Goal: Task Accomplishment & Management: Complete application form

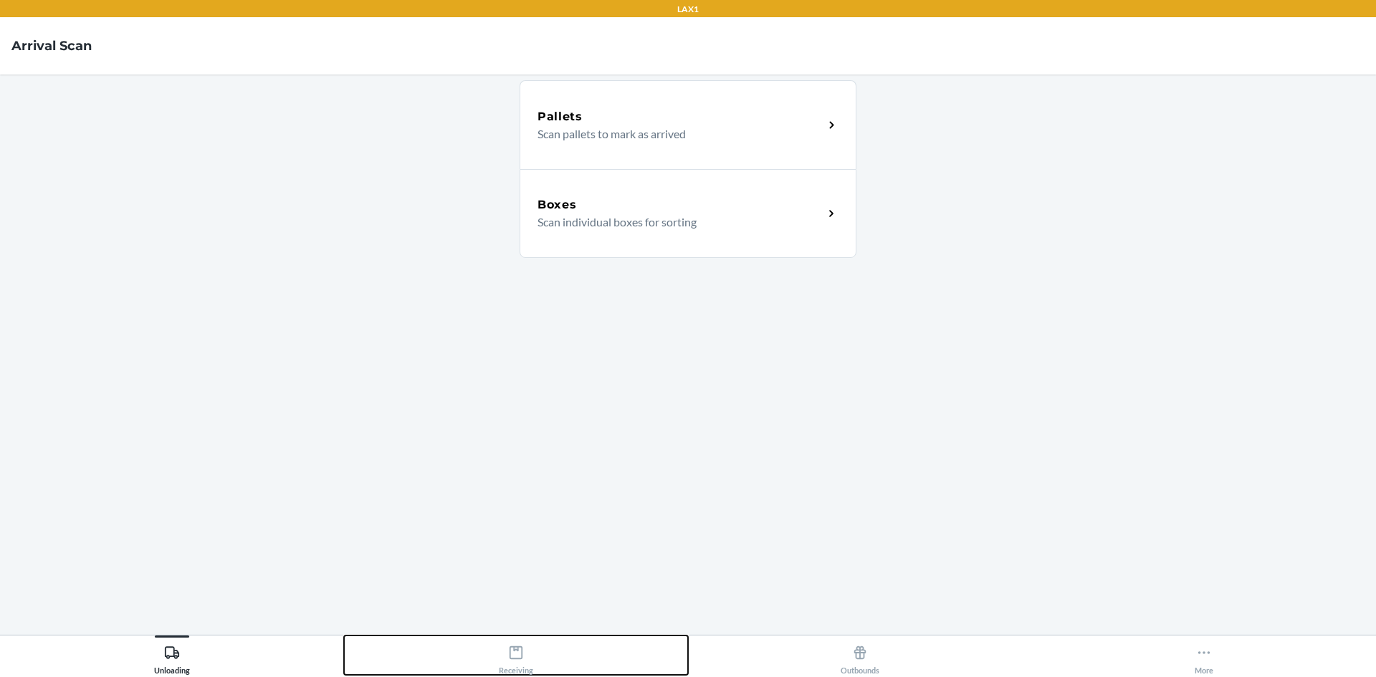
click at [493, 642] on button "Receiving" at bounding box center [516, 655] width 344 height 39
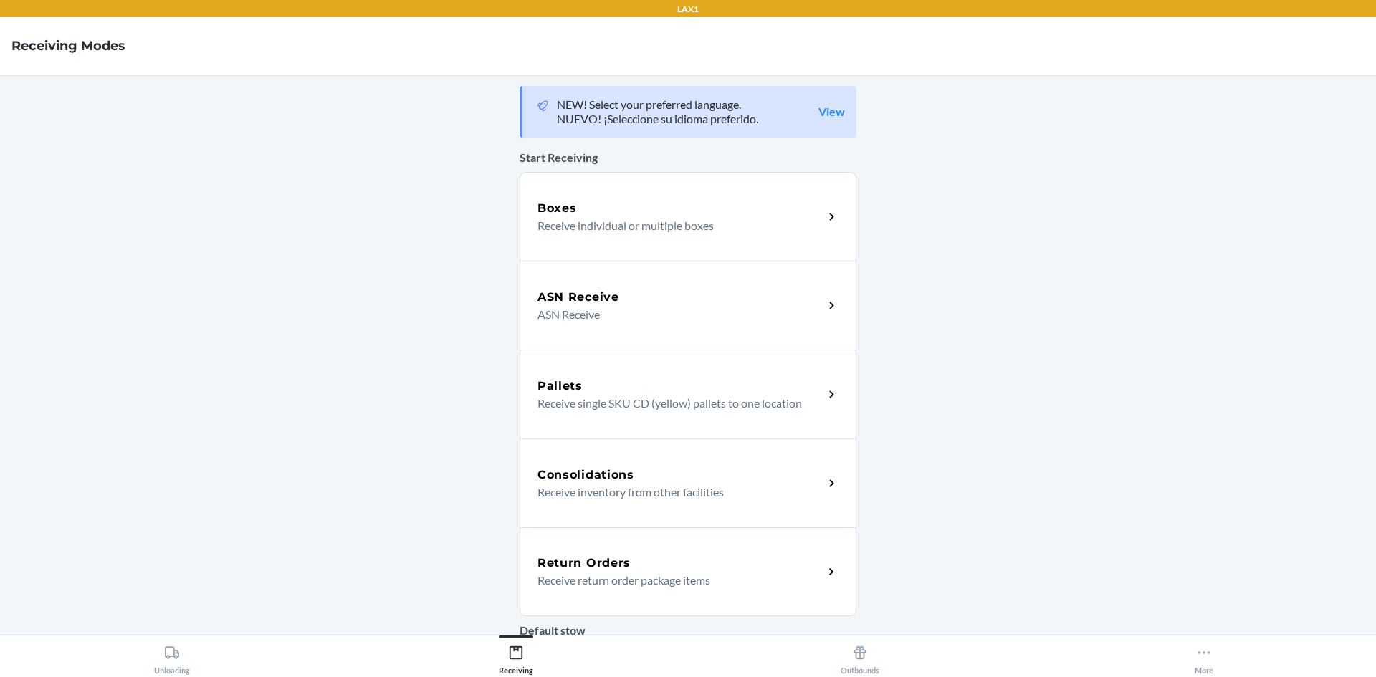
click at [601, 546] on div "Return Orders Receive return order package items" at bounding box center [688, 571] width 337 height 89
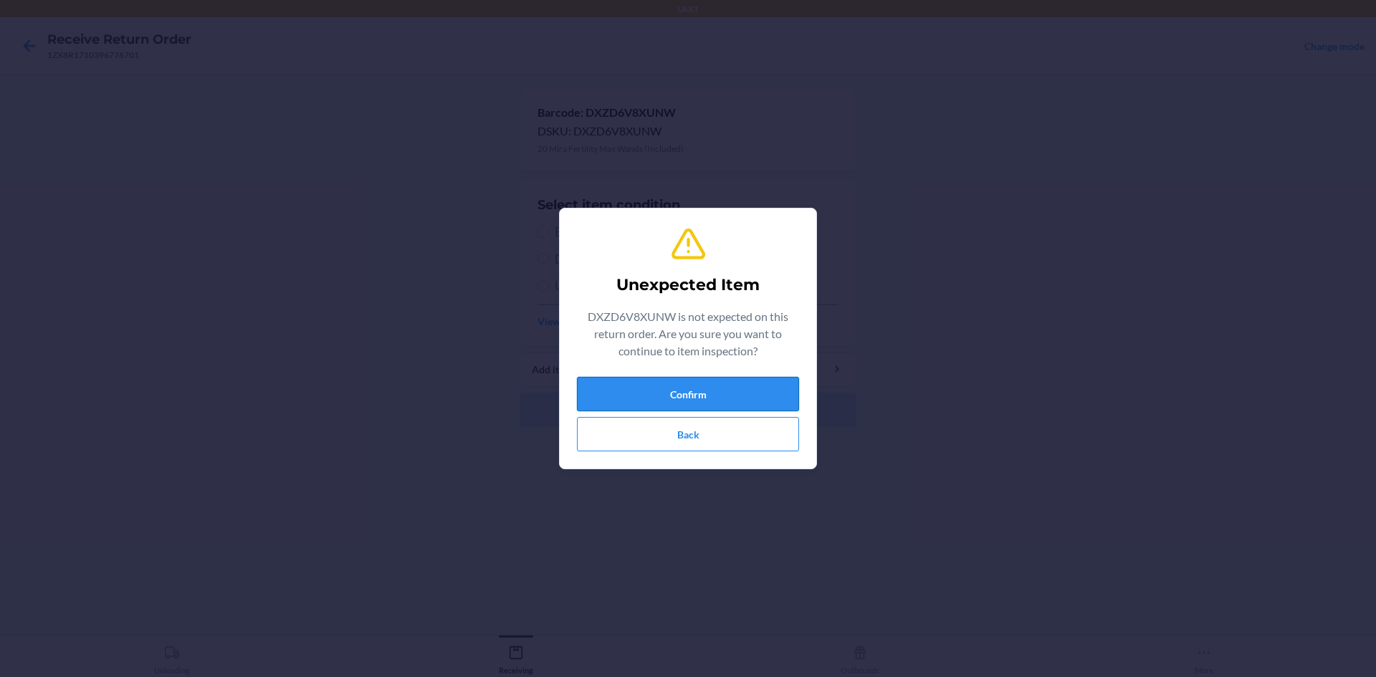
click at [730, 391] on button "Confirm" at bounding box center [688, 394] width 222 height 34
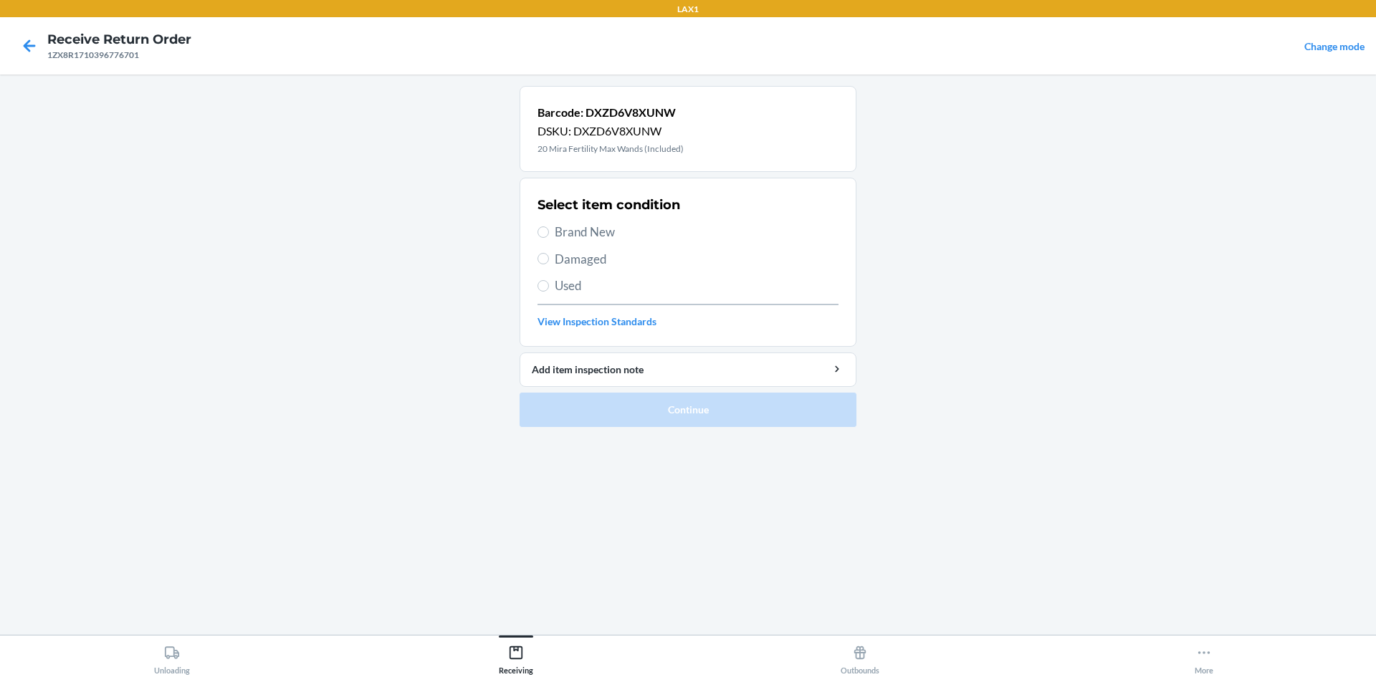
click at [608, 224] on span "Brand New" at bounding box center [697, 232] width 284 height 19
click at [549, 226] on input "Brand New" at bounding box center [542, 231] width 11 height 11
radio input "true"
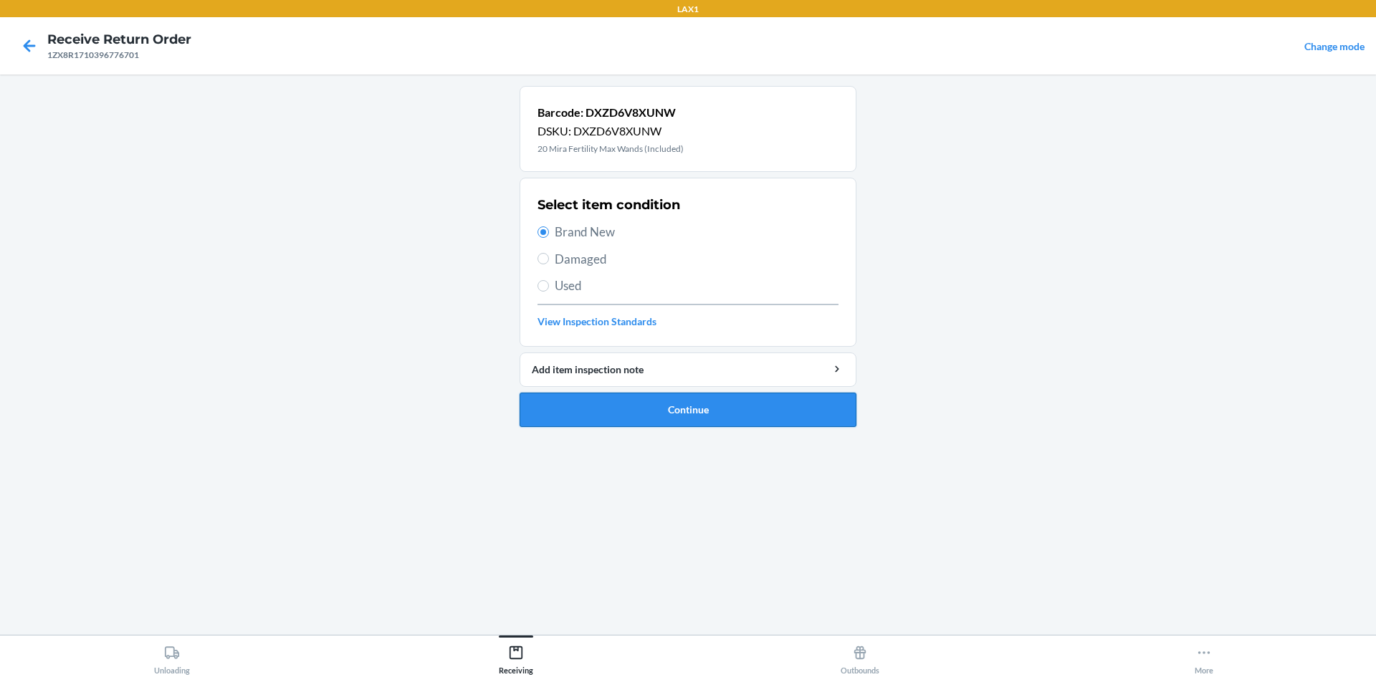
click at [611, 408] on button "Continue" at bounding box center [688, 410] width 337 height 34
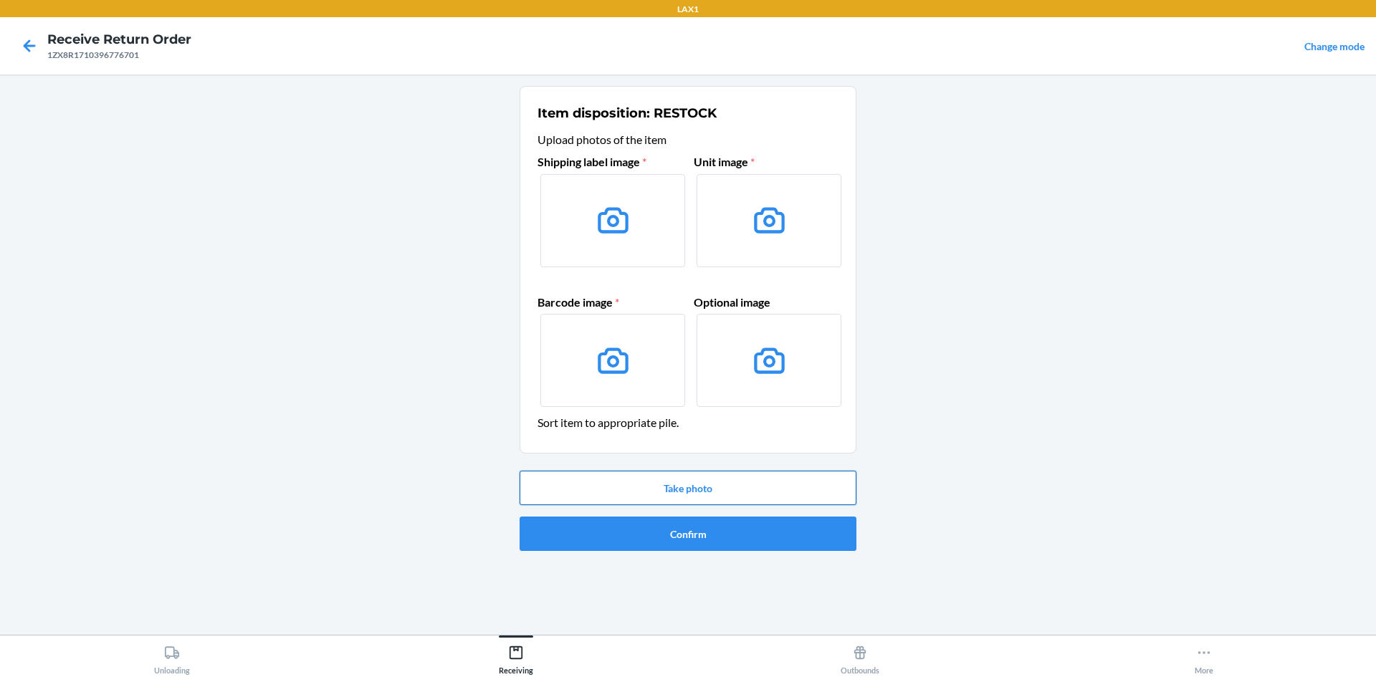
click at [643, 482] on button "Take photo" at bounding box center [688, 488] width 337 height 34
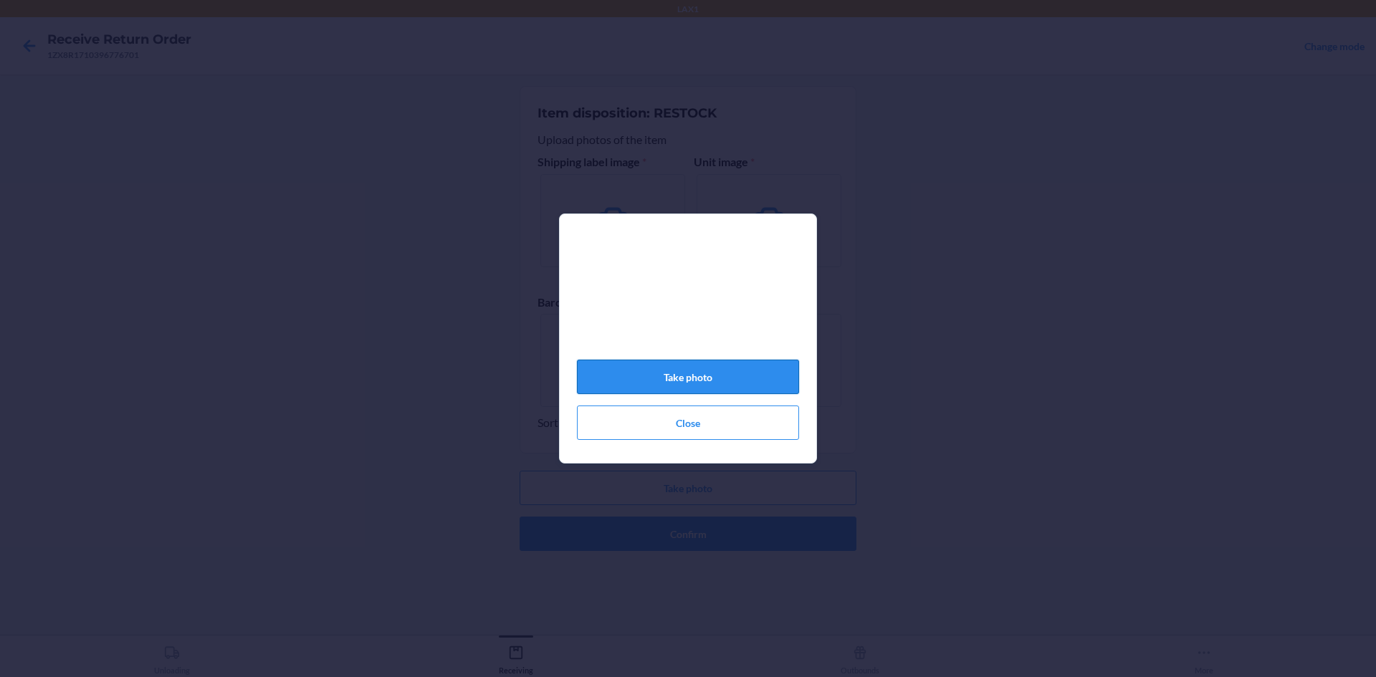
click at [753, 378] on button "Take photo" at bounding box center [688, 377] width 222 height 34
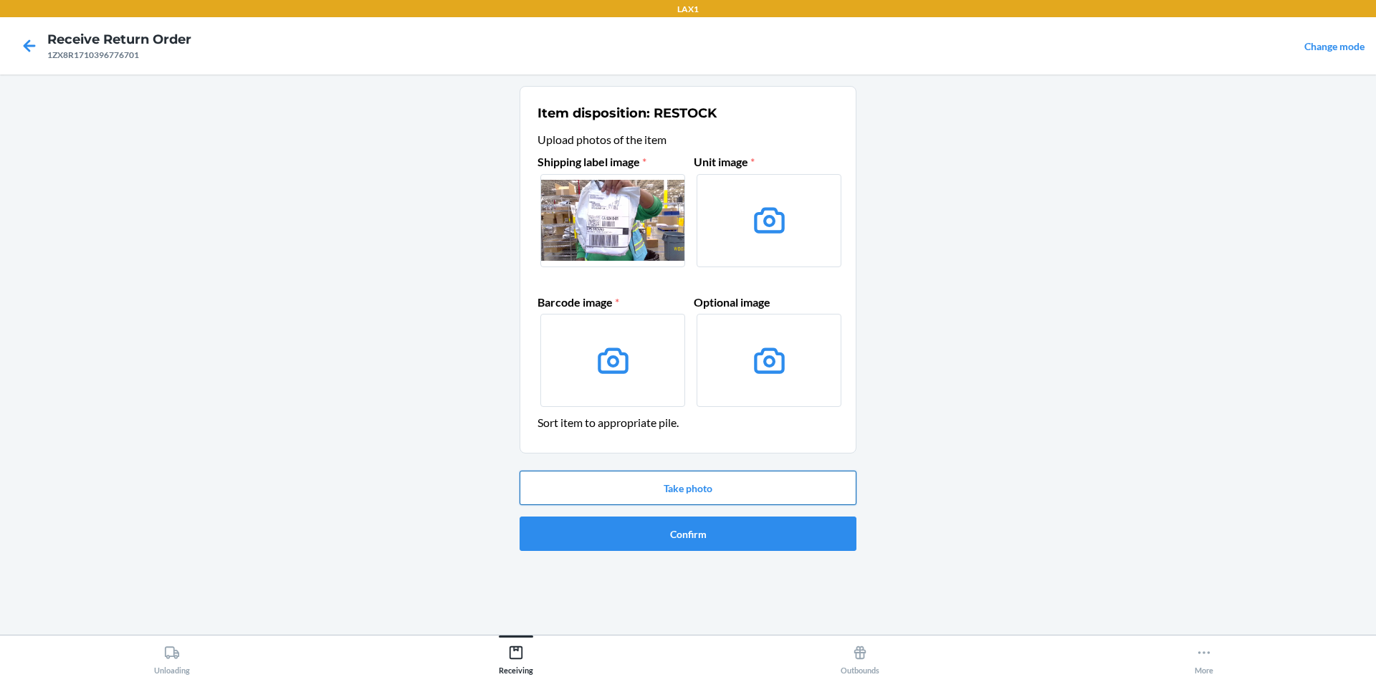
click at [750, 489] on button "Take photo" at bounding box center [688, 488] width 337 height 34
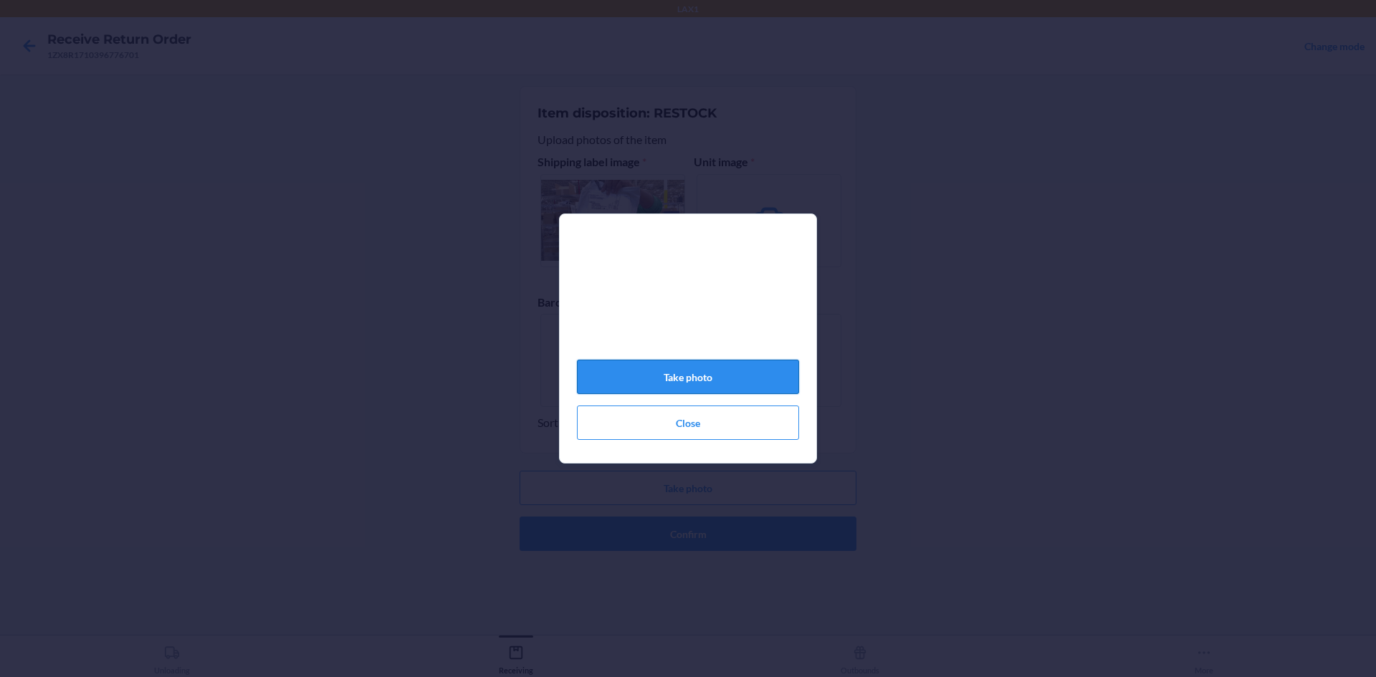
click at [756, 381] on button "Take photo" at bounding box center [688, 377] width 222 height 34
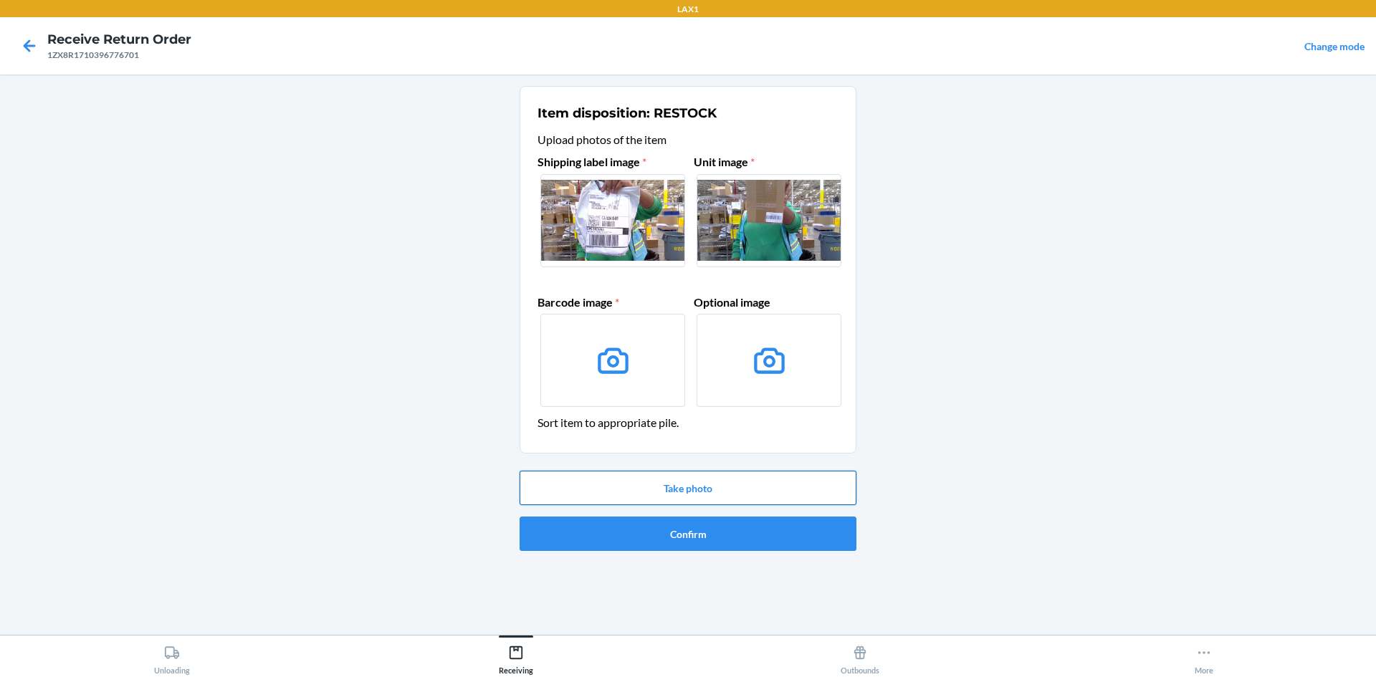
drag, startPoint x: 719, startPoint y: 482, endPoint x: 713, endPoint y: 477, distance: 8.2
click at [717, 481] on button "Take photo" at bounding box center [688, 488] width 337 height 34
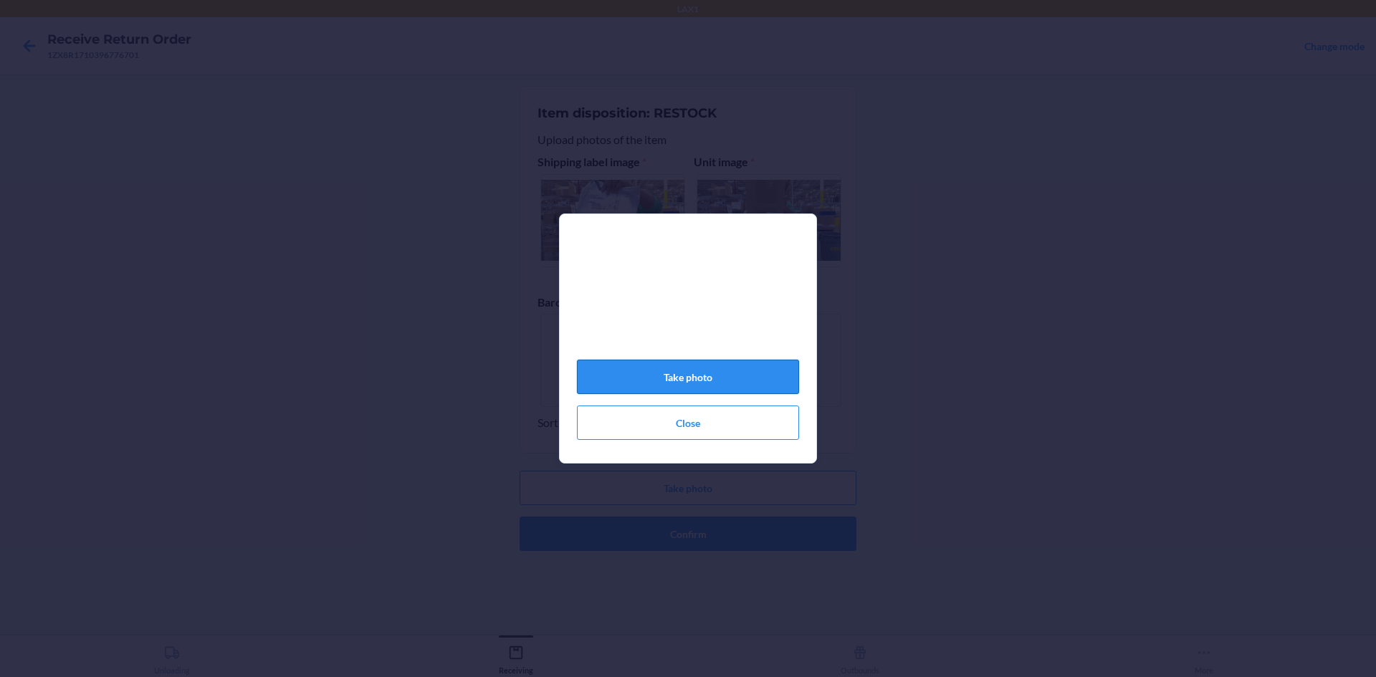
click at [730, 390] on button "Take photo" at bounding box center [688, 377] width 222 height 34
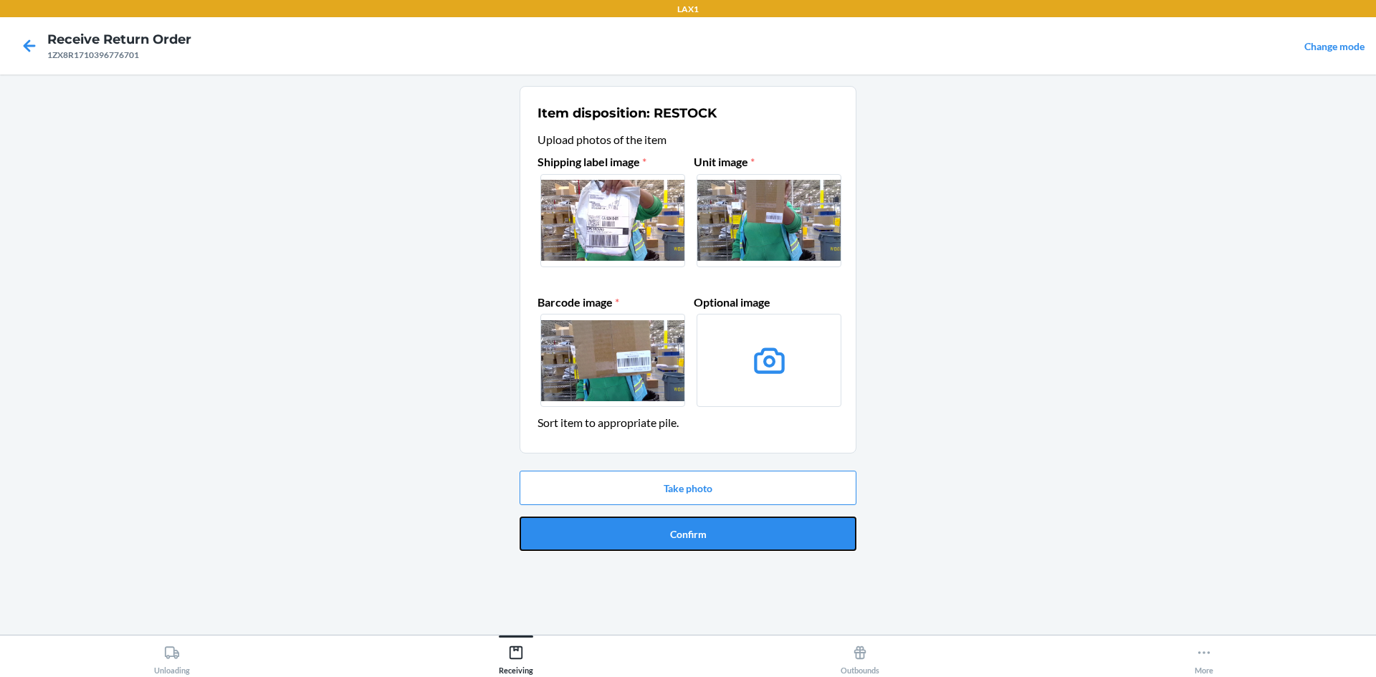
drag, startPoint x: 693, startPoint y: 536, endPoint x: 690, endPoint y: 527, distance: 9.7
click at [692, 530] on button "Confirm" at bounding box center [688, 534] width 337 height 34
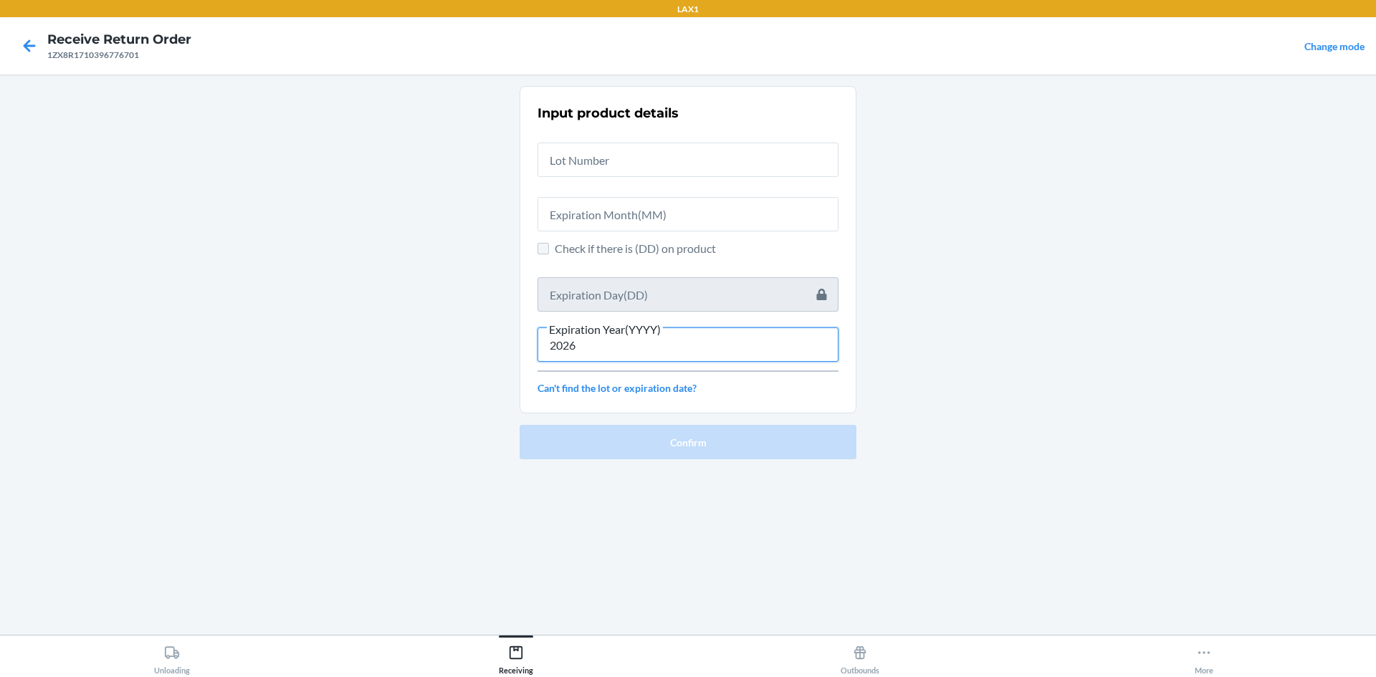
type input "2026"
click at [546, 247] on input "Check if there is (DD) on product" at bounding box center [542, 248] width 11 height 11
checkbox input "true"
click at [608, 305] on input "text" at bounding box center [687, 294] width 301 height 34
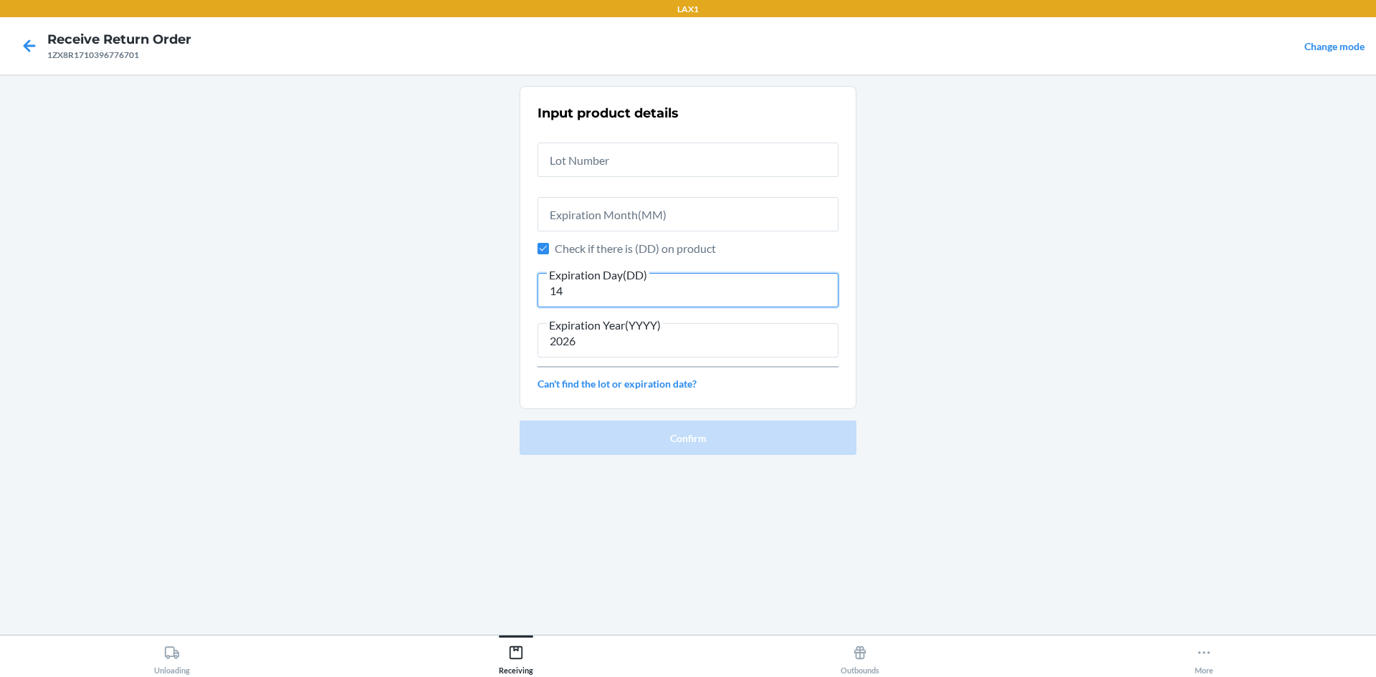
type input "14"
click at [616, 222] on input "text" at bounding box center [687, 214] width 301 height 34
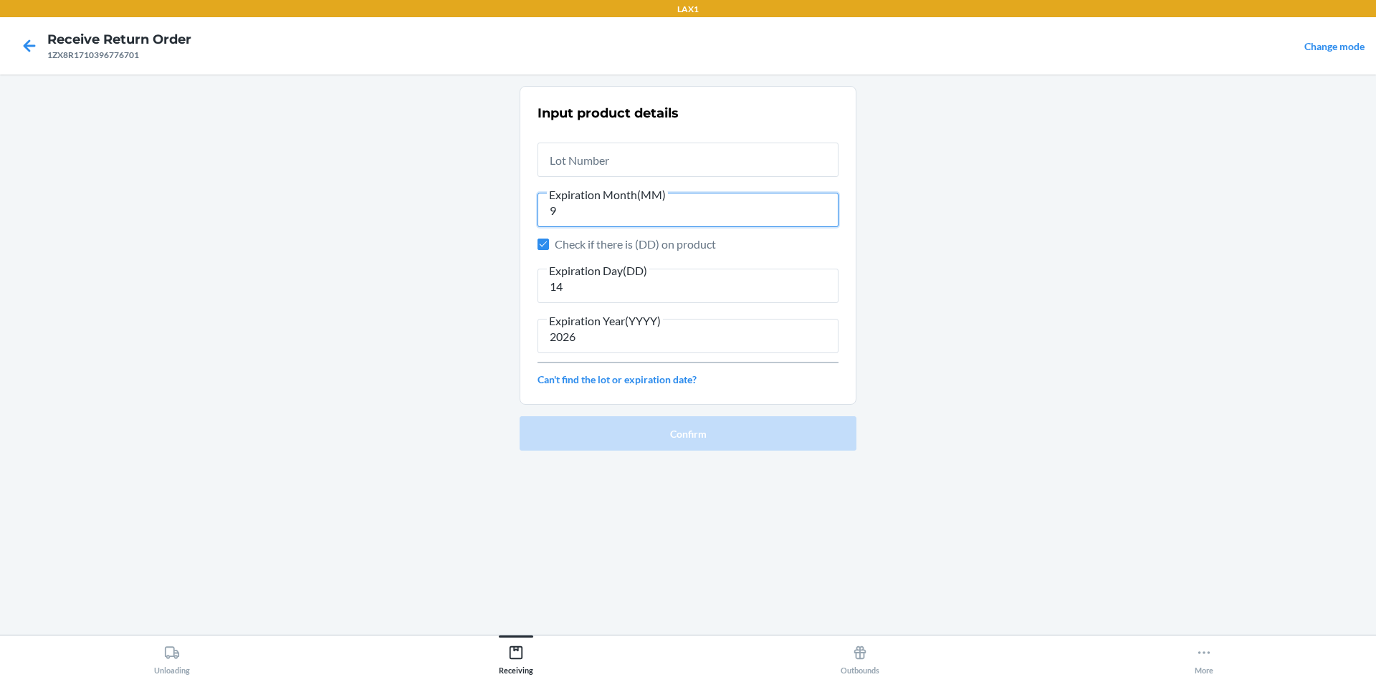
type input "9"
type input "05"
click at [633, 166] on input "text" at bounding box center [687, 160] width 301 height 34
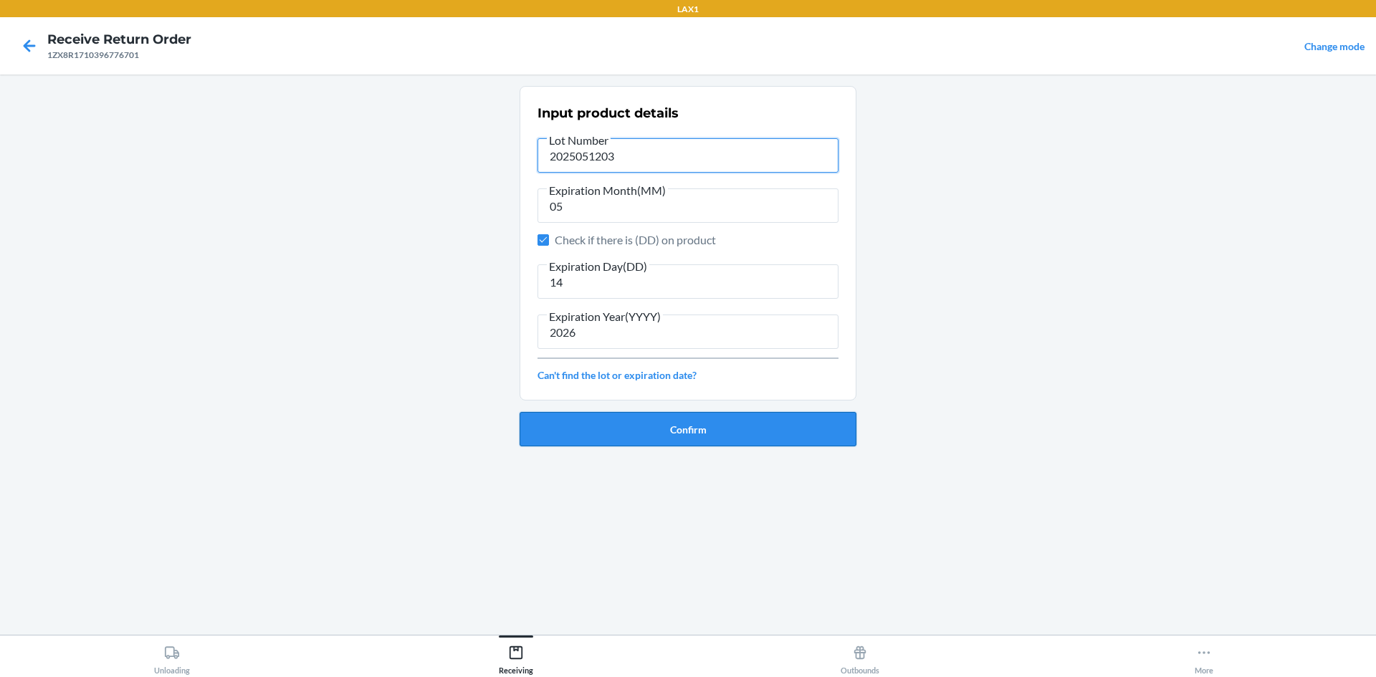
type input "2025051203"
click at [628, 434] on button "Confirm" at bounding box center [688, 429] width 337 height 34
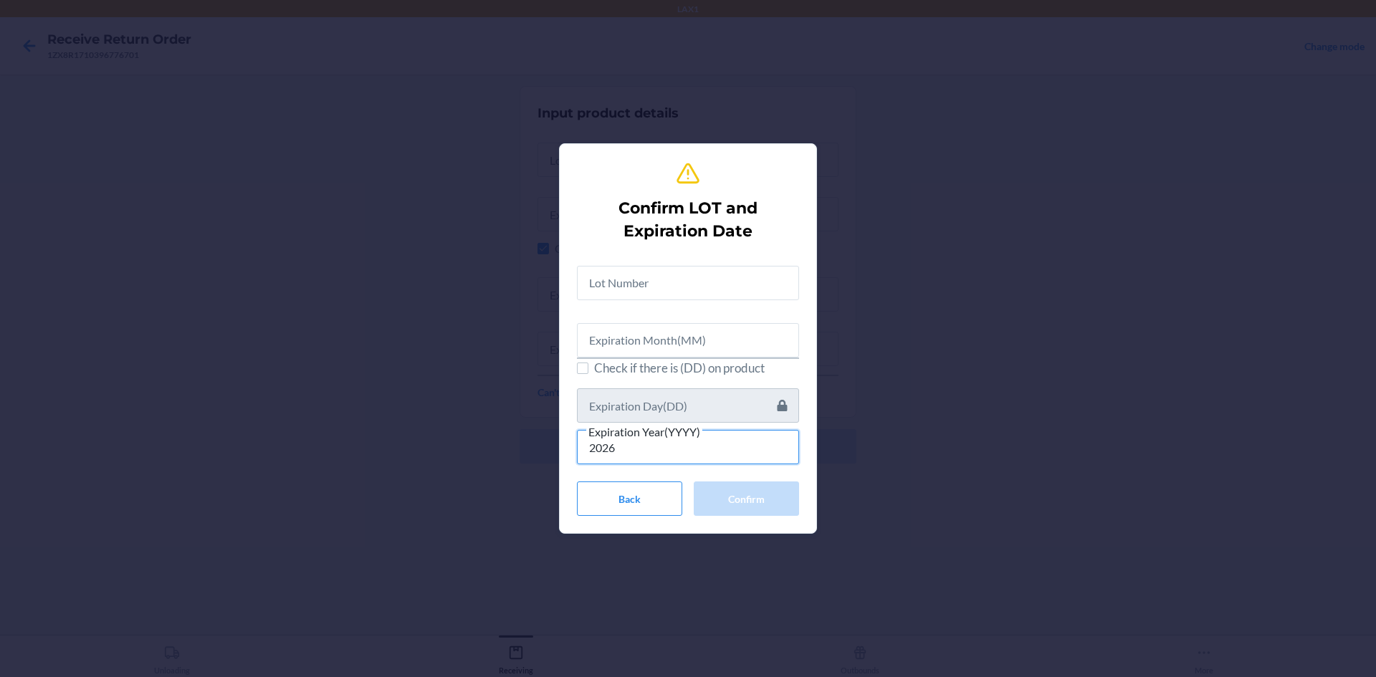
type input "2026"
click at [631, 370] on span "Check if there is (DD) on product" at bounding box center [696, 368] width 205 height 19
click at [588, 370] on input "Check if there is (DD) on product" at bounding box center [582, 368] width 11 height 11
checkbox input "true"
click at [644, 406] on input "text" at bounding box center [688, 405] width 222 height 34
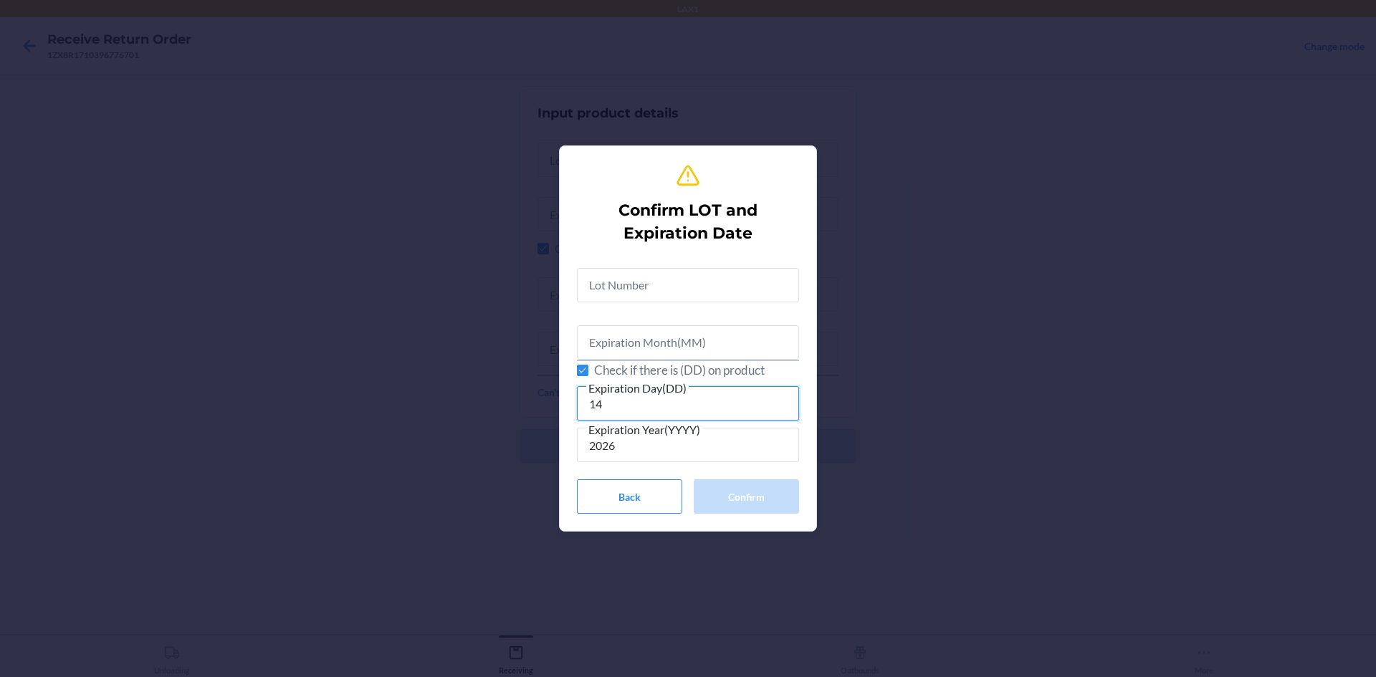
type input "14"
click at [611, 341] on input "text" at bounding box center [688, 342] width 222 height 34
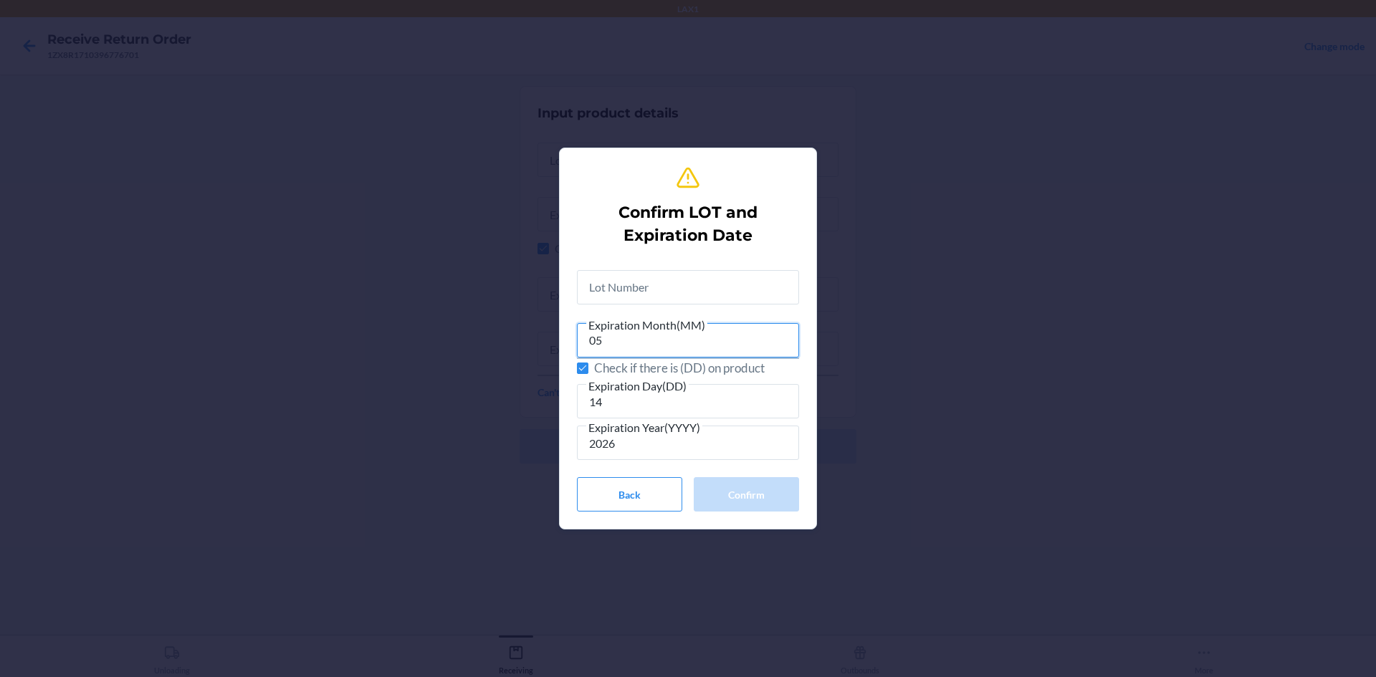
type input "05"
click at [620, 295] on input "text" at bounding box center [688, 287] width 222 height 34
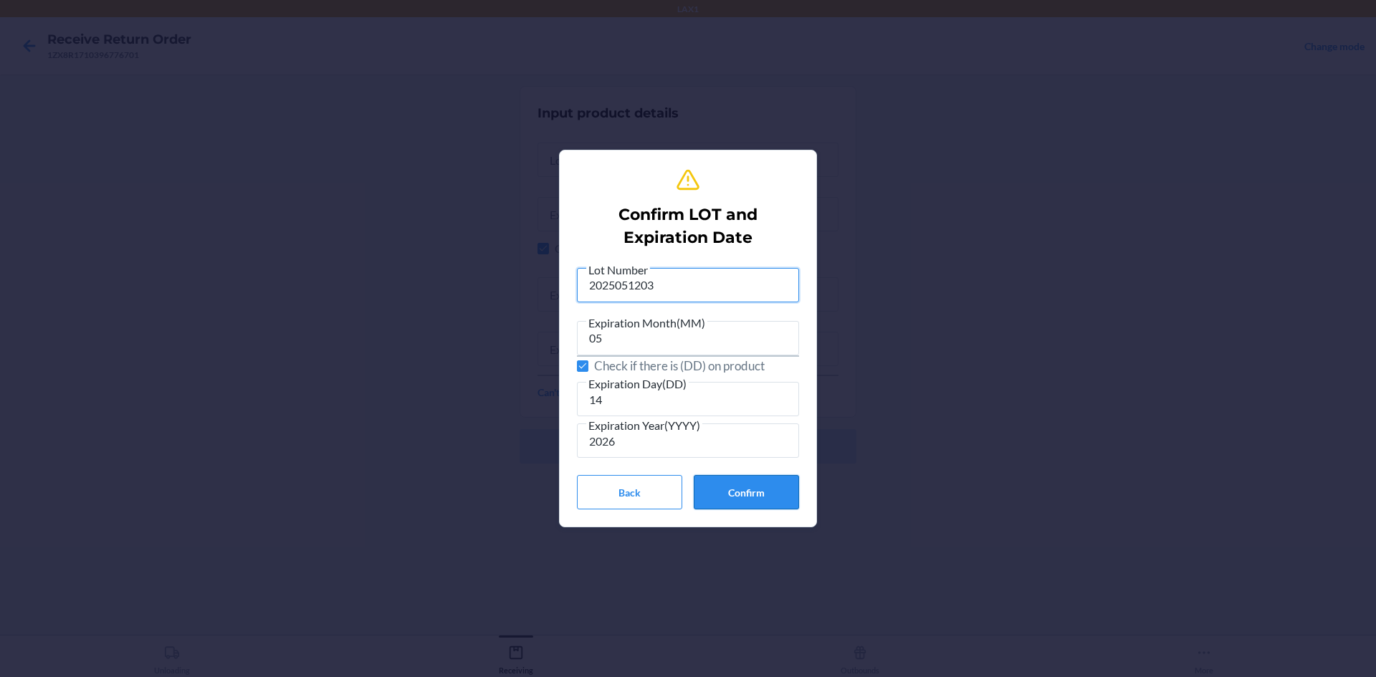
type input "2025051203"
click at [708, 485] on button "Confirm" at bounding box center [746, 492] width 105 height 34
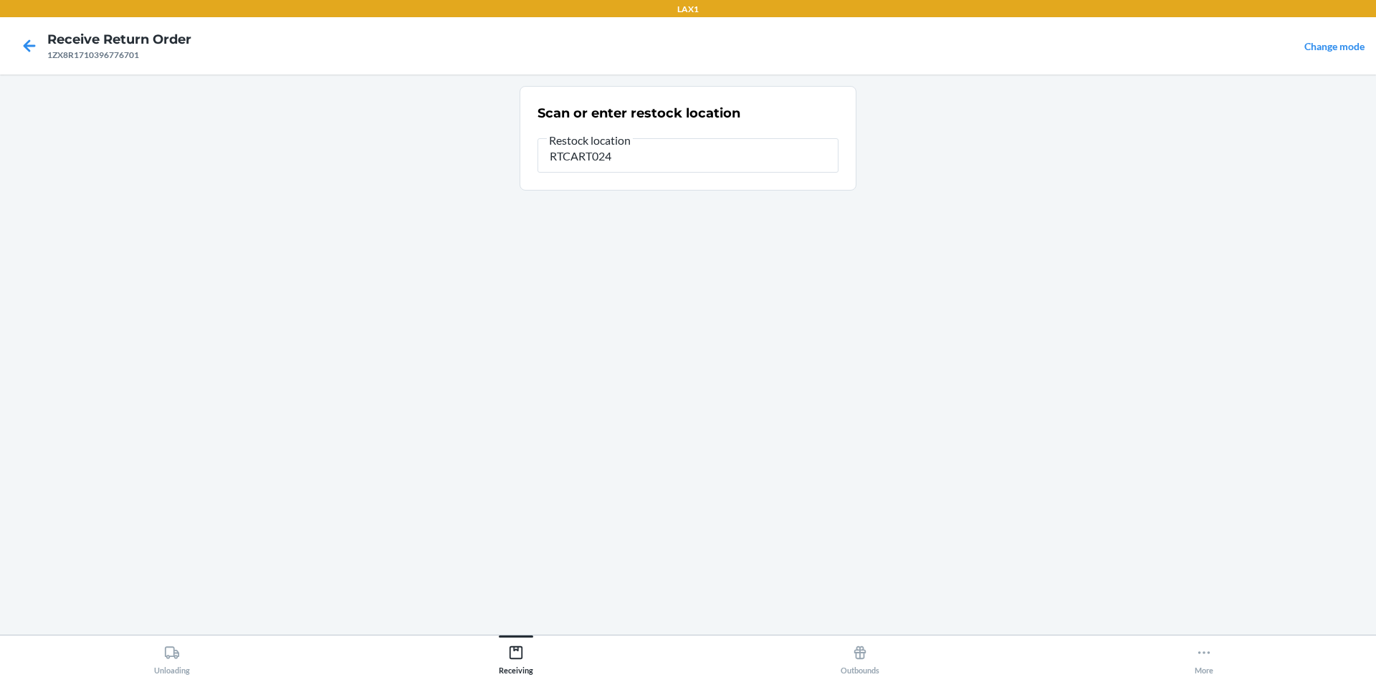
type input "RTCART024"
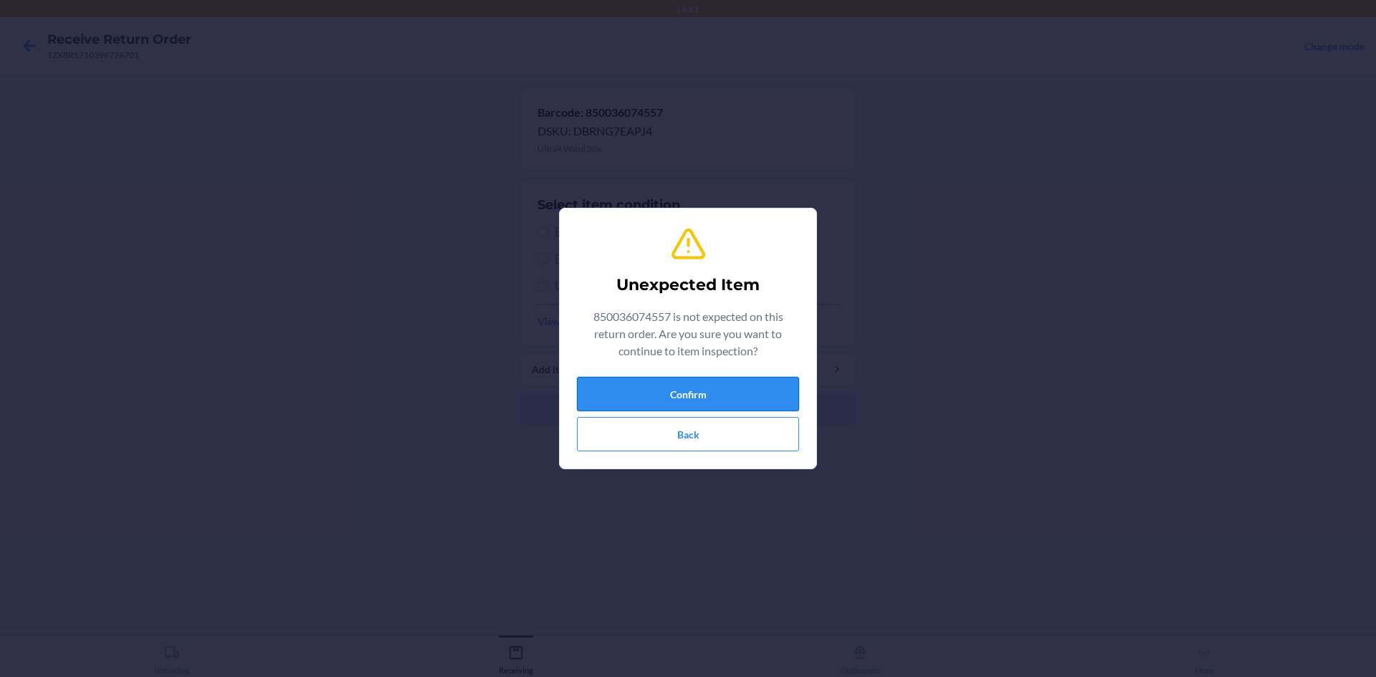
click at [732, 391] on button "Confirm" at bounding box center [688, 394] width 222 height 34
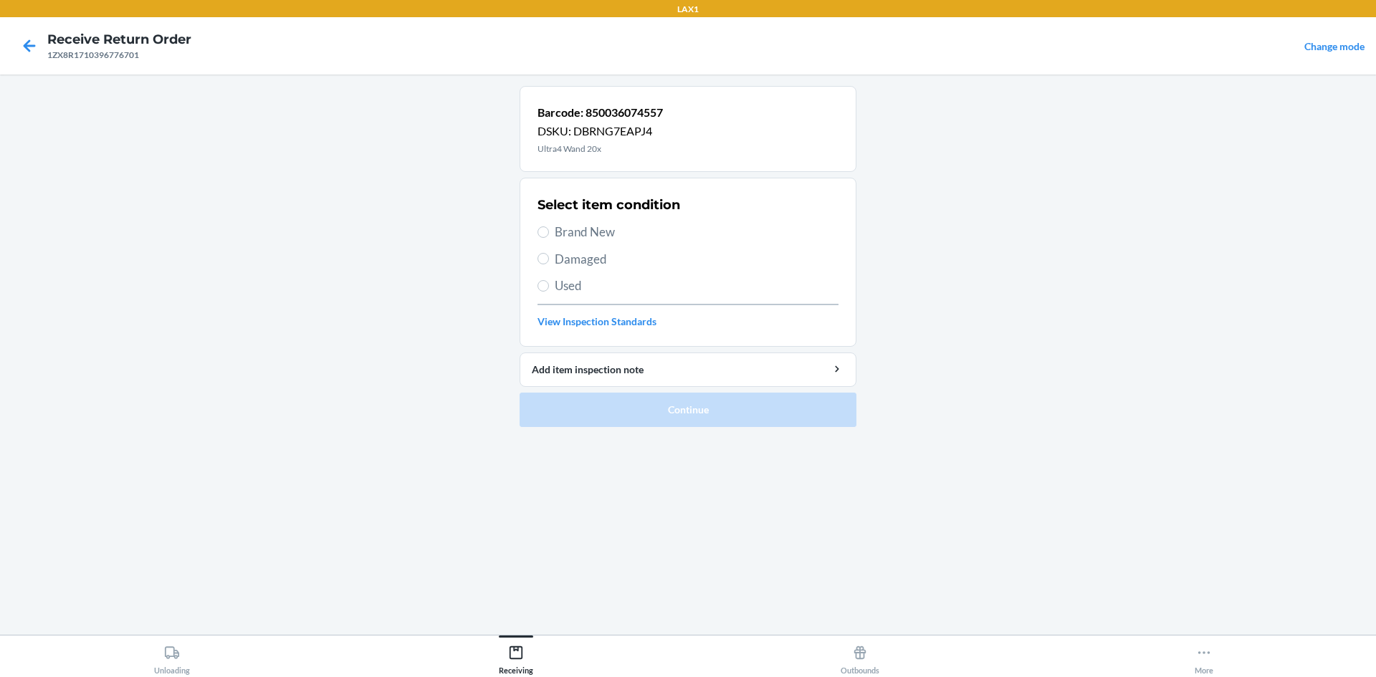
click at [584, 226] on span "Brand New" at bounding box center [697, 232] width 284 height 19
click at [549, 226] on input "Brand New" at bounding box center [542, 231] width 11 height 11
radio input "true"
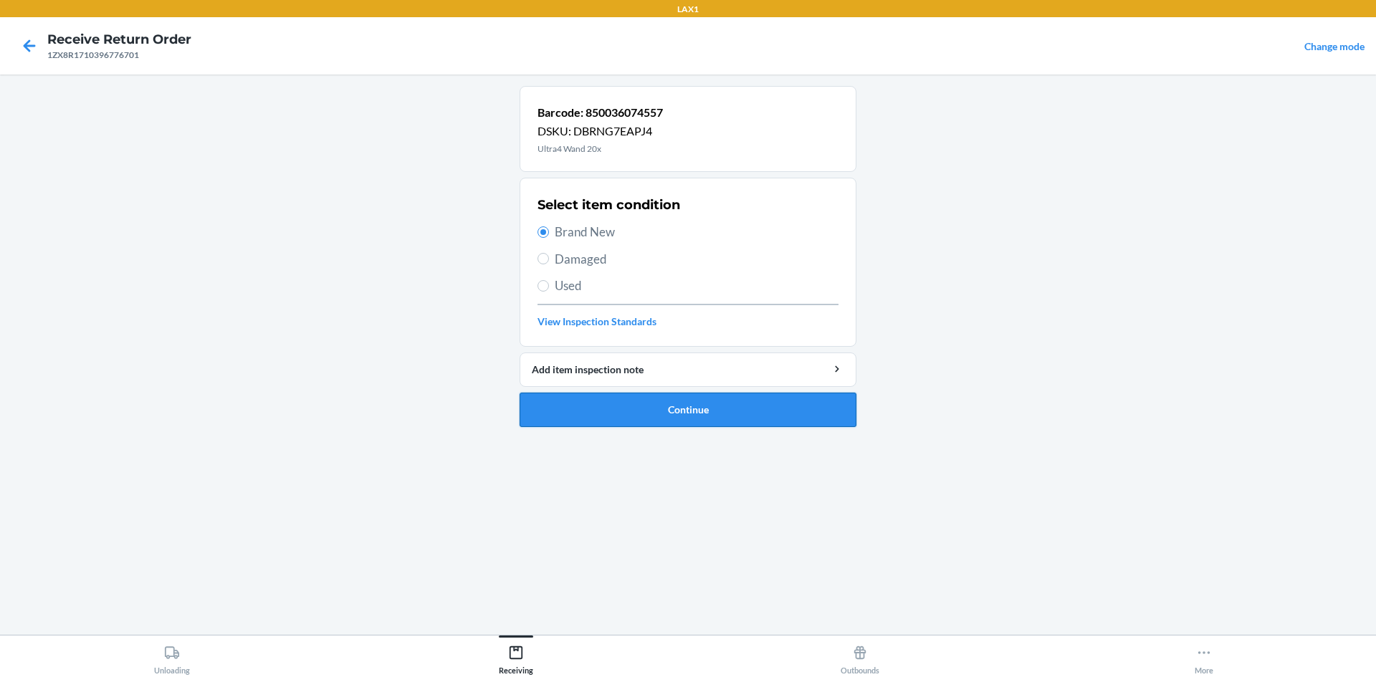
click at [650, 412] on button "Continue" at bounding box center [688, 410] width 337 height 34
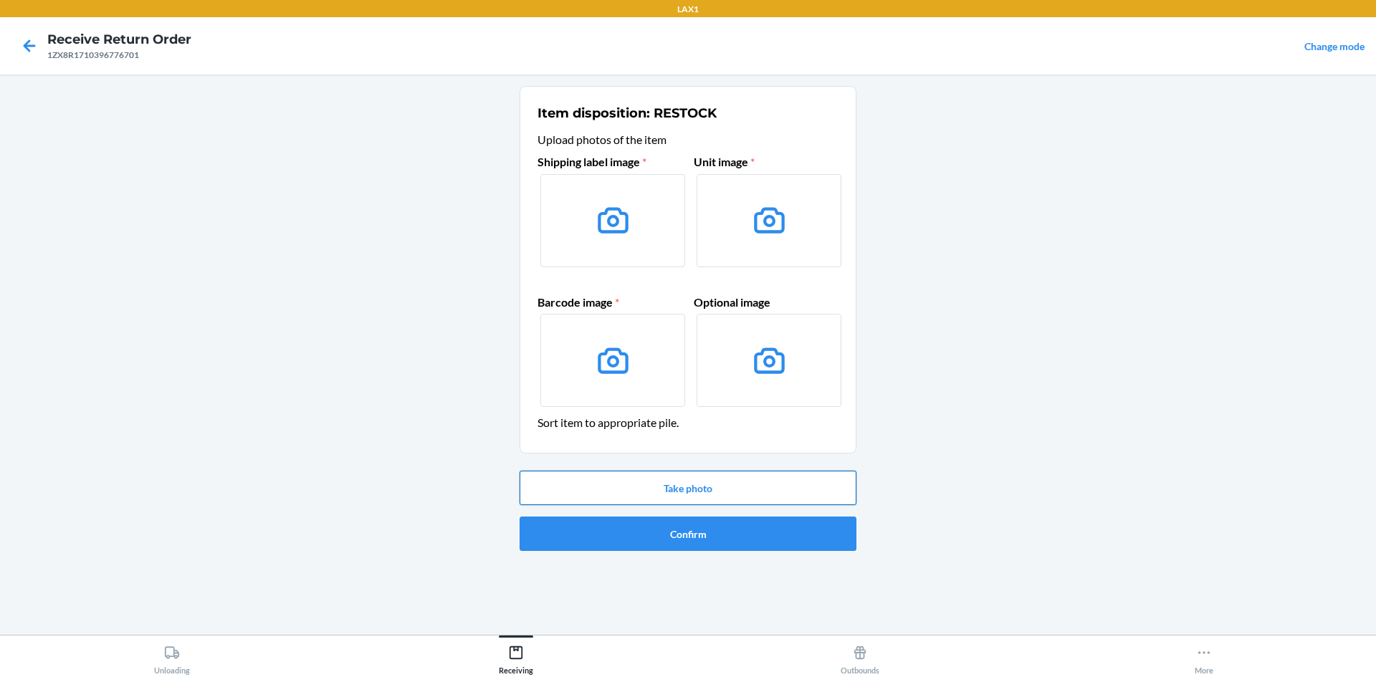
click at [679, 485] on button "Take photo" at bounding box center [688, 488] width 337 height 34
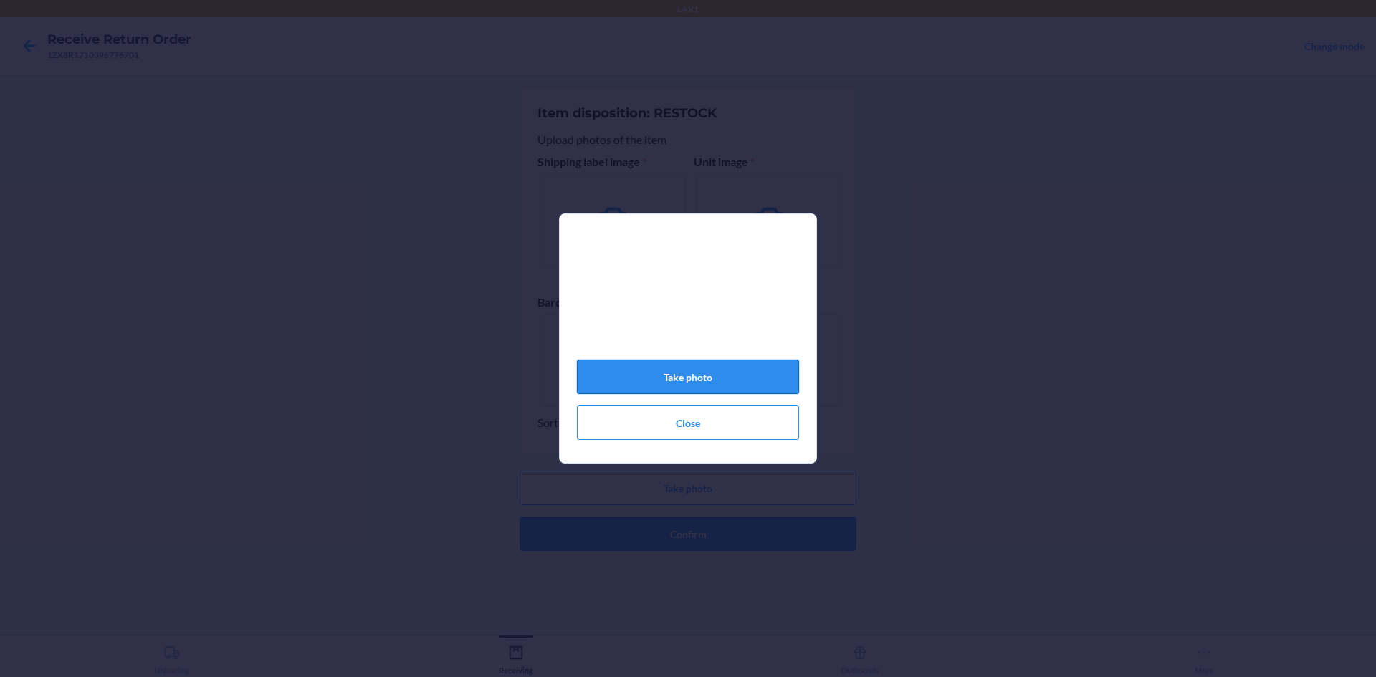
click at [761, 392] on button "Take photo" at bounding box center [688, 377] width 222 height 34
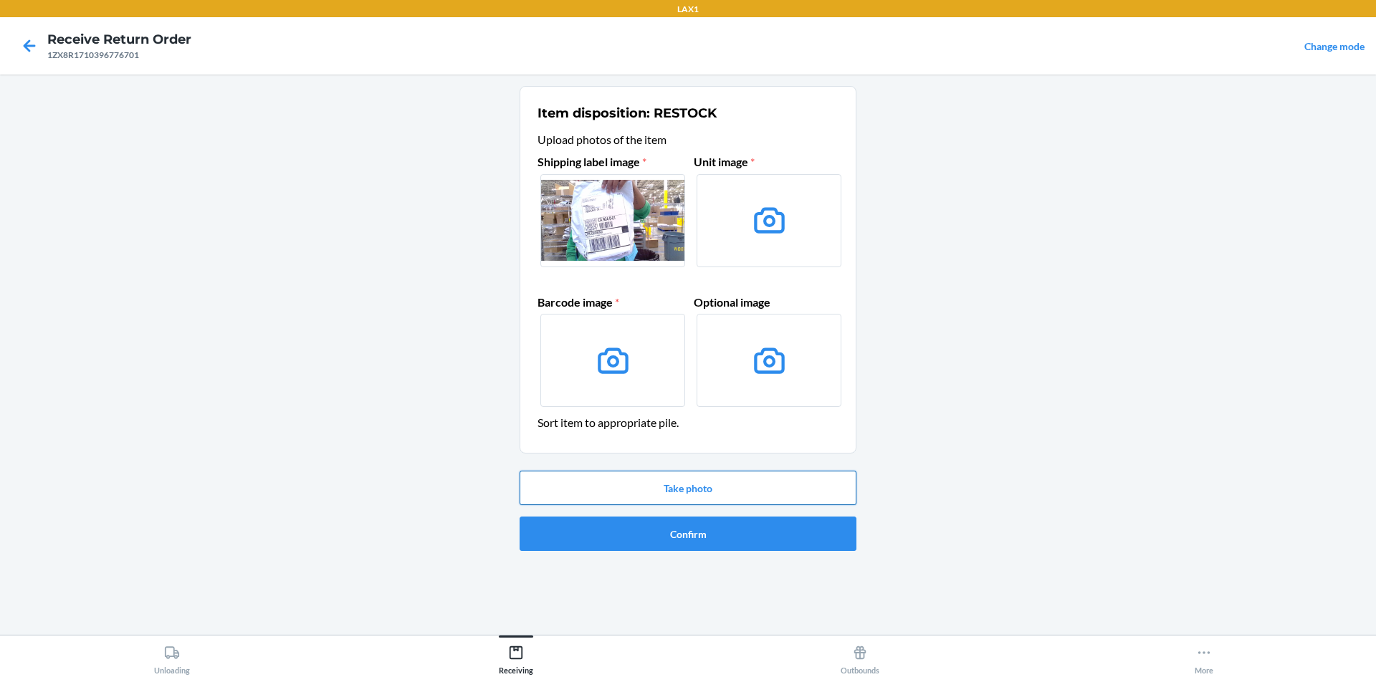
click at [773, 475] on button "Take photo" at bounding box center [688, 488] width 337 height 34
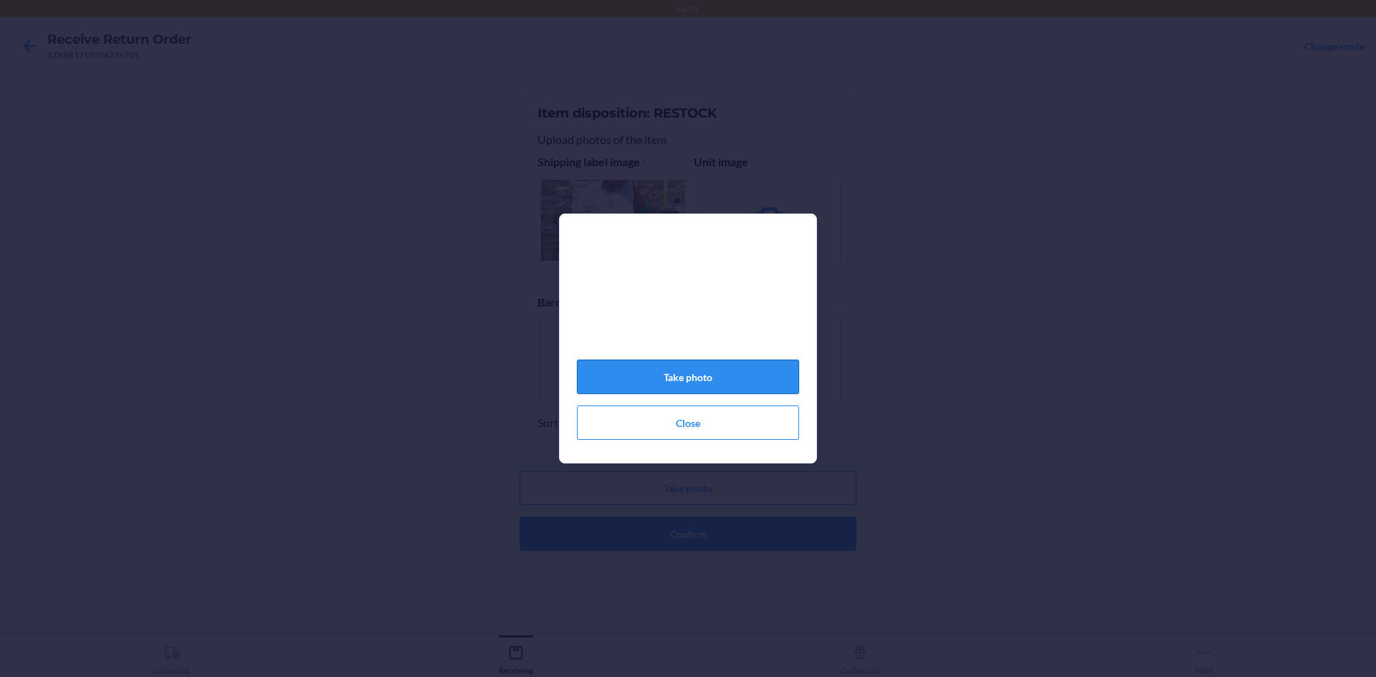
click at [757, 385] on button "Take photo" at bounding box center [688, 377] width 222 height 34
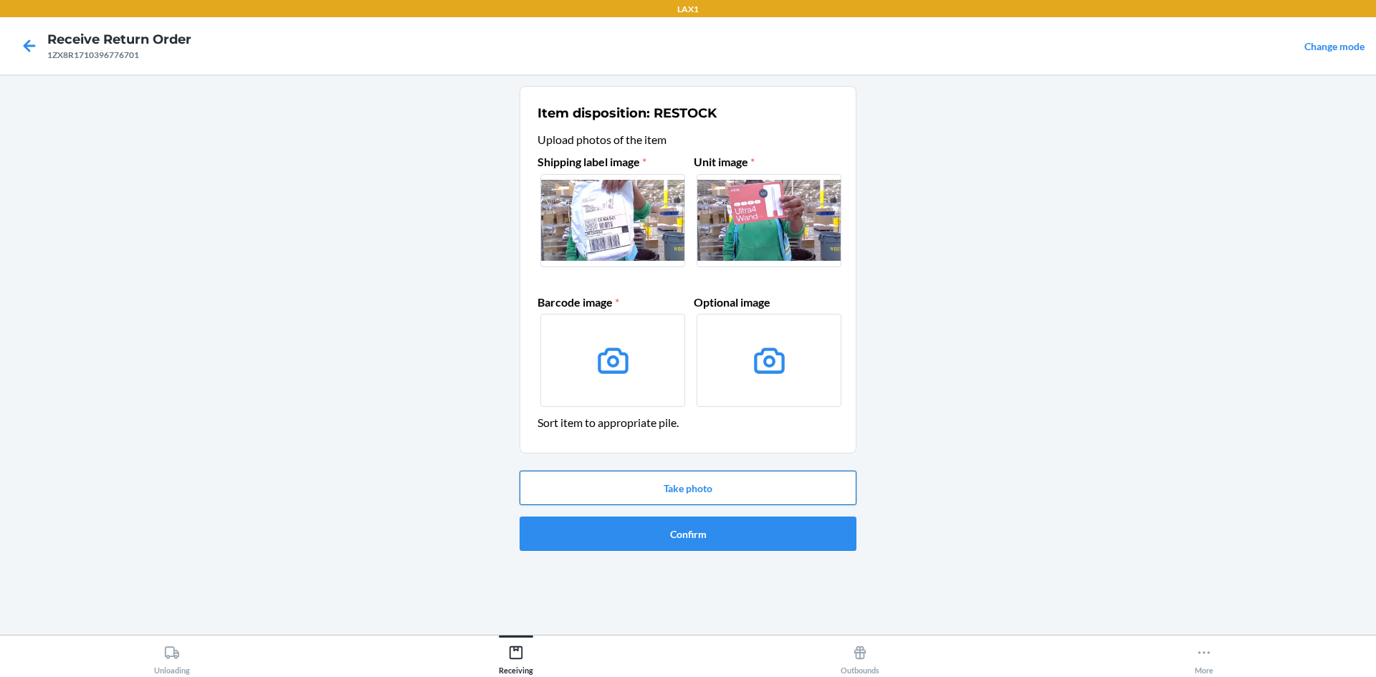
click at [788, 478] on button "Take photo" at bounding box center [688, 488] width 337 height 34
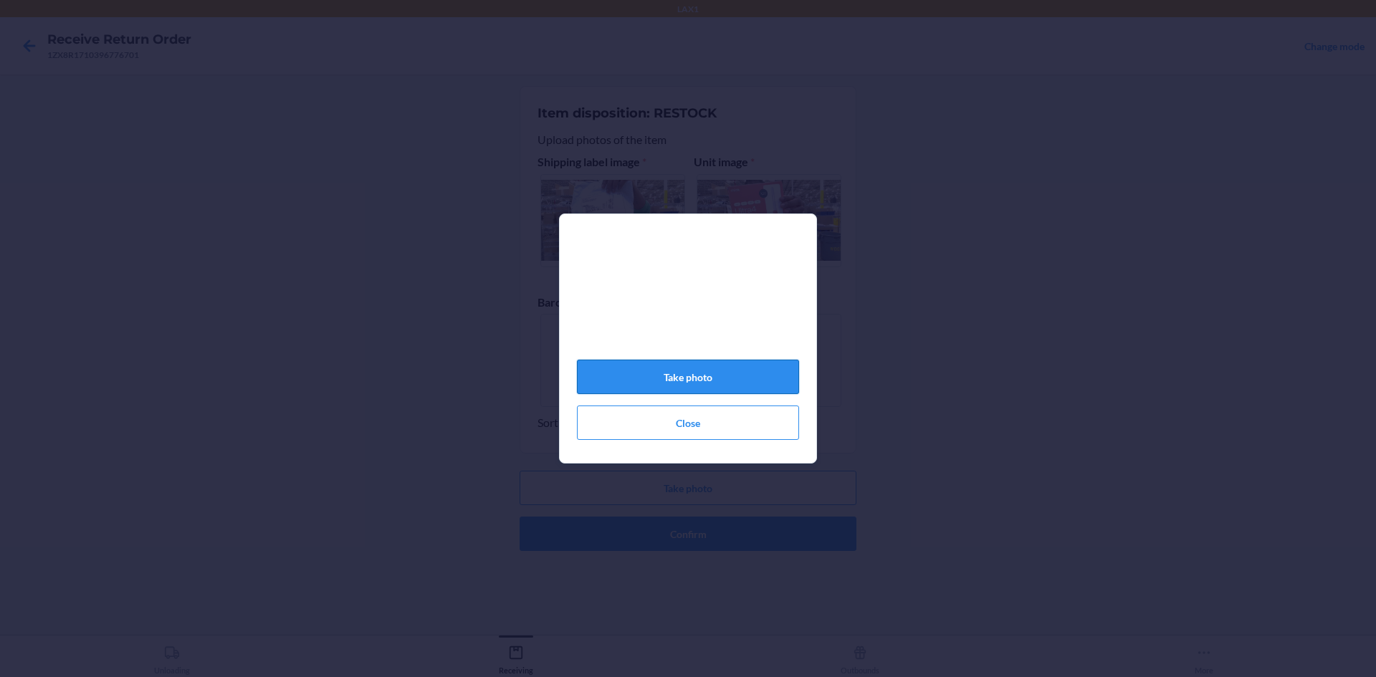
click at [770, 378] on button "Take photo" at bounding box center [688, 377] width 222 height 34
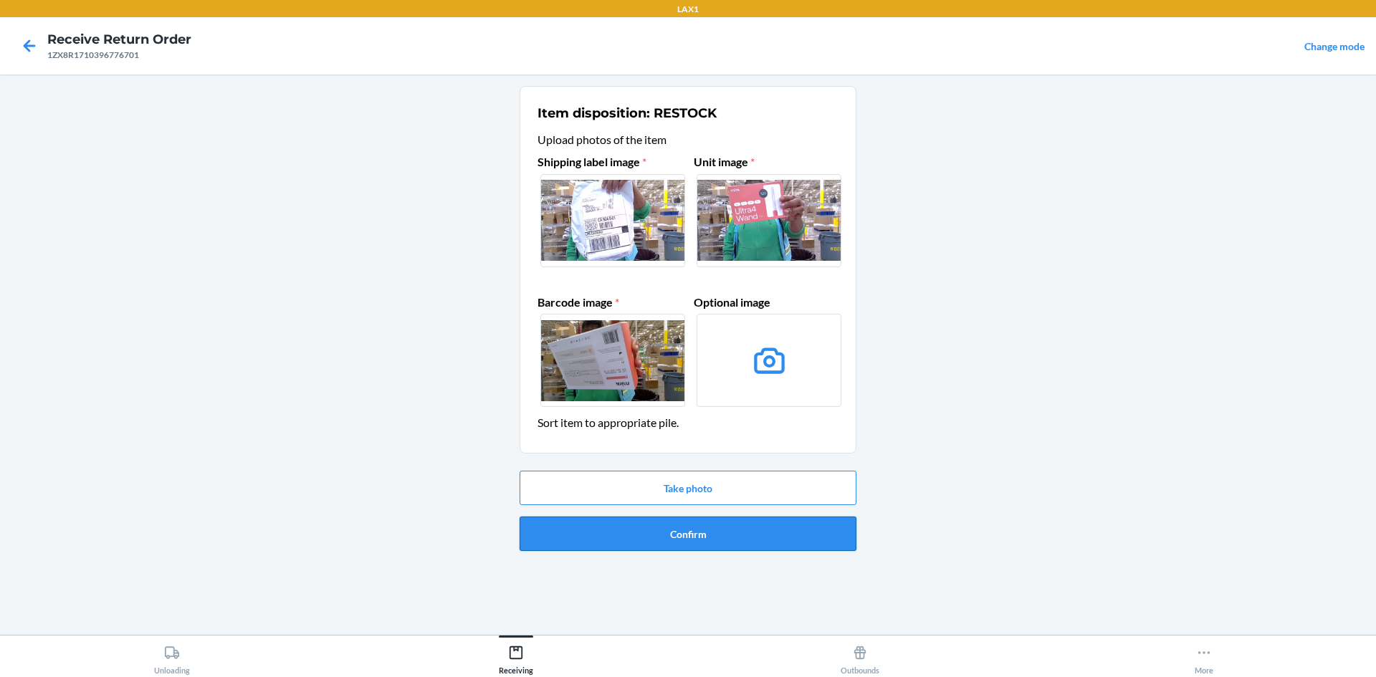
click at [730, 520] on button "Confirm" at bounding box center [688, 534] width 337 height 34
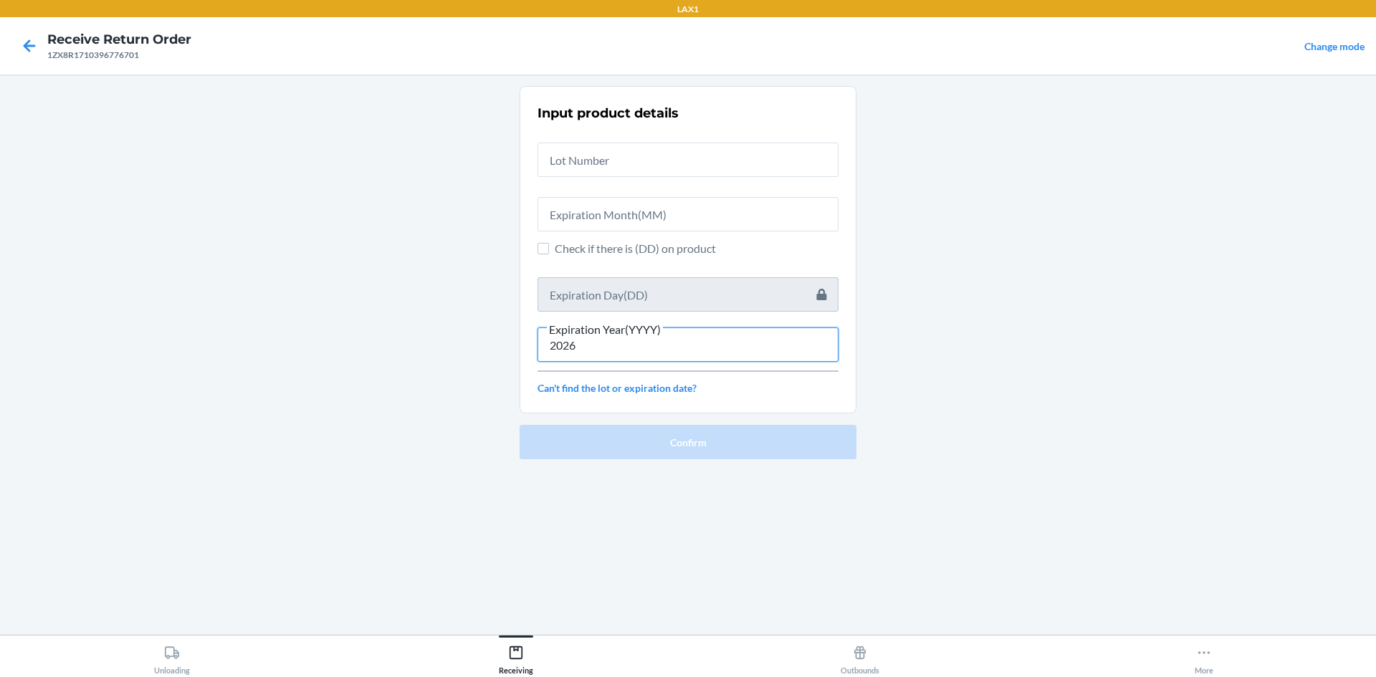
type input "2026"
click at [579, 244] on span "Check if there is (DD) on product" at bounding box center [697, 248] width 284 height 17
click at [549, 244] on input "Check if there is (DD) on product" at bounding box center [542, 248] width 11 height 11
checkbox input "true"
click at [606, 286] on input "text" at bounding box center [687, 294] width 301 height 34
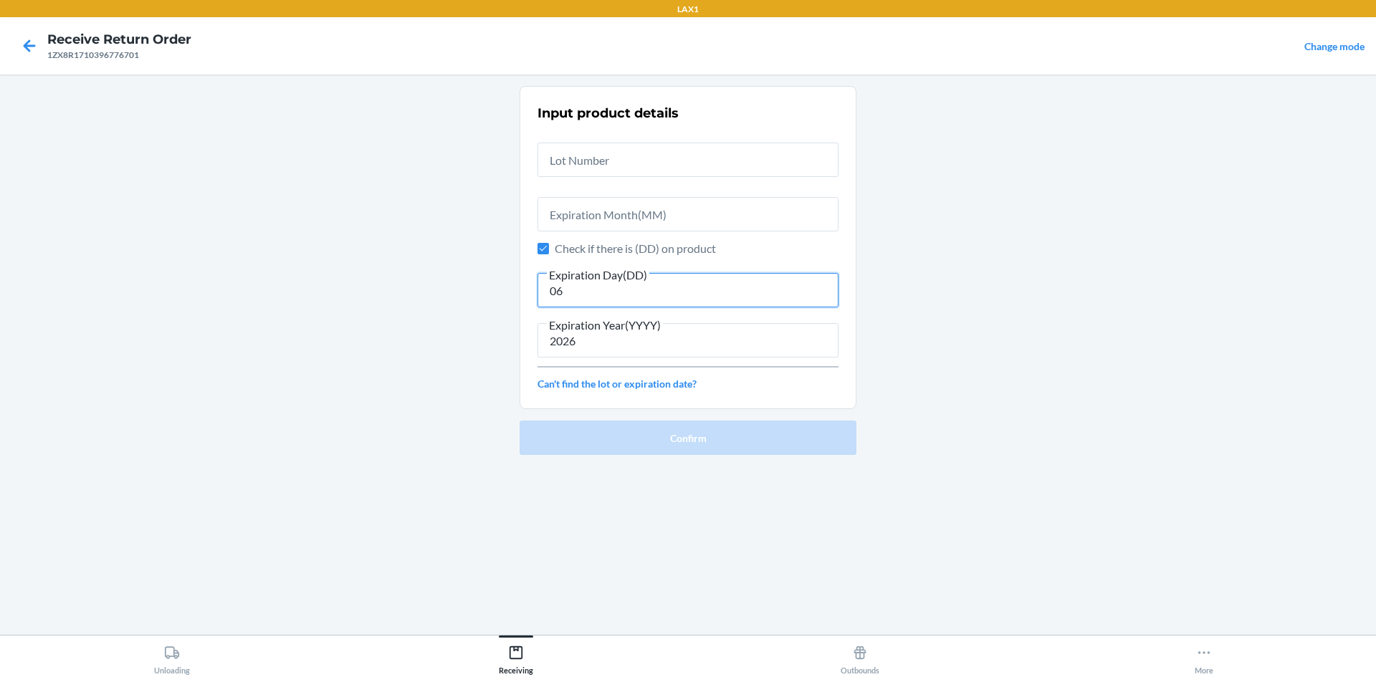
type input "06"
click at [598, 205] on input "text" at bounding box center [687, 214] width 301 height 34
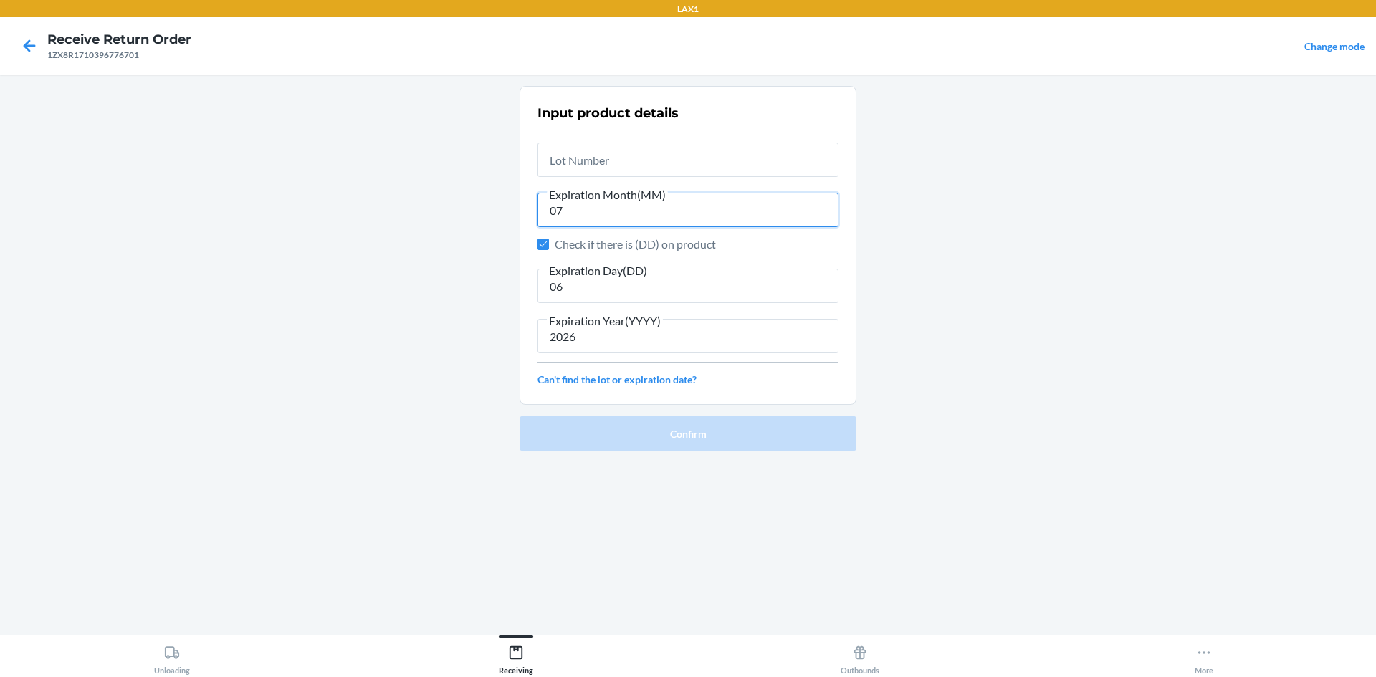
type input "07"
click at [694, 154] on input "text" at bounding box center [687, 160] width 301 height 34
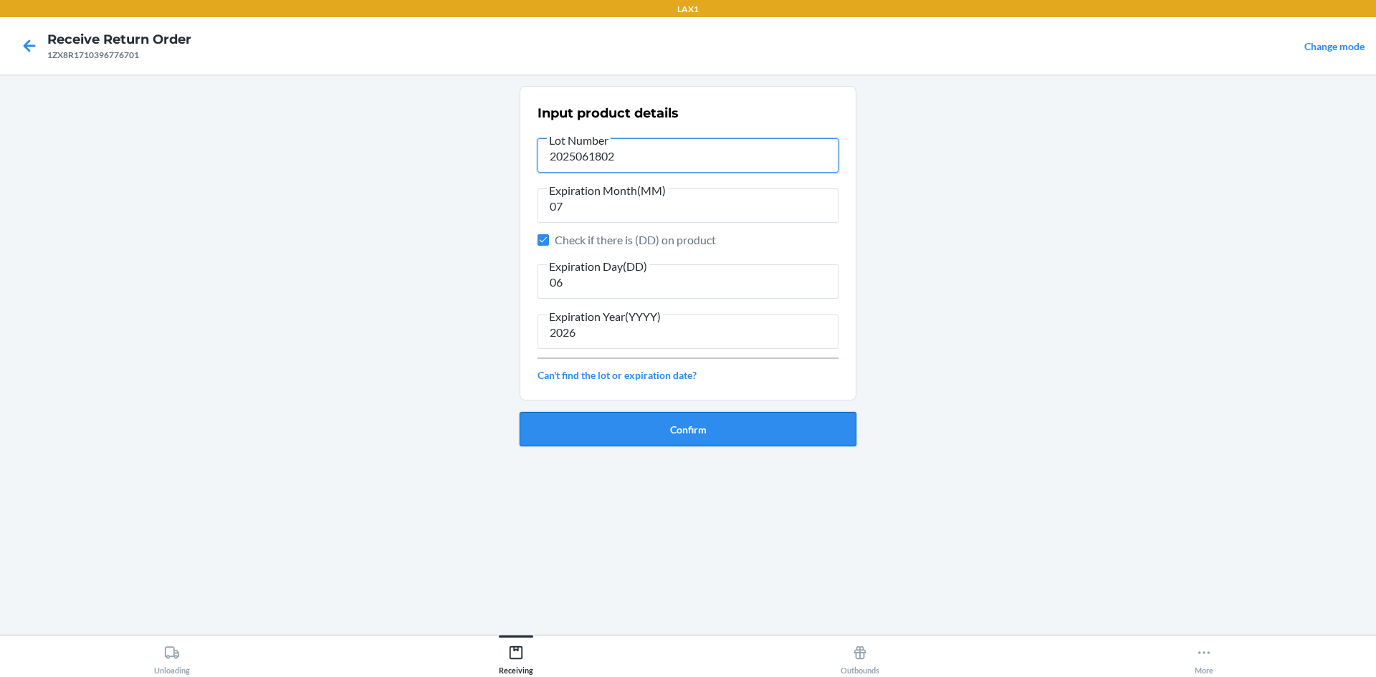
type input "2025061802"
click at [665, 444] on button "Confirm" at bounding box center [688, 429] width 337 height 34
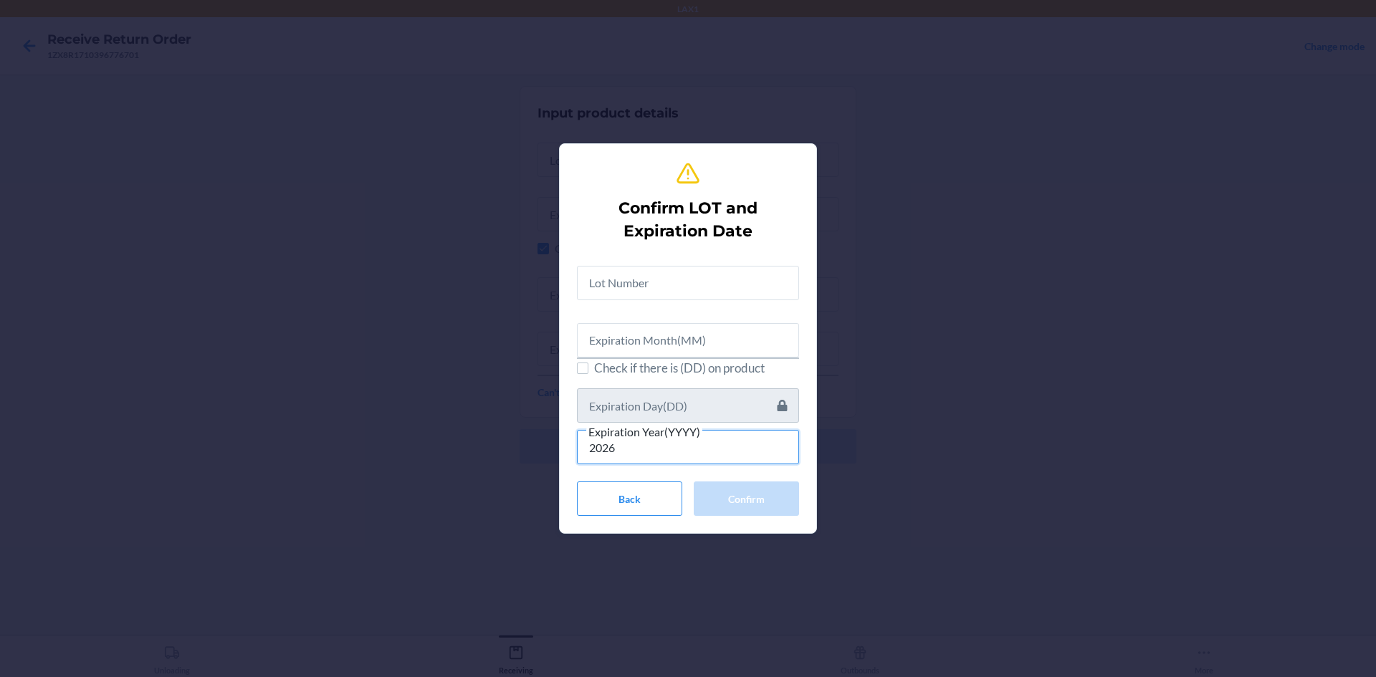
type input "2026"
click at [618, 329] on input "text" at bounding box center [688, 340] width 222 height 34
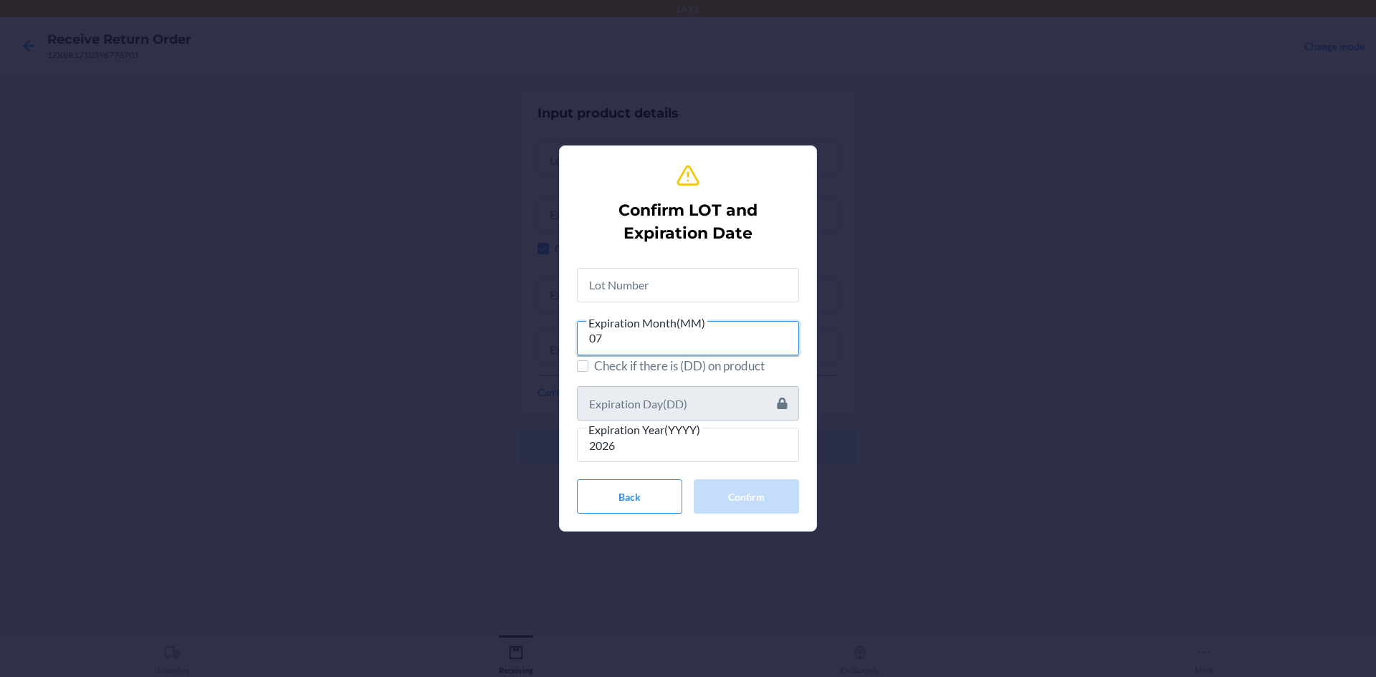
type input "07"
click at [646, 365] on span "Check if there is (DD) on product" at bounding box center [696, 366] width 205 height 19
click at [588, 365] on input "Check if there is (DD) on product" at bounding box center [582, 365] width 11 height 11
checkbox input "true"
click at [645, 391] on input "text" at bounding box center [688, 403] width 222 height 34
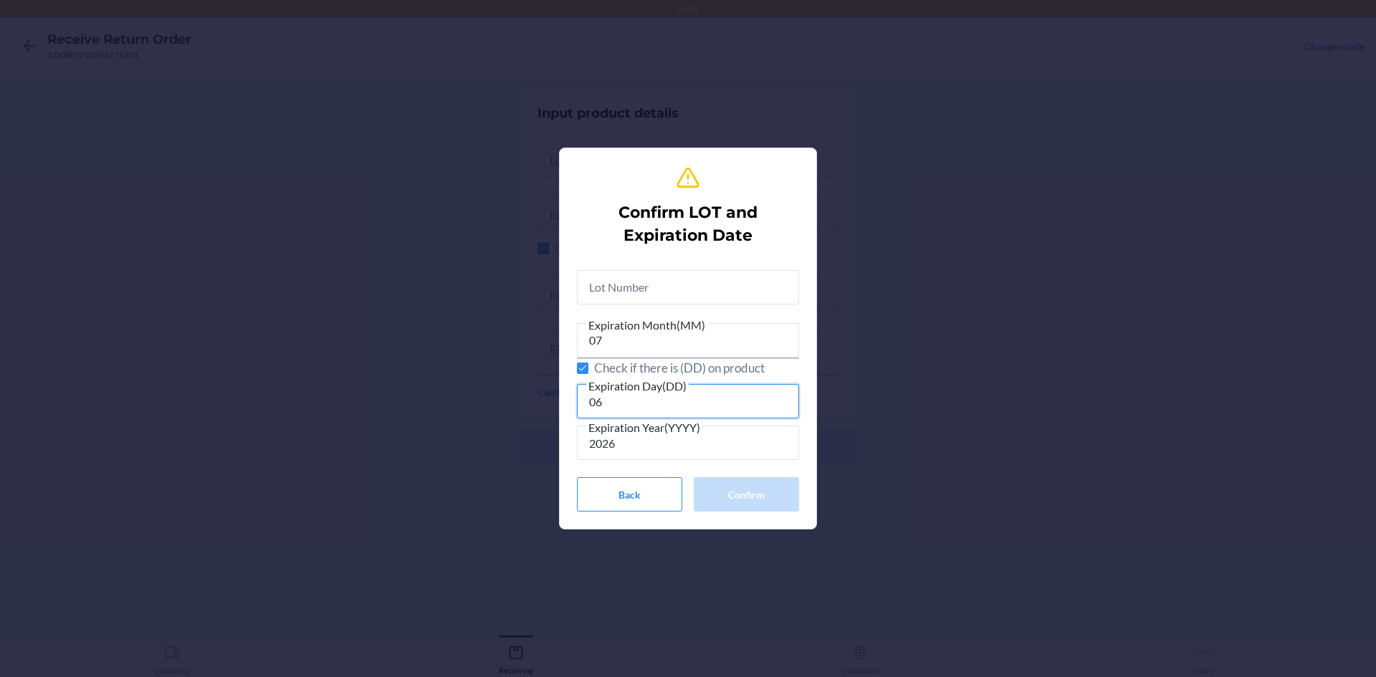
type input "06"
click at [637, 273] on input "text" at bounding box center [688, 287] width 222 height 34
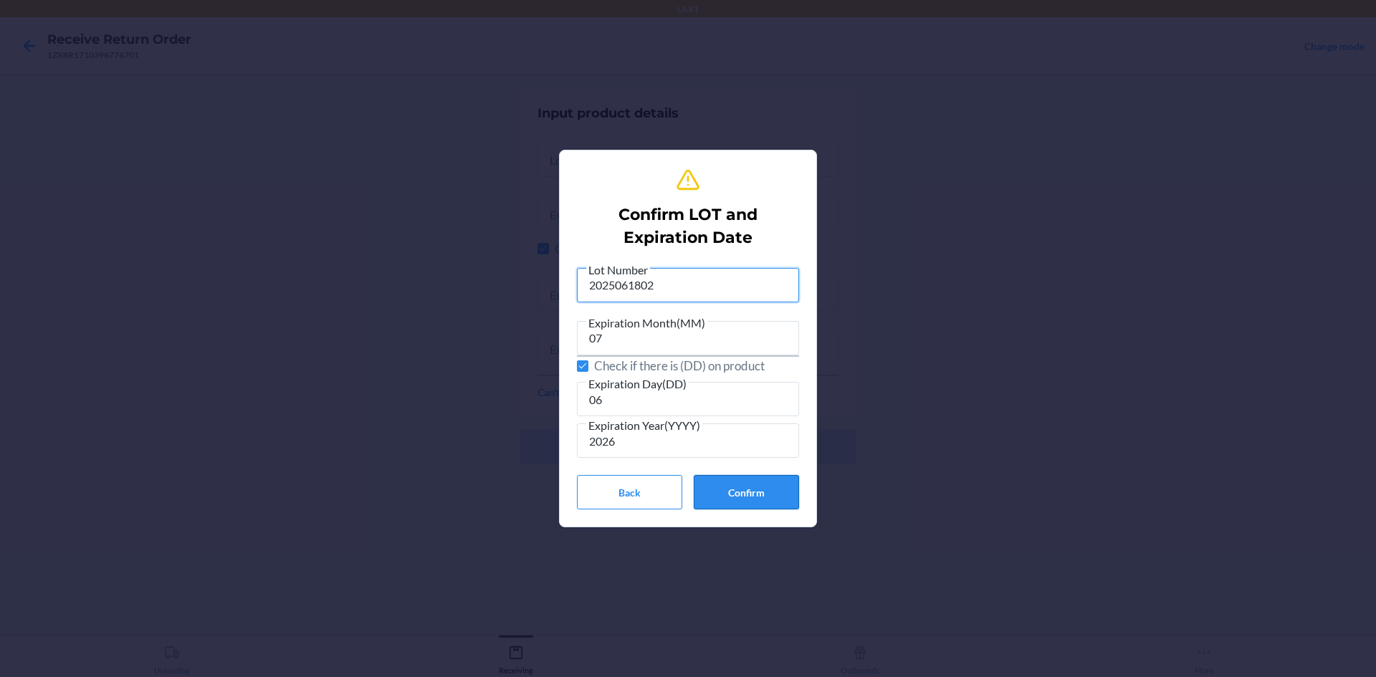
type input "2025061802"
click at [771, 499] on button "Confirm" at bounding box center [746, 492] width 105 height 34
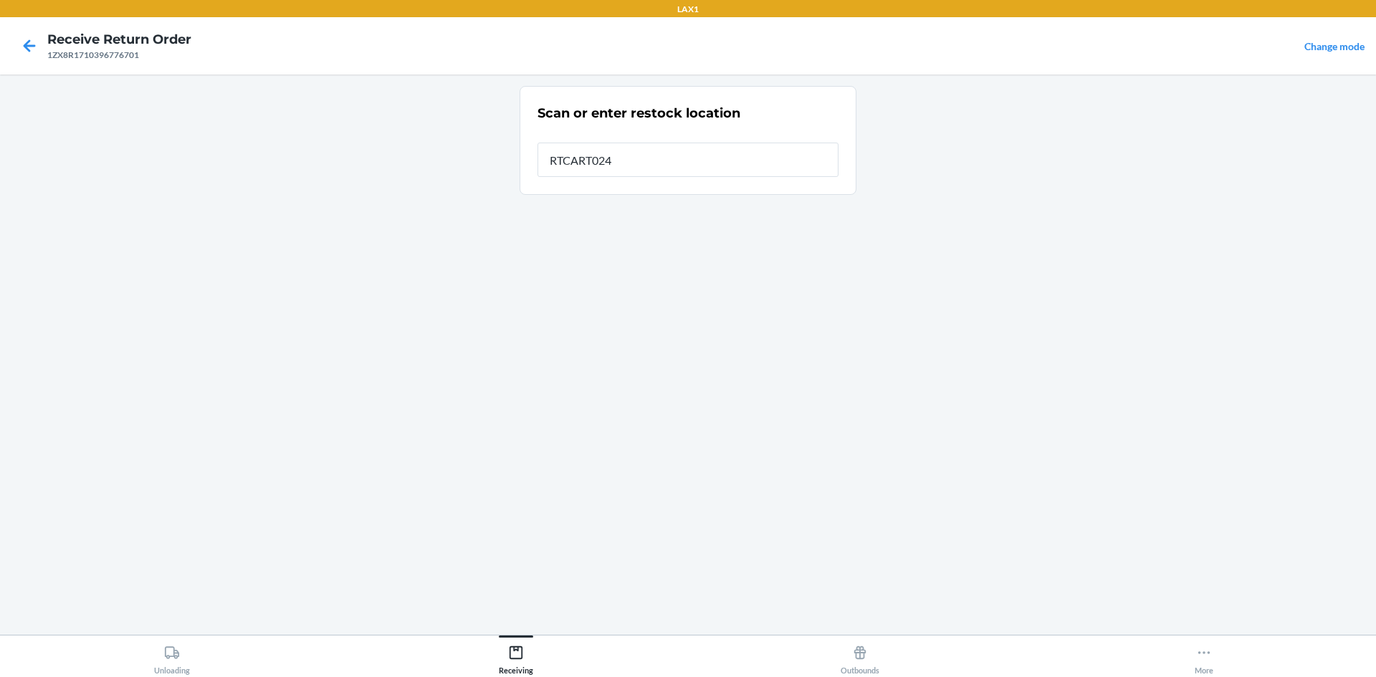
type input "RTCART024"
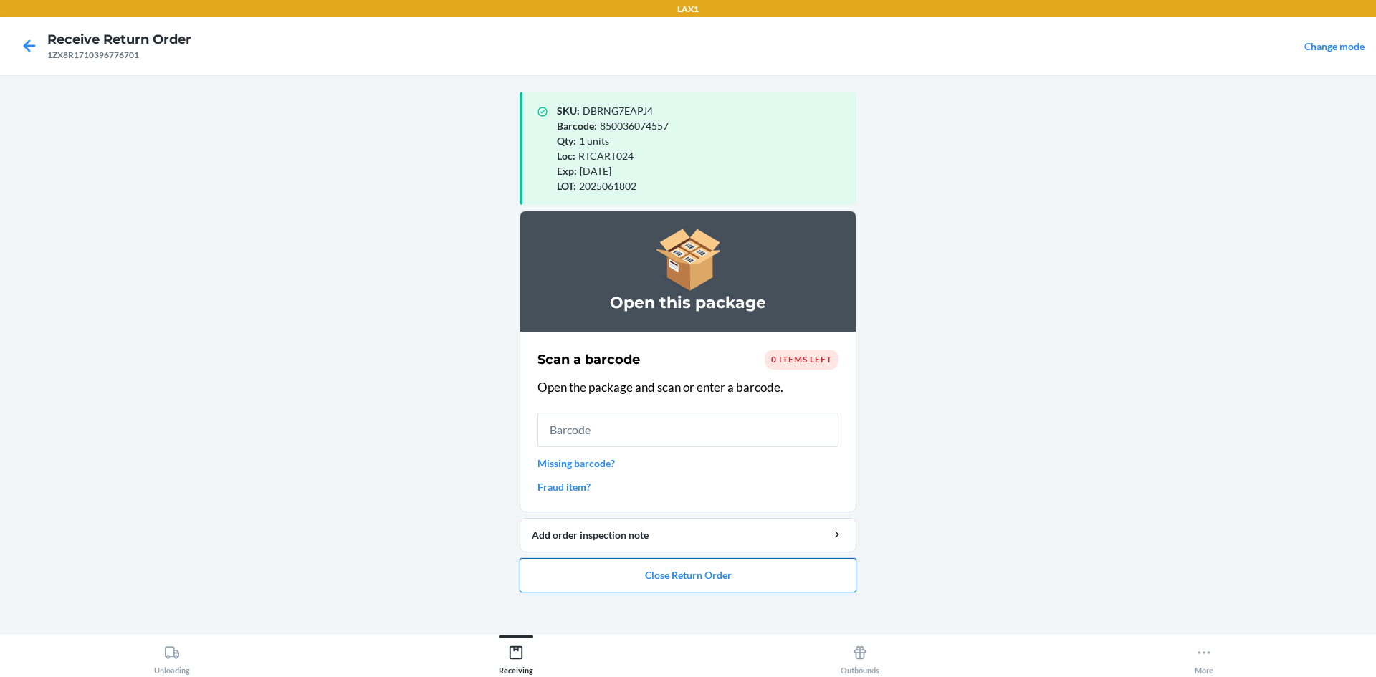
click at [697, 565] on button "Close Return Order" at bounding box center [688, 575] width 337 height 34
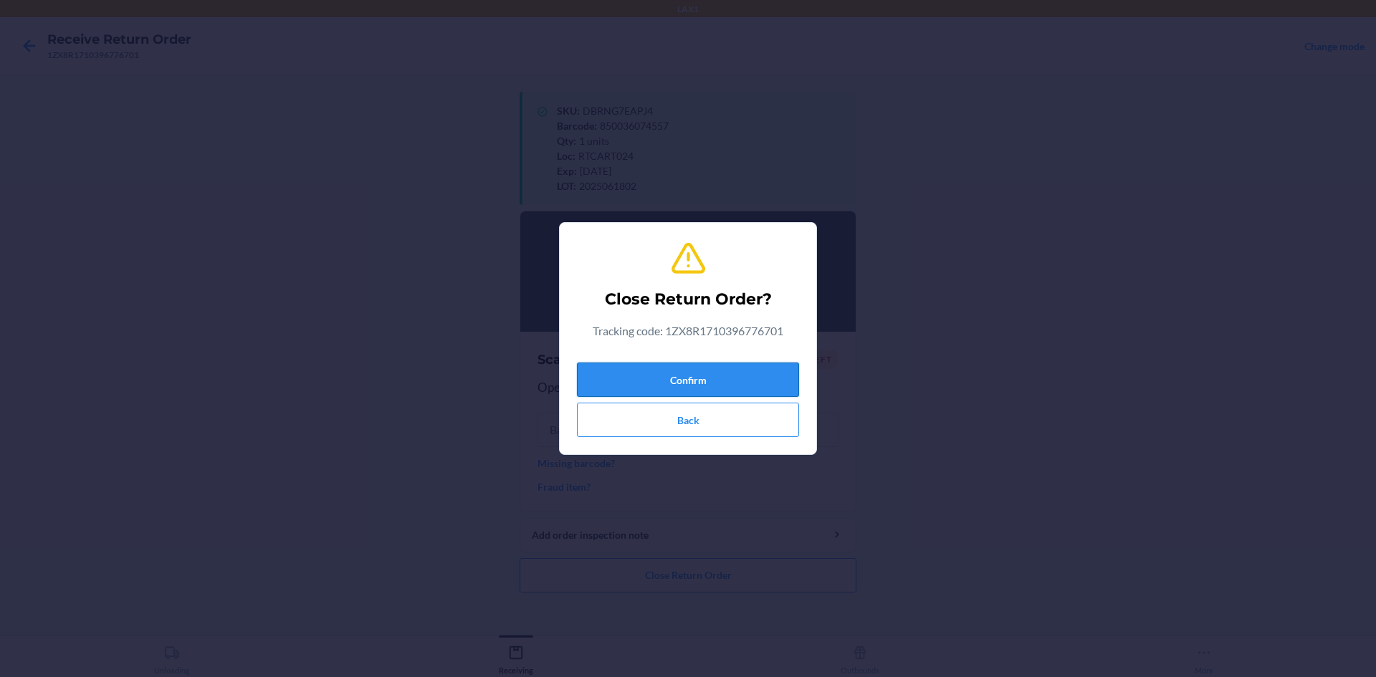
click at [707, 376] on button "Confirm" at bounding box center [688, 380] width 222 height 34
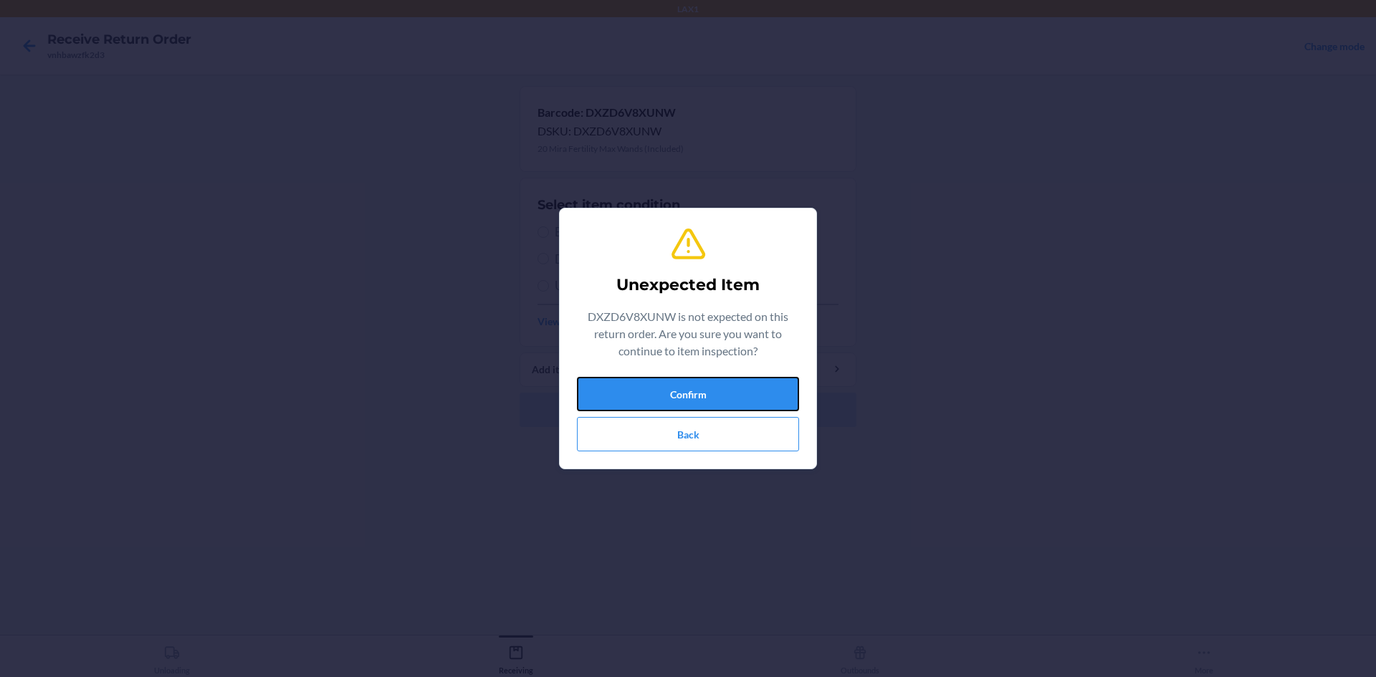
click at [626, 398] on button "Confirm" at bounding box center [688, 394] width 222 height 34
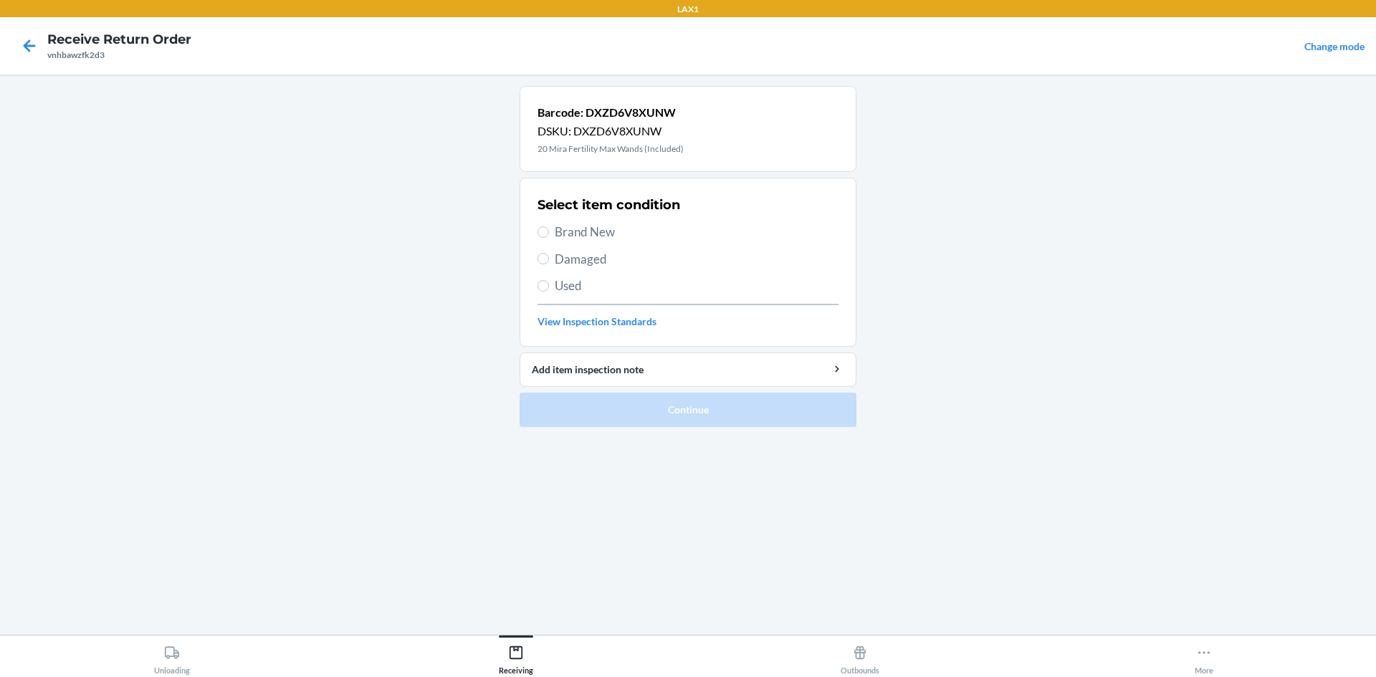
click at [605, 224] on span "Brand New" at bounding box center [697, 232] width 284 height 19
click at [549, 226] on input "Brand New" at bounding box center [542, 231] width 11 height 11
radio input "true"
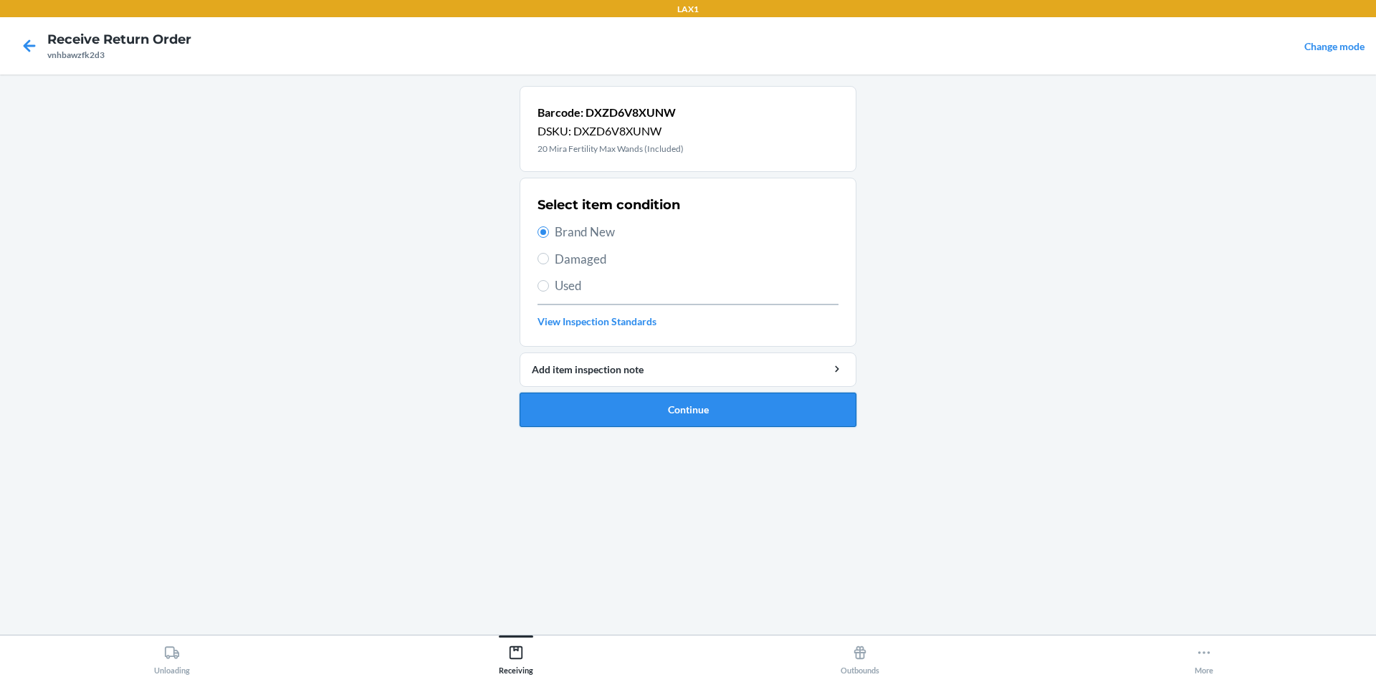
click at [631, 398] on button "Continue" at bounding box center [688, 410] width 337 height 34
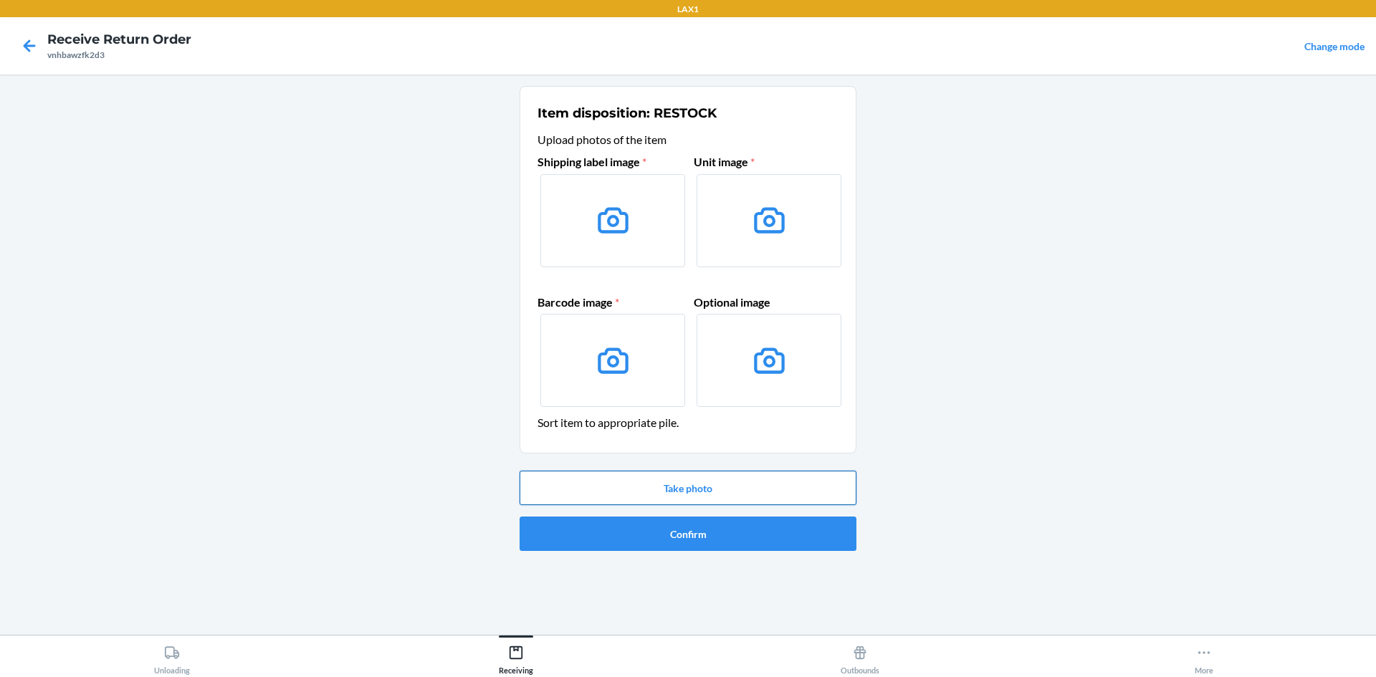
click at [803, 486] on button "Take photo" at bounding box center [688, 488] width 337 height 34
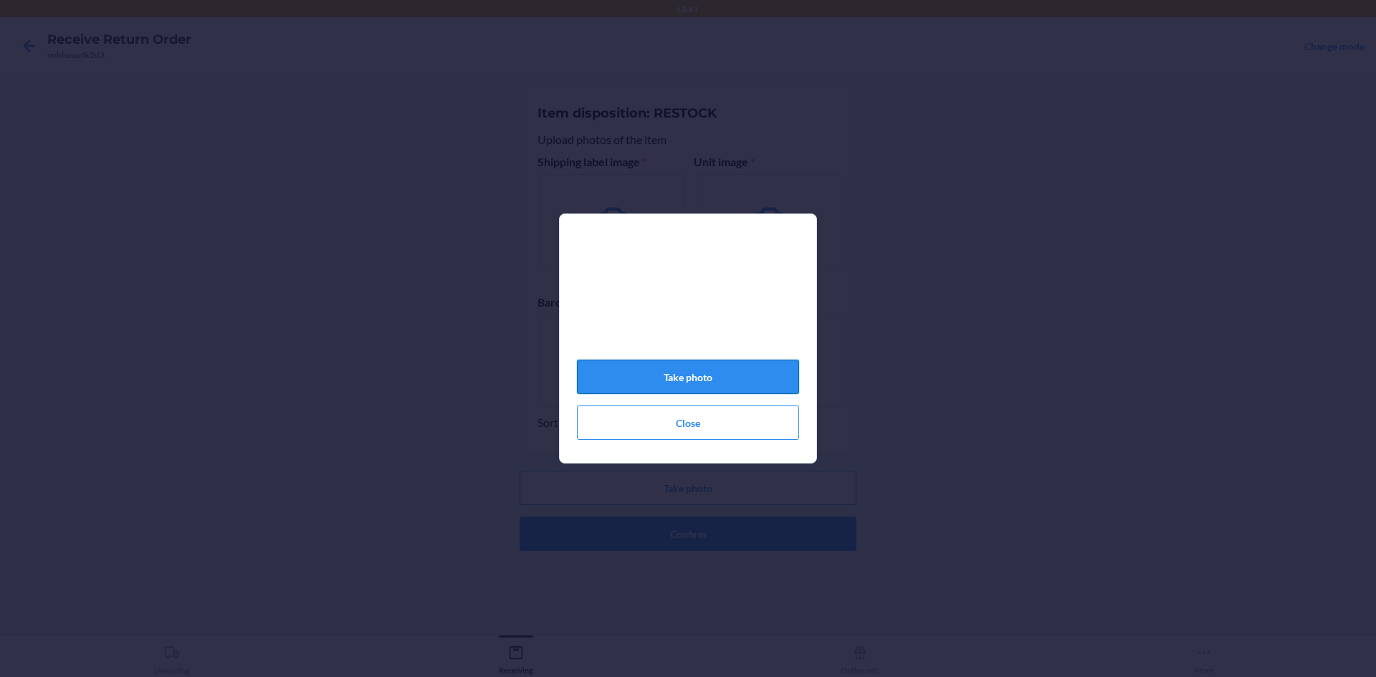
click at [700, 388] on button "Take photo" at bounding box center [688, 377] width 222 height 34
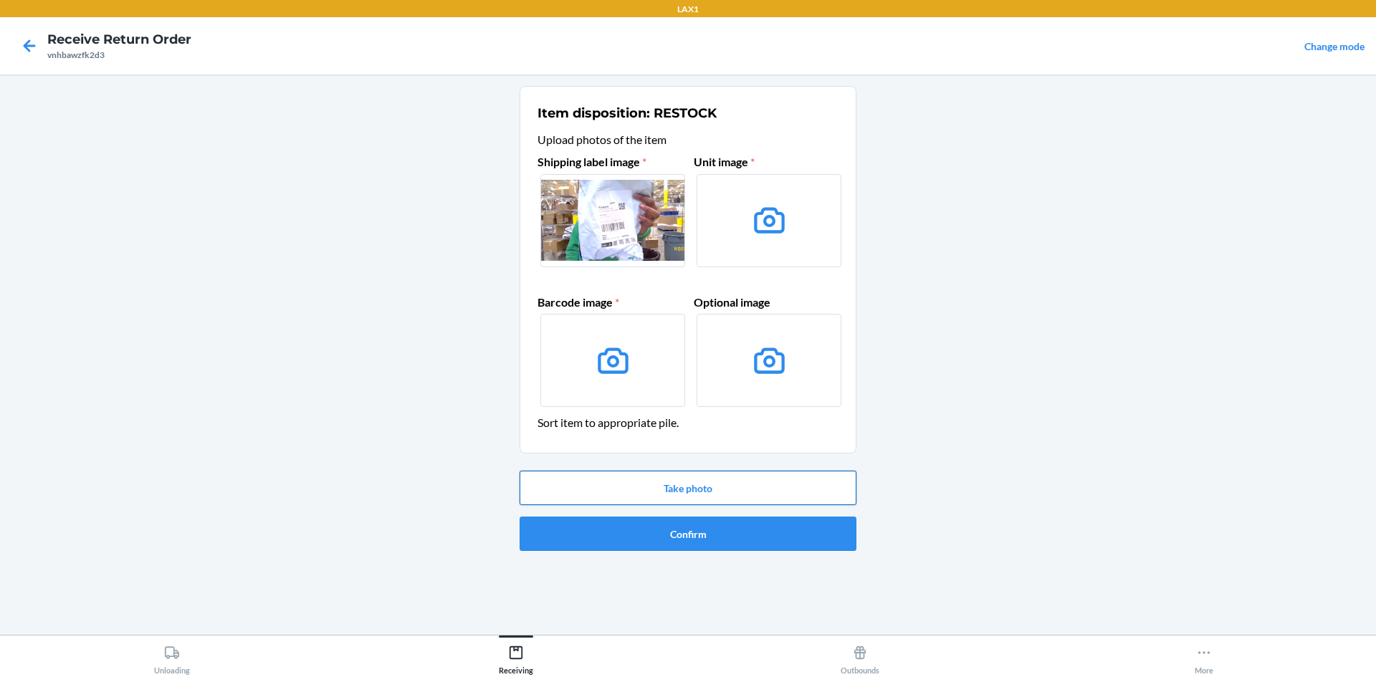
click at [661, 474] on button "Take photo" at bounding box center [688, 488] width 337 height 34
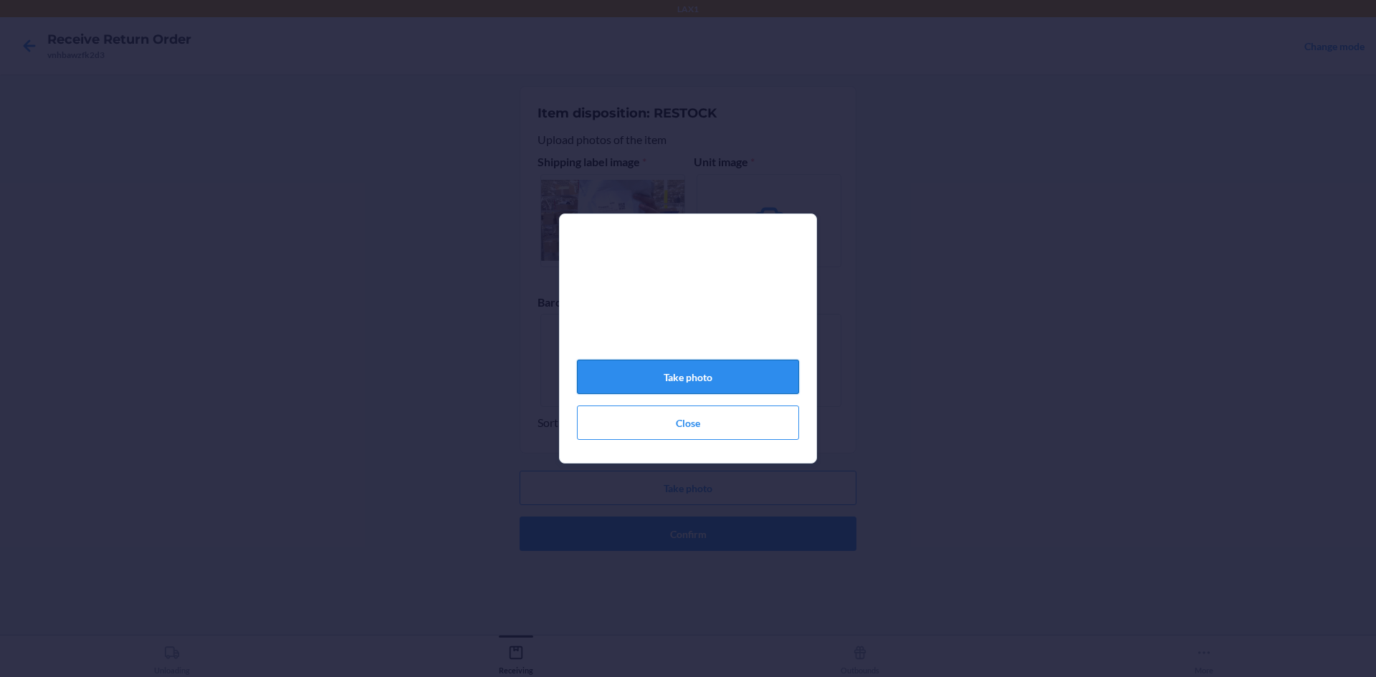
click at [771, 375] on button "Take photo" at bounding box center [688, 377] width 222 height 34
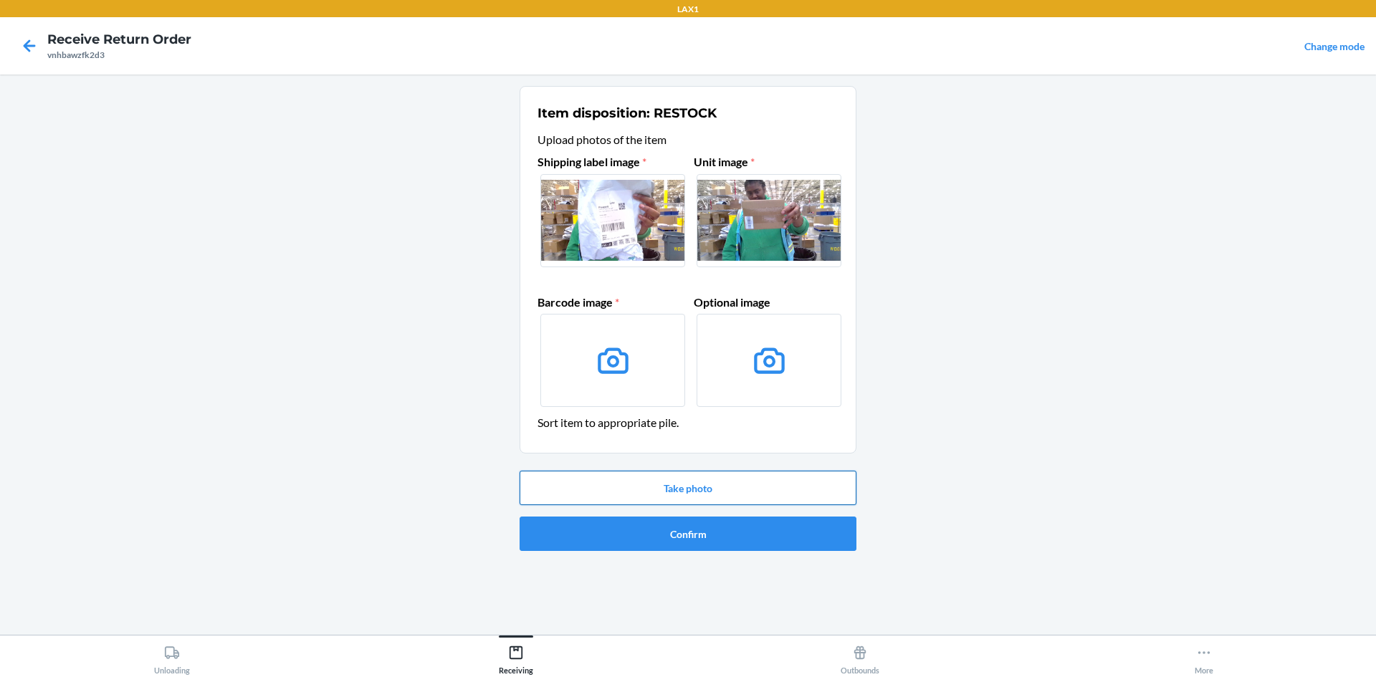
click at [717, 488] on button "Take photo" at bounding box center [688, 488] width 337 height 34
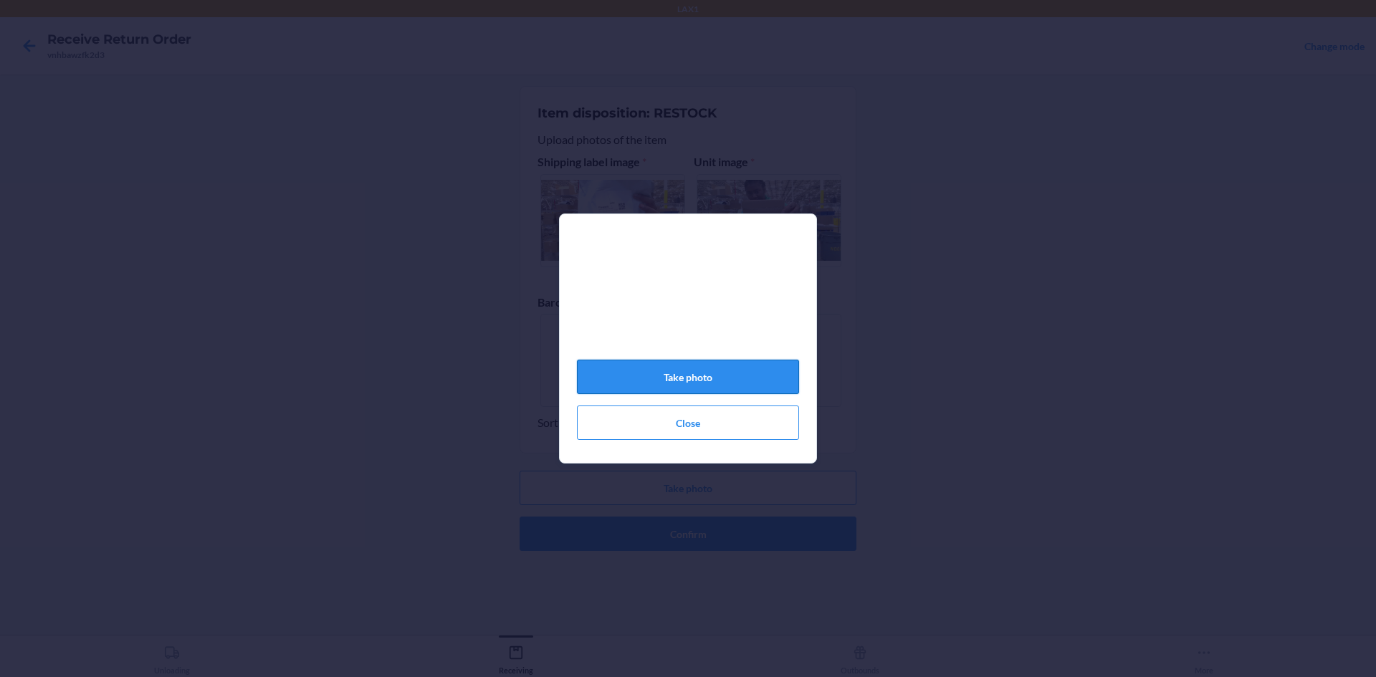
click at [768, 376] on button "Take photo" at bounding box center [688, 377] width 222 height 34
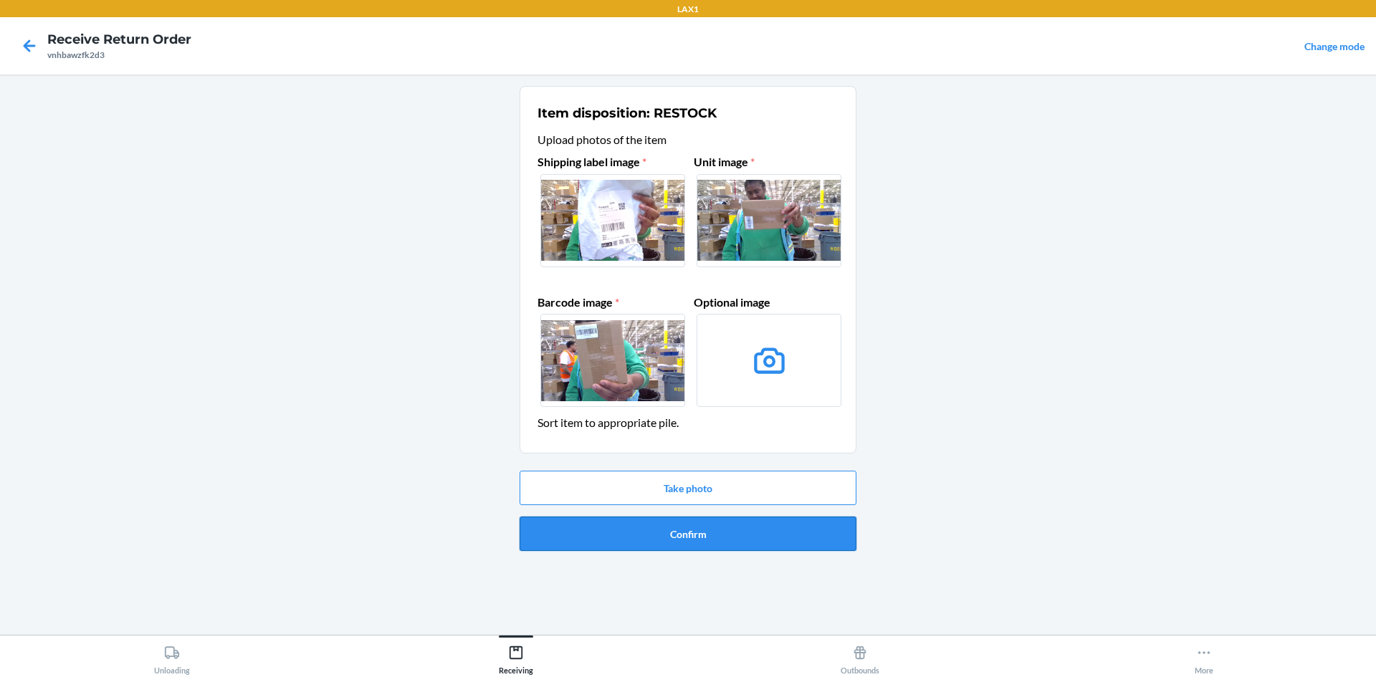
click at [598, 536] on button "Confirm" at bounding box center [688, 534] width 337 height 34
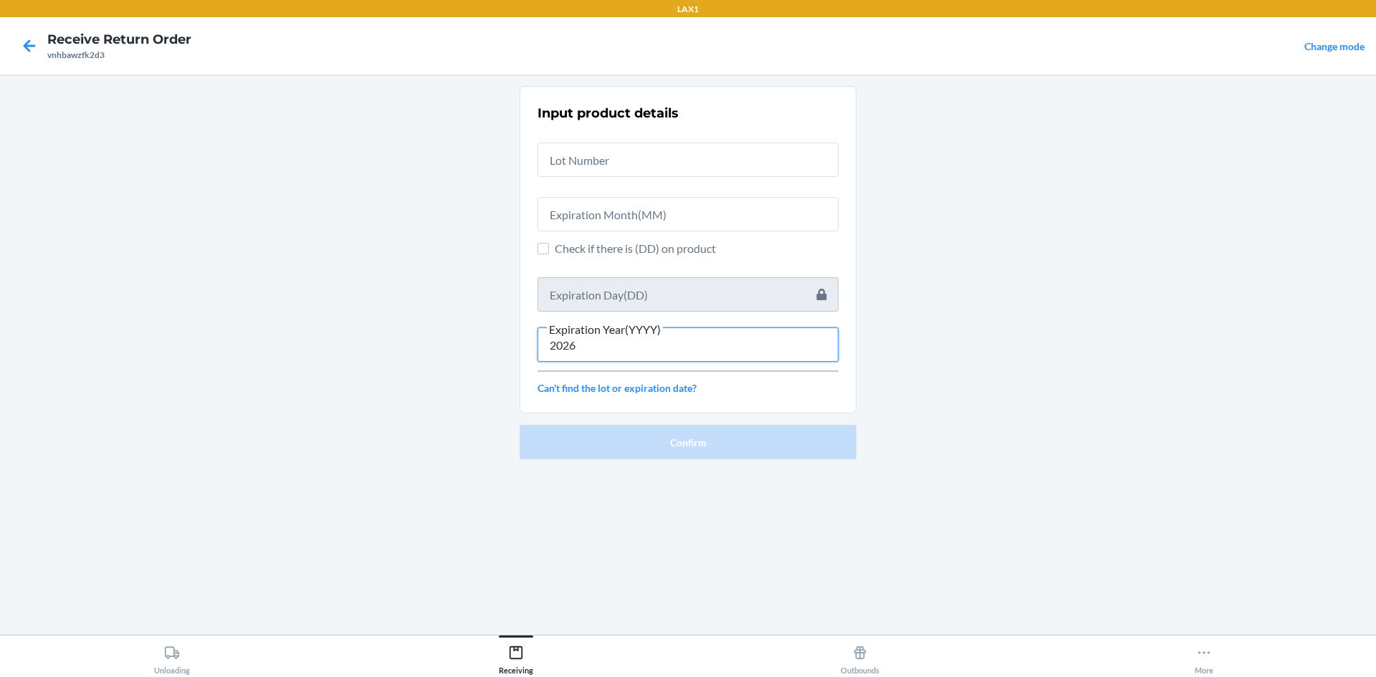
type input "2026"
click at [626, 249] on span "Check if there is (DD) on product" at bounding box center [697, 248] width 284 height 17
click at [549, 249] on input "Check if there is (DD) on product" at bounding box center [542, 248] width 11 height 11
checkbox input "true"
click at [646, 287] on input "text" at bounding box center [687, 294] width 301 height 34
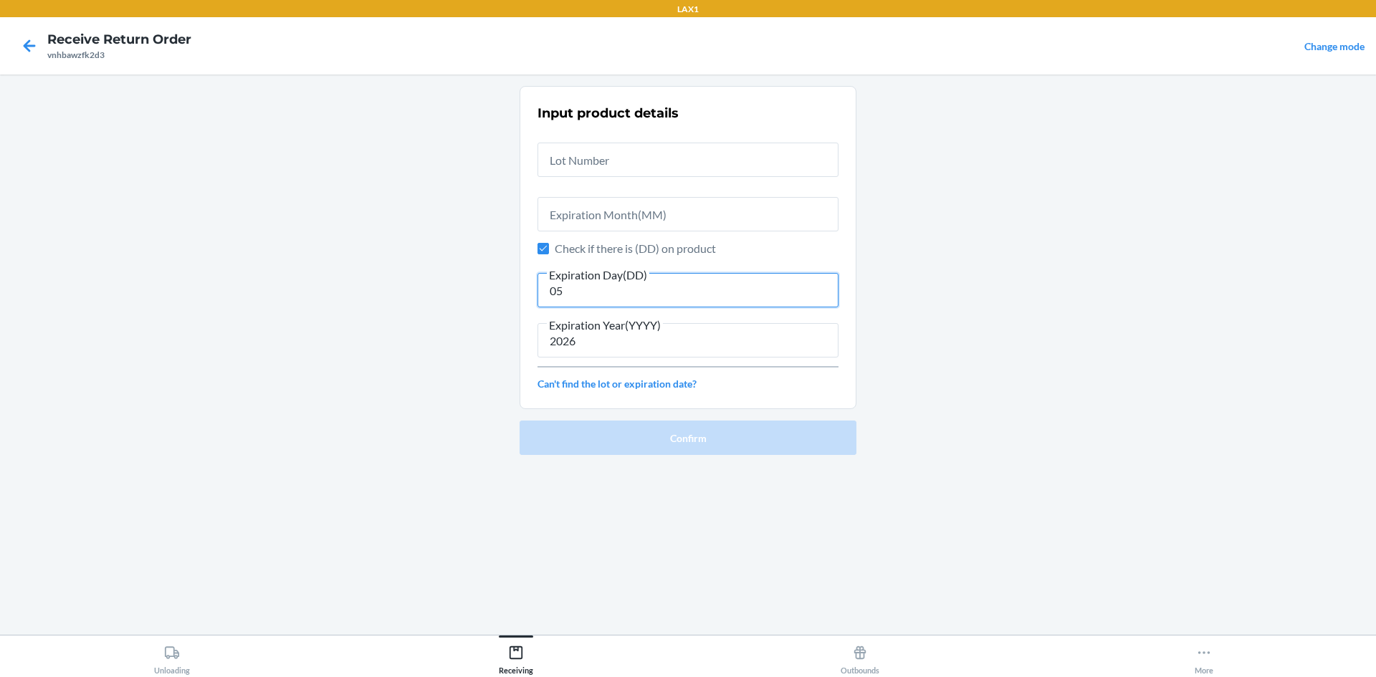
type input "05"
click at [603, 216] on input "text" at bounding box center [687, 214] width 301 height 34
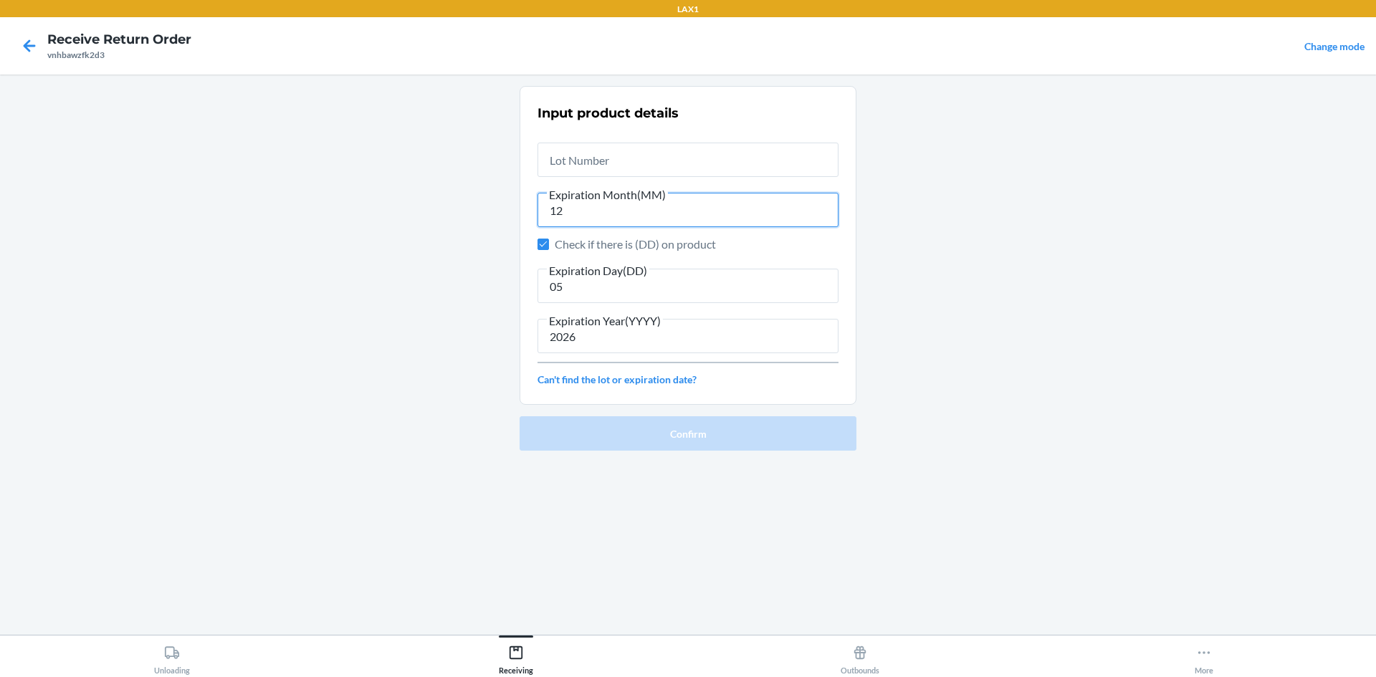
type input "12"
click at [685, 145] on input "text" at bounding box center [687, 160] width 301 height 34
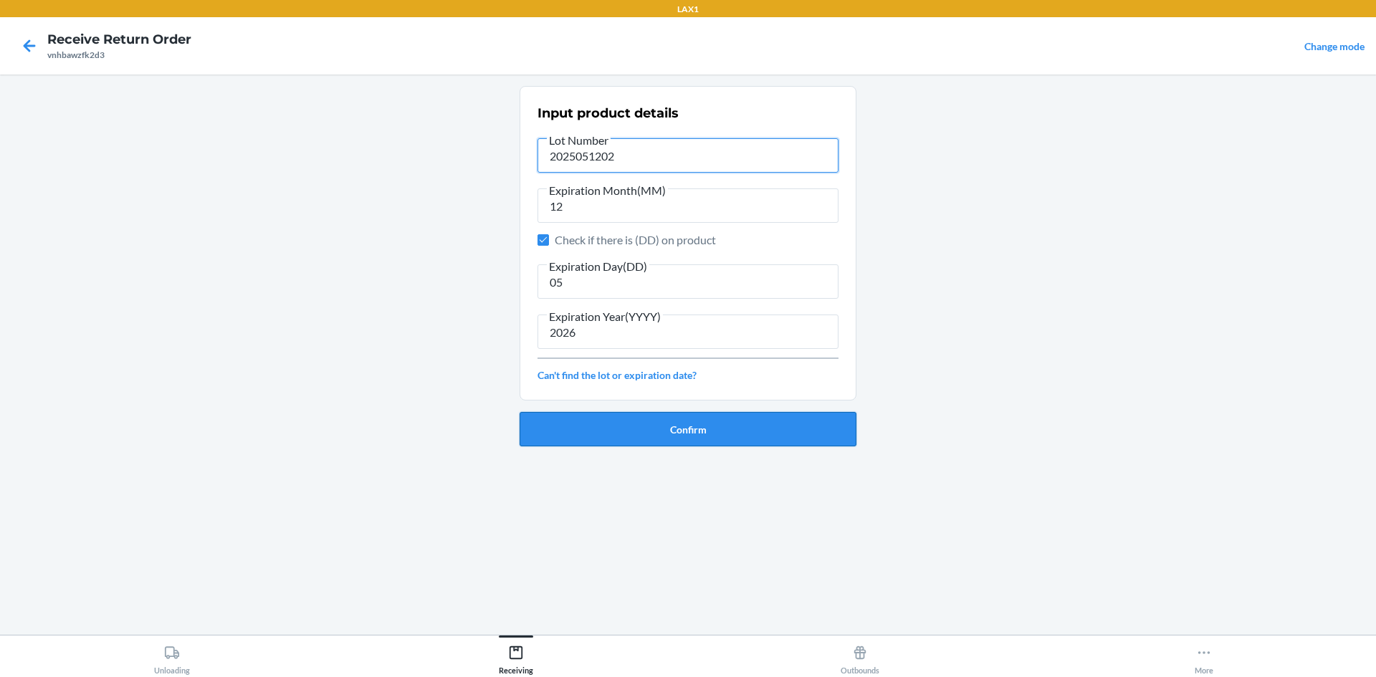
type input "2025051202"
click at [671, 416] on button "Confirm" at bounding box center [688, 429] width 337 height 34
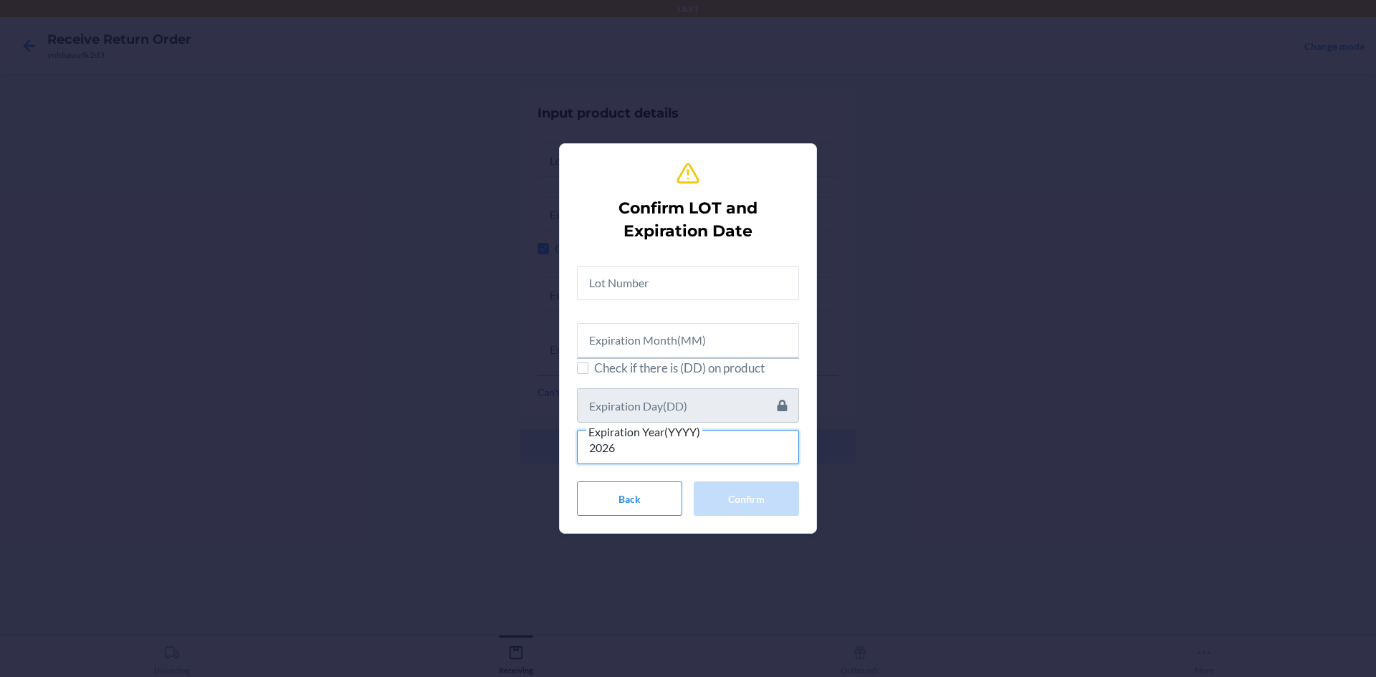
type input "2026"
click at [646, 363] on span "Check if there is (DD) on product" at bounding box center [696, 368] width 205 height 19
click at [588, 363] on input "Check if there is (DD) on product" at bounding box center [582, 368] width 11 height 11
checkbox input "true"
click at [657, 404] on input "text" at bounding box center [688, 405] width 222 height 34
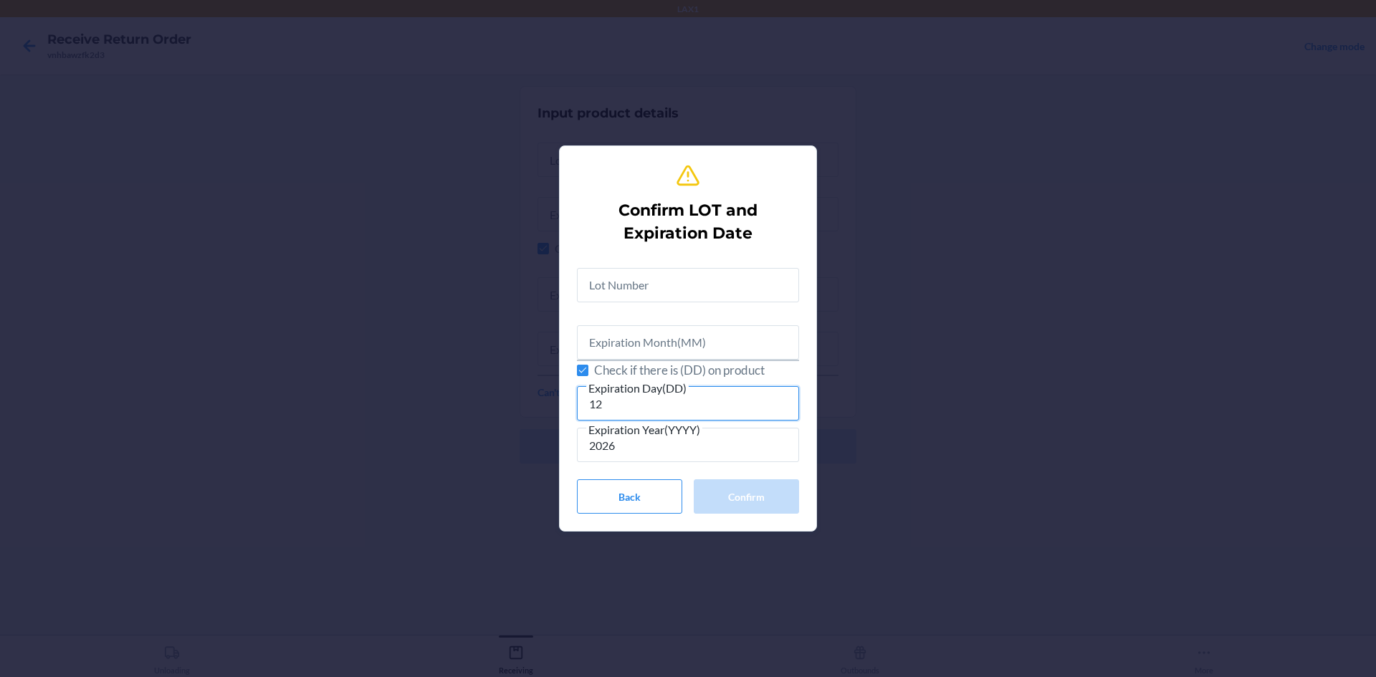
type input "12"
click at [719, 344] on input "text" at bounding box center [688, 342] width 222 height 34
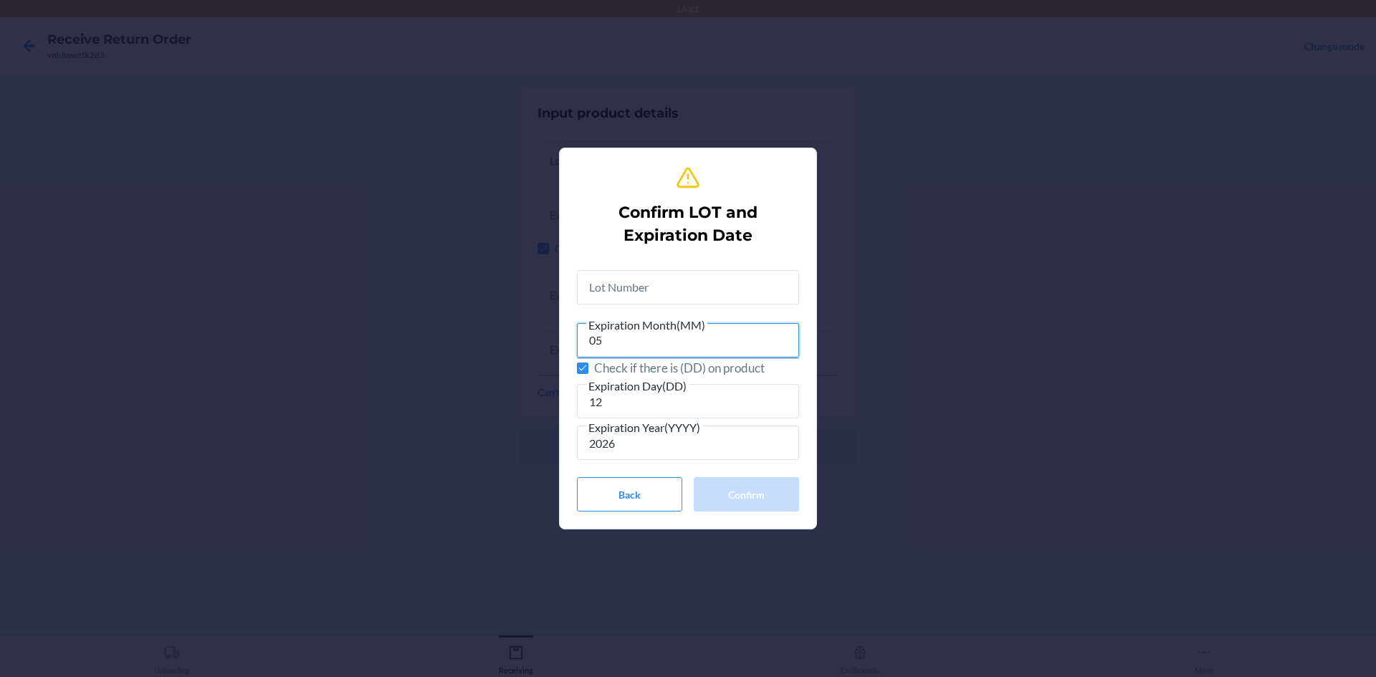
type input "05"
click at [791, 288] on input "text" at bounding box center [688, 287] width 222 height 34
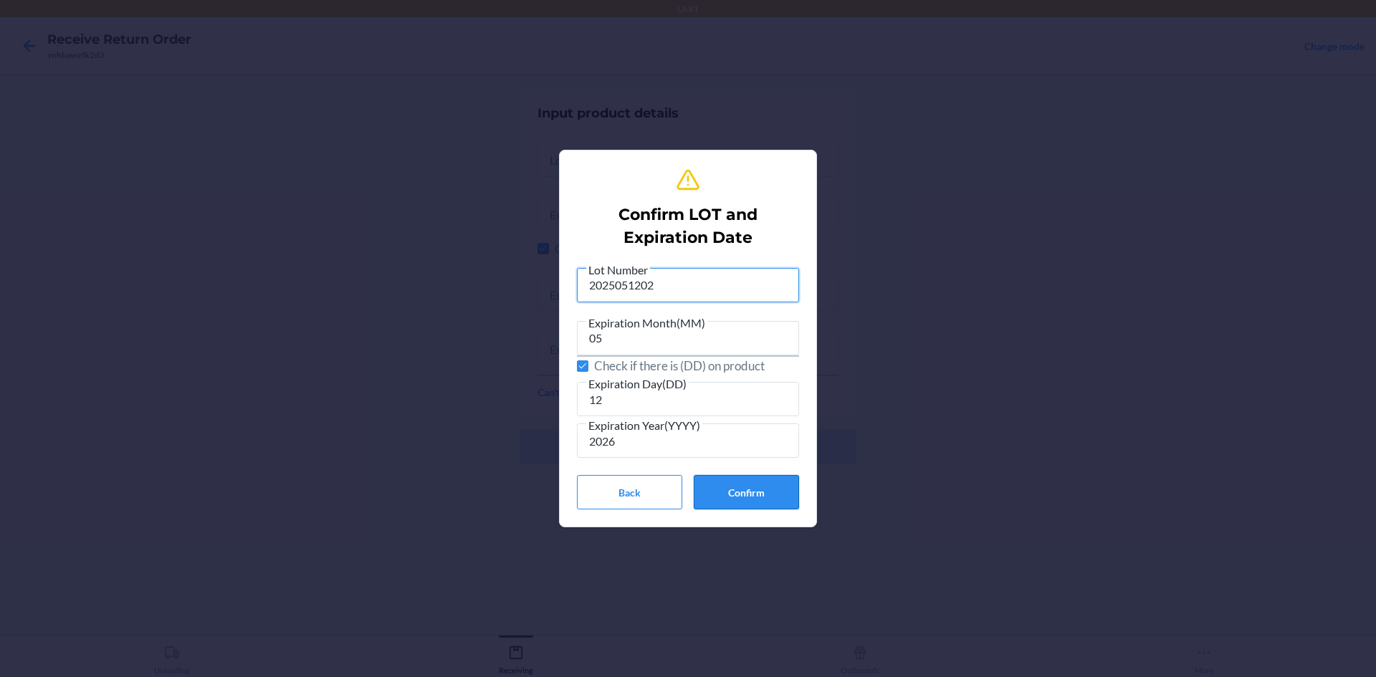
type input "2025051202"
click at [754, 501] on button "Confirm" at bounding box center [746, 492] width 105 height 34
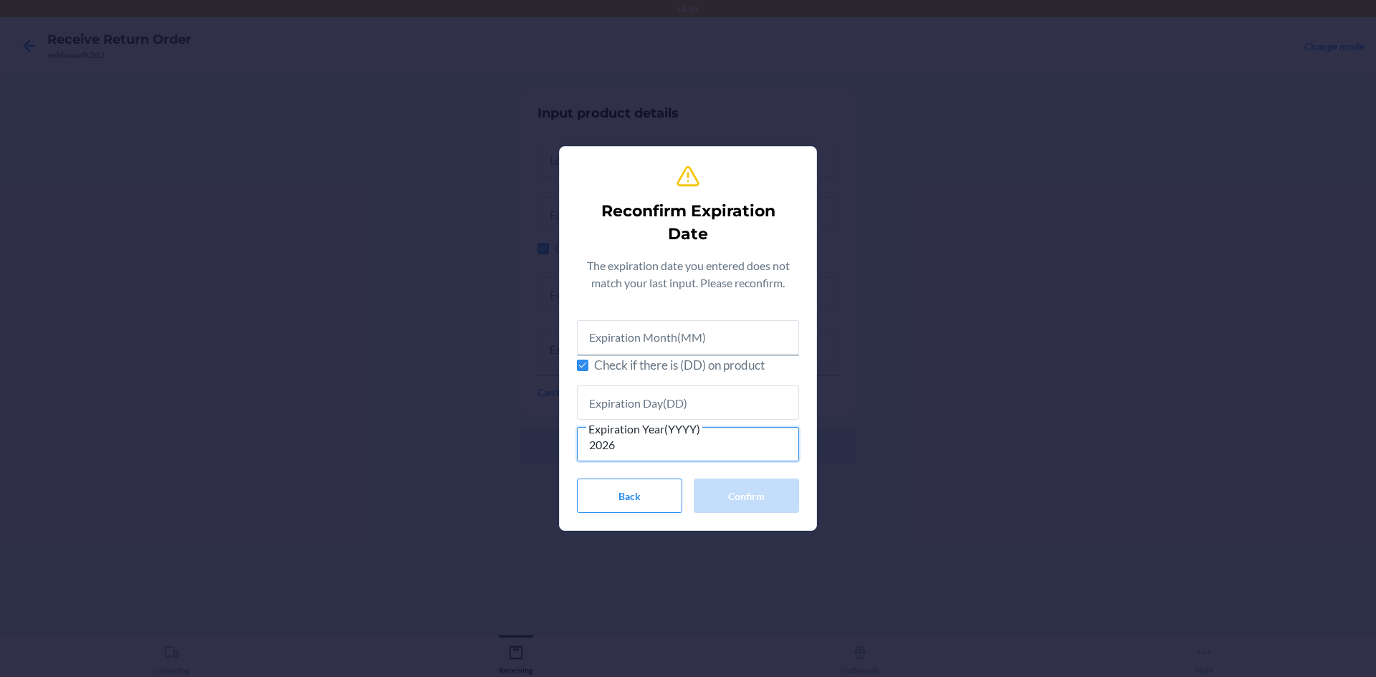
type input "2026"
click at [699, 401] on input "text" at bounding box center [688, 403] width 222 height 34
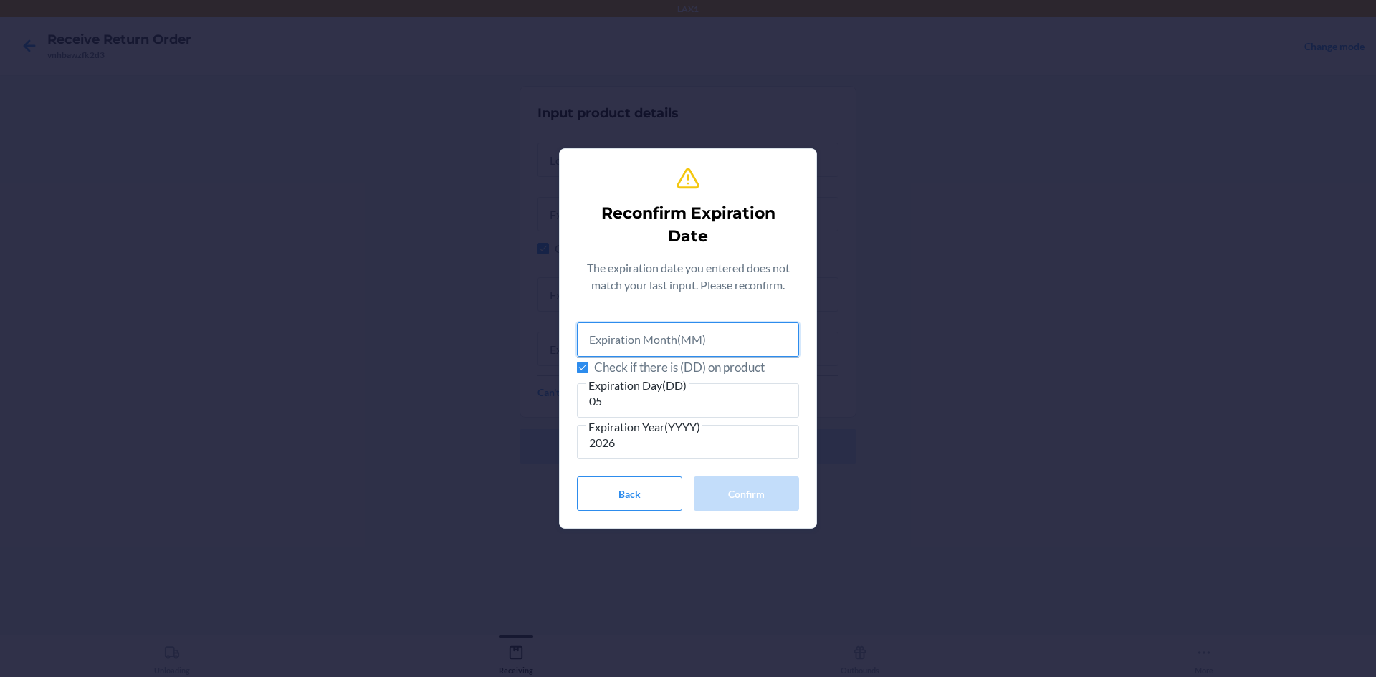
click at [720, 343] on input "text" at bounding box center [688, 339] width 222 height 34
click at [722, 394] on input "05" at bounding box center [688, 400] width 222 height 34
type input "0"
type input "12"
click at [758, 344] on input "text" at bounding box center [688, 339] width 222 height 34
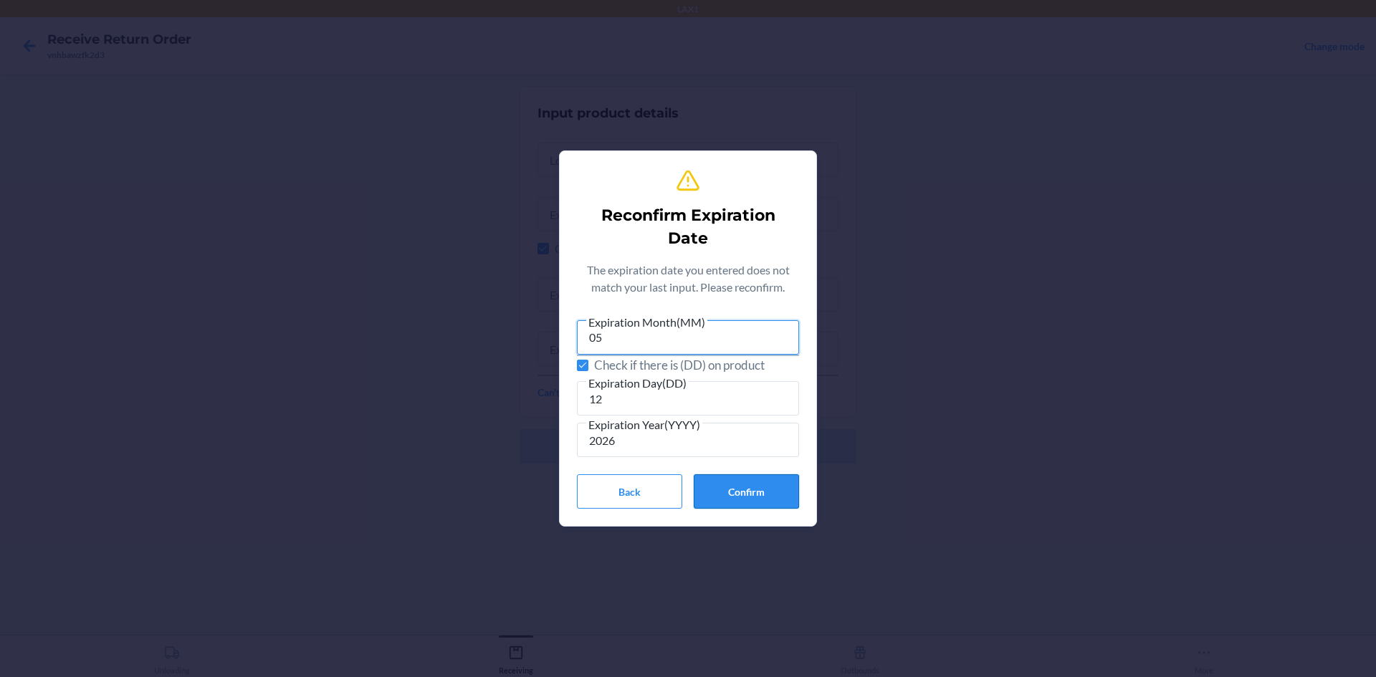
type input "05"
click at [725, 482] on button "Confirm" at bounding box center [746, 491] width 105 height 34
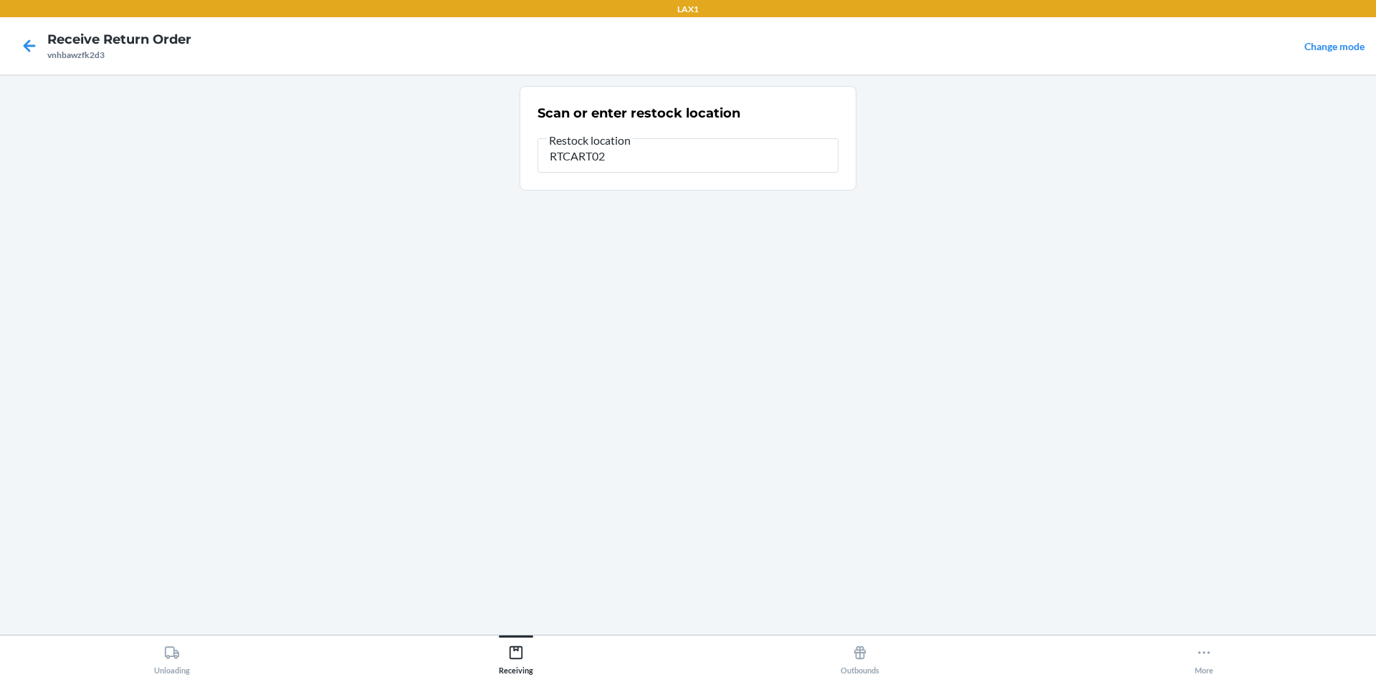
type input "RTCART024"
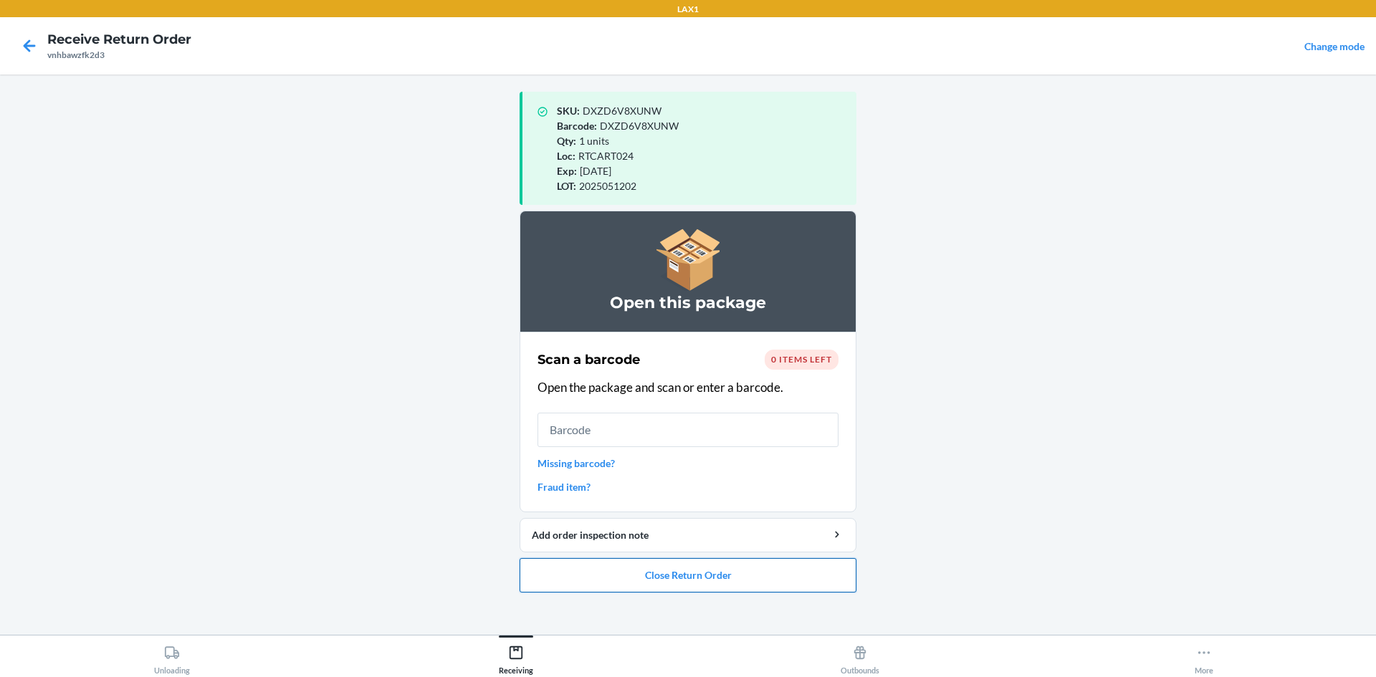
click at [576, 570] on button "Close Return Order" at bounding box center [688, 575] width 337 height 34
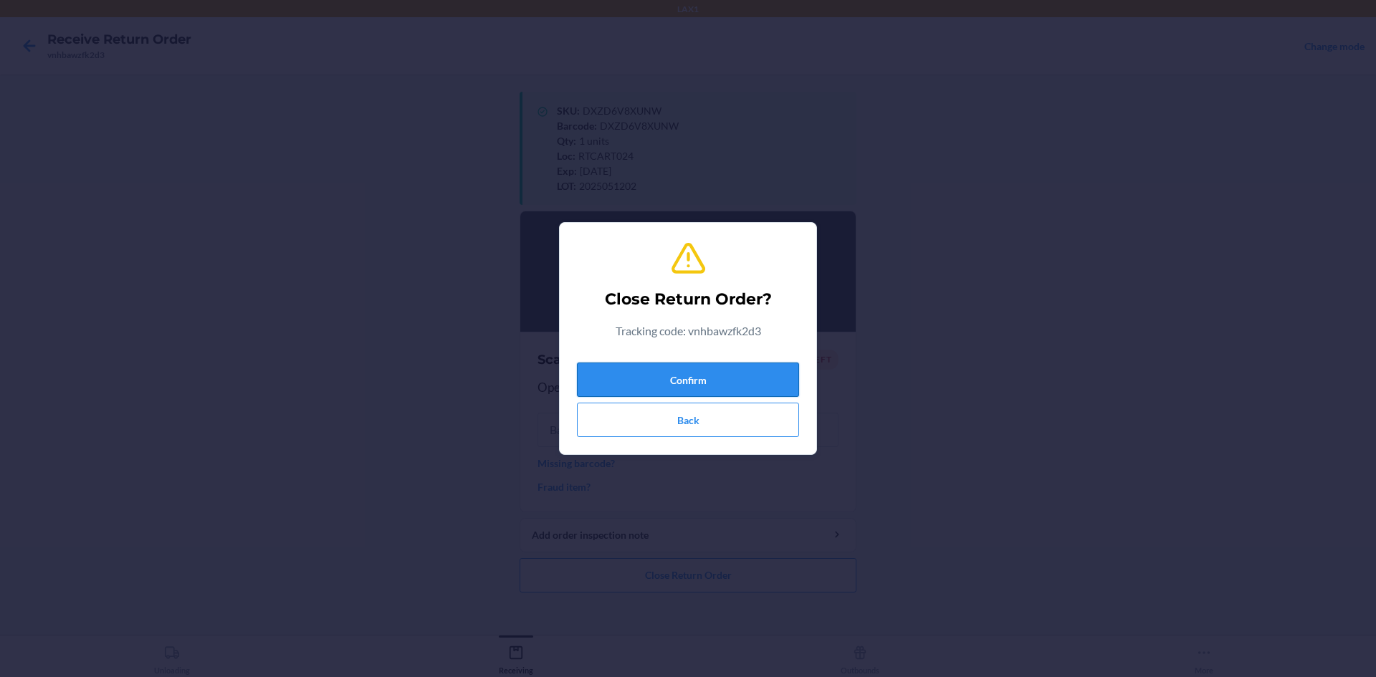
click at [706, 372] on button "Confirm" at bounding box center [688, 380] width 222 height 34
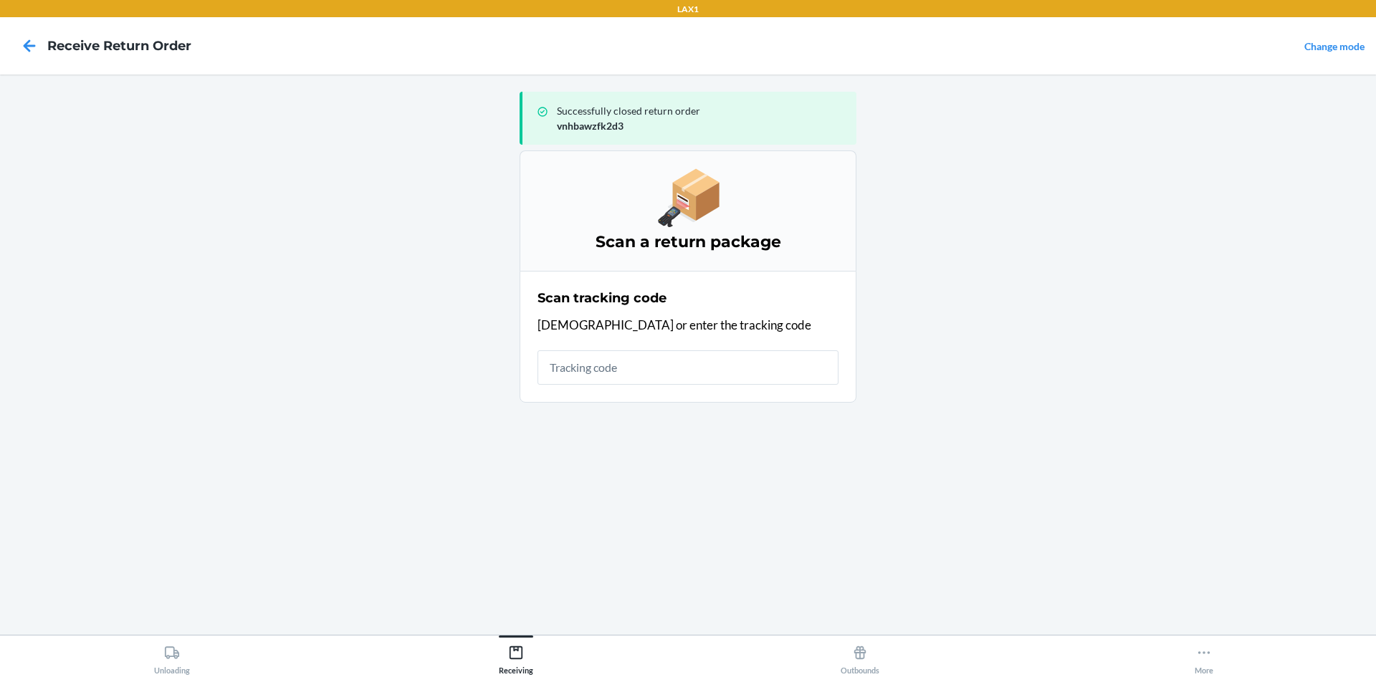
click at [1135, 366] on main "Successfully closed return order vnhbawzfk2d3 Scan a return package Scan tracki…" at bounding box center [688, 355] width 1376 height 560
click at [707, 378] on input "text" at bounding box center [687, 367] width 301 height 34
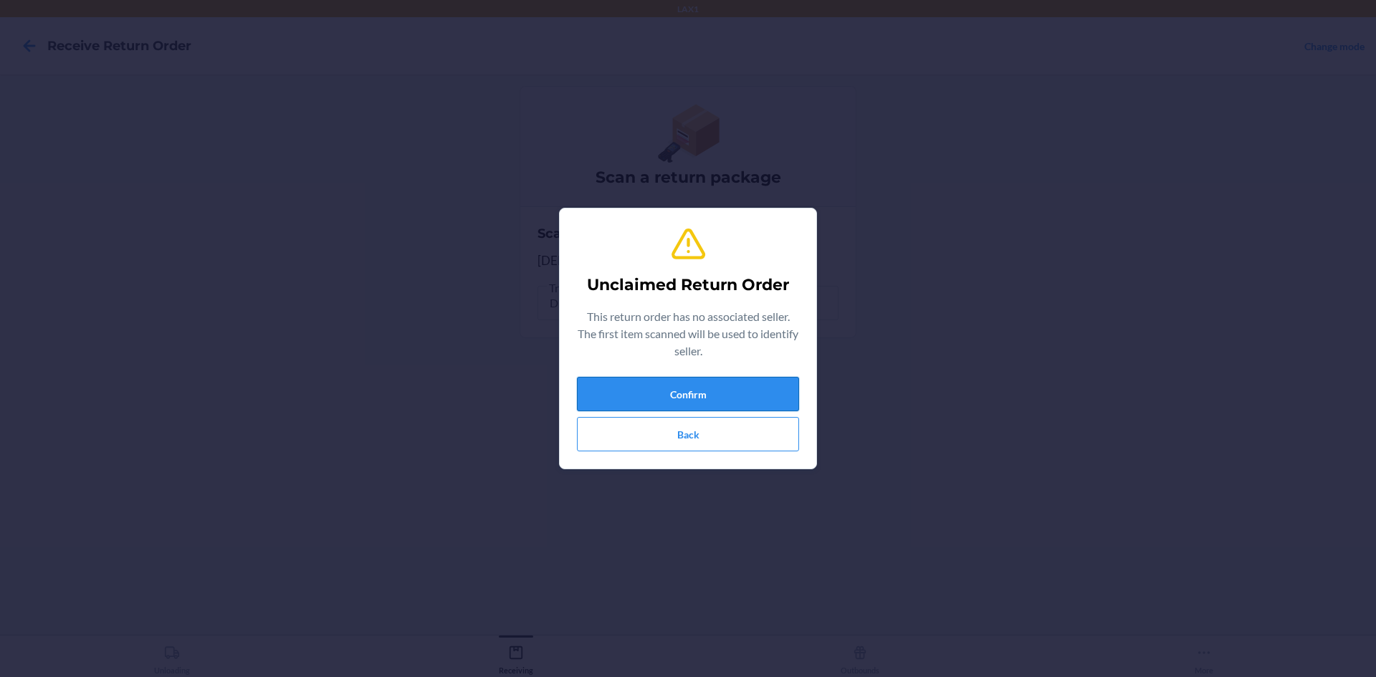
click at [610, 403] on button "Confirm" at bounding box center [688, 394] width 222 height 34
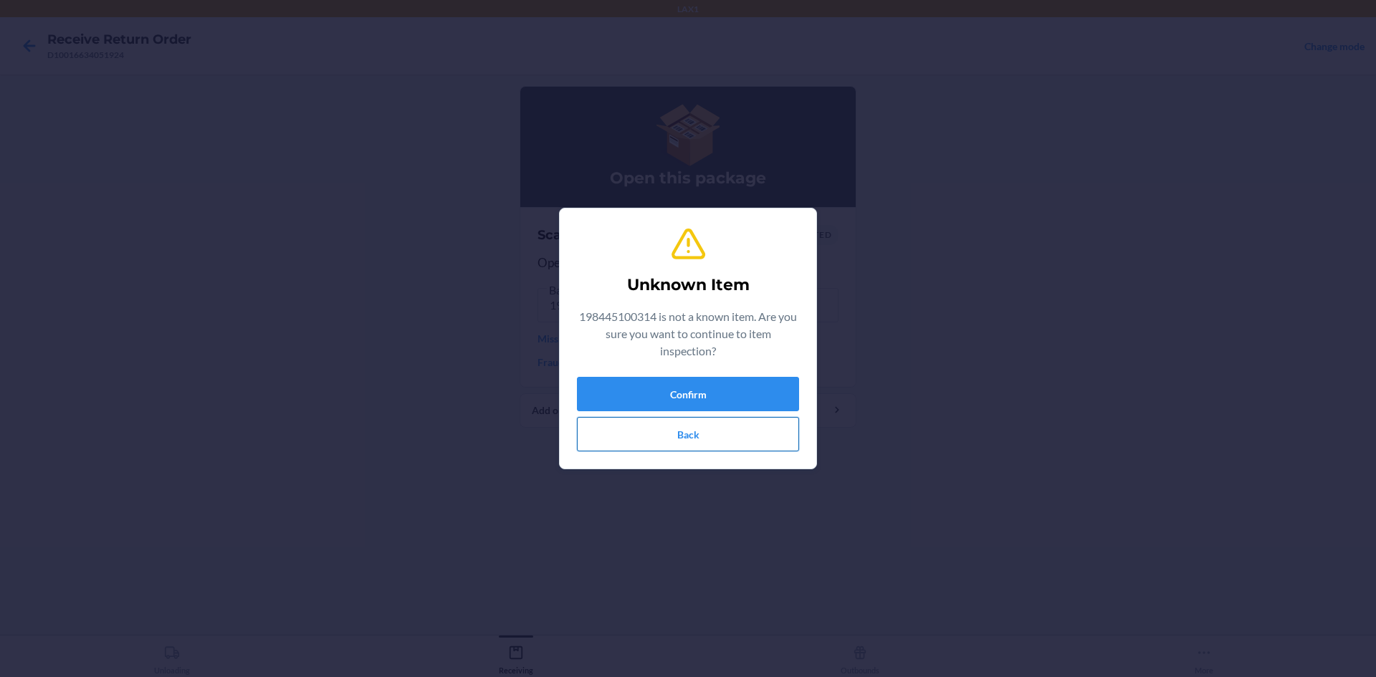
click at [772, 434] on button "Back" at bounding box center [688, 434] width 222 height 34
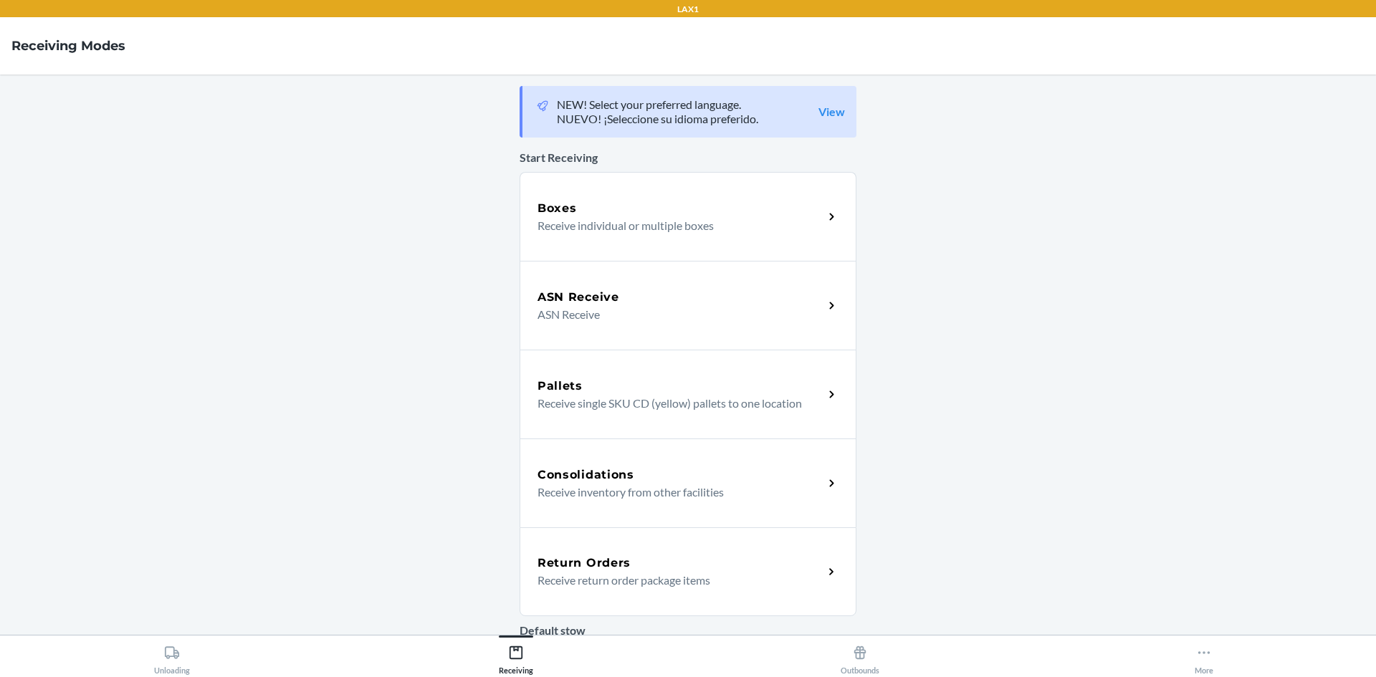
click at [541, 575] on p "Receive return order package items" at bounding box center [674, 580] width 274 height 17
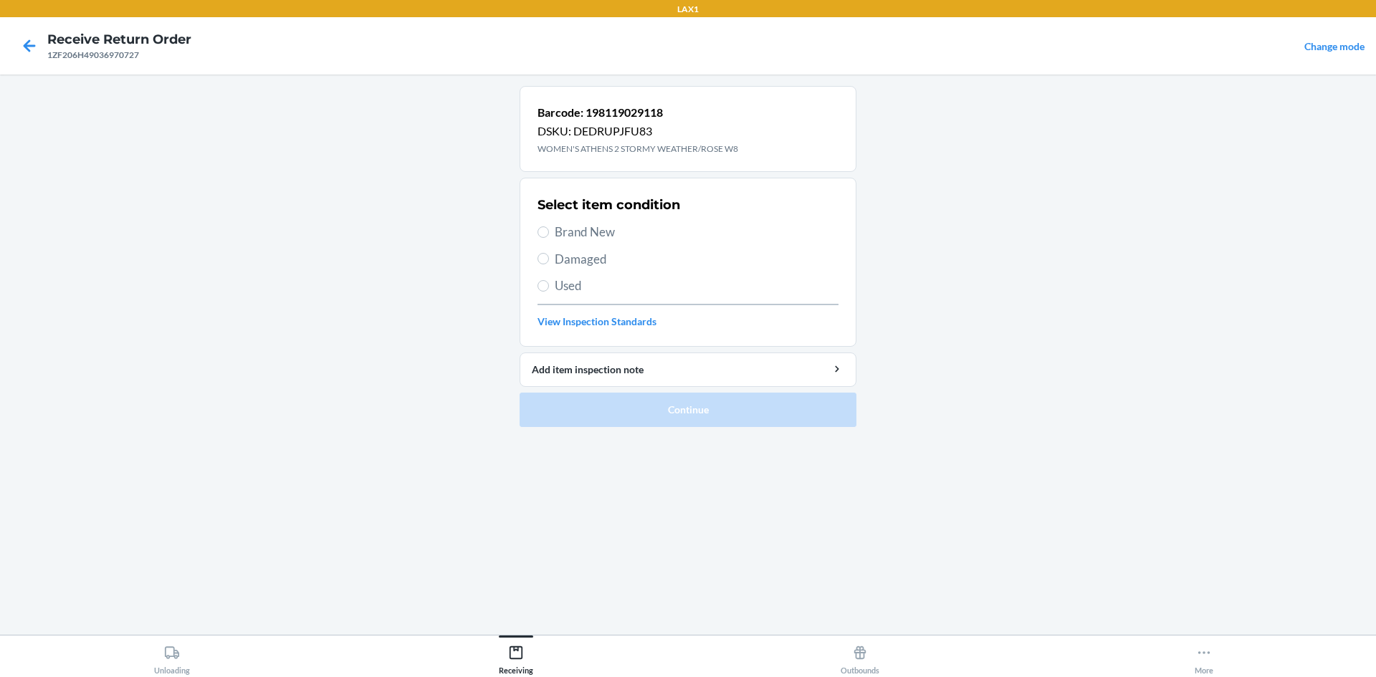
click at [581, 226] on span "Brand New" at bounding box center [697, 232] width 284 height 19
click at [549, 226] on input "Brand New" at bounding box center [542, 231] width 11 height 11
radio input "true"
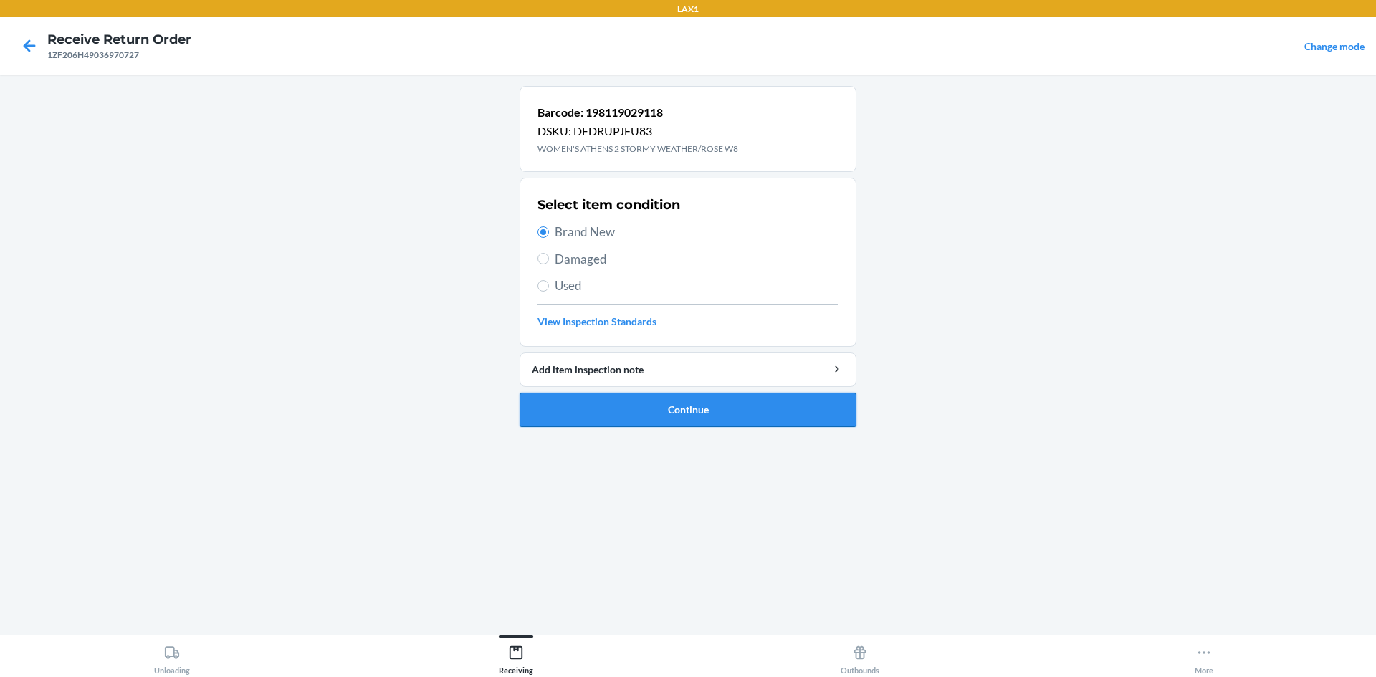
click at [631, 410] on button "Continue" at bounding box center [688, 410] width 337 height 34
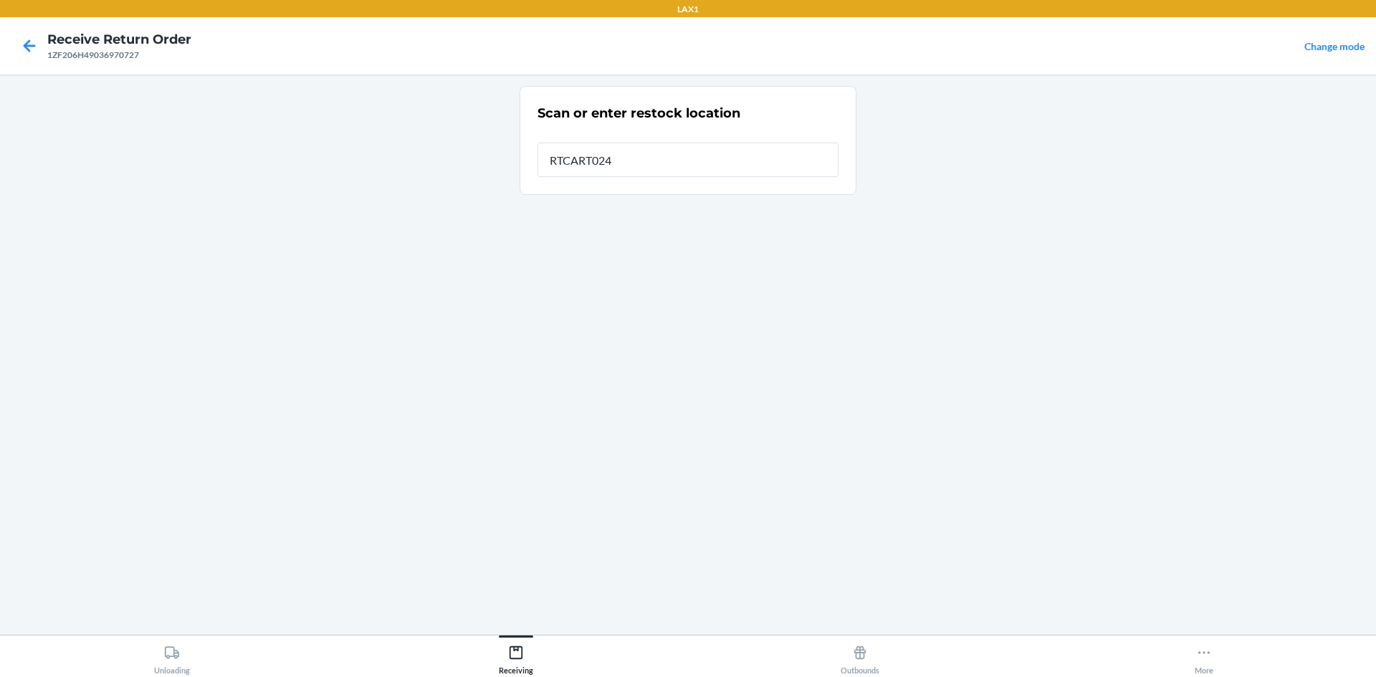
type input "RTCART024"
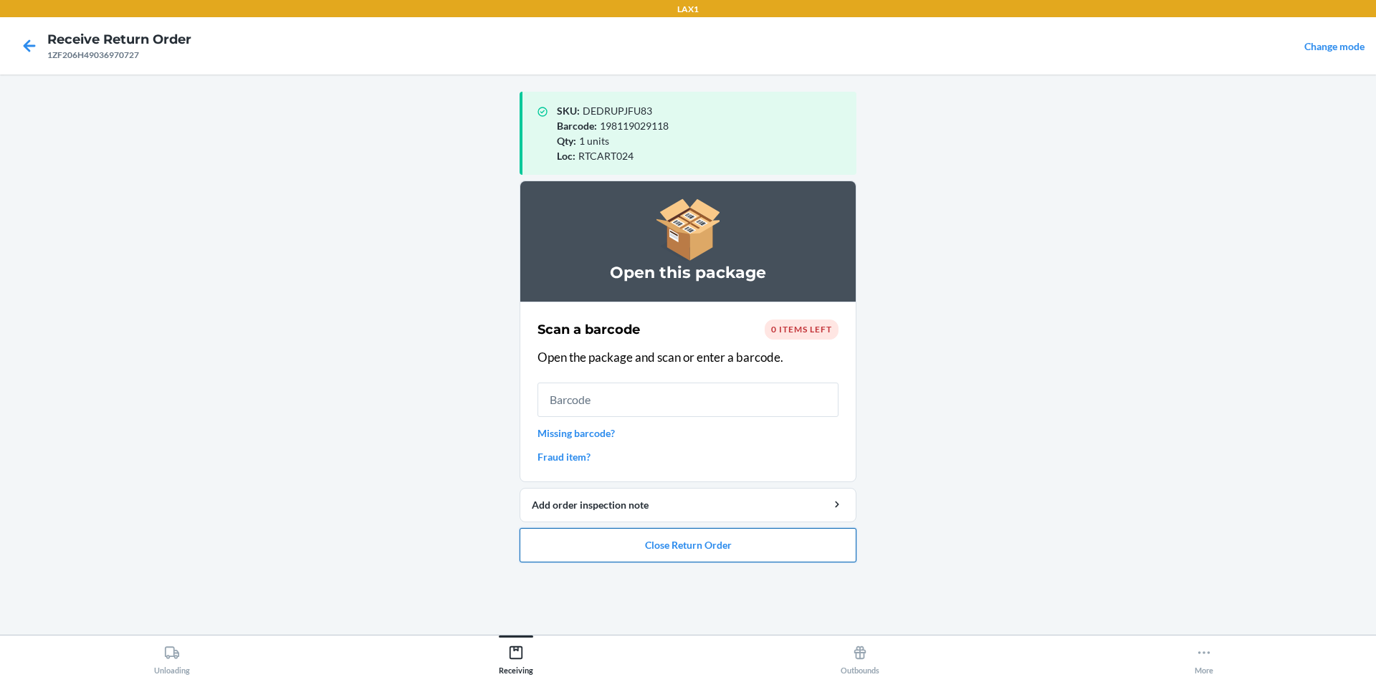
click at [778, 550] on button "Close Return Order" at bounding box center [688, 545] width 337 height 34
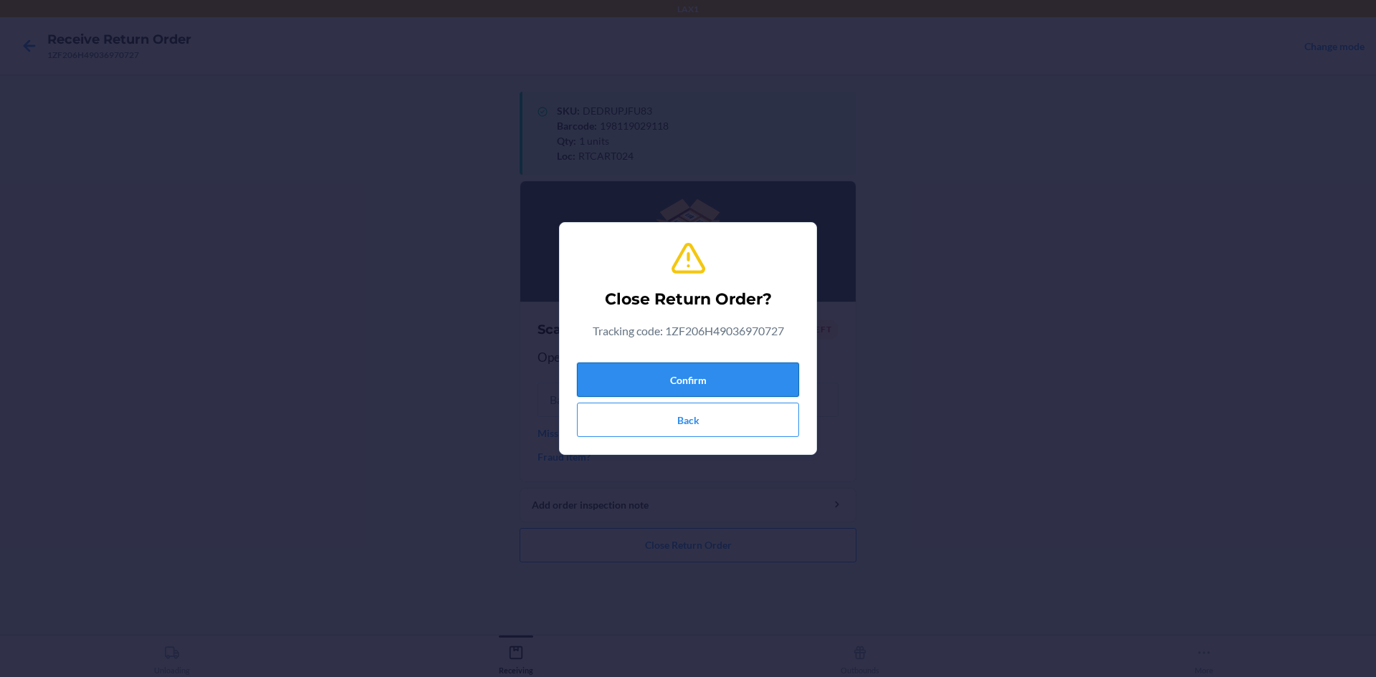
click at [725, 370] on button "Confirm" at bounding box center [688, 380] width 222 height 34
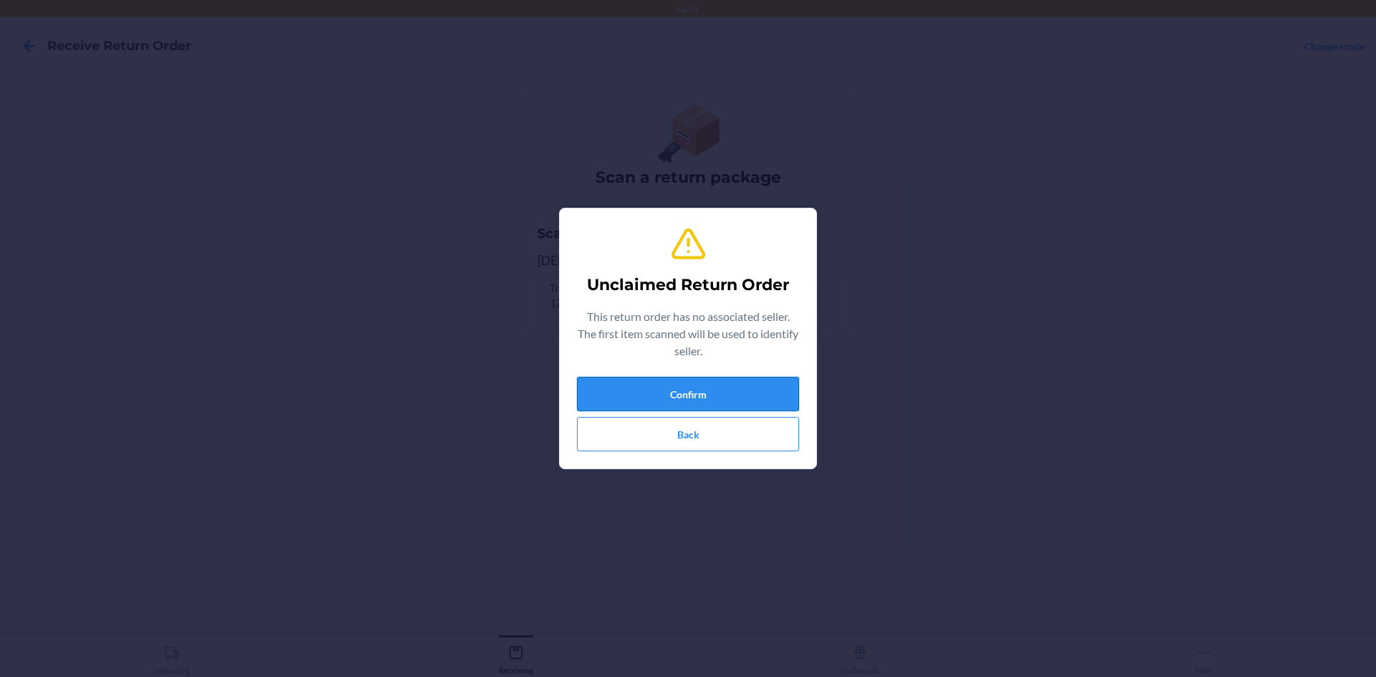
click at [697, 393] on button "Confirm" at bounding box center [688, 394] width 222 height 34
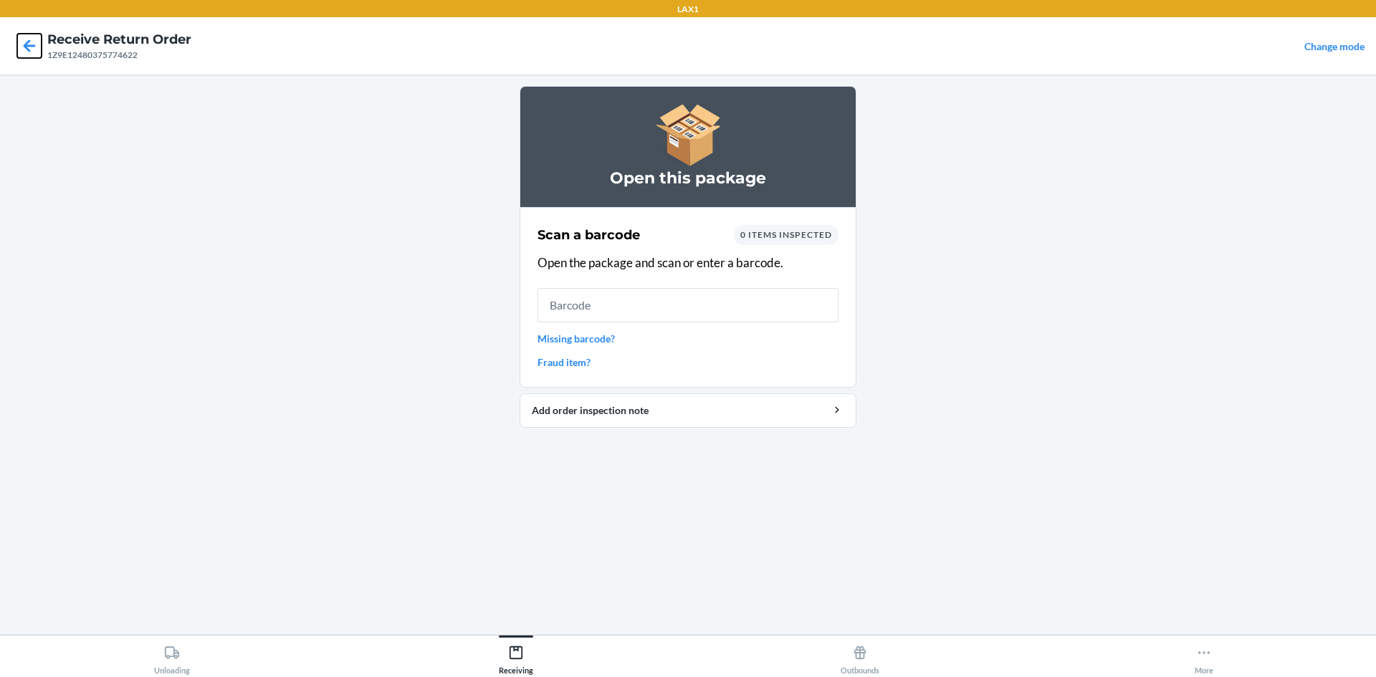
click at [35, 50] on icon at bounding box center [29, 46] width 24 height 24
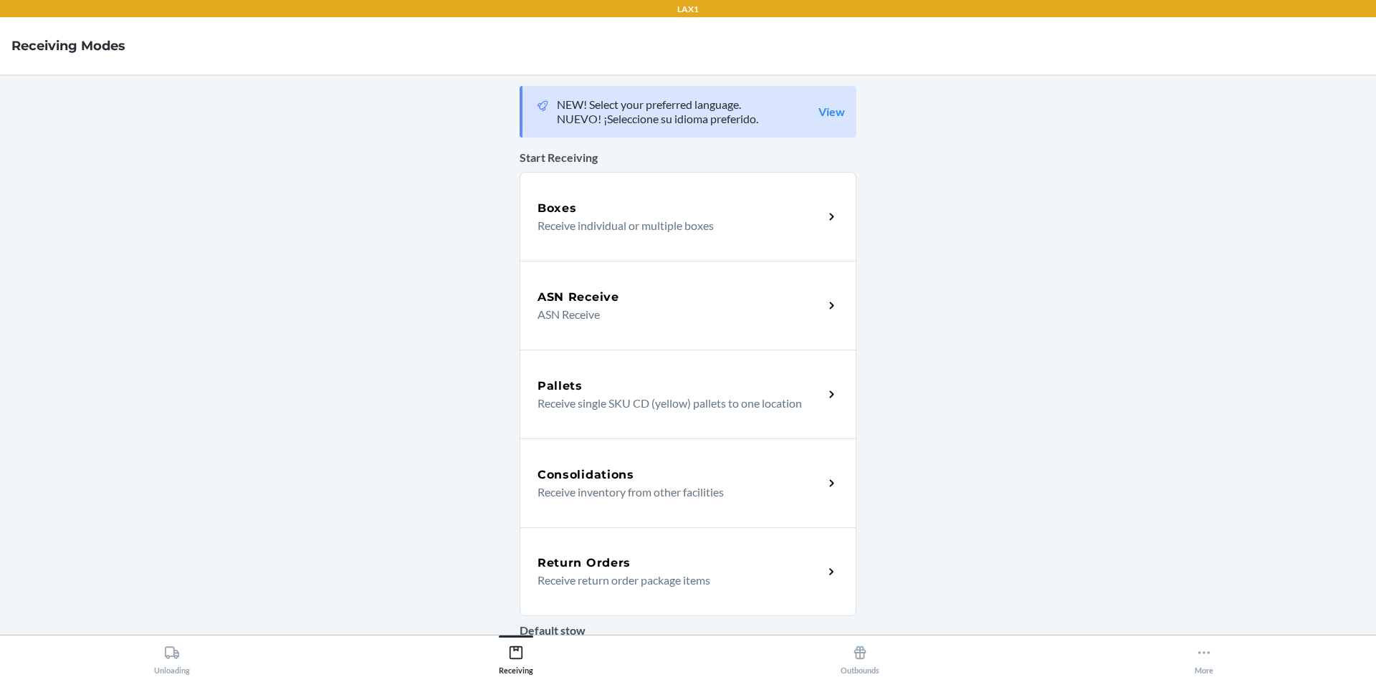
click at [598, 550] on div "Return Orders Receive return order package items" at bounding box center [688, 571] width 337 height 89
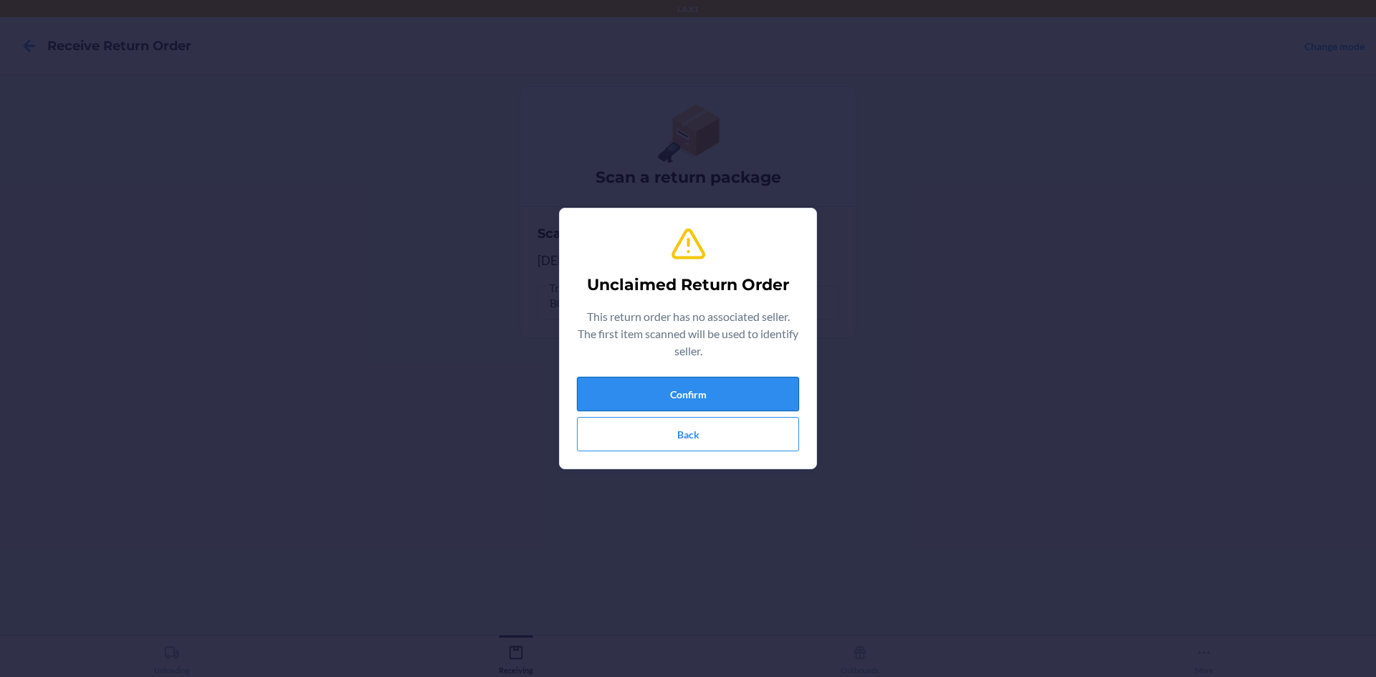
click at [611, 387] on button "Confirm" at bounding box center [688, 394] width 222 height 34
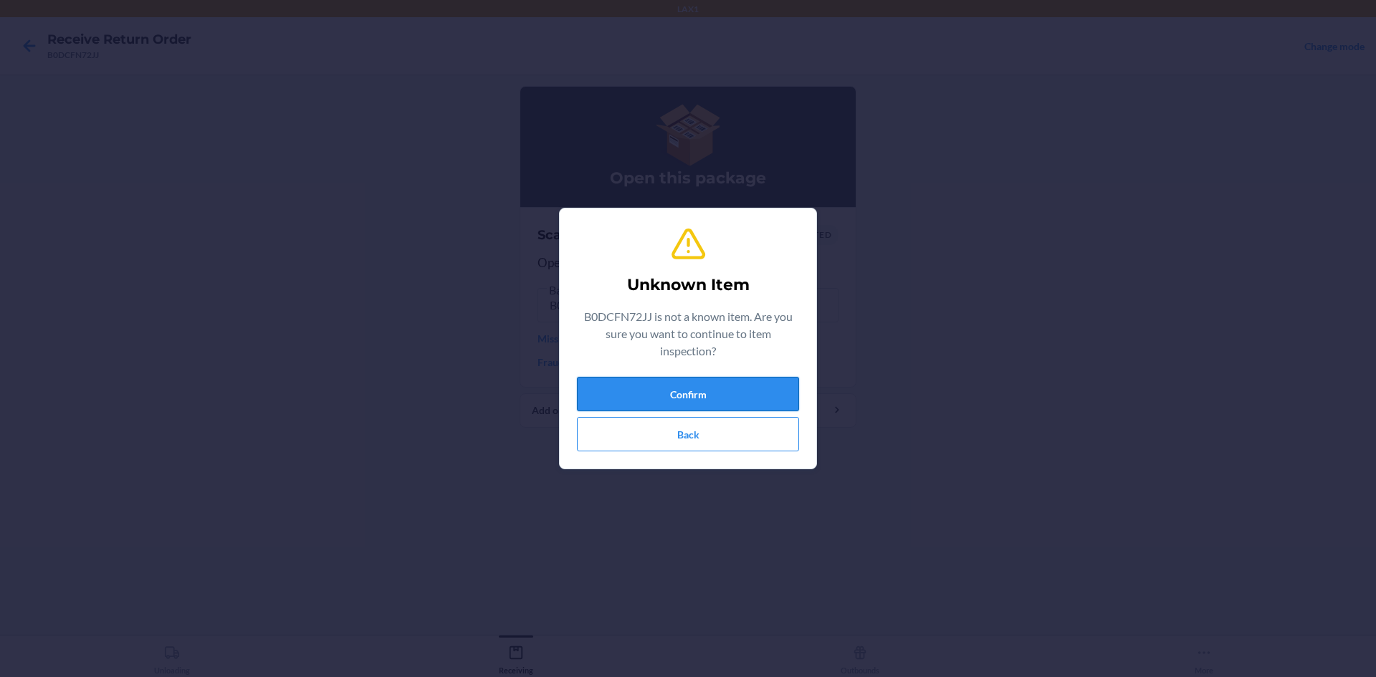
click at [621, 383] on button "Confirm" at bounding box center [688, 394] width 222 height 34
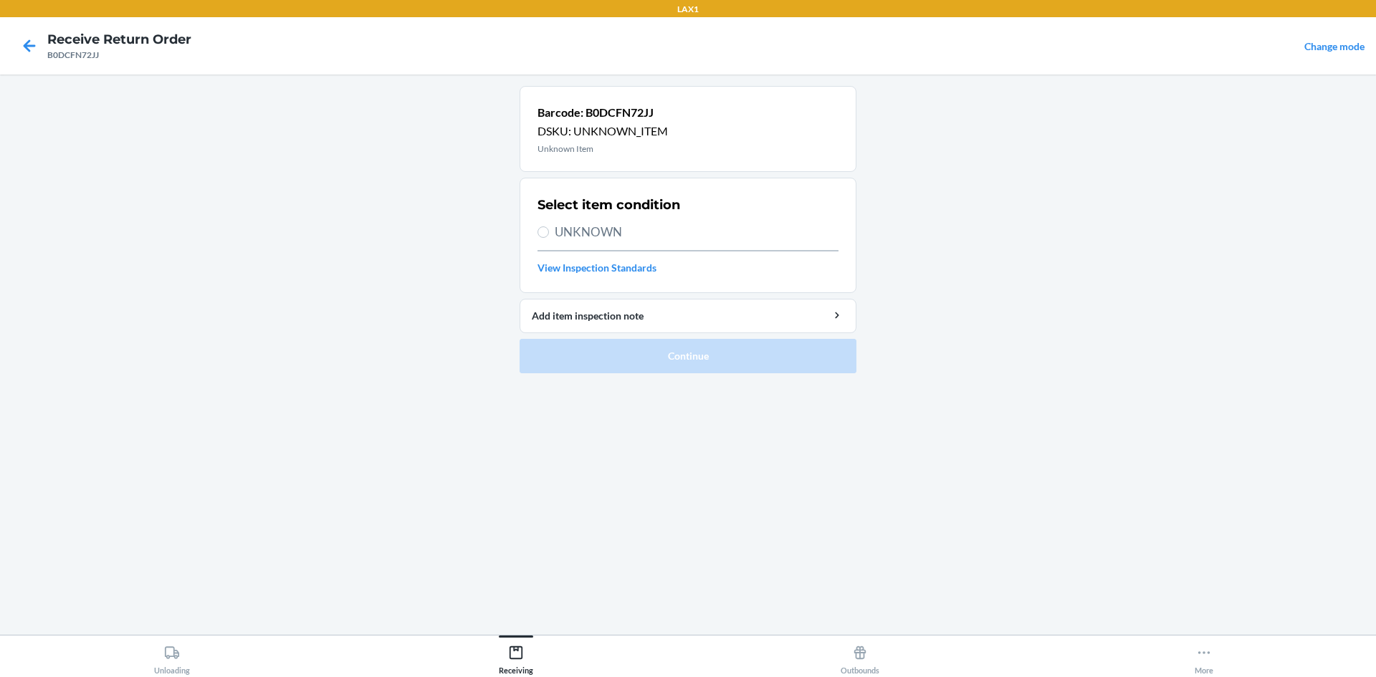
click at [596, 221] on div "Select item condition UNKNOWN View Inspection Standards" at bounding box center [687, 235] width 301 height 88
click at [597, 225] on span "UNKNOWN" at bounding box center [697, 232] width 284 height 19
click at [549, 226] on input "UNKNOWN" at bounding box center [542, 231] width 11 height 11
radio input "true"
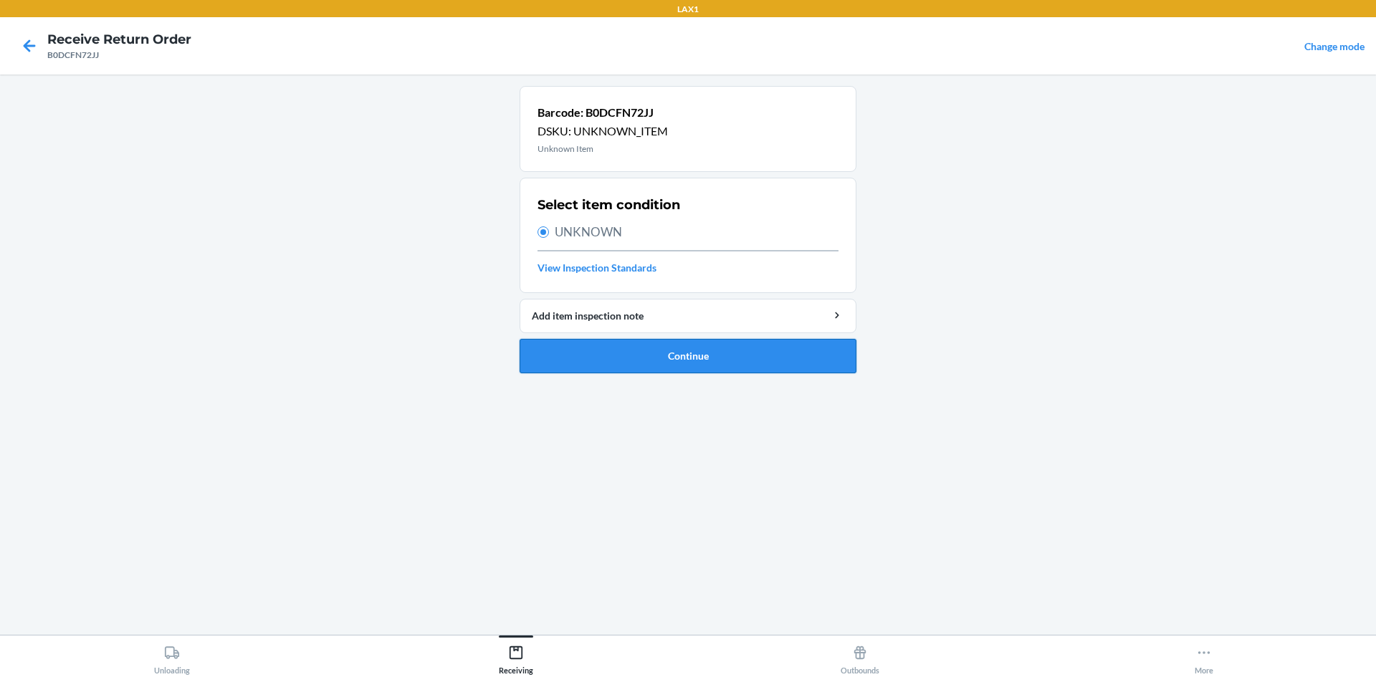
click at [617, 356] on button "Continue" at bounding box center [688, 356] width 337 height 34
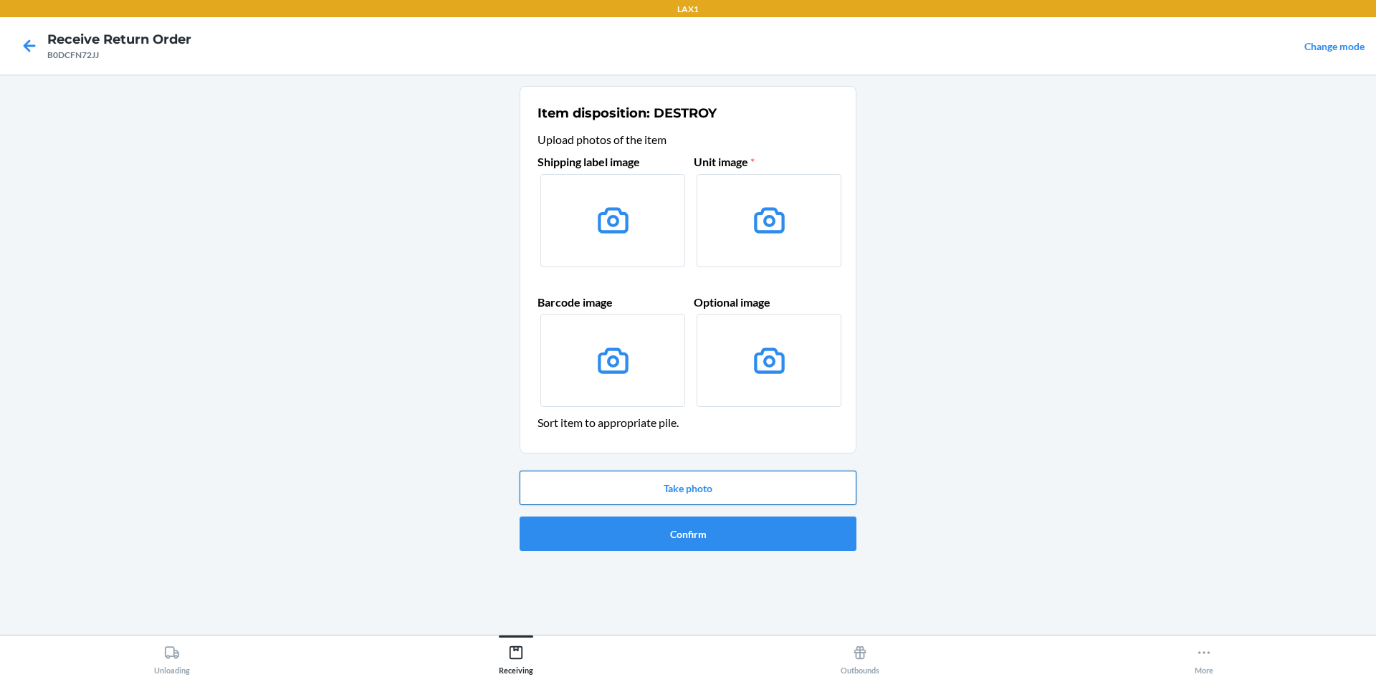
click at [725, 490] on button "Take photo" at bounding box center [688, 488] width 337 height 34
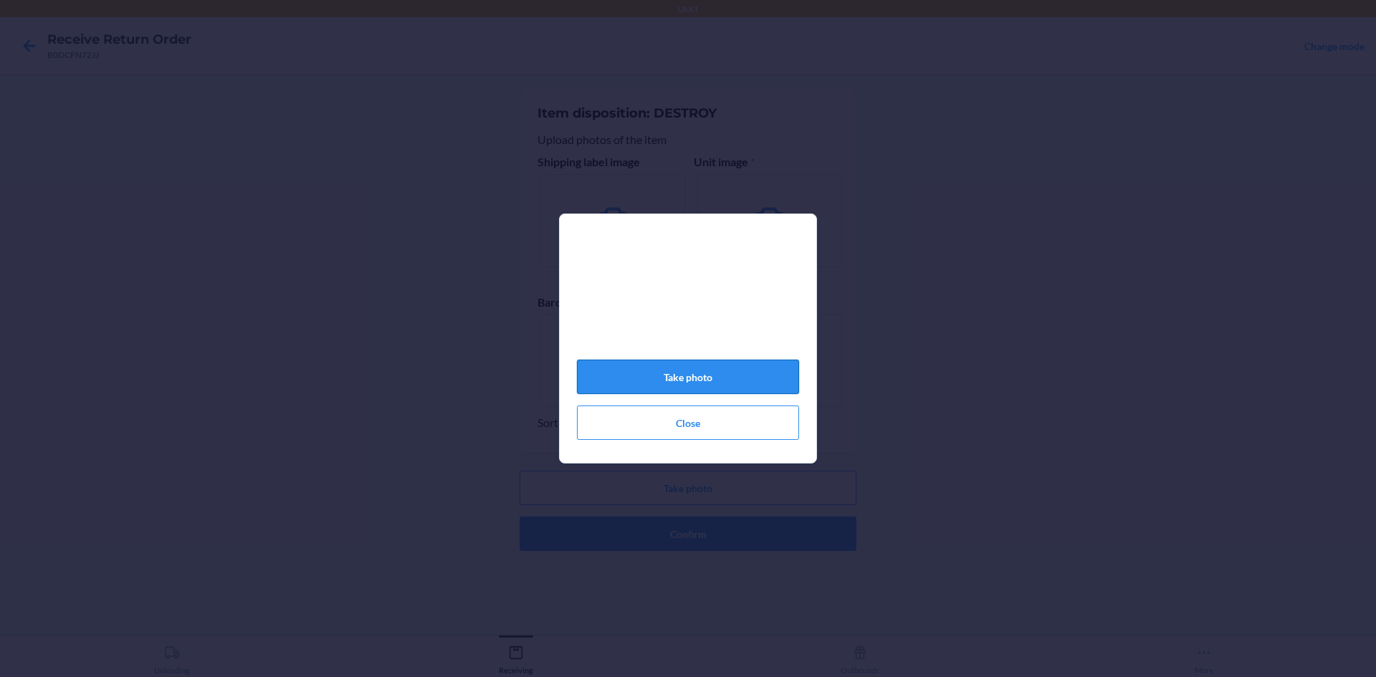
click at [739, 376] on button "Take photo" at bounding box center [688, 377] width 222 height 34
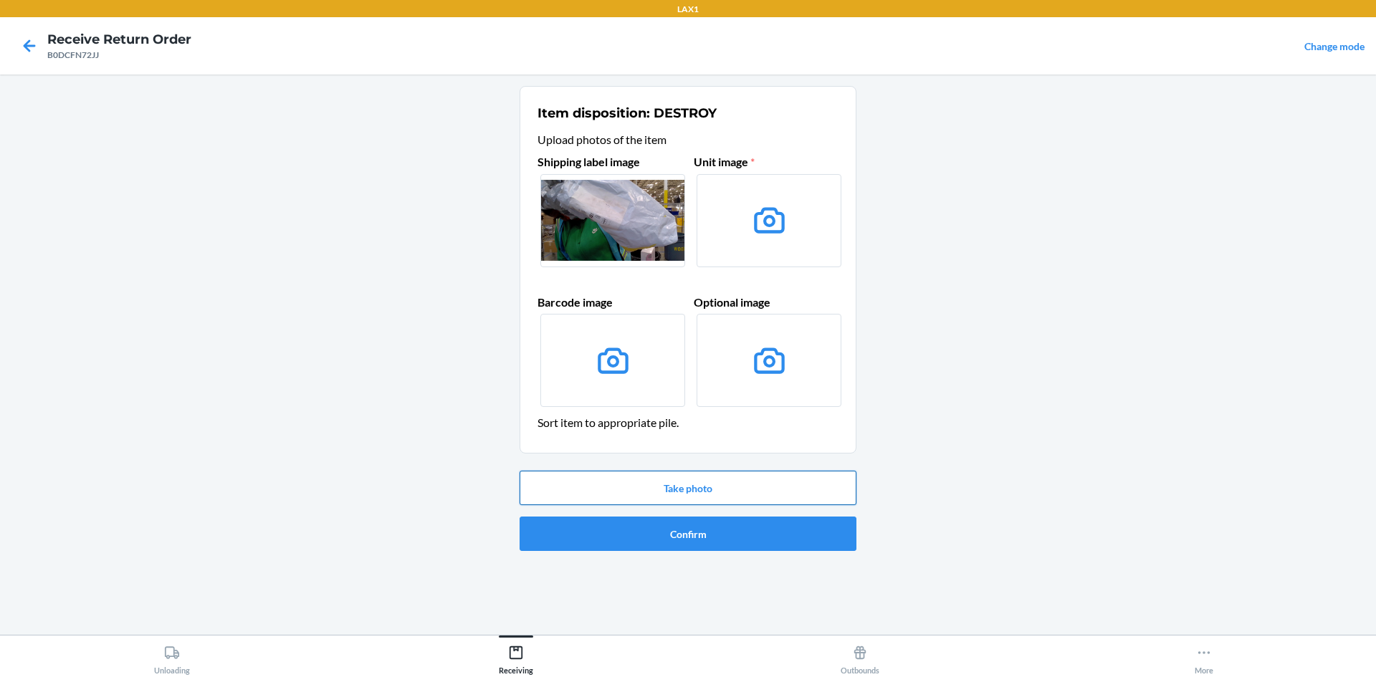
click at [732, 495] on button "Take photo" at bounding box center [688, 488] width 337 height 34
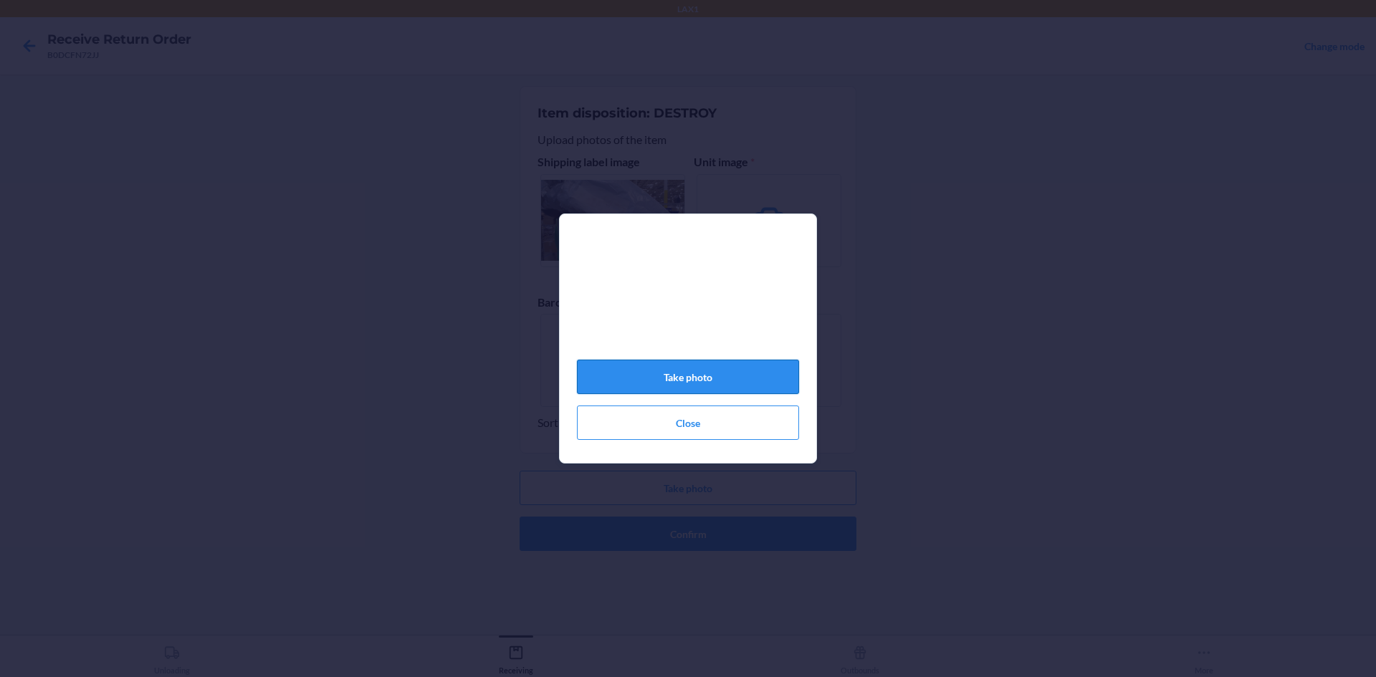
click at [701, 379] on button "Take photo" at bounding box center [688, 377] width 222 height 34
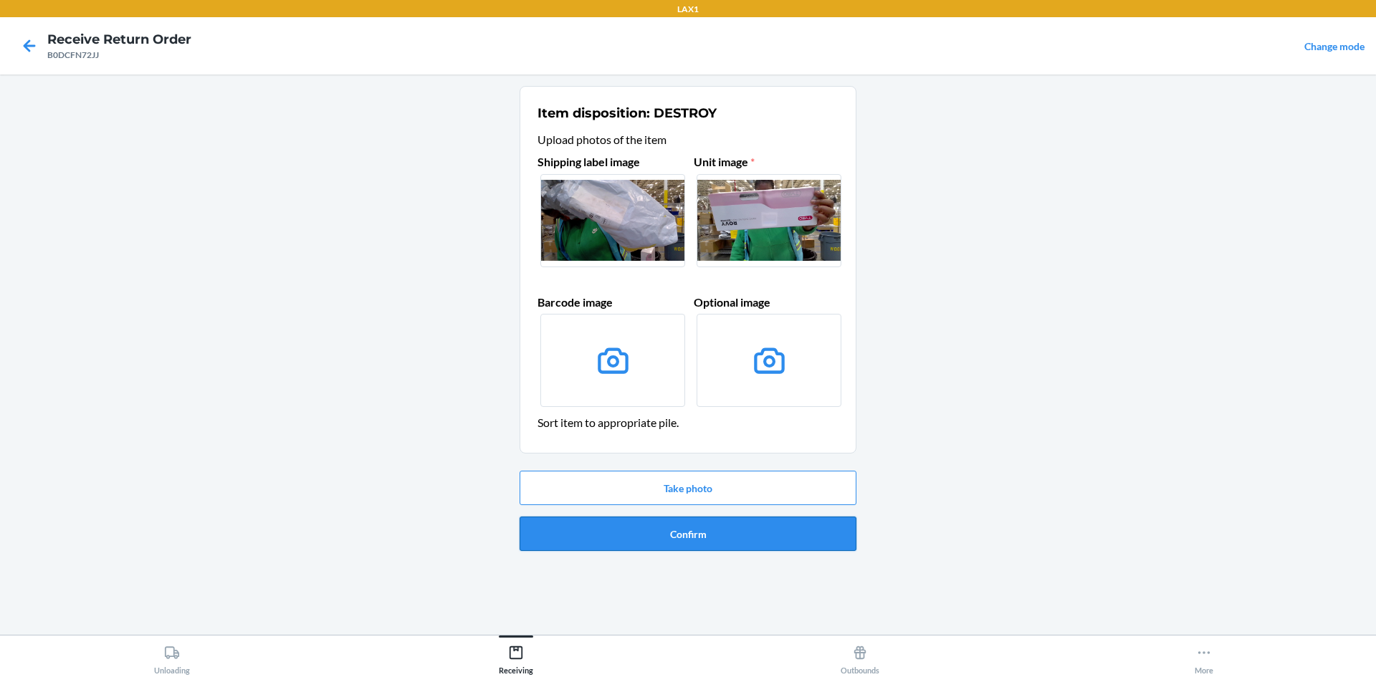
click at [752, 534] on button "Confirm" at bounding box center [688, 534] width 337 height 34
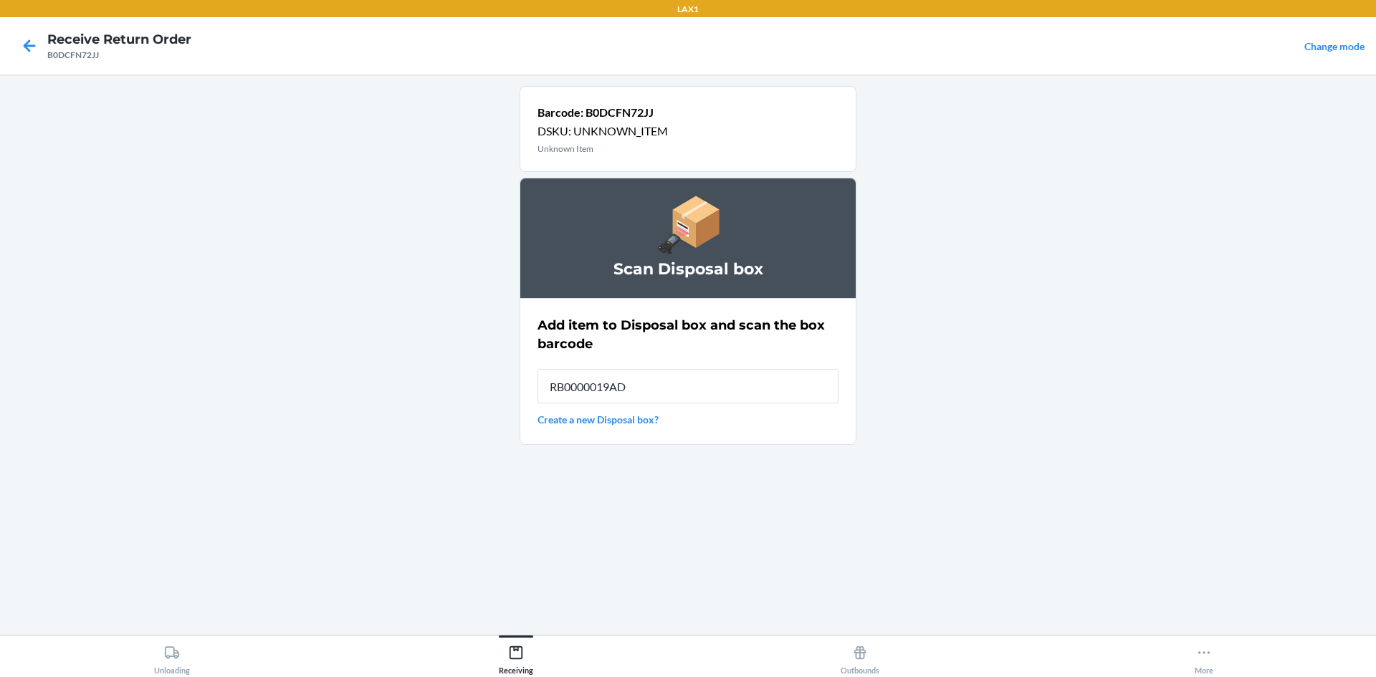
type input "RB0000019AD"
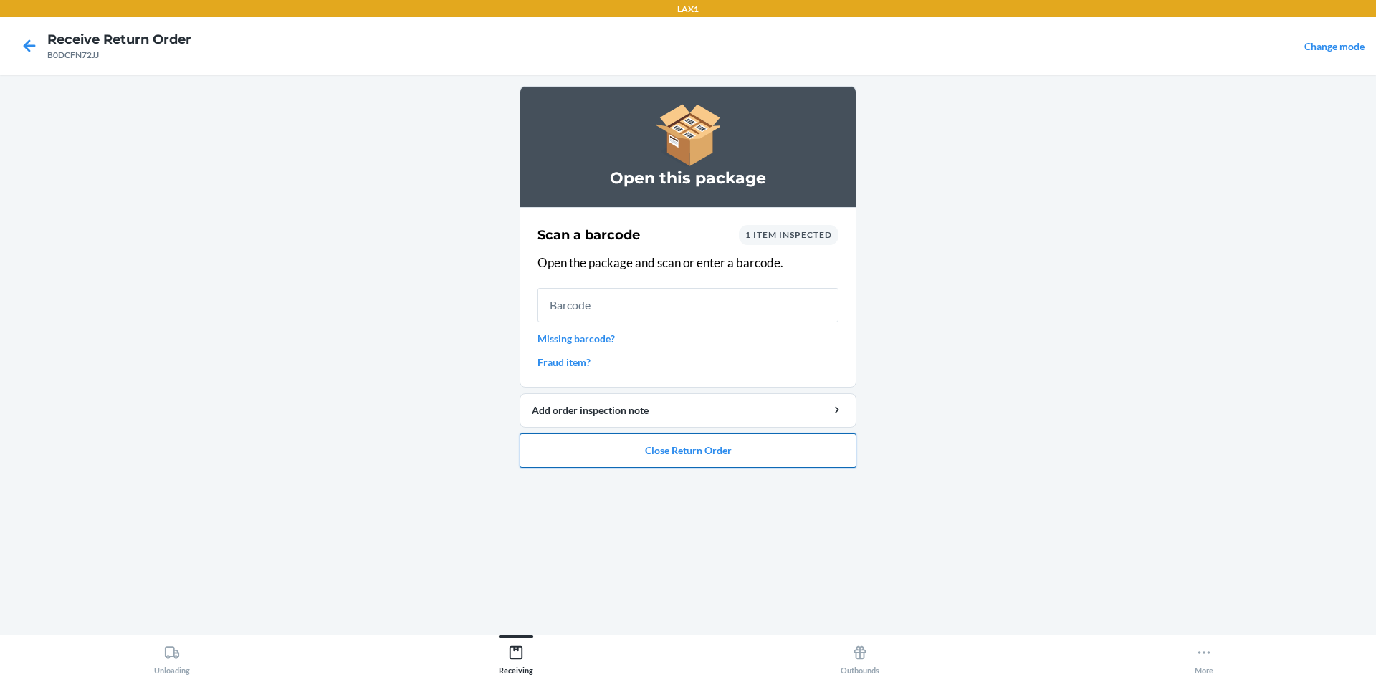
click at [740, 449] on button "Close Return Order" at bounding box center [688, 451] width 337 height 34
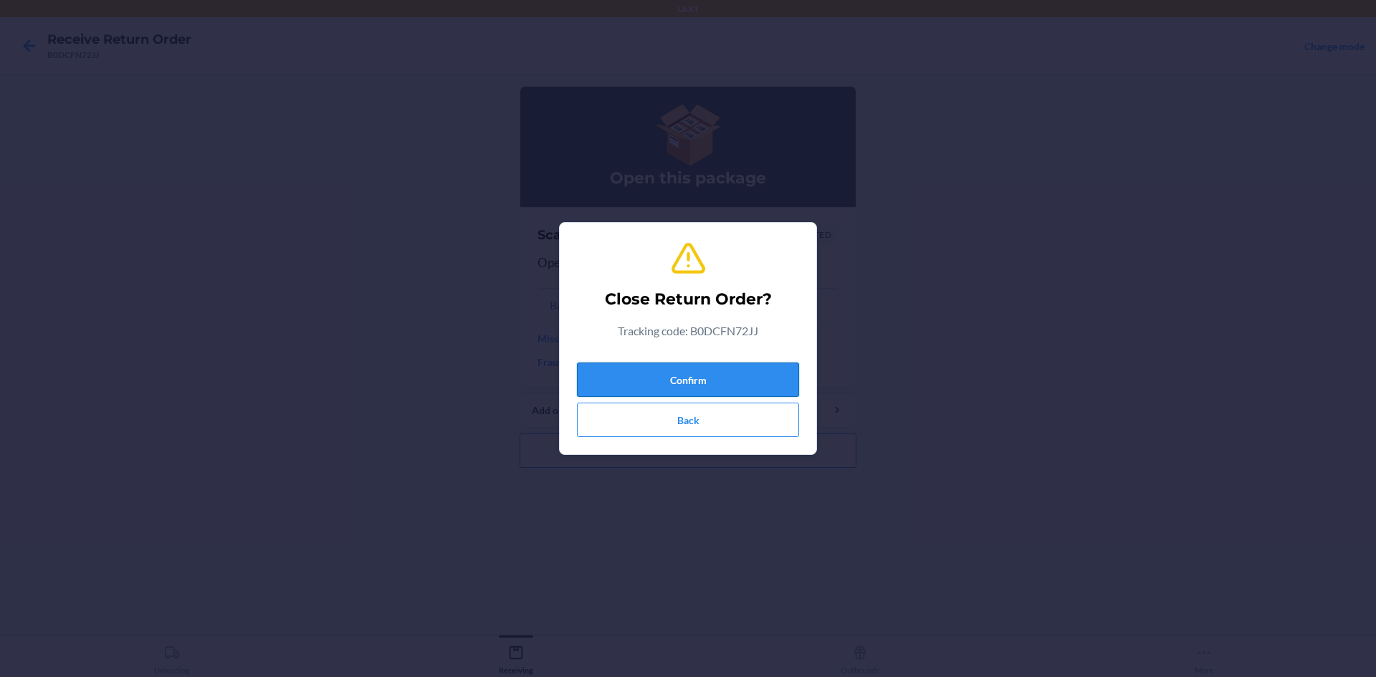
click at [700, 383] on button "Confirm" at bounding box center [688, 380] width 222 height 34
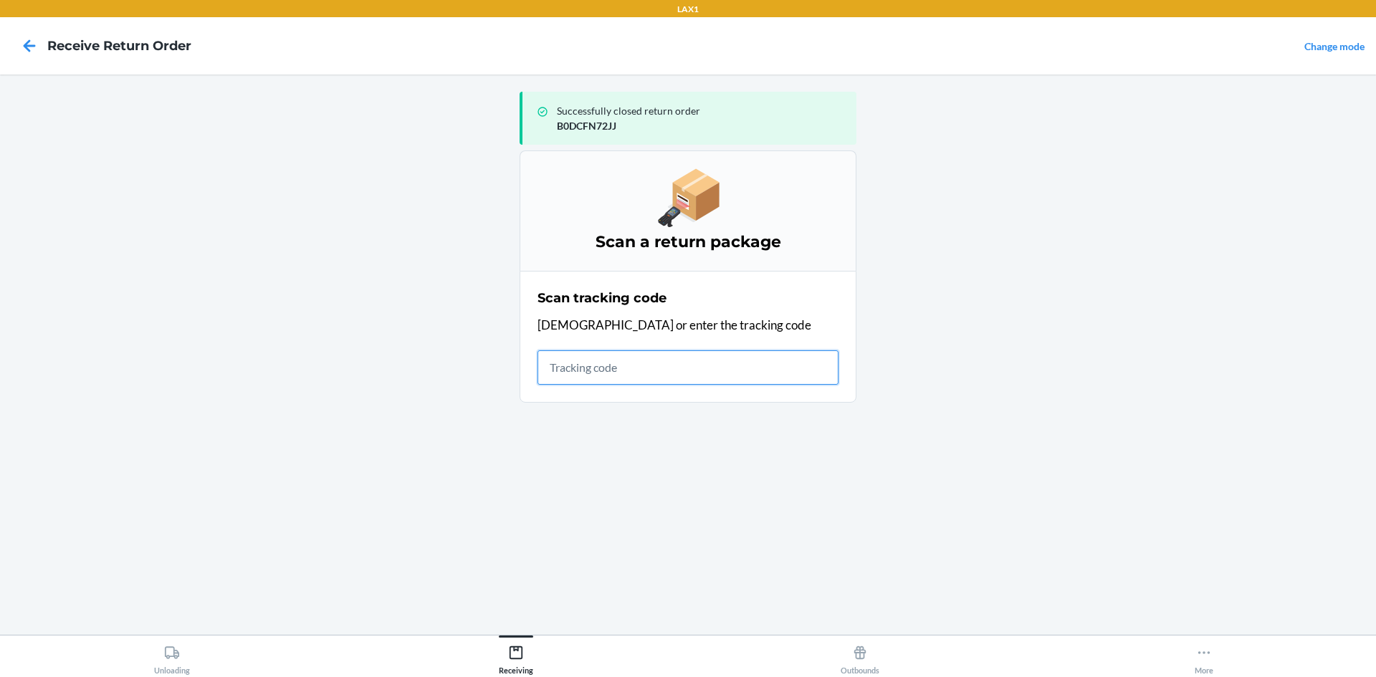
drag, startPoint x: 618, startPoint y: 309, endPoint x: 560, endPoint y: 363, distance: 80.1
click at [560, 363] on input "text" at bounding box center [687, 367] width 301 height 34
type input "1lscybz000bvict"
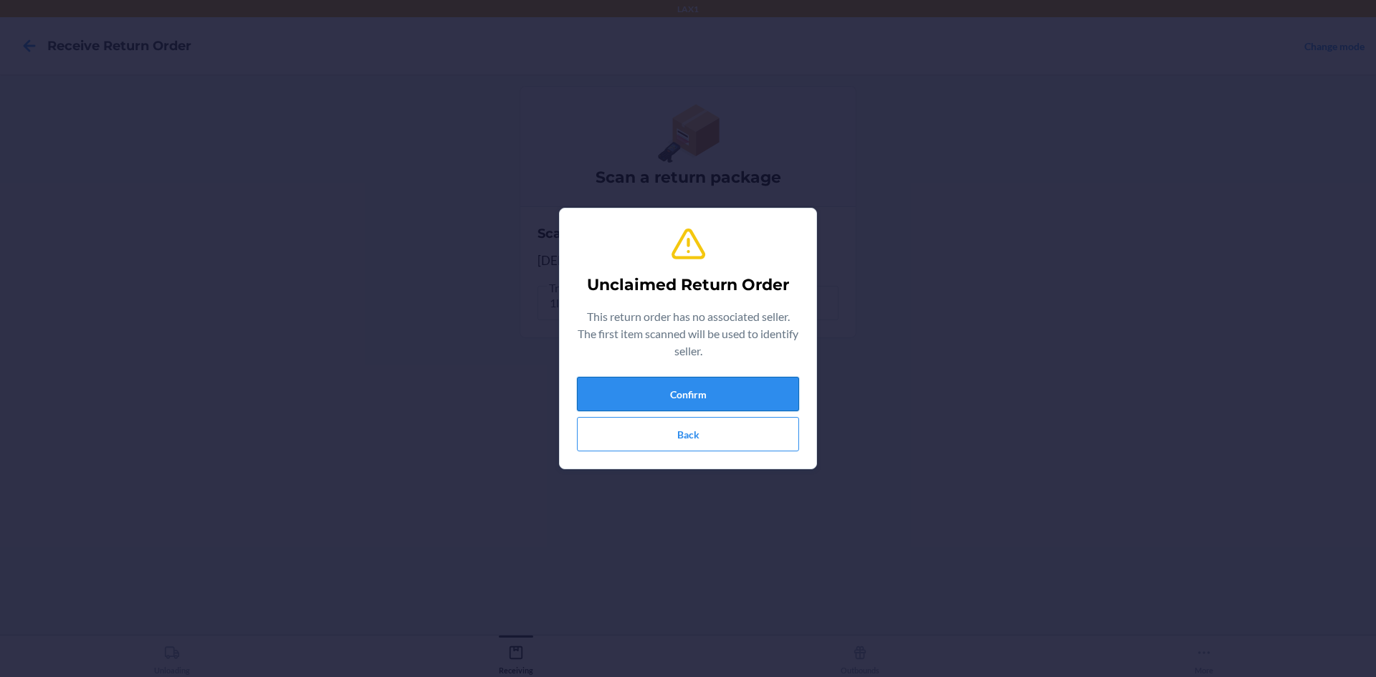
click at [714, 391] on button "Confirm" at bounding box center [688, 394] width 222 height 34
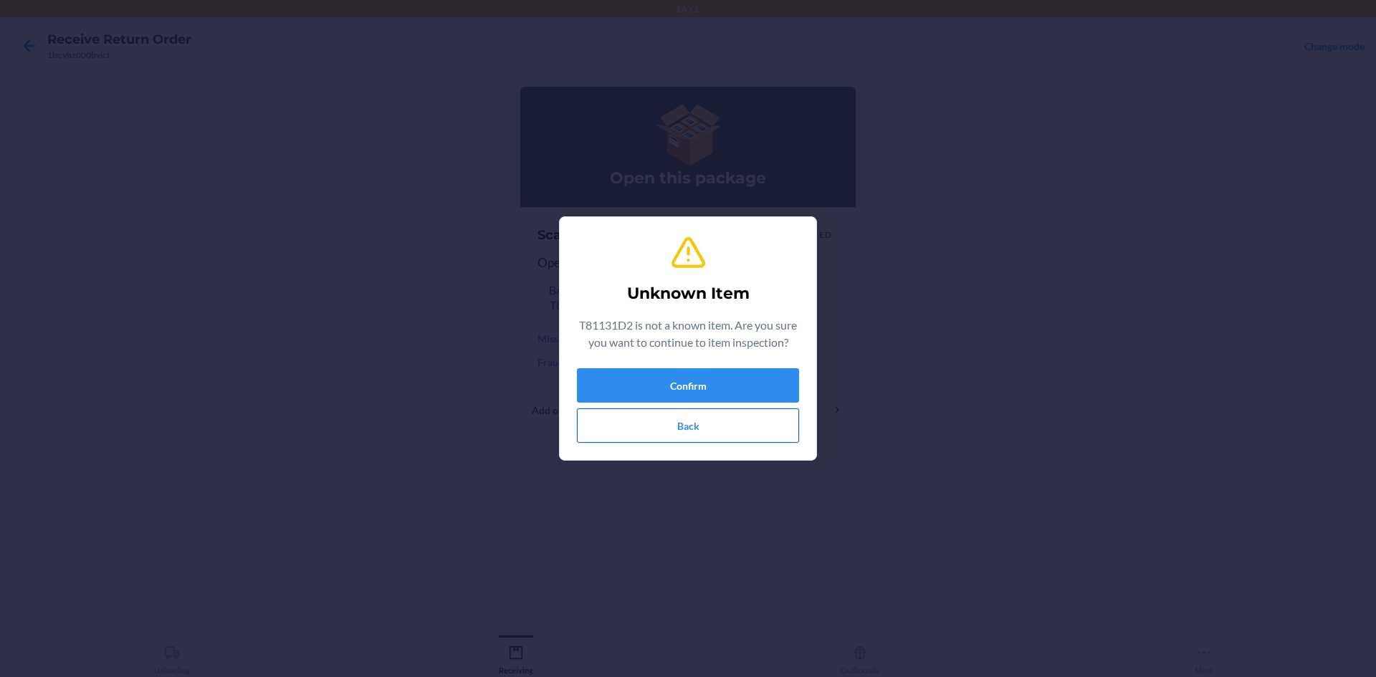
click at [754, 419] on button "Back" at bounding box center [688, 425] width 222 height 34
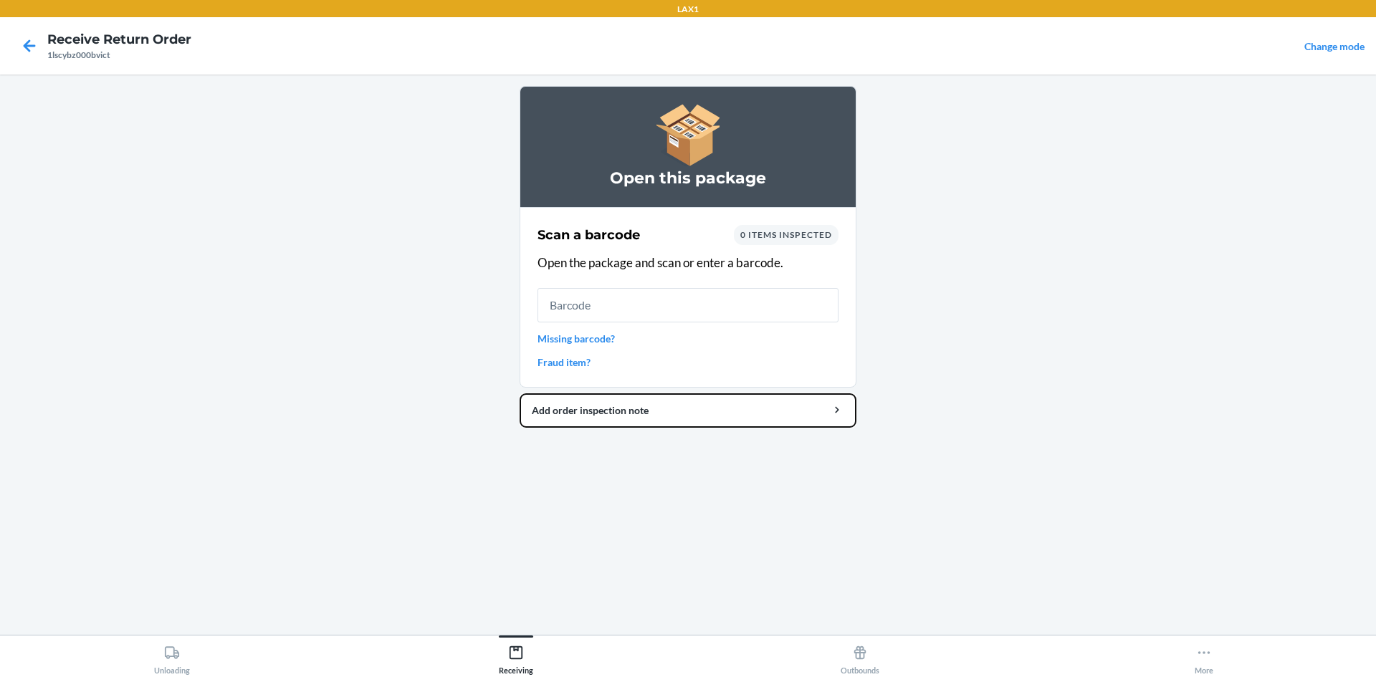
click at [804, 490] on div "Open this package Scan a barcode 0 items inspected Open the package and scan or…" at bounding box center [688, 354] width 337 height 537
click at [32, 42] on icon at bounding box center [29, 46] width 24 height 24
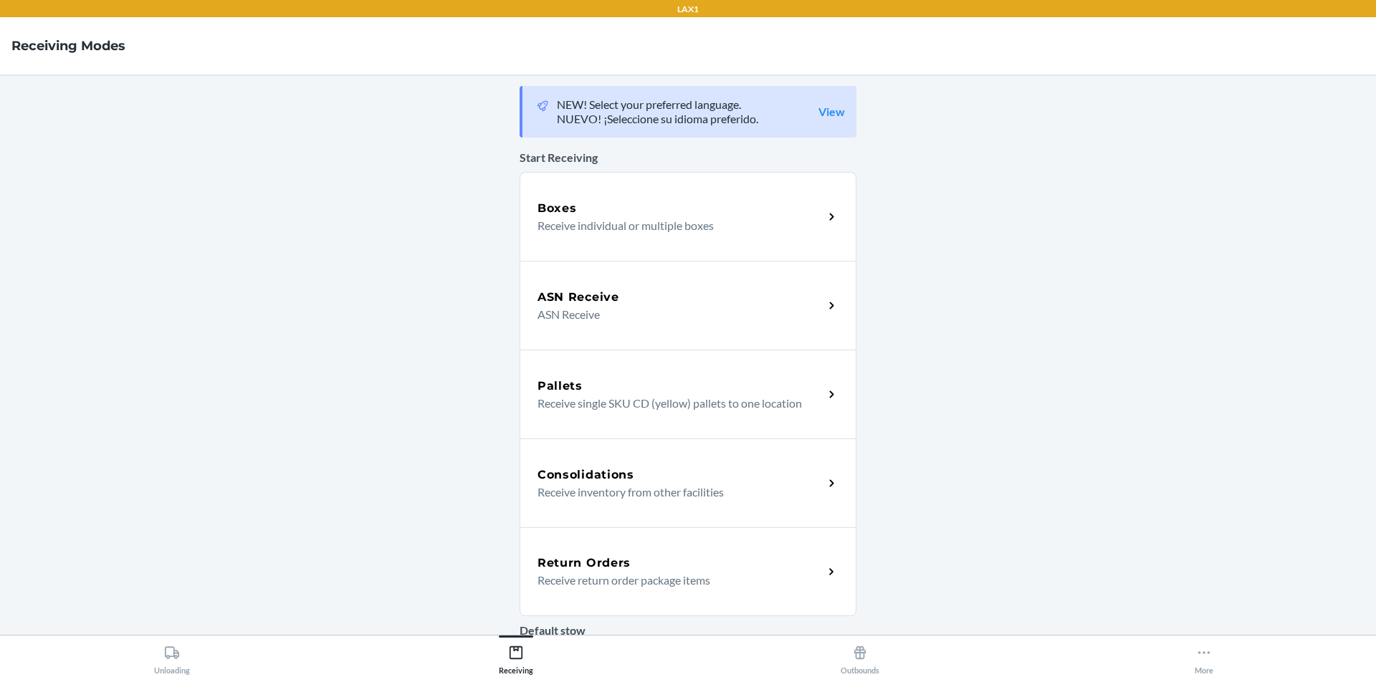
click at [607, 547] on div "Return Orders Receive return order package items" at bounding box center [688, 571] width 337 height 89
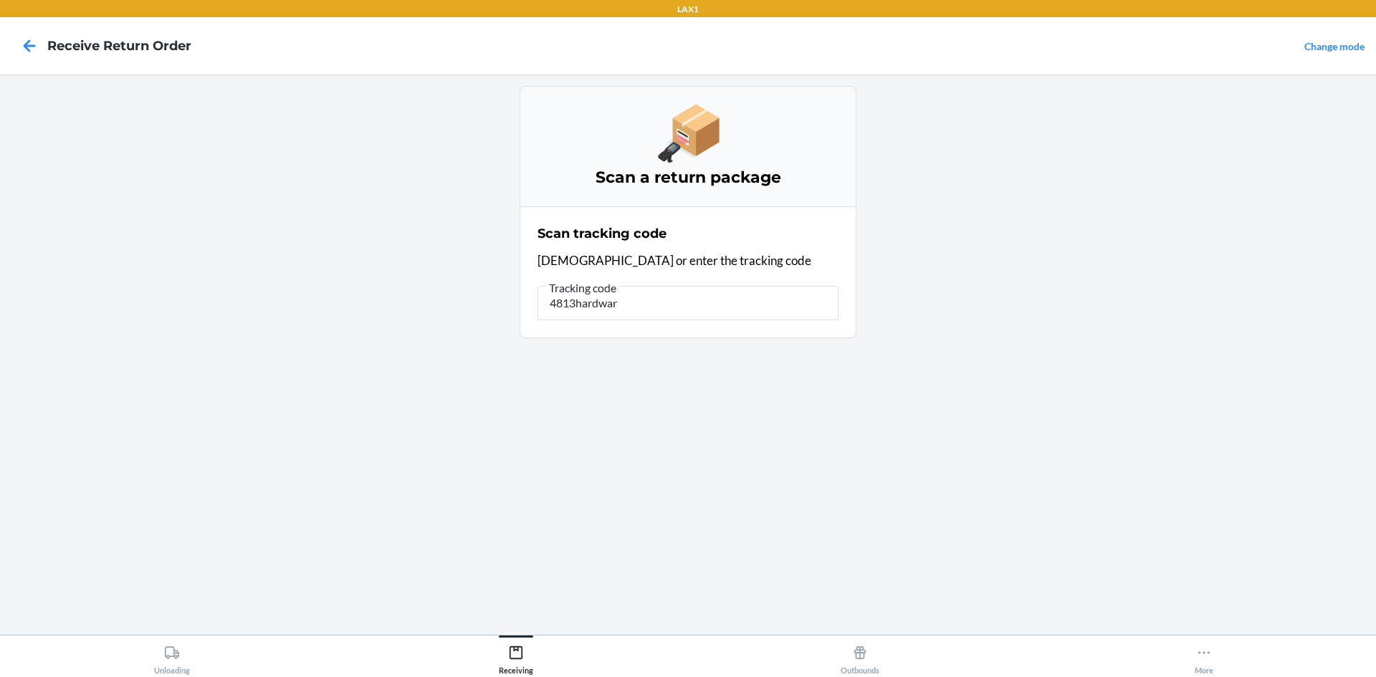
type input "4813hardware"
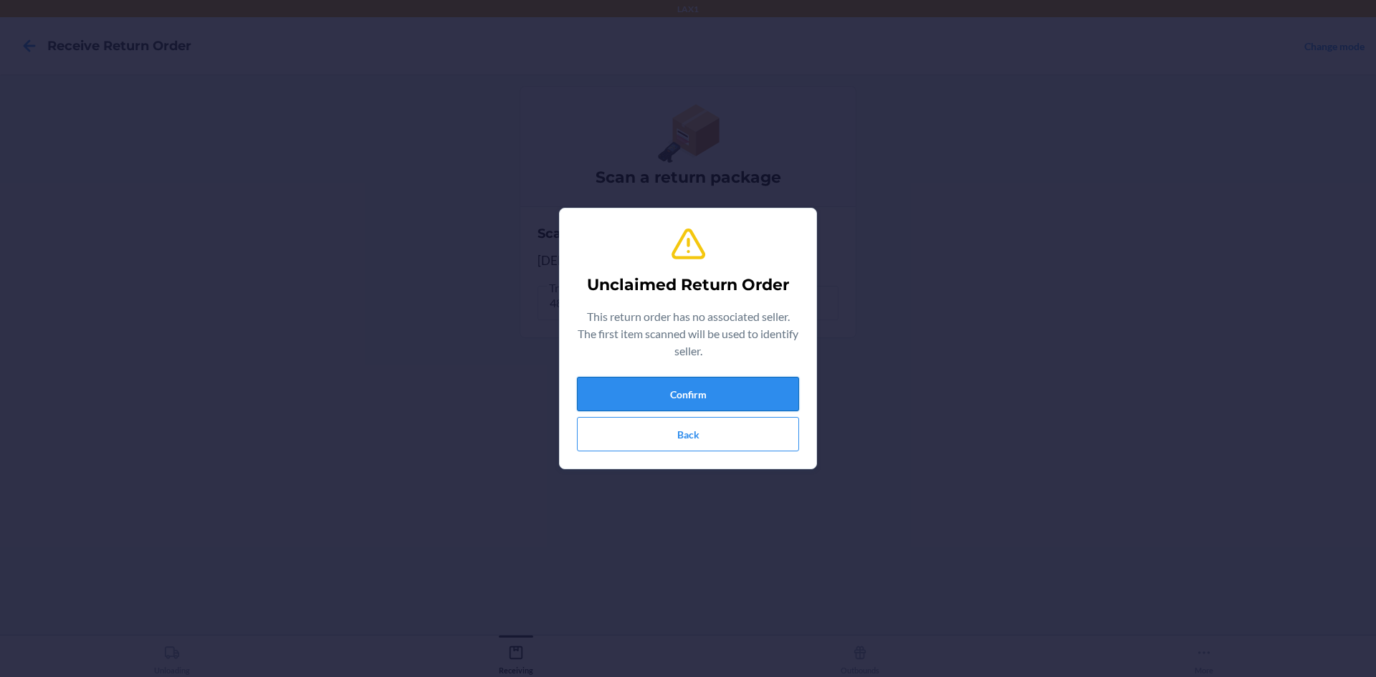
click at [664, 387] on button "Confirm" at bounding box center [688, 394] width 222 height 34
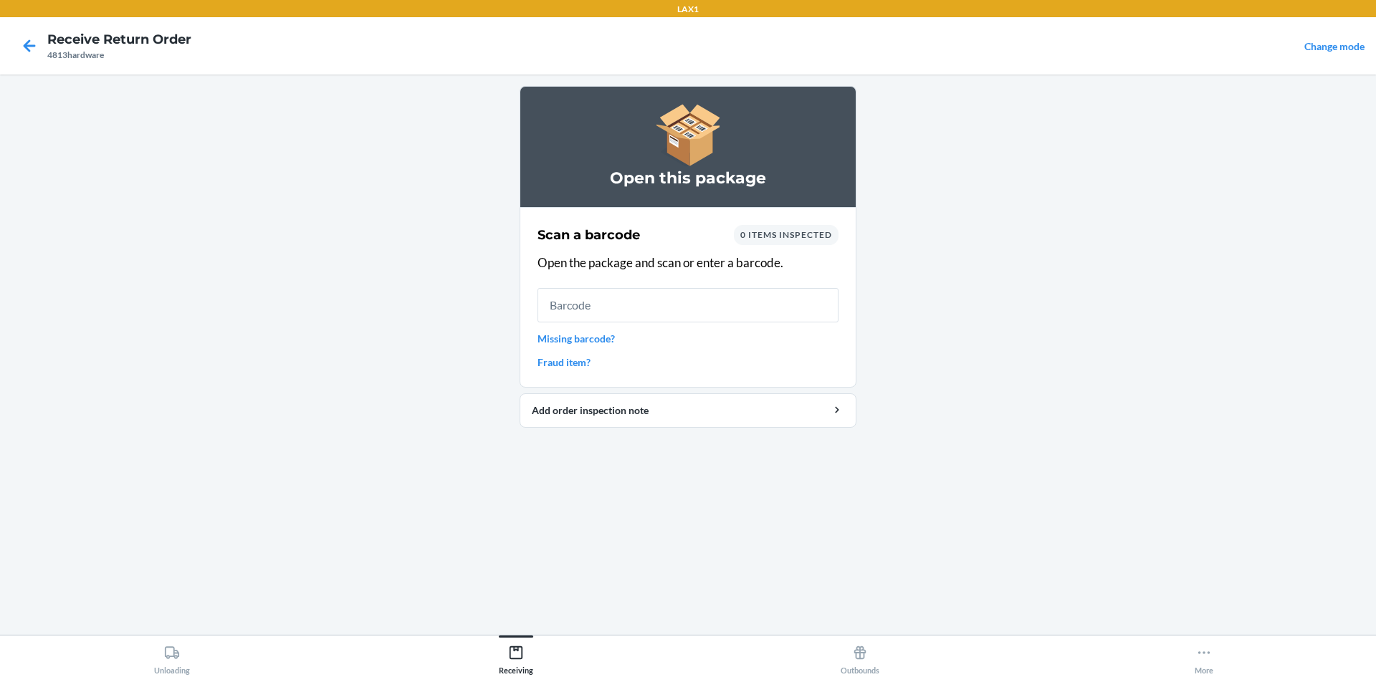
click at [583, 343] on link "Missing barcode?" at bounding box center [687, 338] width 301 height 15
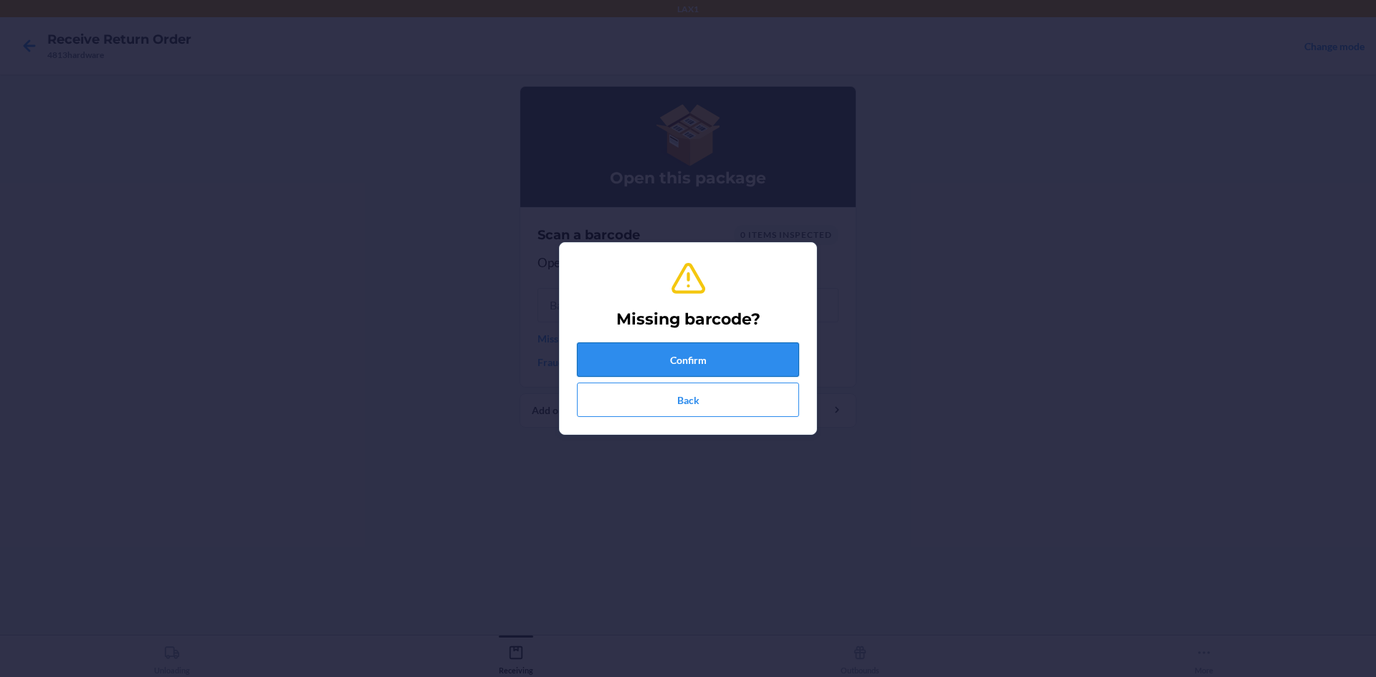
click at [601, 366] on button "Confirm" at bounding box center [688, 360] width 222 height 34
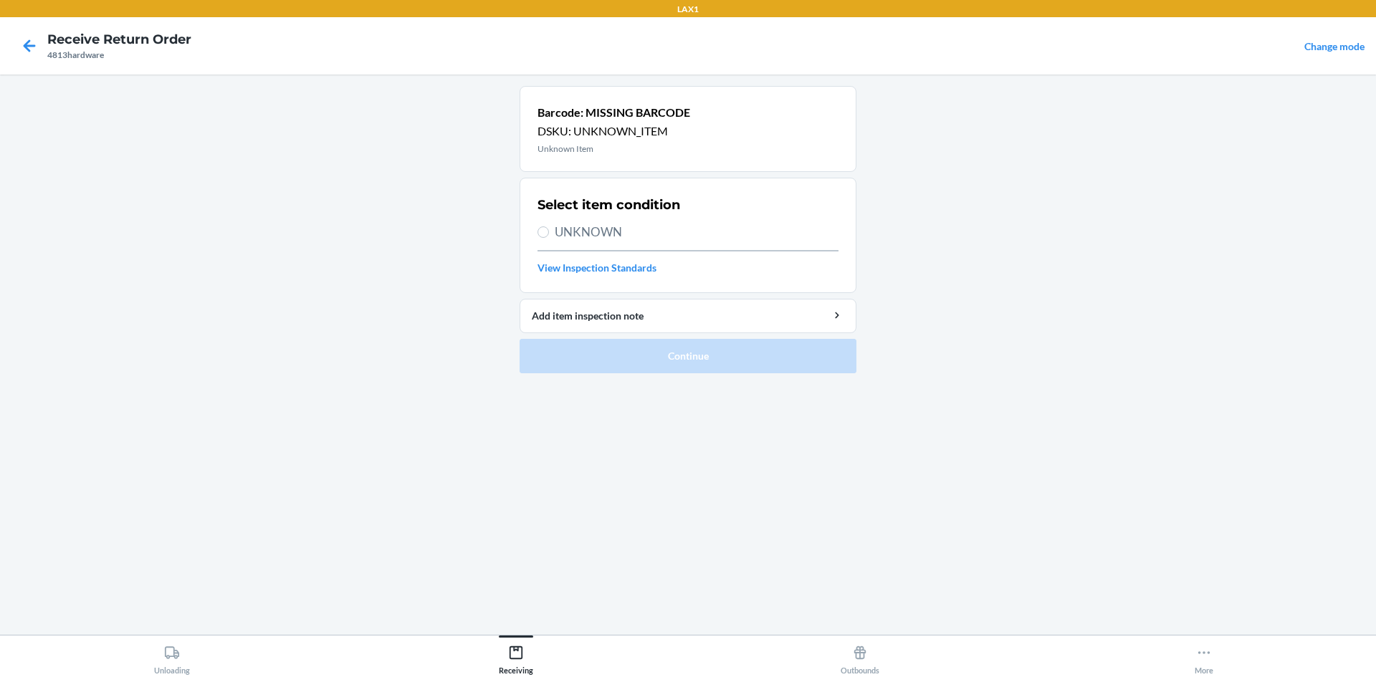
click at [602, 230] on span "UNKNOWN" at bounding box center [697, 232] width 284 height 19
click at [549, 230] on input "UNKNOWN" at bounding box center [542, 231] width 11 height 11
radio input "true"
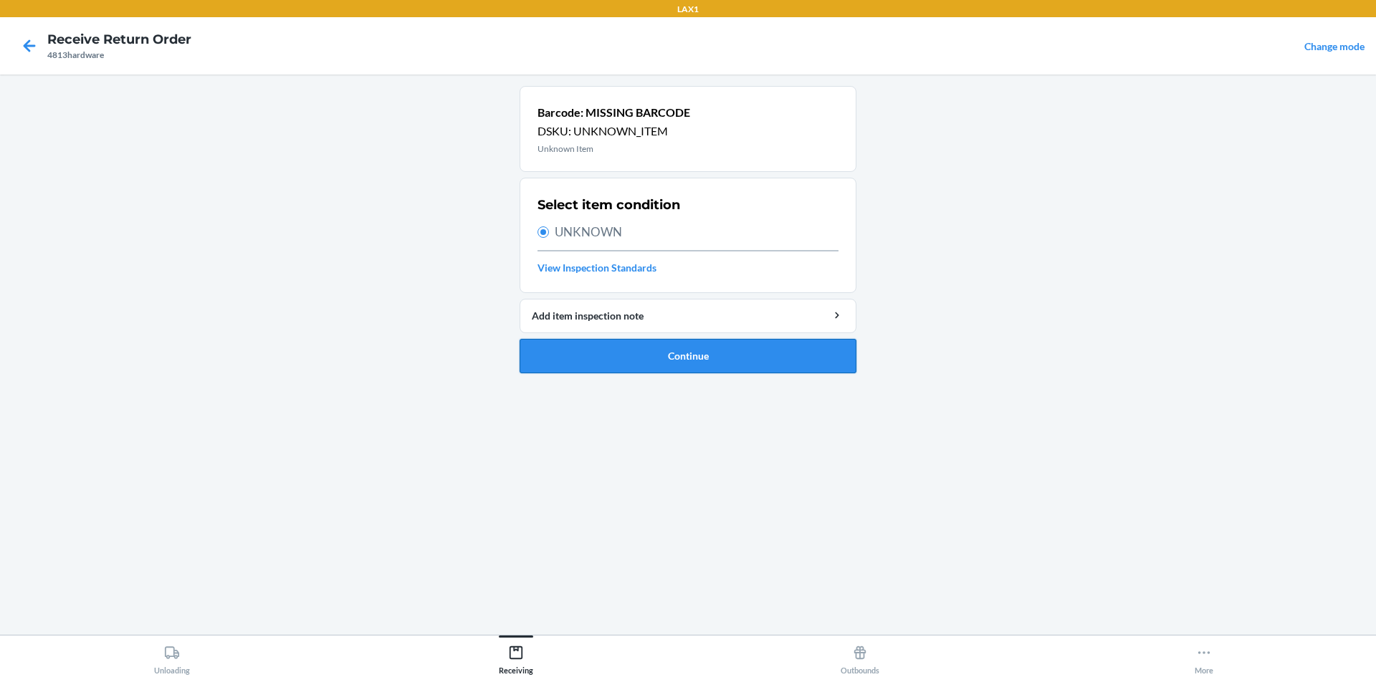
click at [631, 359] on button "Continue" at bounding box center [688, 356] width 337 height 34
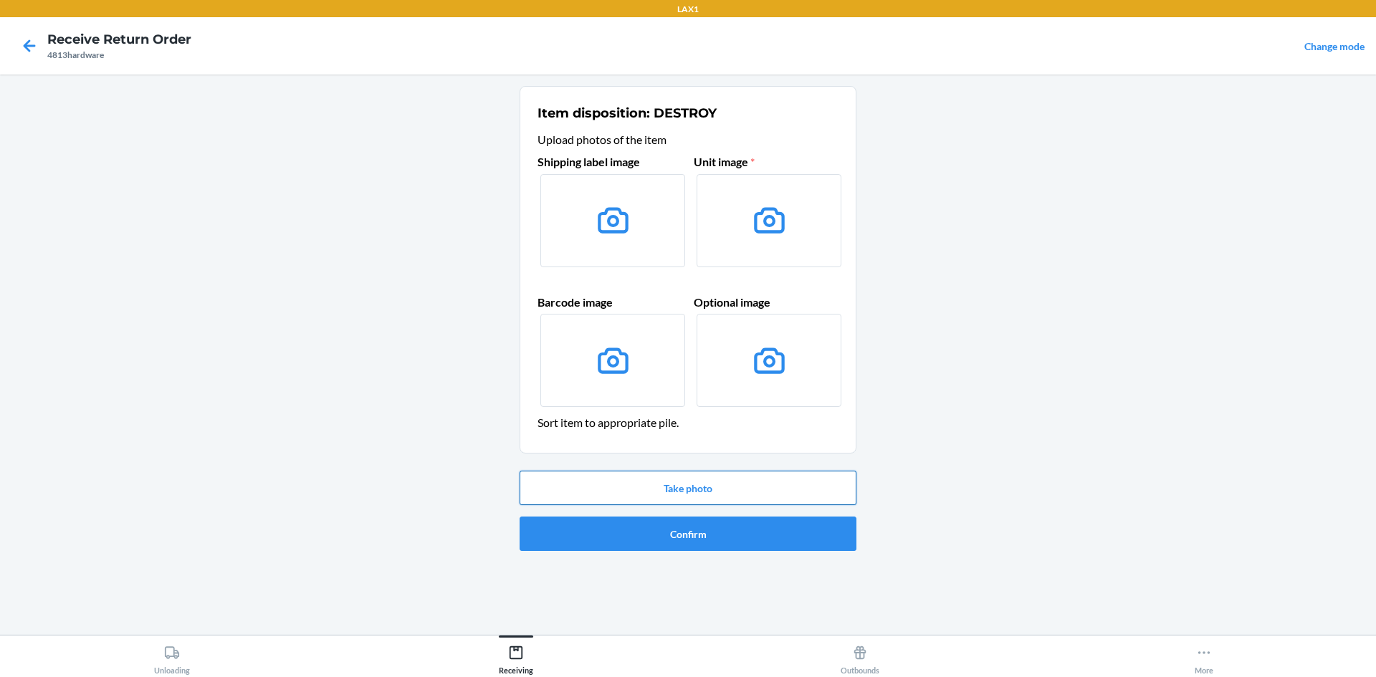
click at [692, 486] on button "Take photo" at bounding box center [688, 488] width 337 height 34
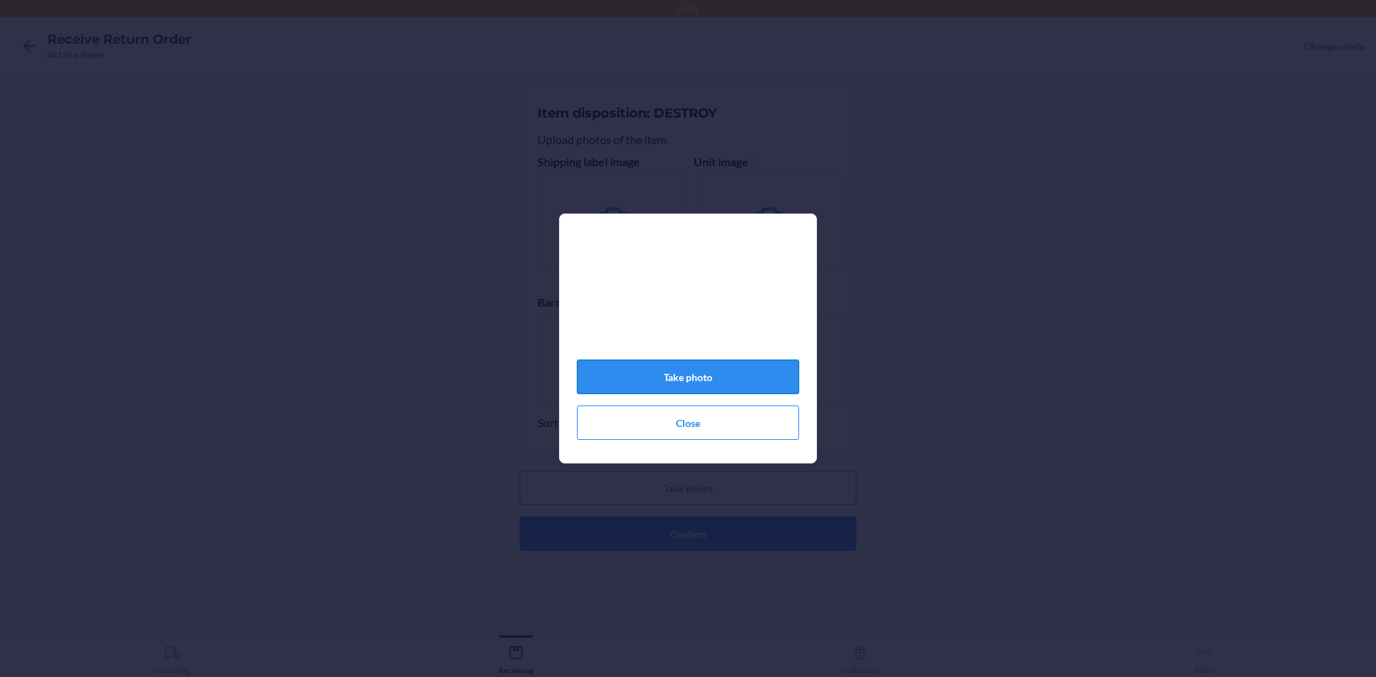
click at [680, 380] on button "Take photo" at bounding box center [688, 377] width 222 height 34
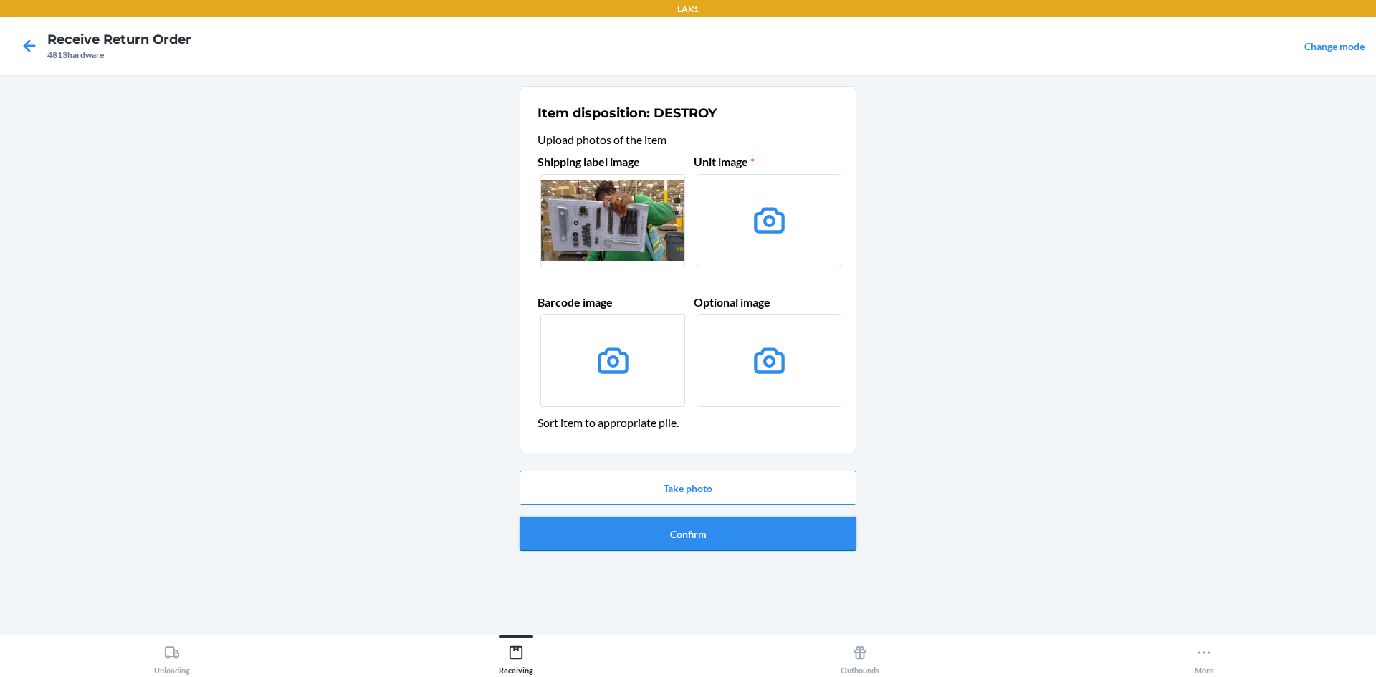
click at [651, 527] on button "Confirm" at bounding box center [688, 534] width 337 height 34
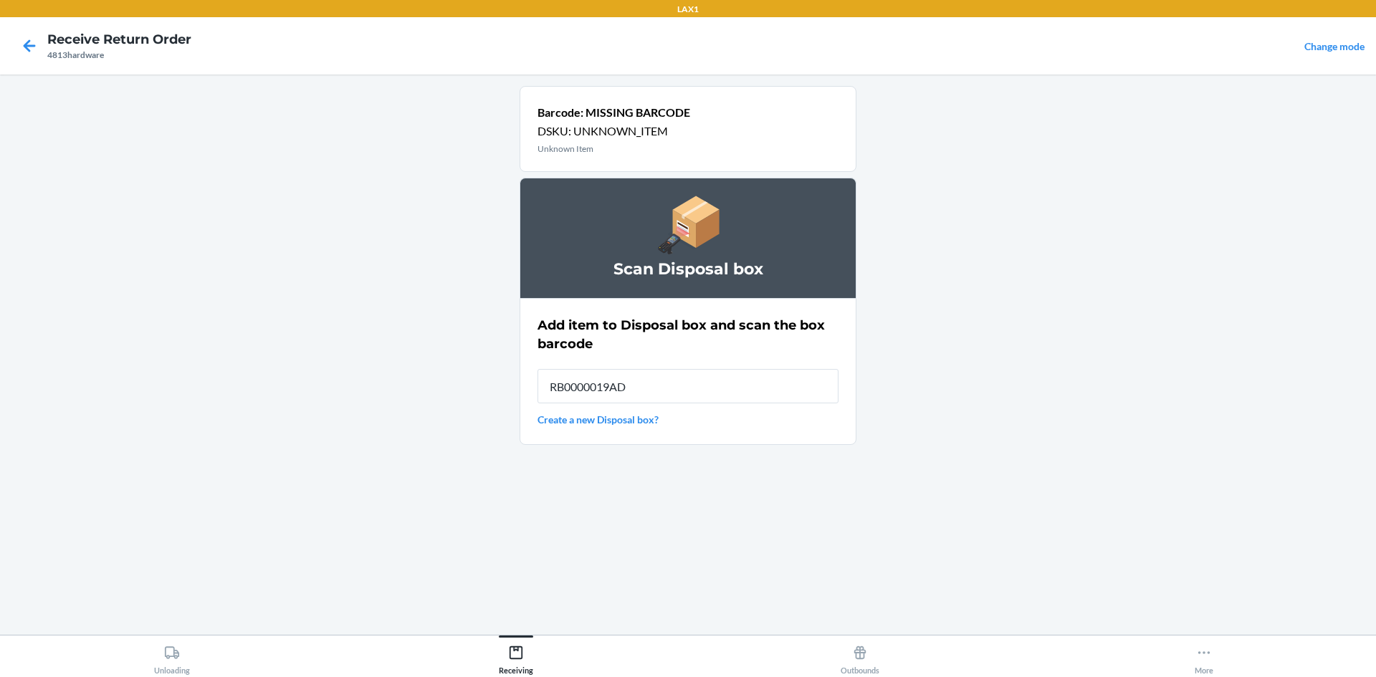
type input "RB0000019AD"
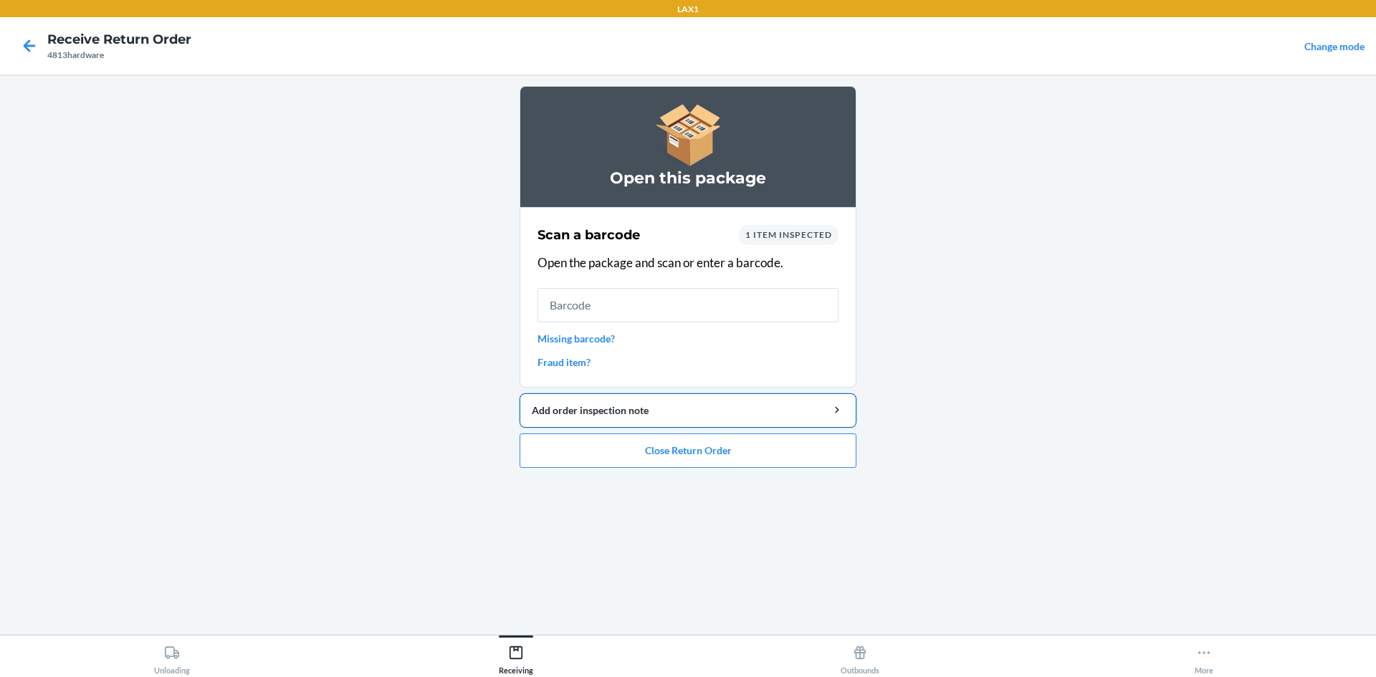
click at [689, 408] on div "Add order inspection note" at bounding box center [688, 410] width 312 height 15
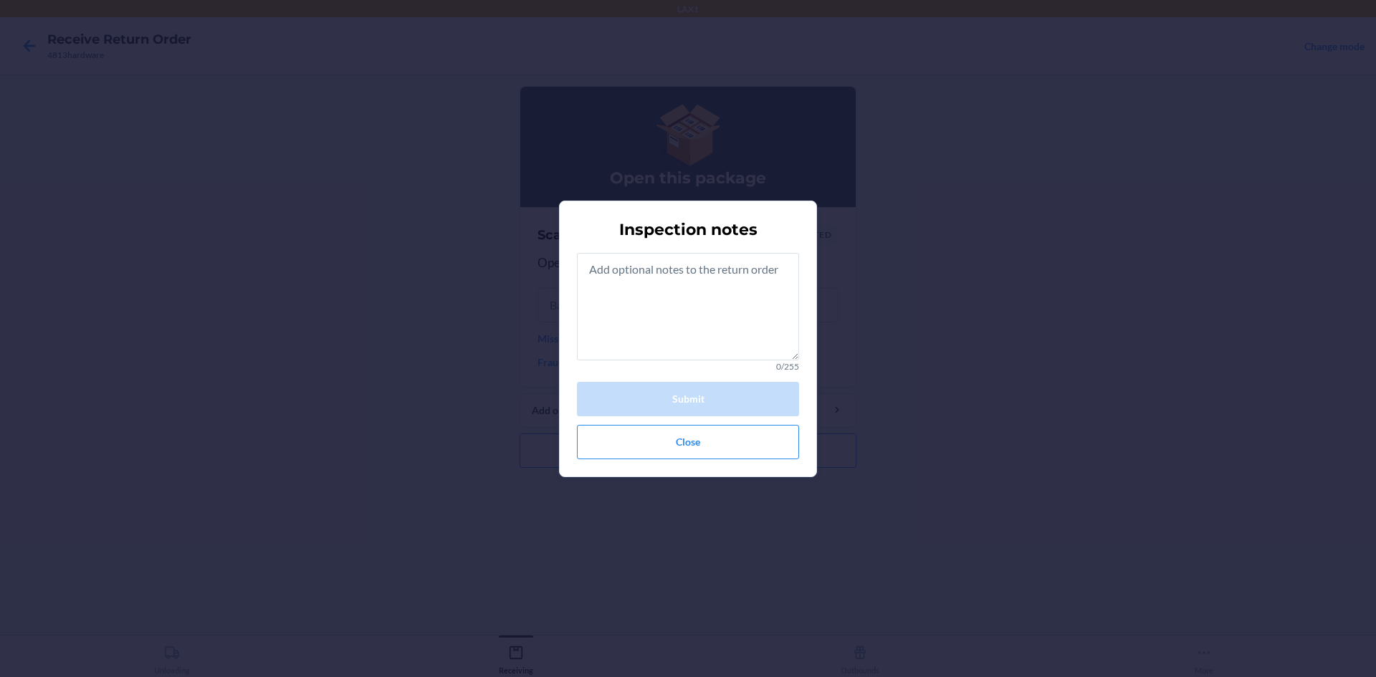
click at [776, 460] on div "Inspection notes 0/255 Submit Close" at bounding box center [688, 339] width 222 height 252
click at [765, 458] on button "Close" at bounding box center [688, 442] width 222 height 34
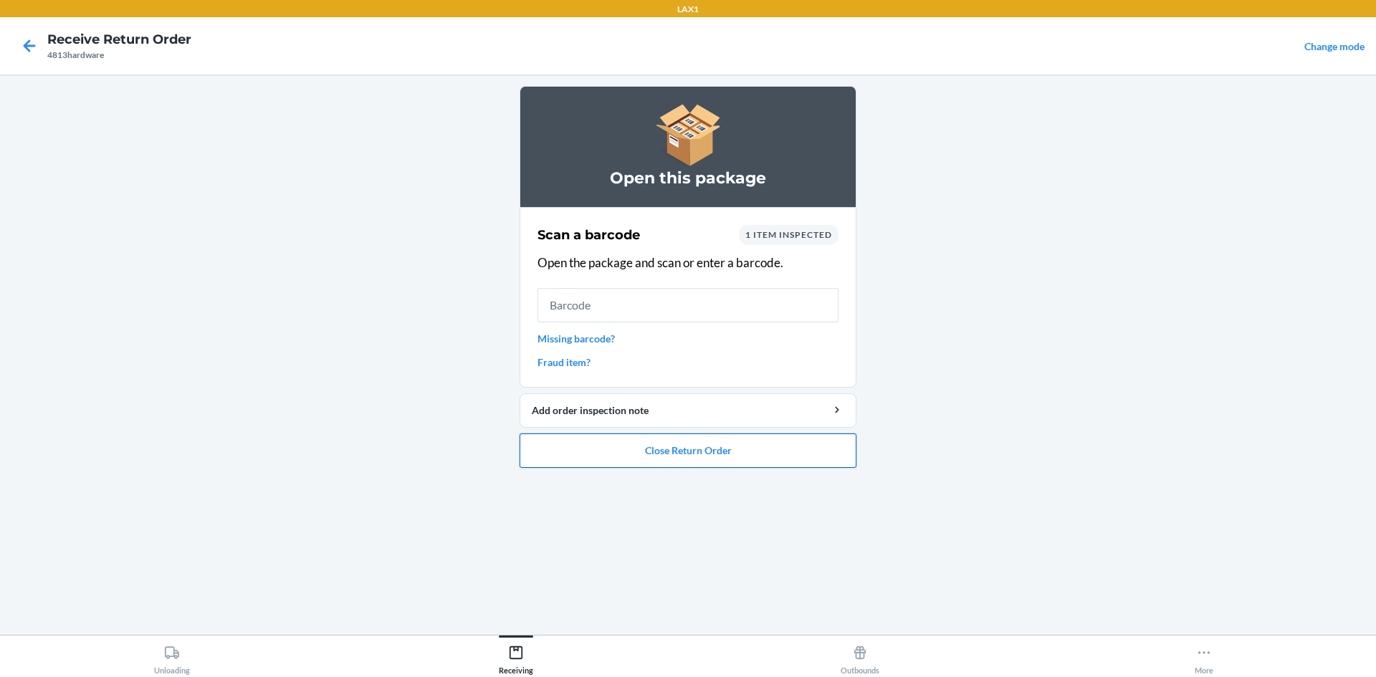
click at [544, 466] on button "Close Return Order" at bounding box center [688, 451] width 337 height 34
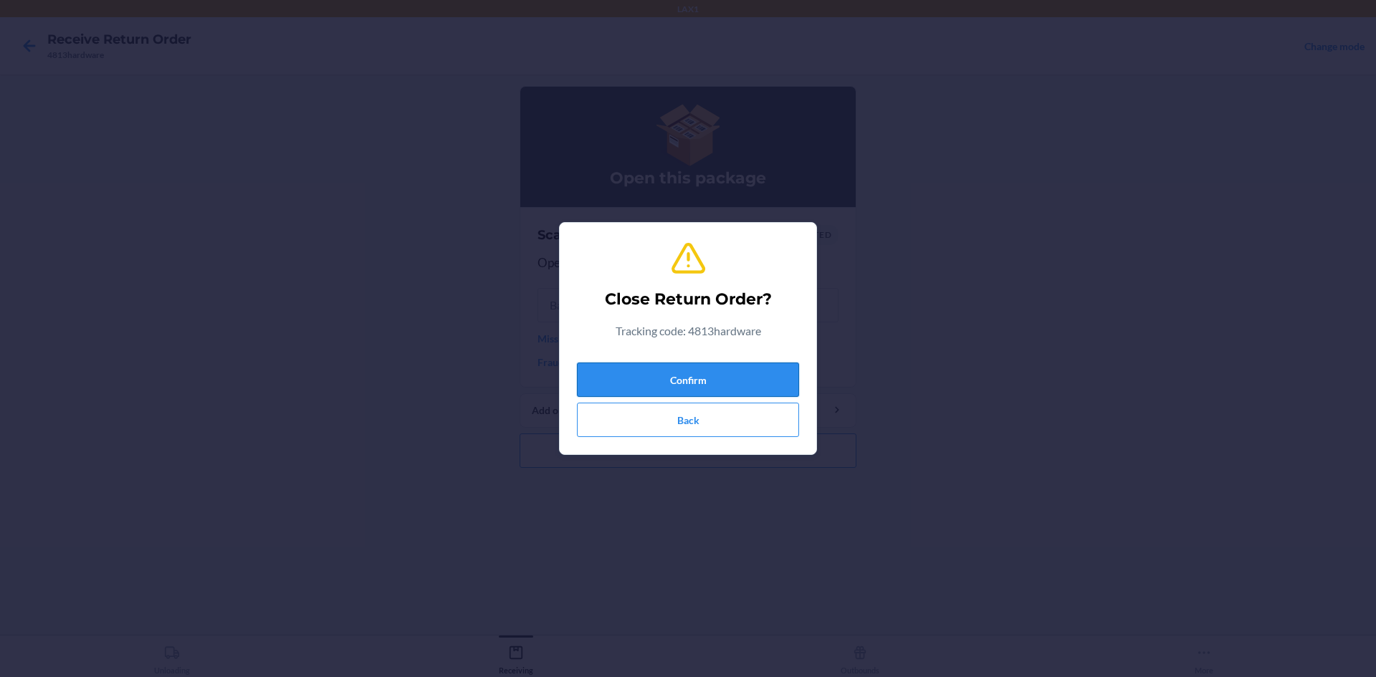
click at [627, 376] on button "Confirm" at bounding box center [688, 380] width 222 height 34
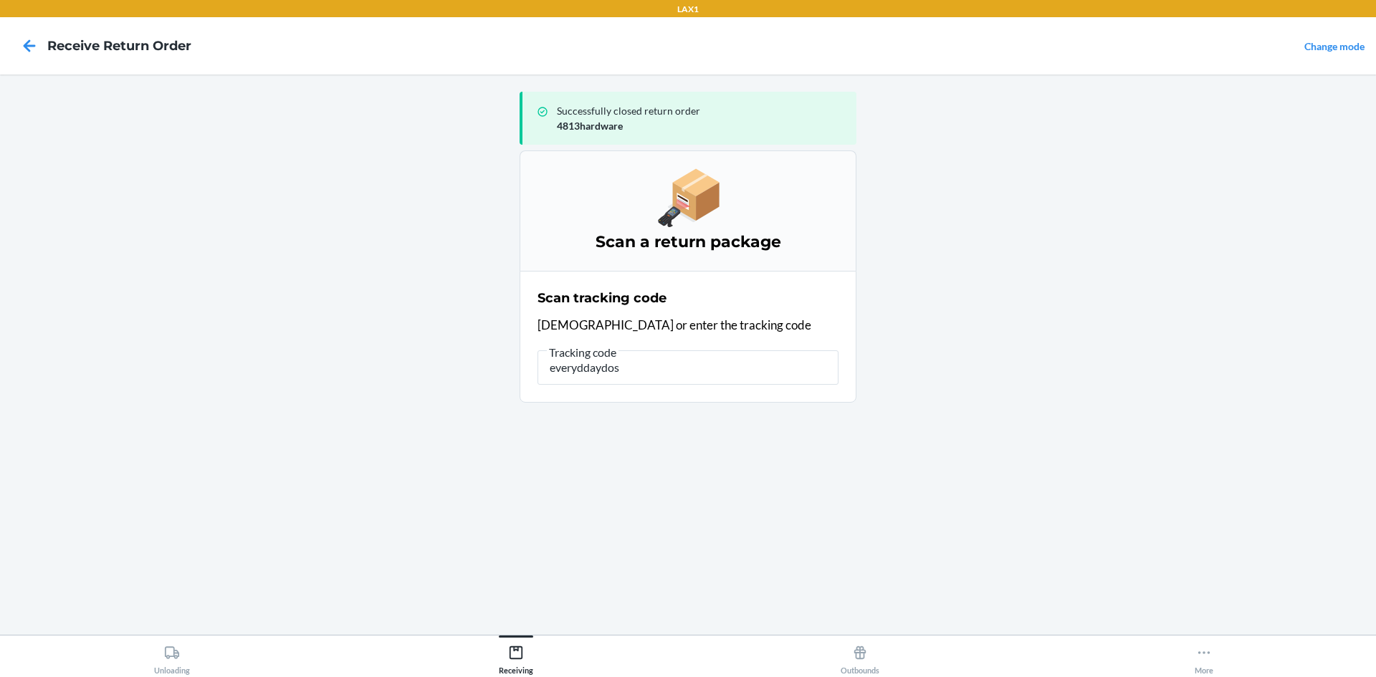
type input "everyddaydose"
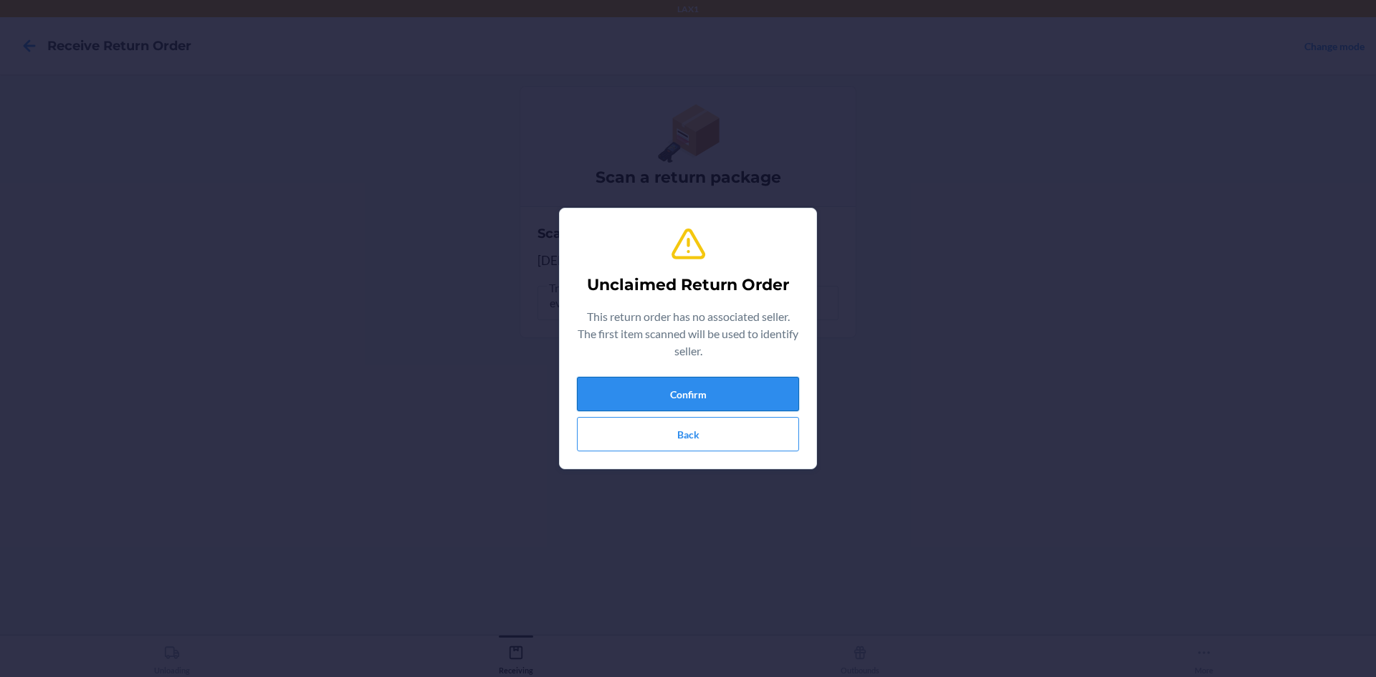
click at [606, 383] on button "Confirm" at bounding box center [688, 394] width 222 height 34
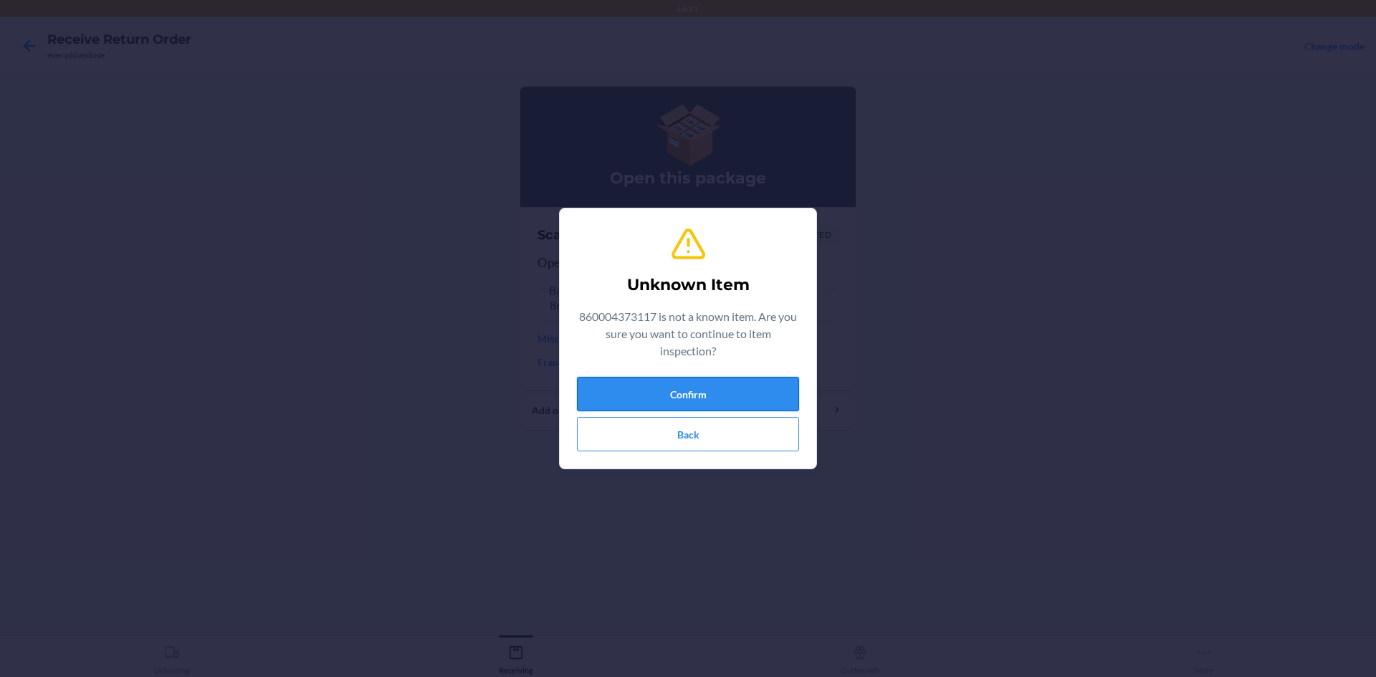
click at [688, 393] on button "Confirm" at bounding box center [688, 394] width 222 height 34
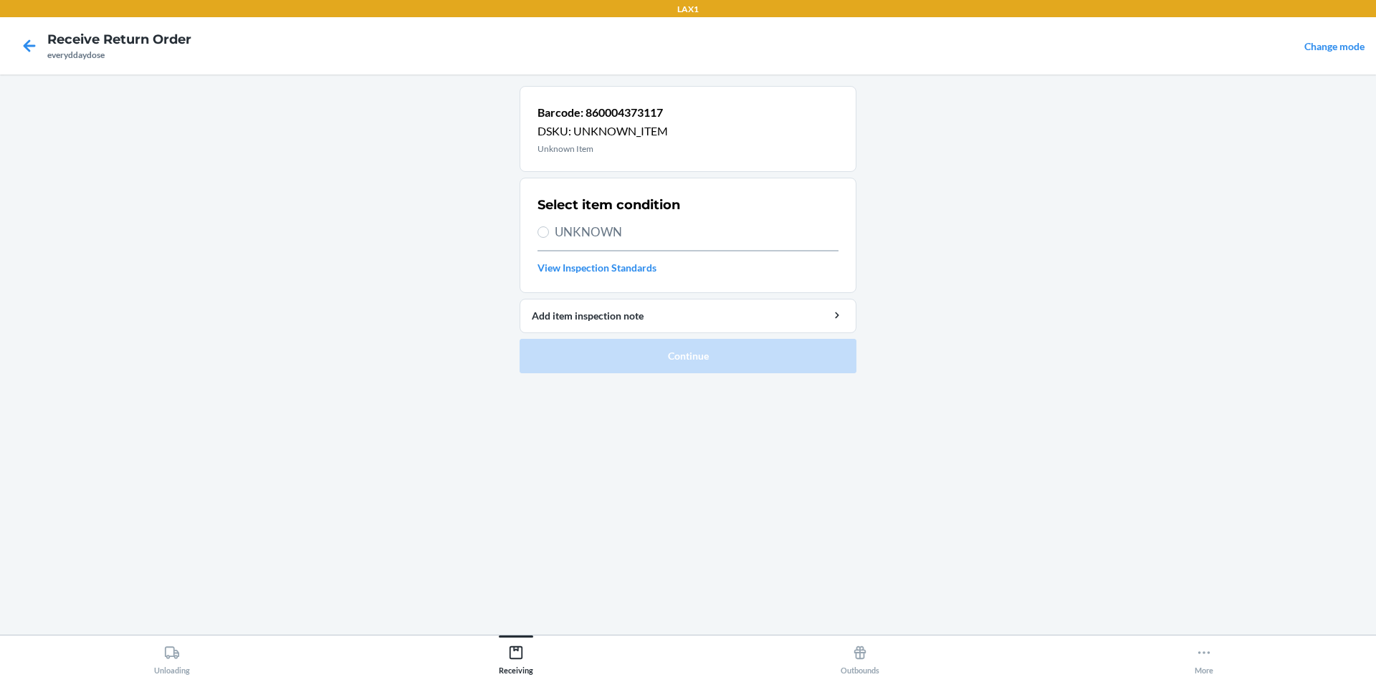
click at [612, 225] on span "UNKNOWN" at bounding box center [697, 232] width 284 height 19
click at [549, 226] on input "UNKNOWN" at bounding box center [542, 231] width 11 height 11
radio input "true"
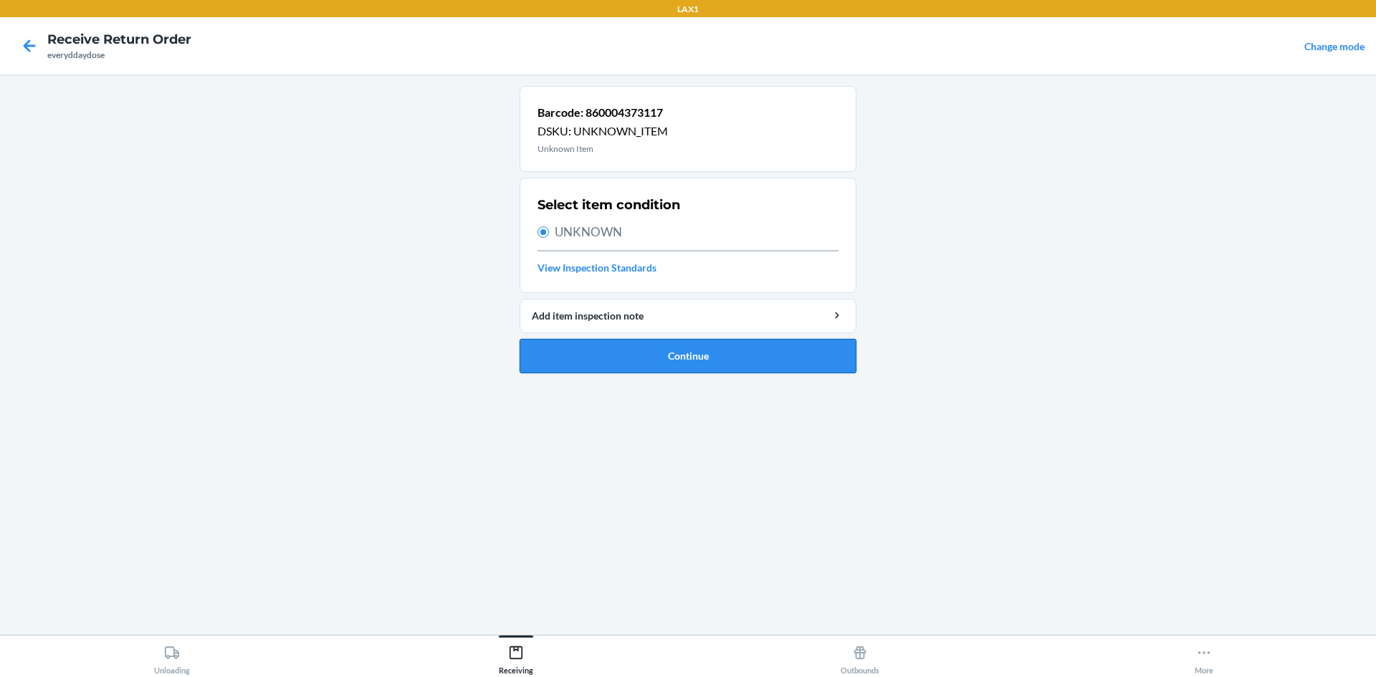
click at [619, 352] on button "Continue" at bounding box center [688, 356] width 337 height 34
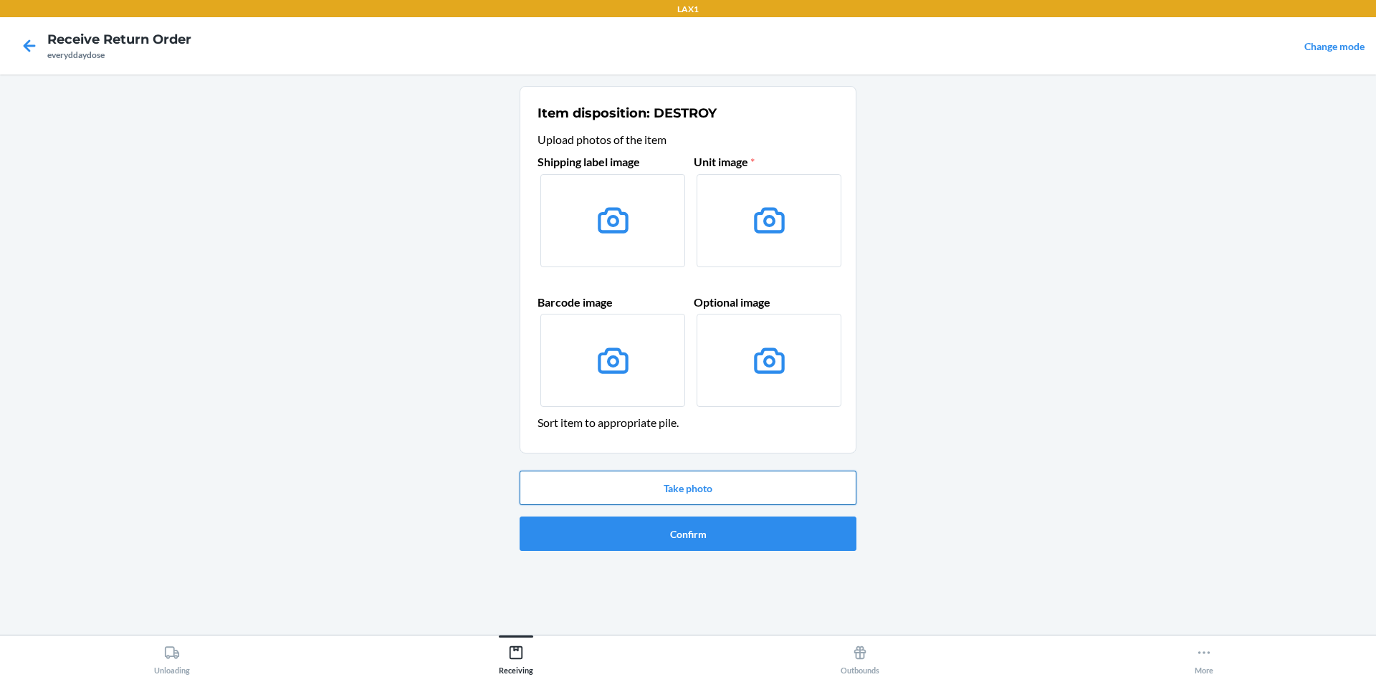
click at [737, 477] on button "Take photo" at bounding box center [688, 488] width 337 height 34
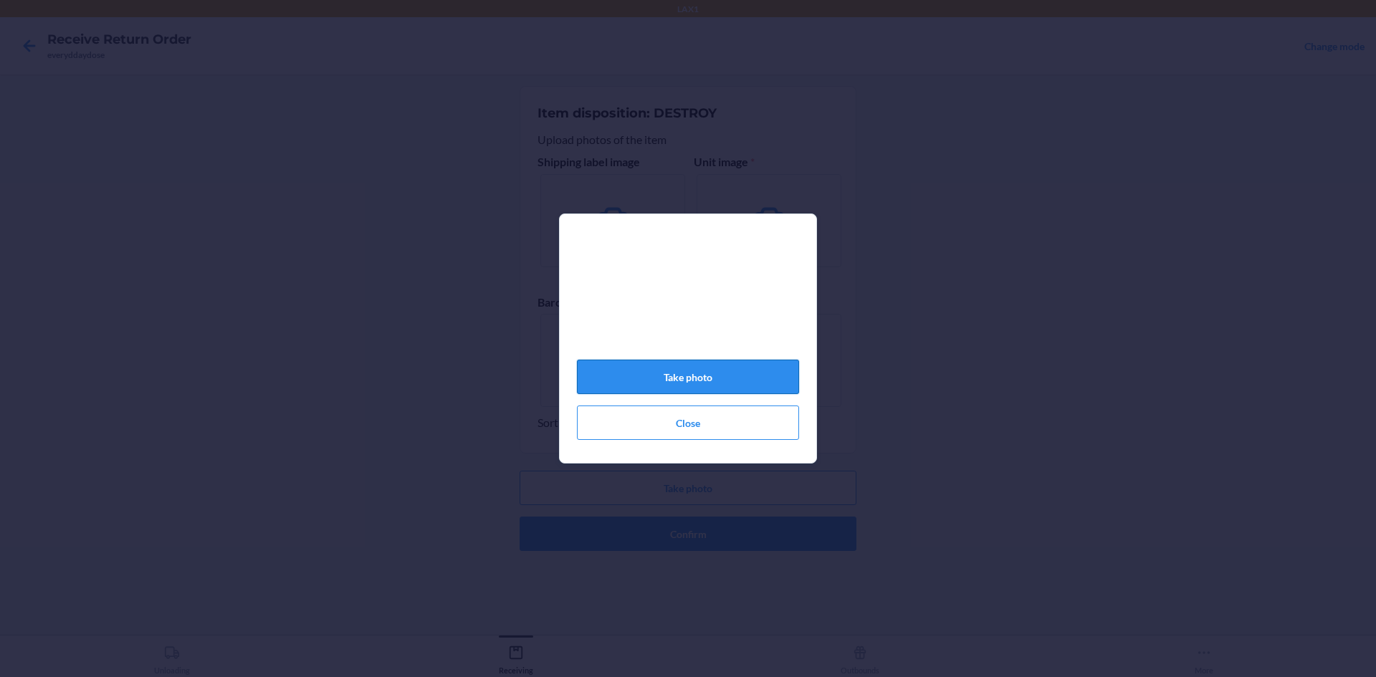
click at [716, 374] on button "Take photo" at bounding box center [688, 377] width 222 height 34
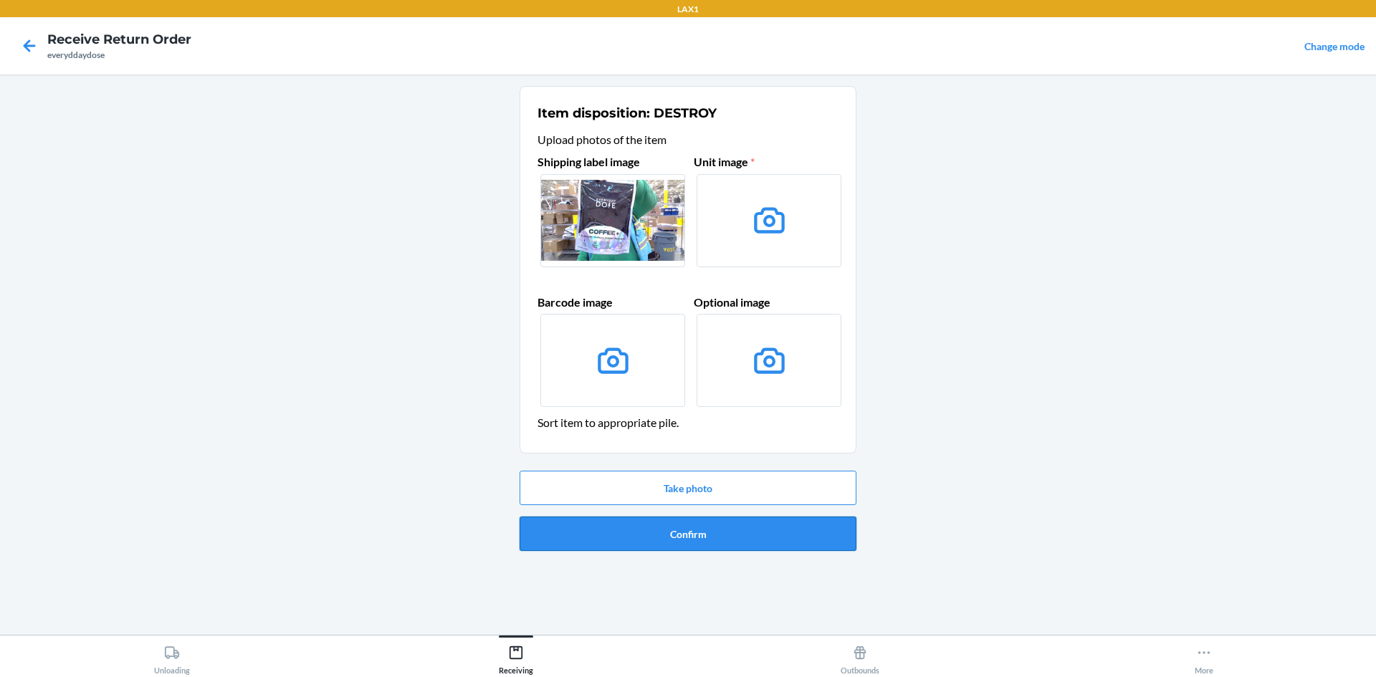
click at [712, 535] on button "Confirm" at bounding box center [688, 534] width 337 height 34
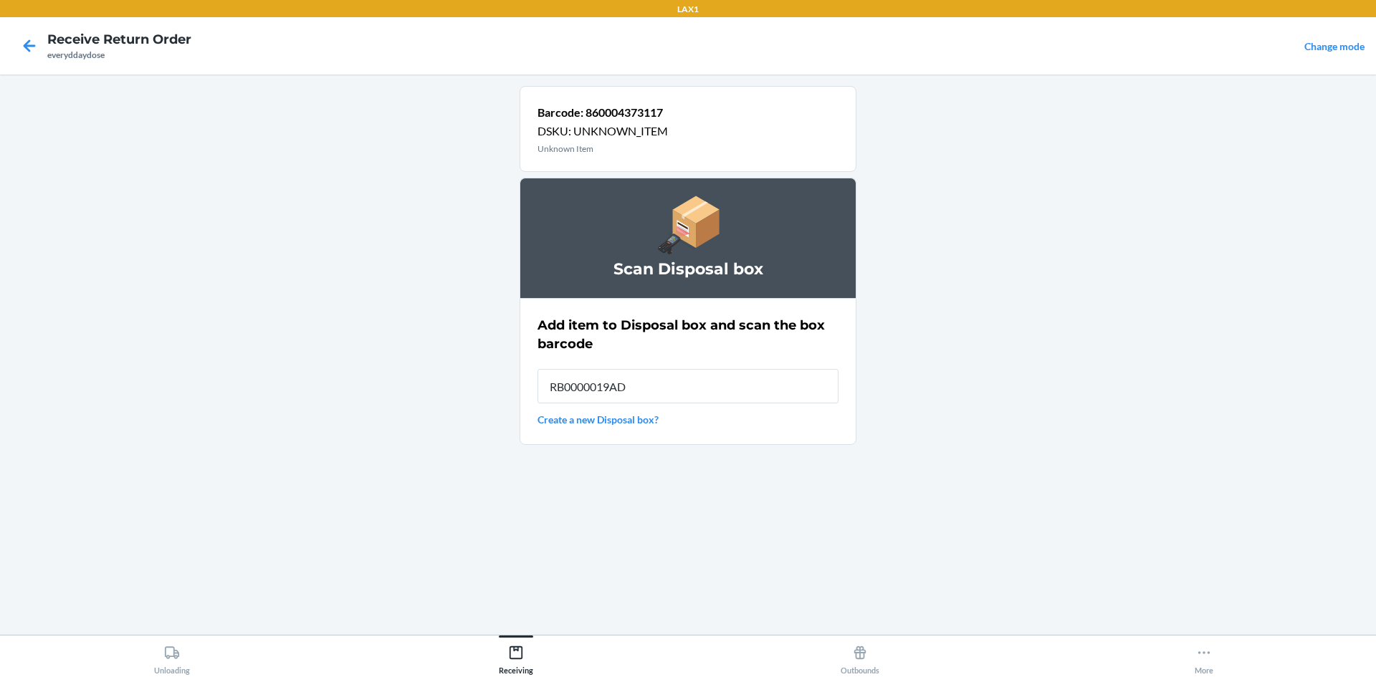
type input "RB0000019AD"
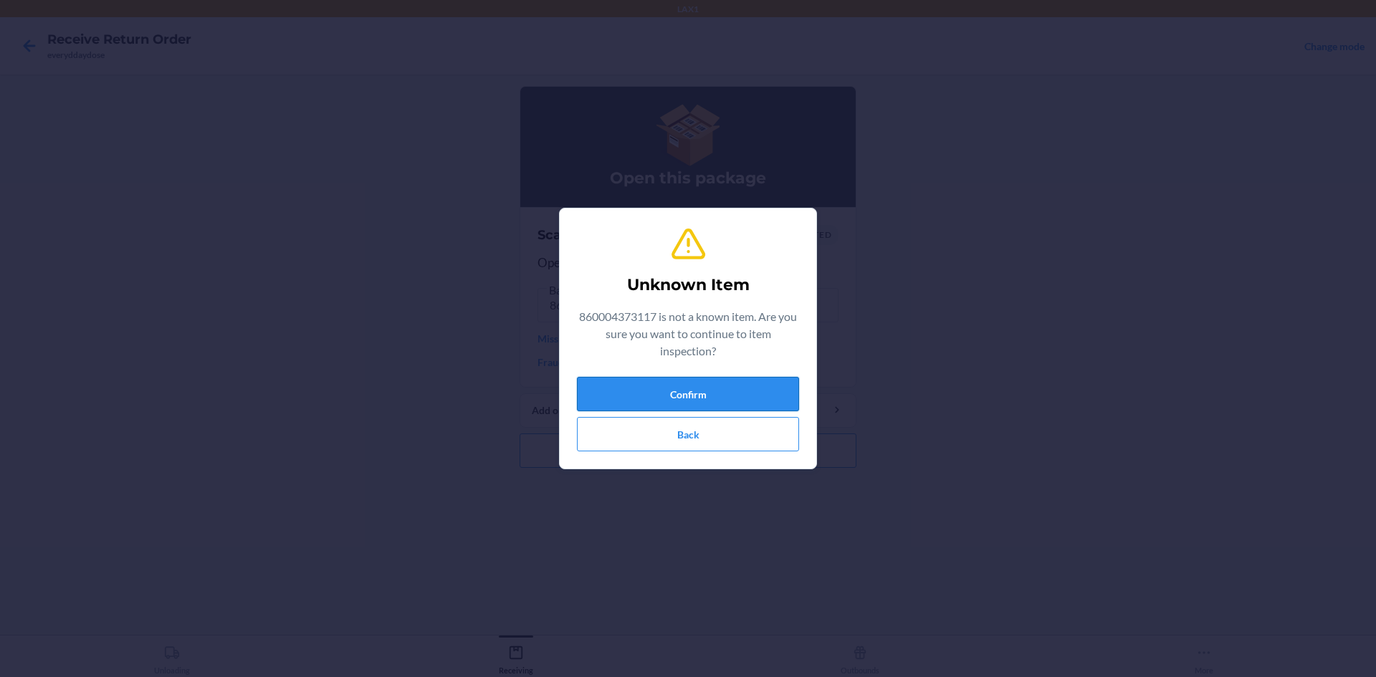
click at [768, 397] on button "Confirm" at bounding box center [688, 394] width 222 height 34
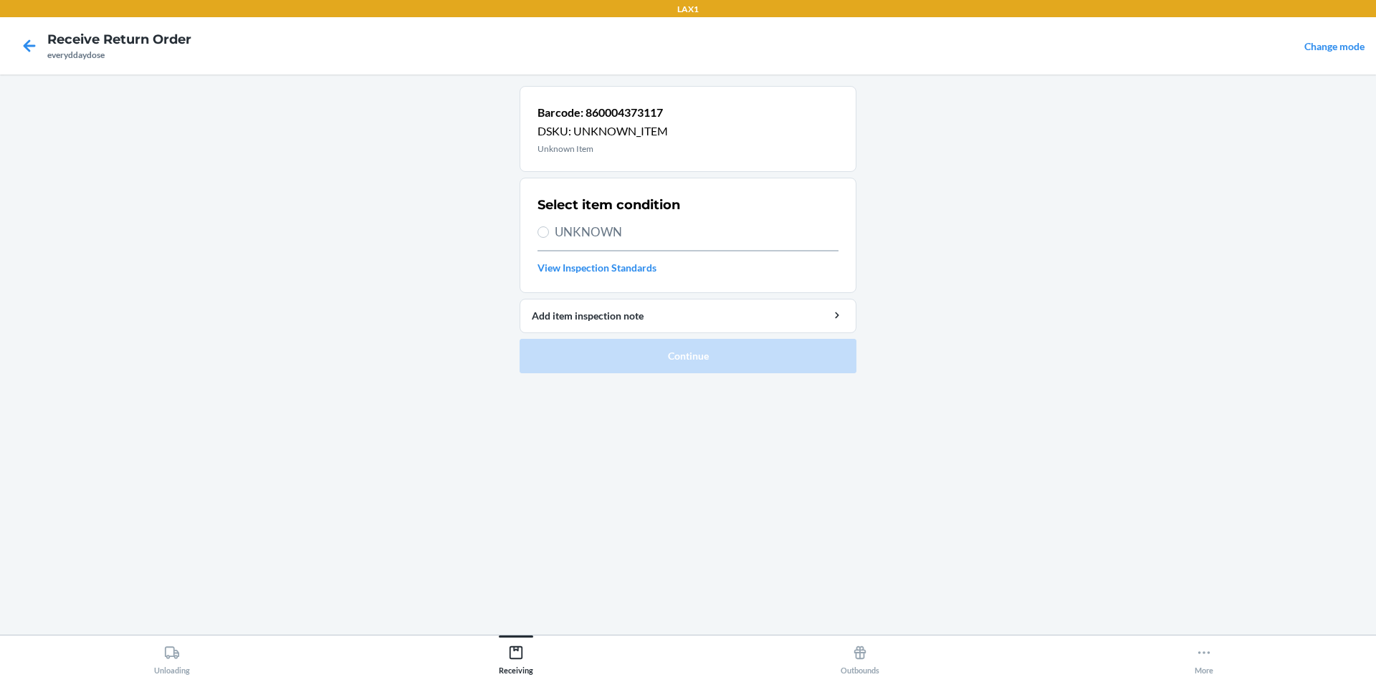
click at [596, 225] on span "UNKNOWN" at bounding box center [697, 232] width 284 height 19
click at [549, 226] on input "UNKNOWN" at bounding box center [542, 231] width 11 height 11
radio input "true"
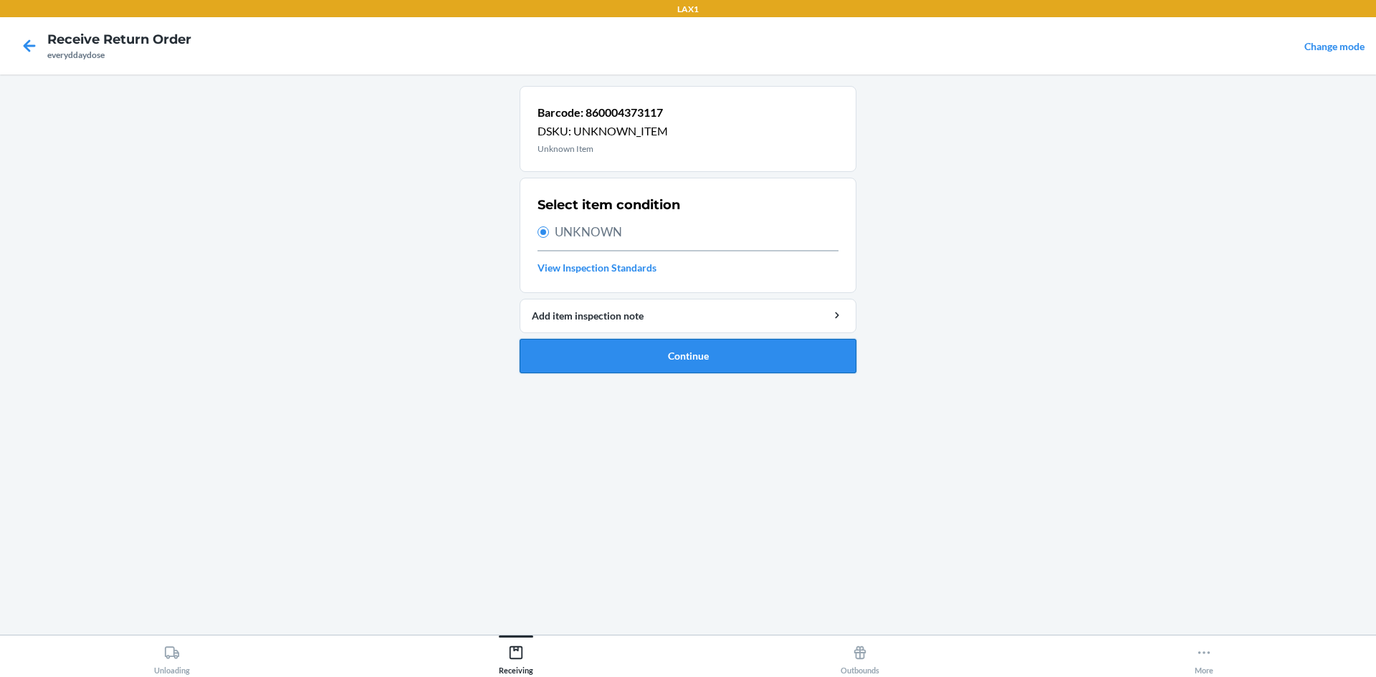
click at [696, 353] on button "Continue" at bounding box center [688, 356] width 337 height 34
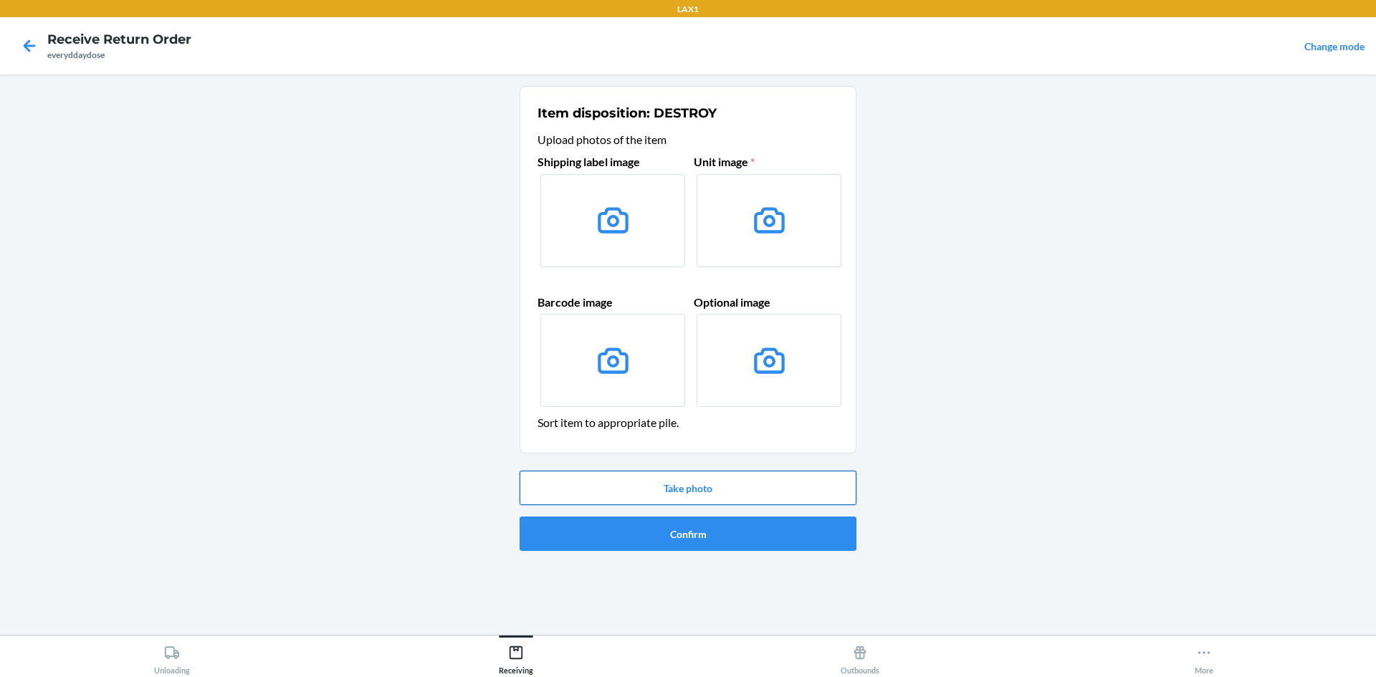
click at [697, 485] on button "Take photo" at bounding box center [688, 488] width 337 height 34
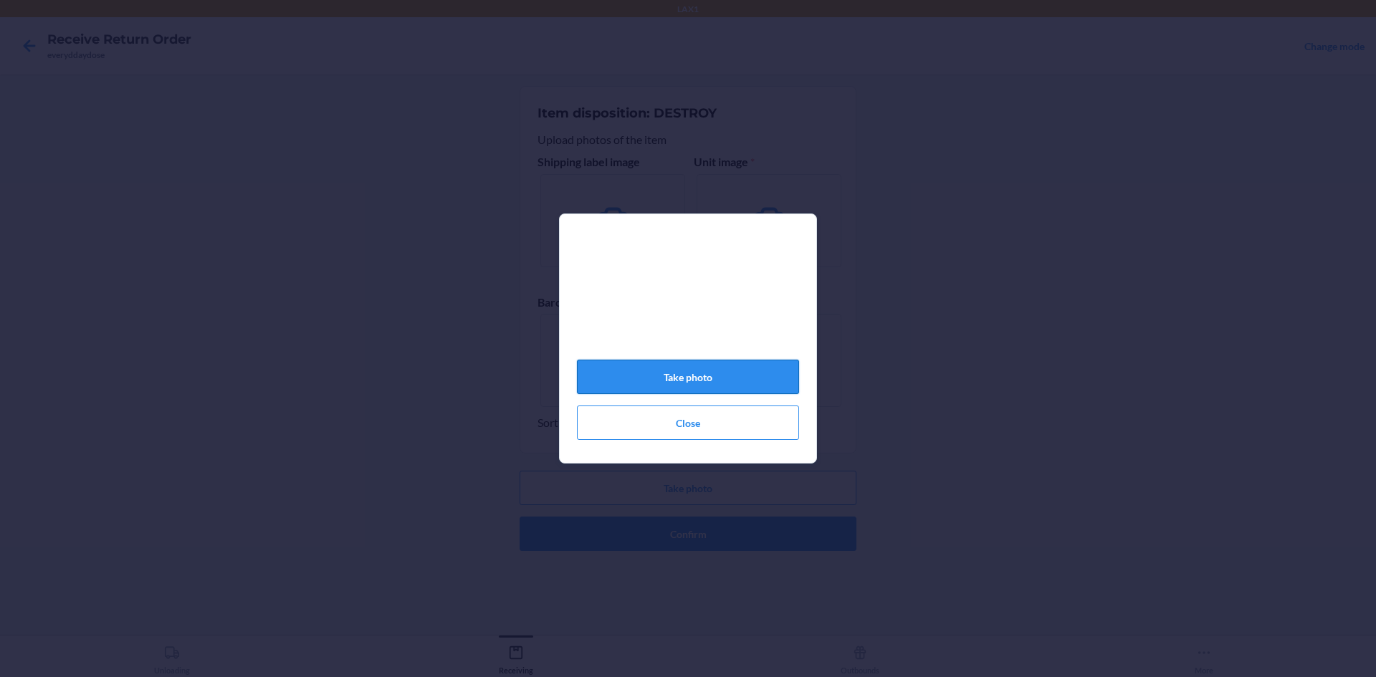
click at [715, 373] on button "Take photo" at bounding box center [688, 377] width 222 height 34
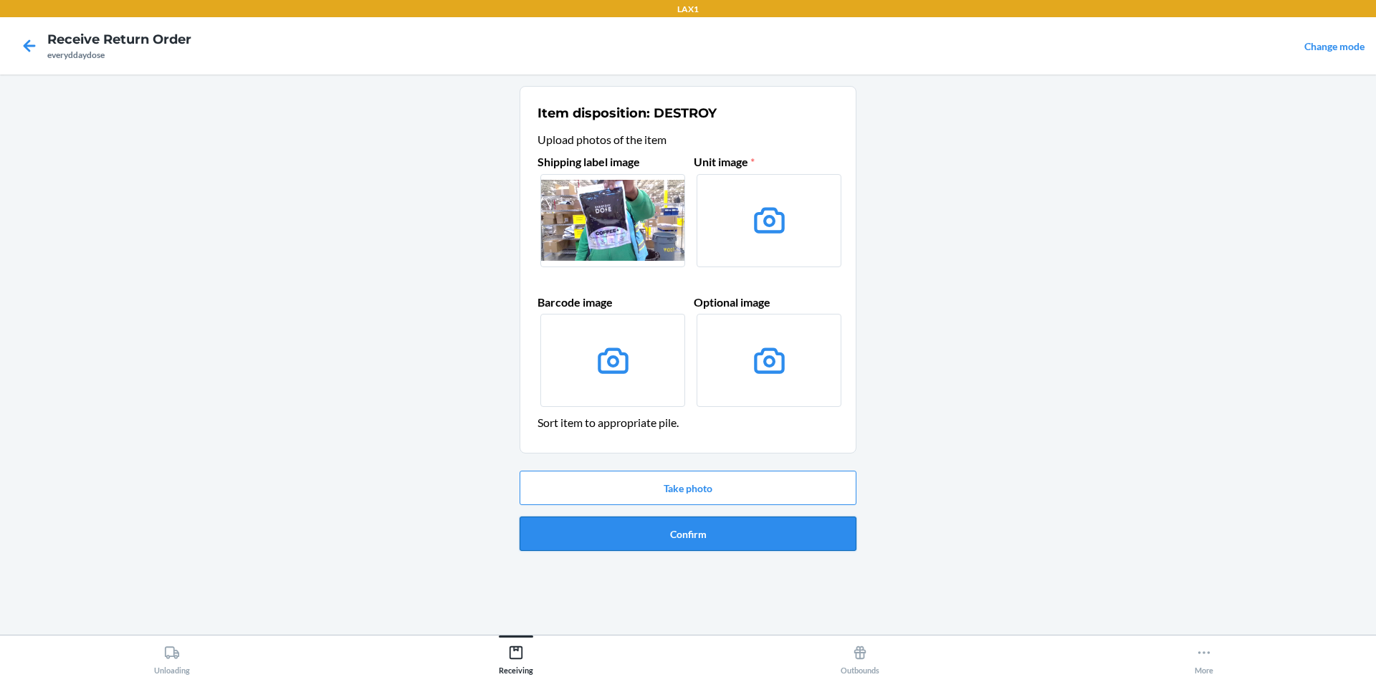
click at [735, 525] on button "Confirm" at bounding box center [688, 534] width 337 height 34
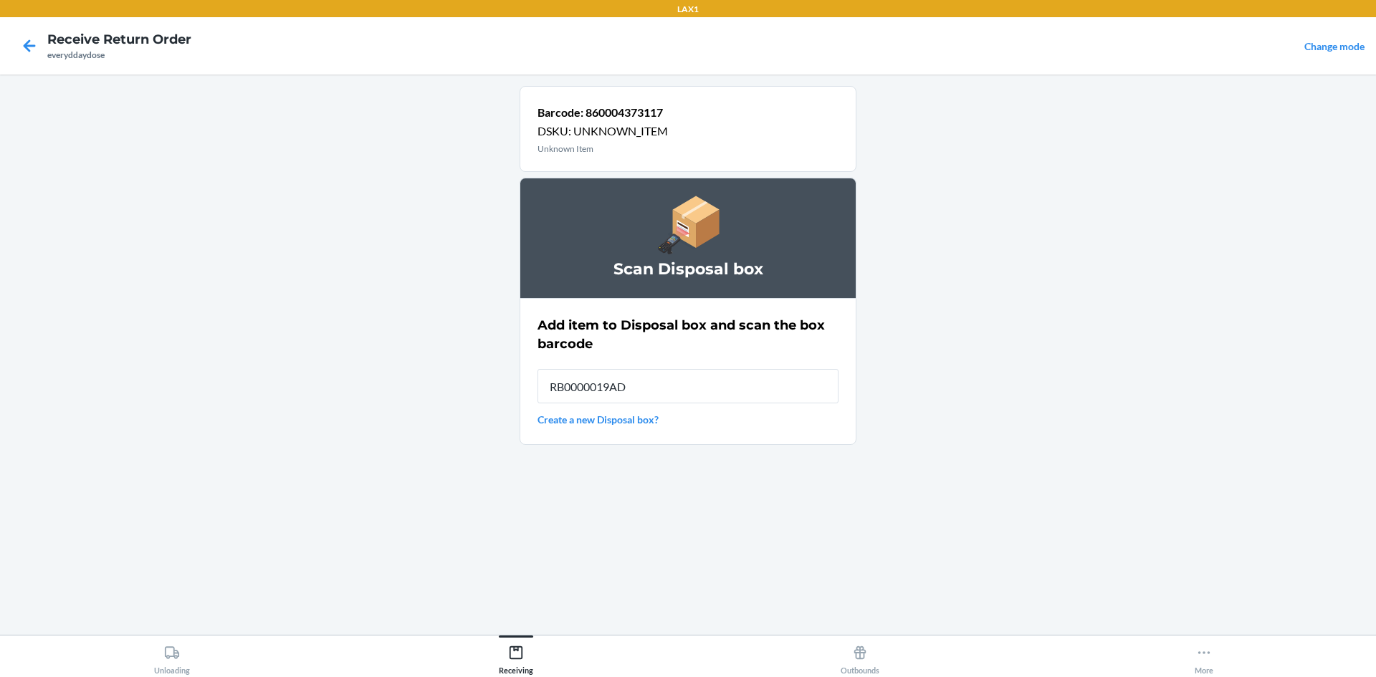
type input "RB0000019AD"
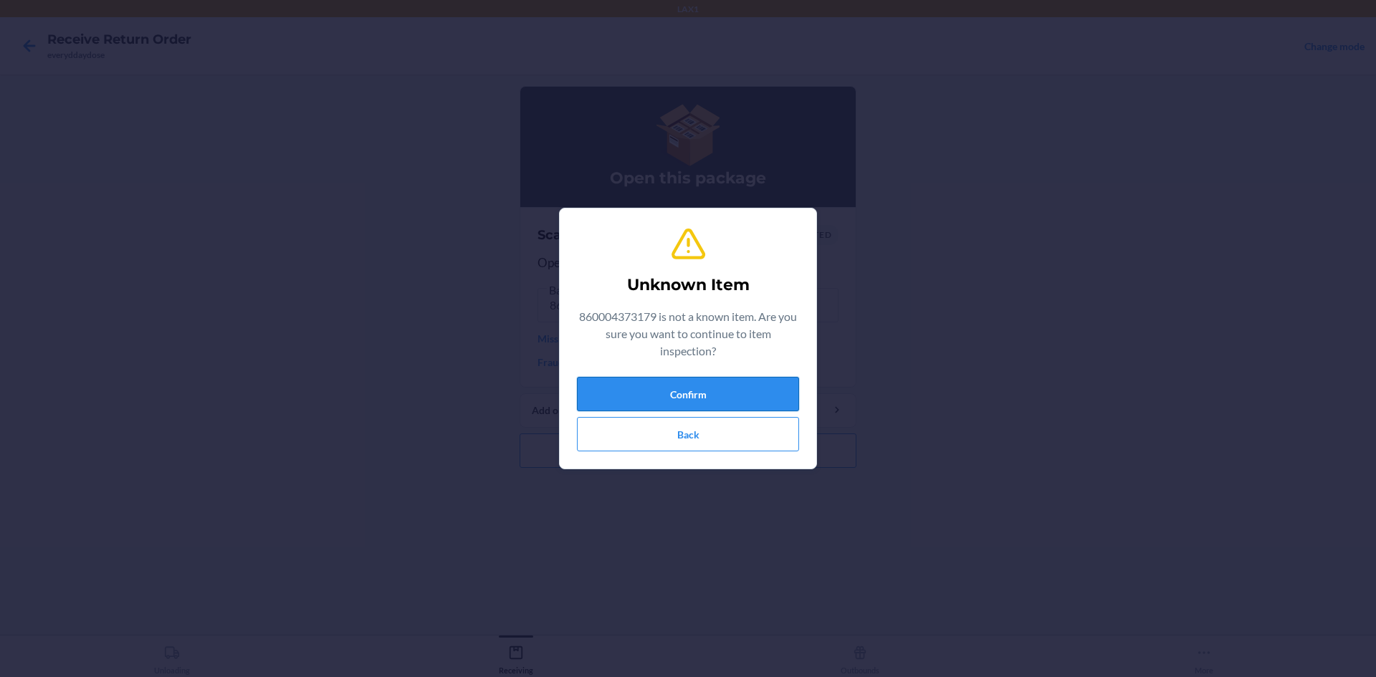
click at [721, 386] on button "Confirm" at bounding box center [688, 394] width 222 height 34
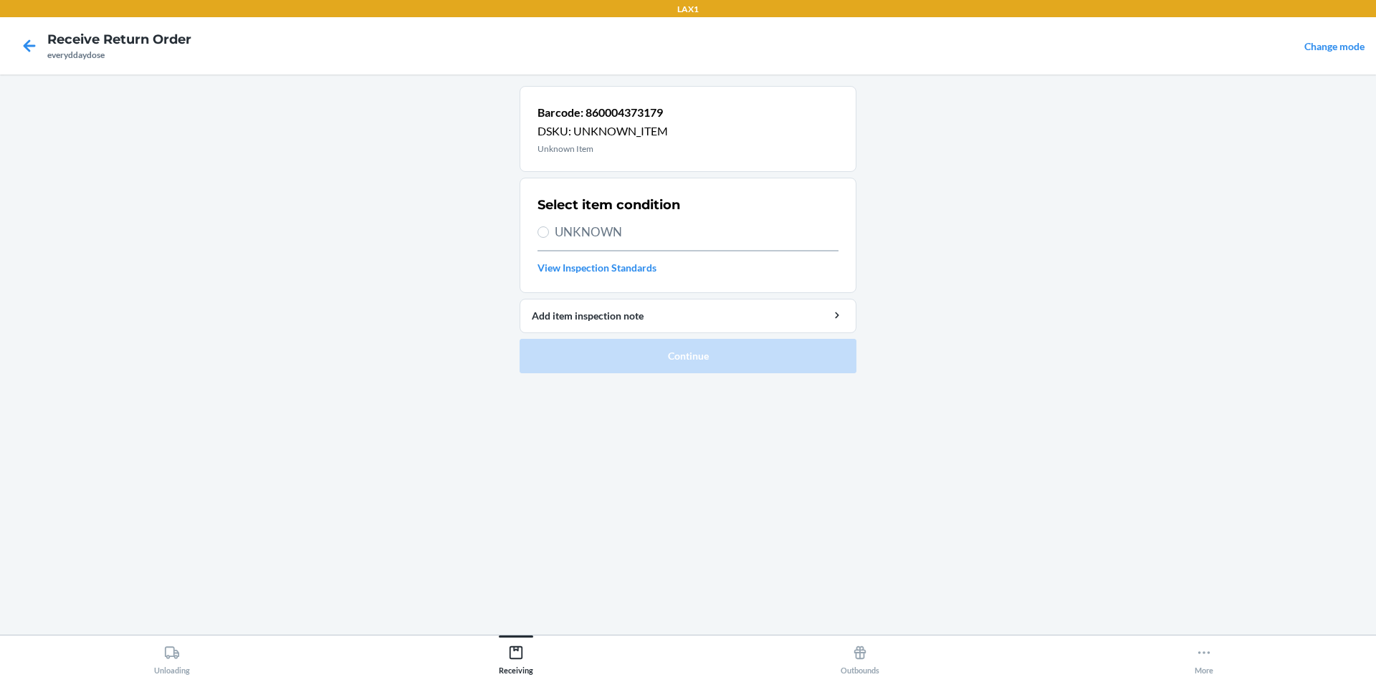
click at [593, 233] on span "UNKNOWN" at bounding box center [697, 232] width 284 height 19
click at [549, 233] on input "UNKNOWN" at bounding box center [542, 231] width 11 height 11
radio input "true"
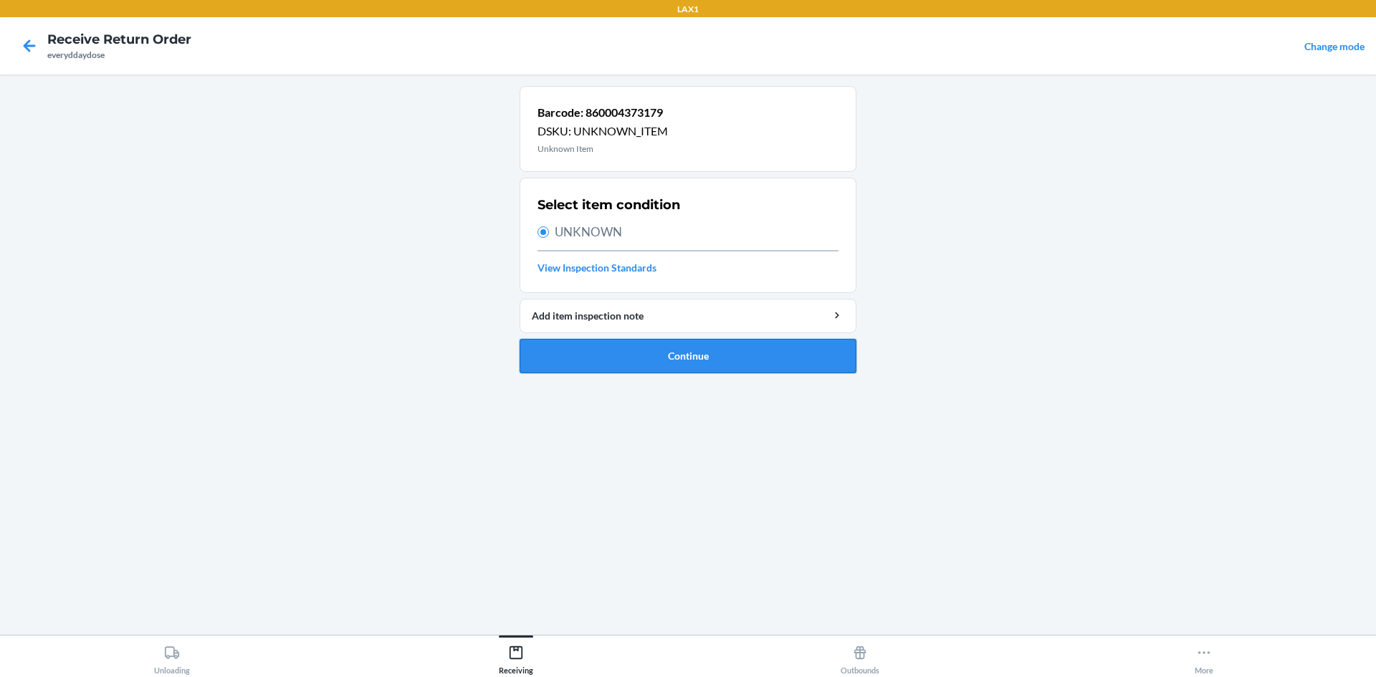
click at [654, 357] on button "Continue" at bounding box center [688, 356] width 337 height 34
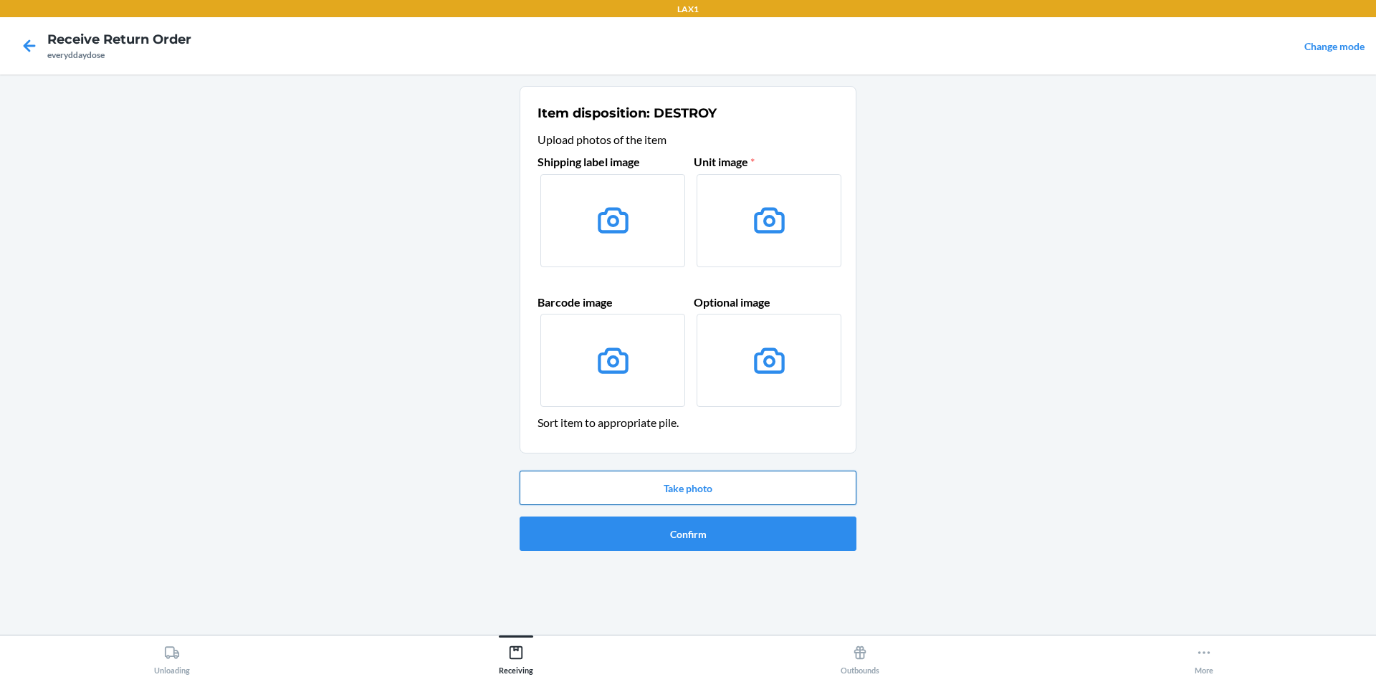
click at [703, 494] on button "Take photo" at bounding box center [688, 488] width 337 height 34
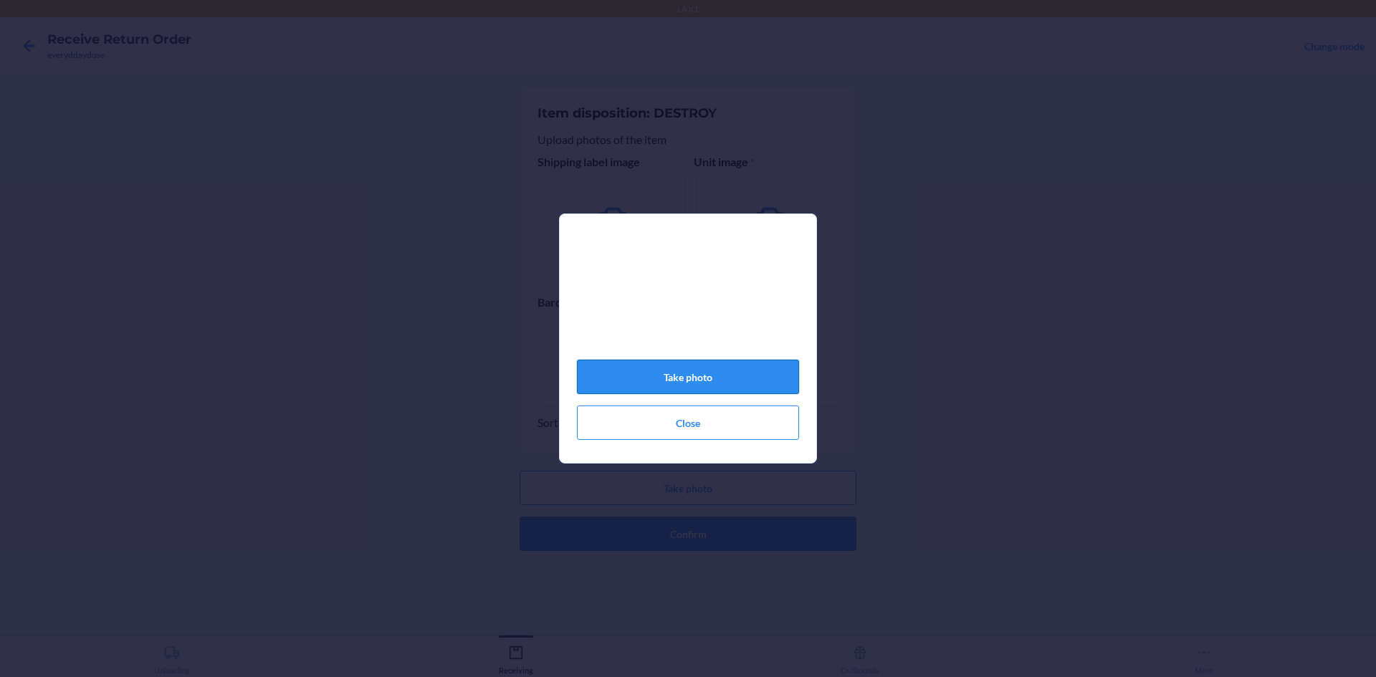
drag, startPoint x: 726, startPoint y: 396, endPoint x: 717, endPoint y: 391, distance: 10.0
click at [725, 394] on button "Take photo" at bounding box center [688, 377] width 222 height 34
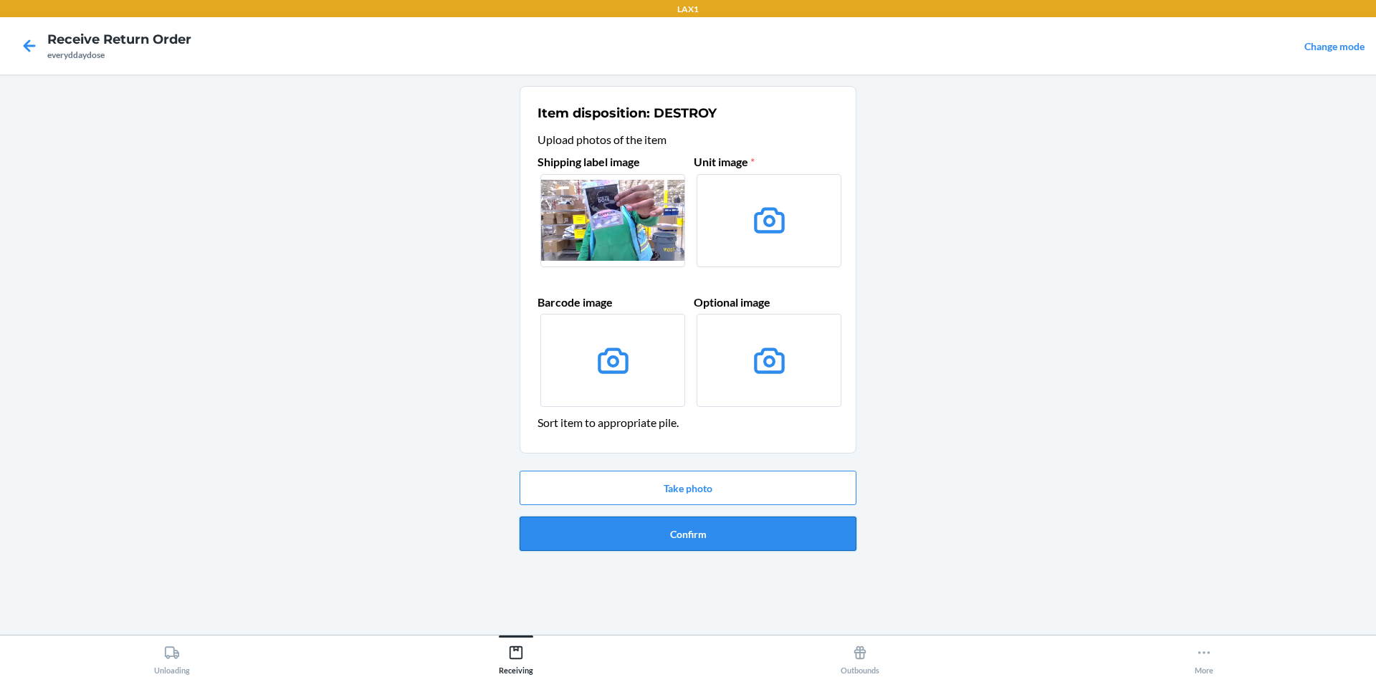
click at [722, 530] on button "Confirm" at bounding box center [688, 534] width 337 height 34
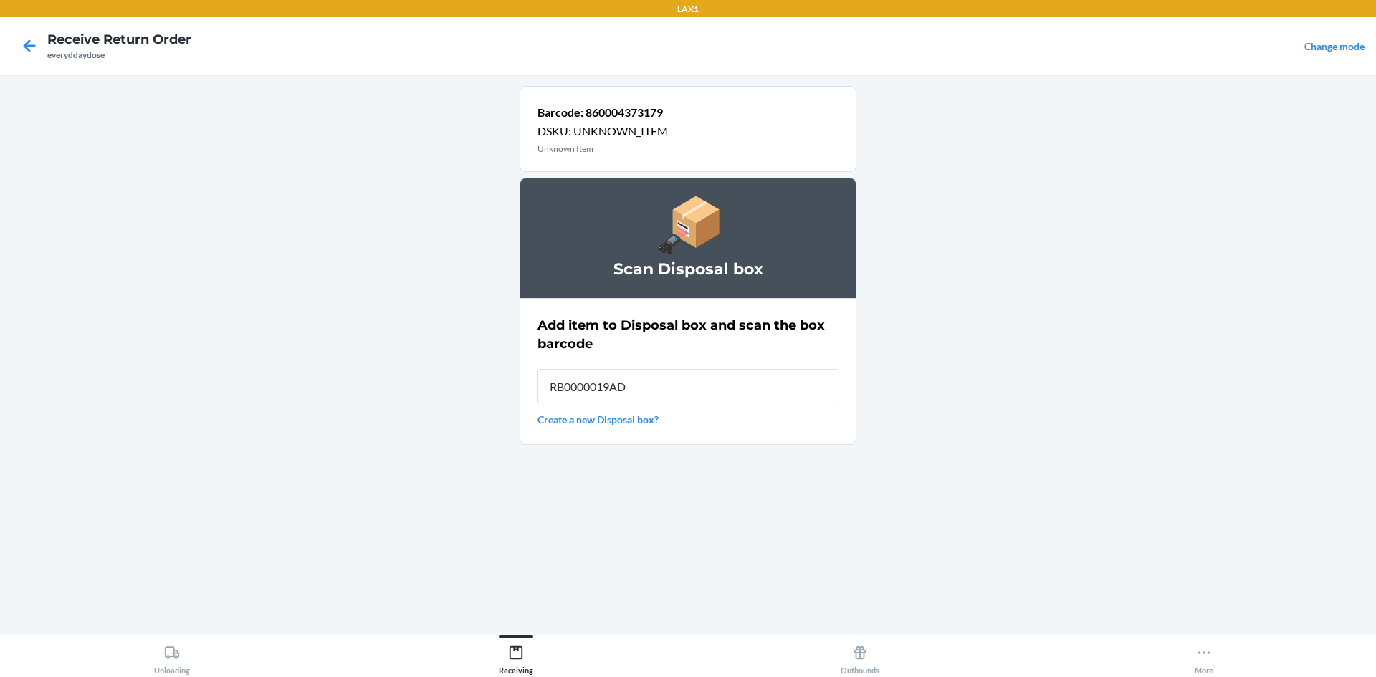
type input "RB0000019AD"
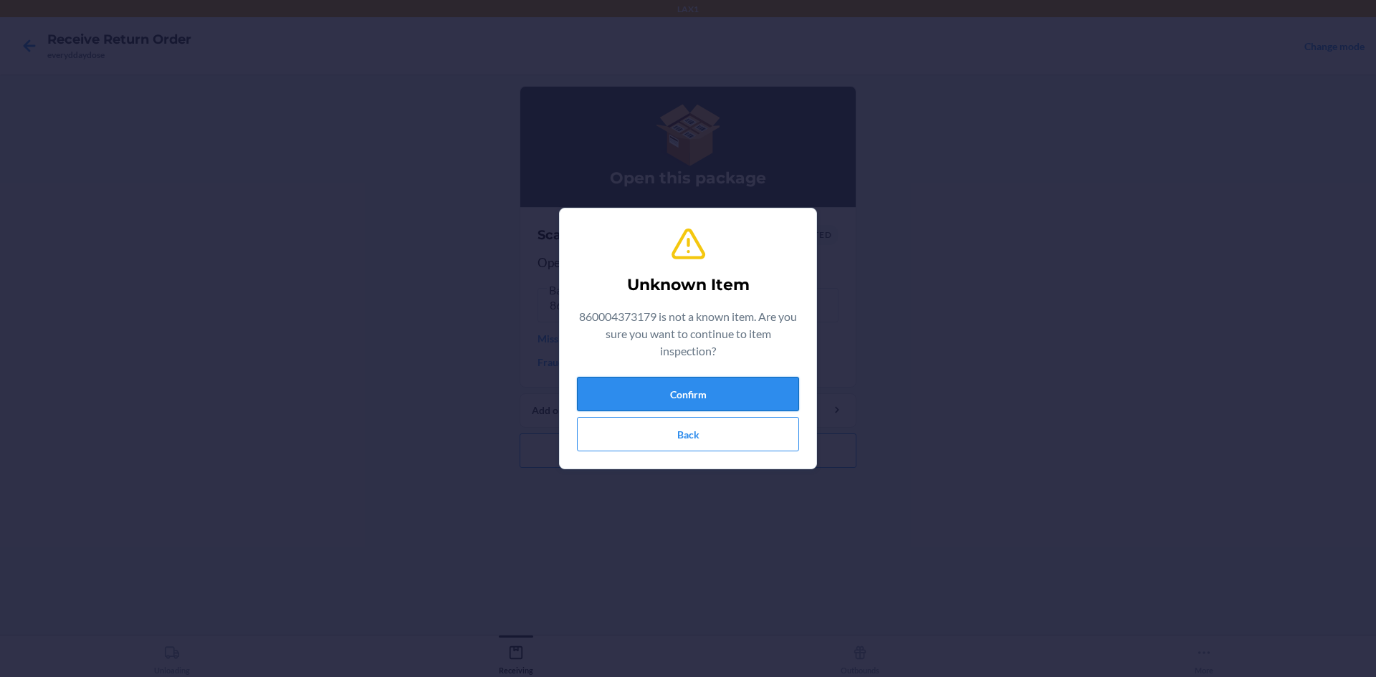
click at [748, 385] on button "Confirm" at bounding box center [688, 394] width 222 height 34
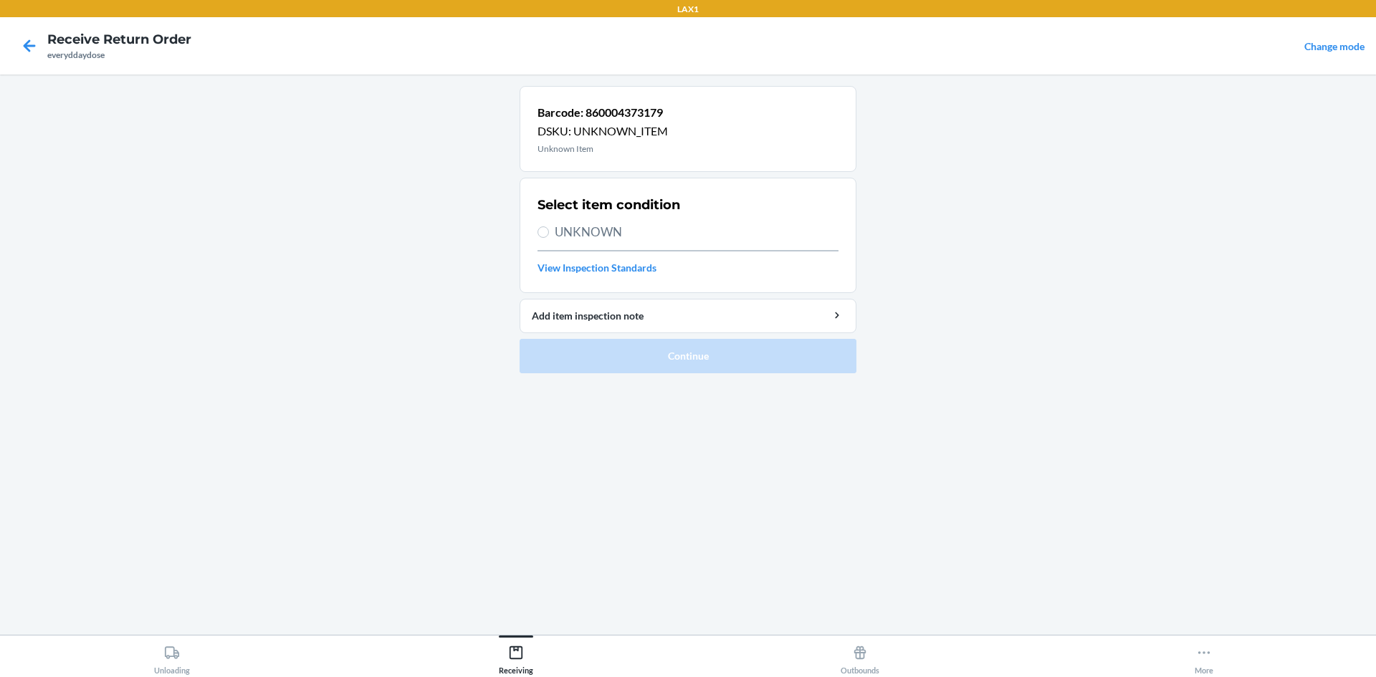
click at [590, 231] on span "UNKNOWN" at bounding box center [697, 232] width 284 height 19
click at [549, 231] on input "UNKNOWN" at bounding box center [542, 231] width 11 height 11
radio input "true"
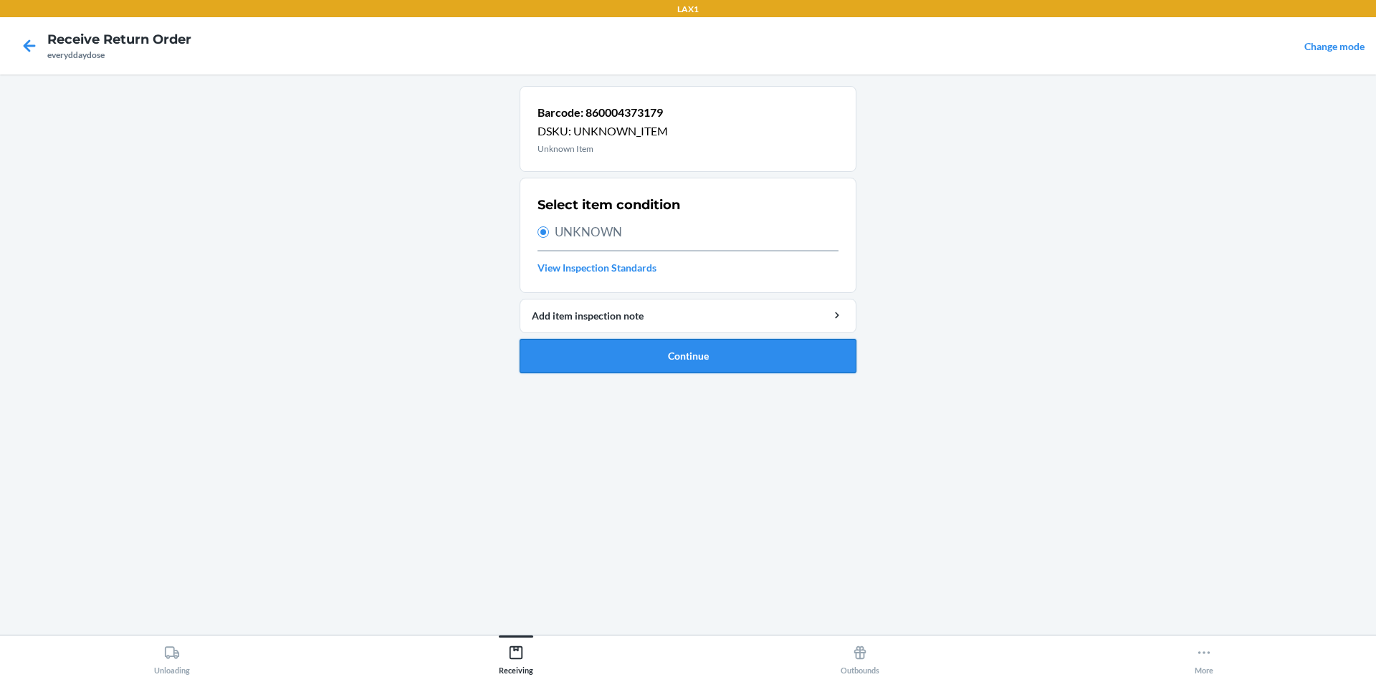
click at [631, 353] on button "Continue" at bounding box center [688, 356] width 337 height 34
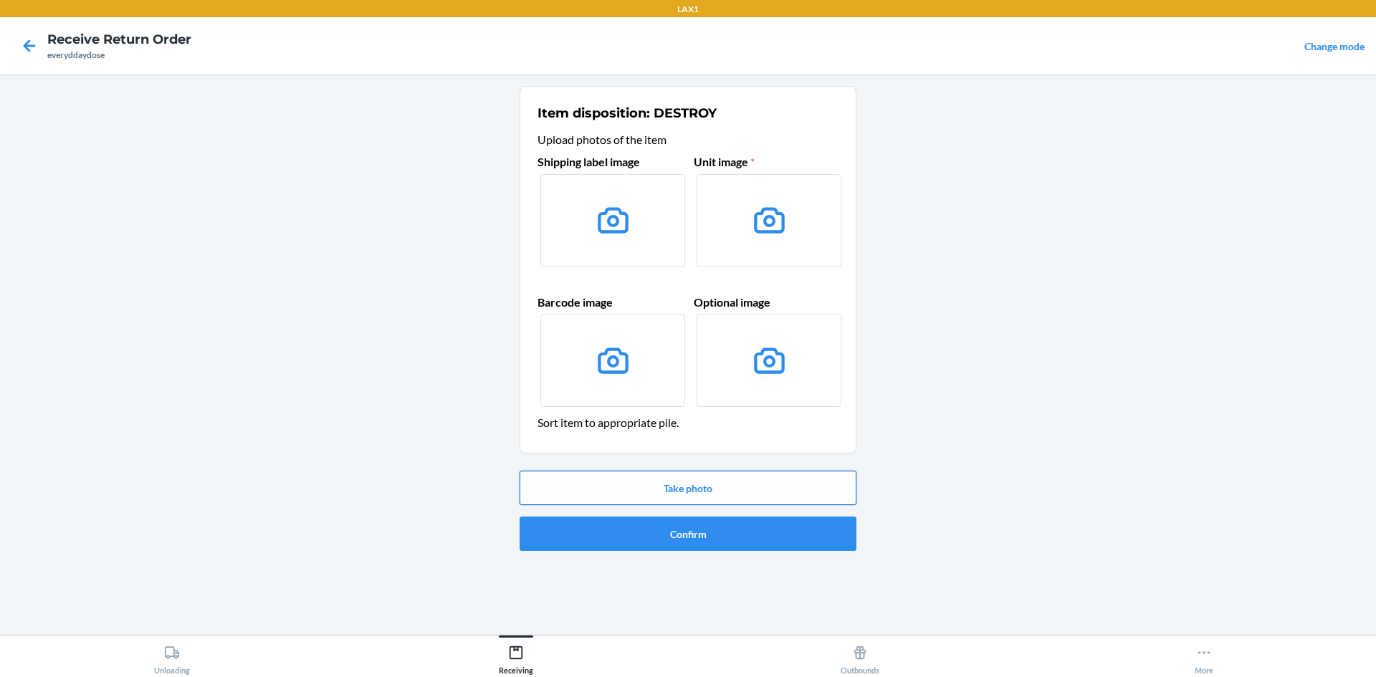
click at [685, 489] on button "Take photo" at bounding box center [688, 488] width 337 height 34
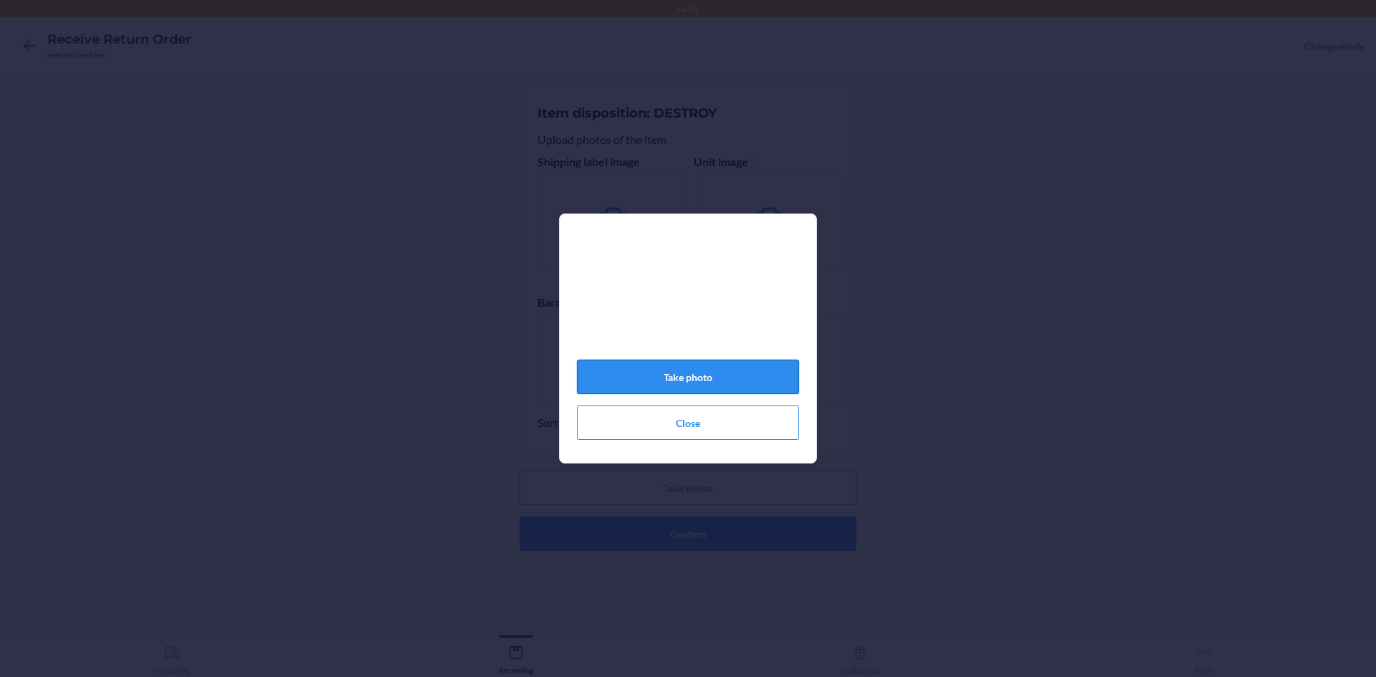
click at [707, 388] on button "Take photo" at bounding box center [688, 377] width 222 height 34
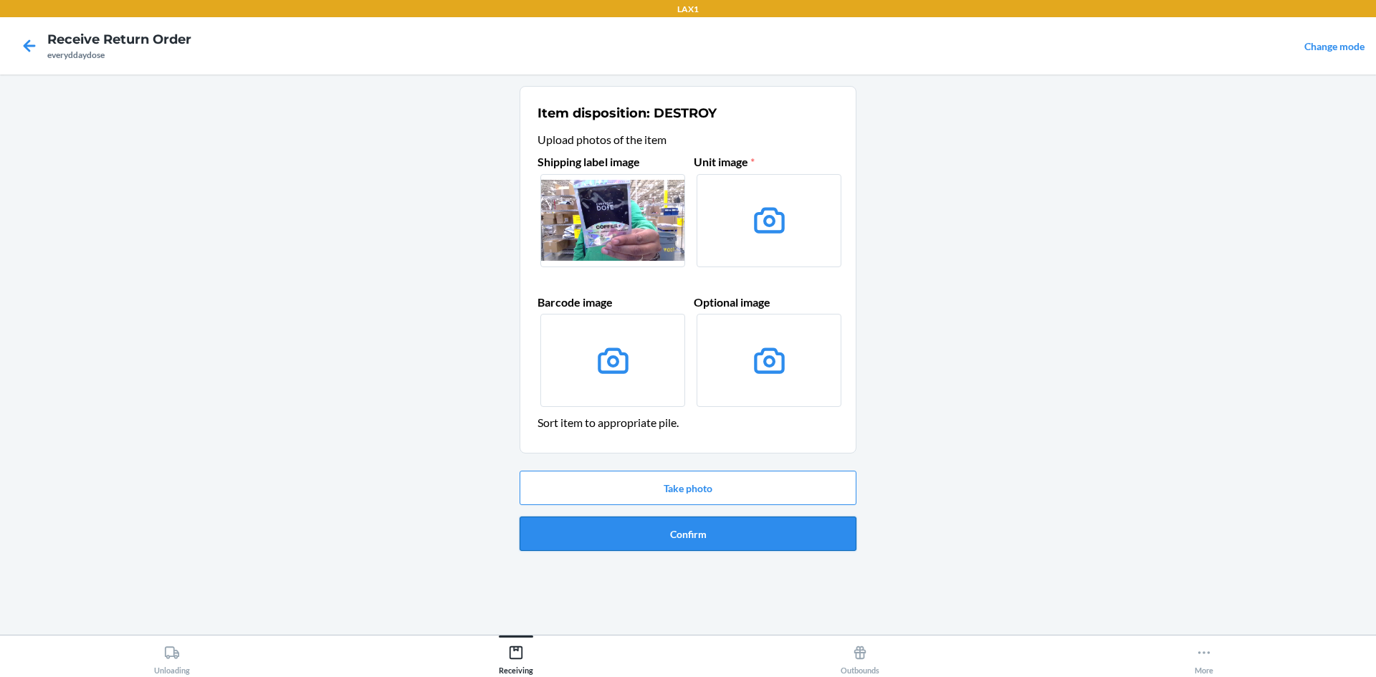
click at [796, 539] on button "Confirm" at bounding box center [688, 534] width 337 height 34
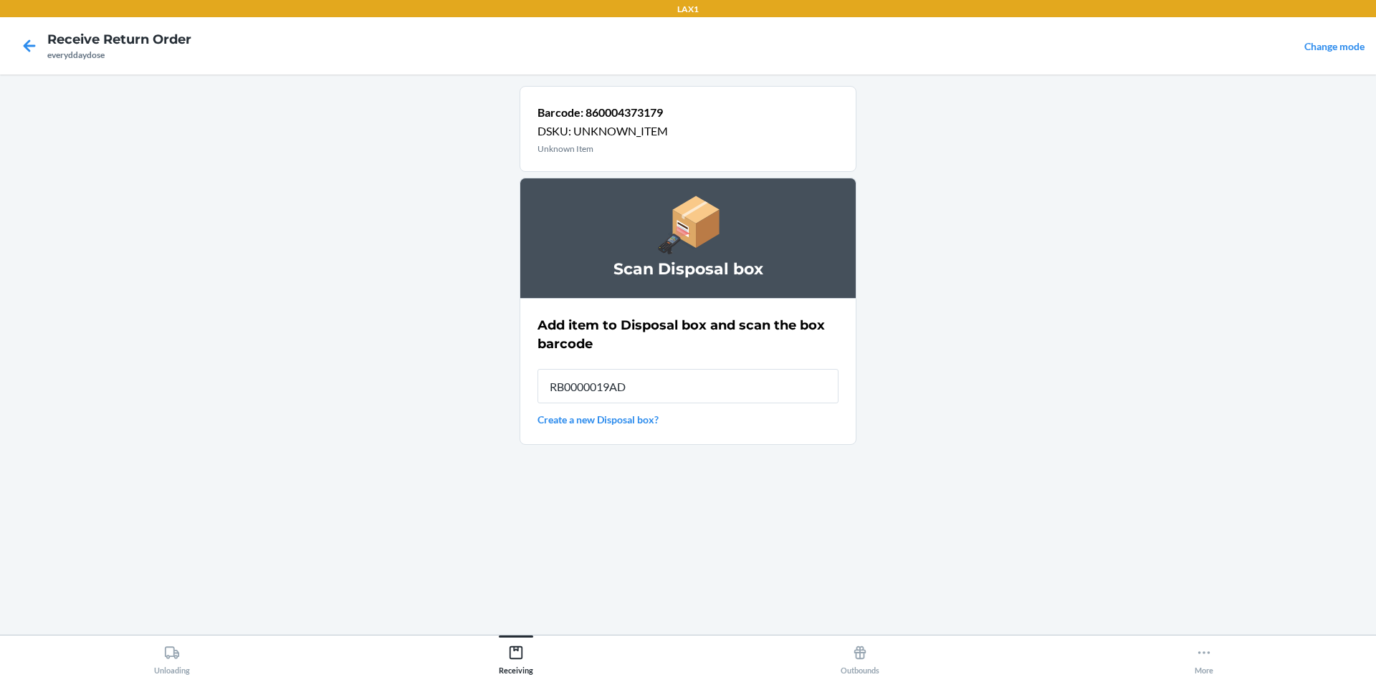
type input "RB0000019AD"
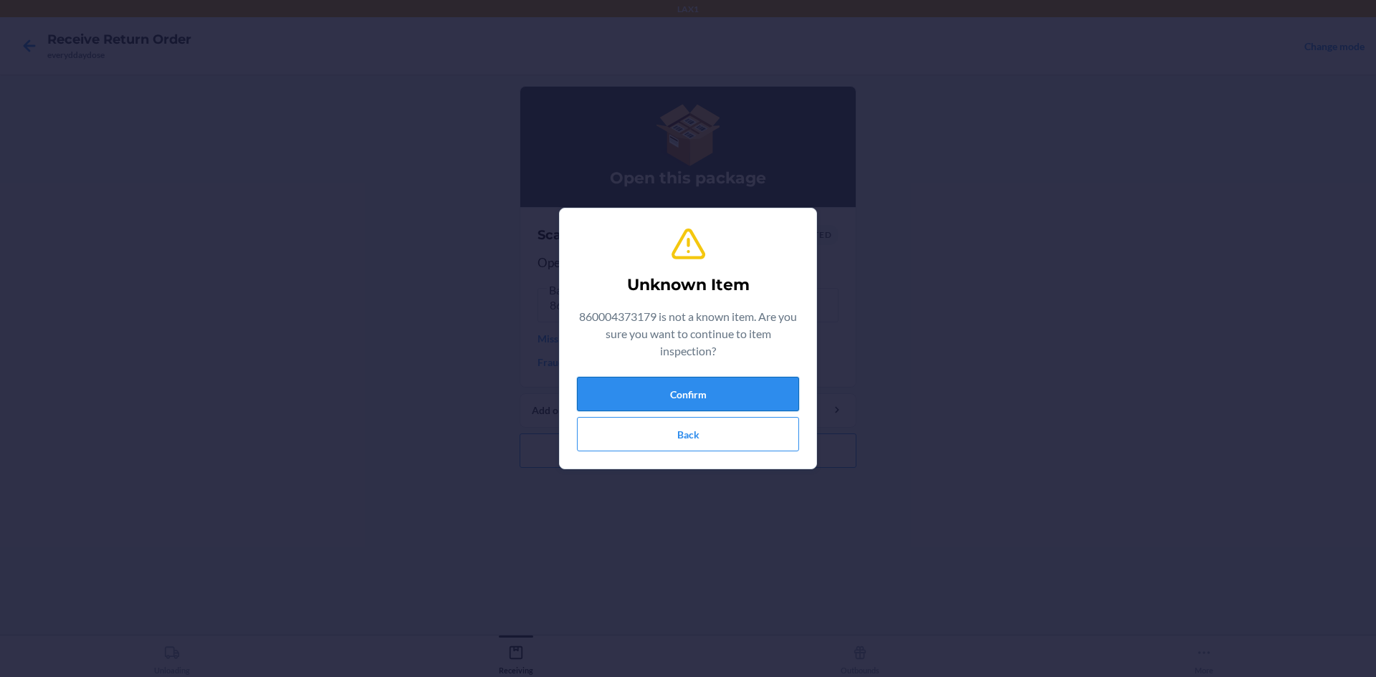
click at [757, 385] on button "Confirm" at bounding box center [688, 394] width 222 height 34
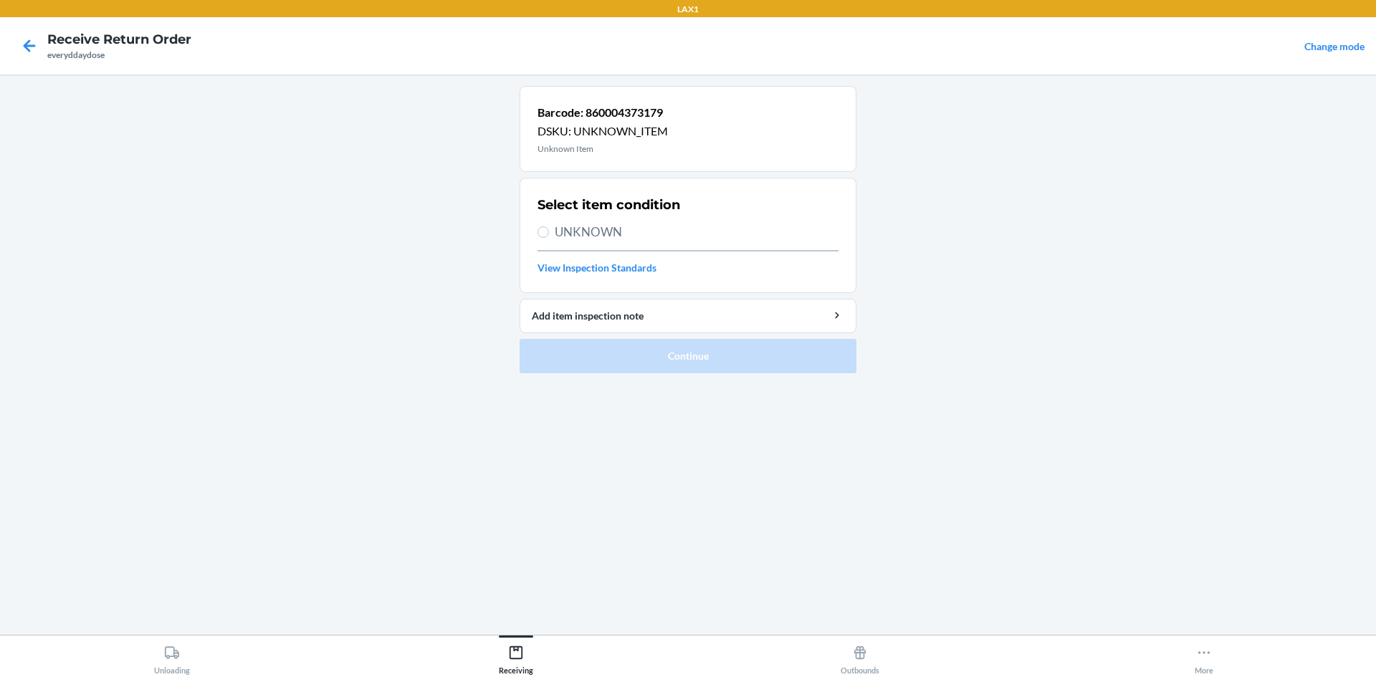
click at [591, 229] on span "UNKNOWN" at bounding box center [697, 232] width 284 height 19
click at [549, 229] on input "UNKNOWN" at bounding box center [542, 231] width 11 height 11
radio input "true"
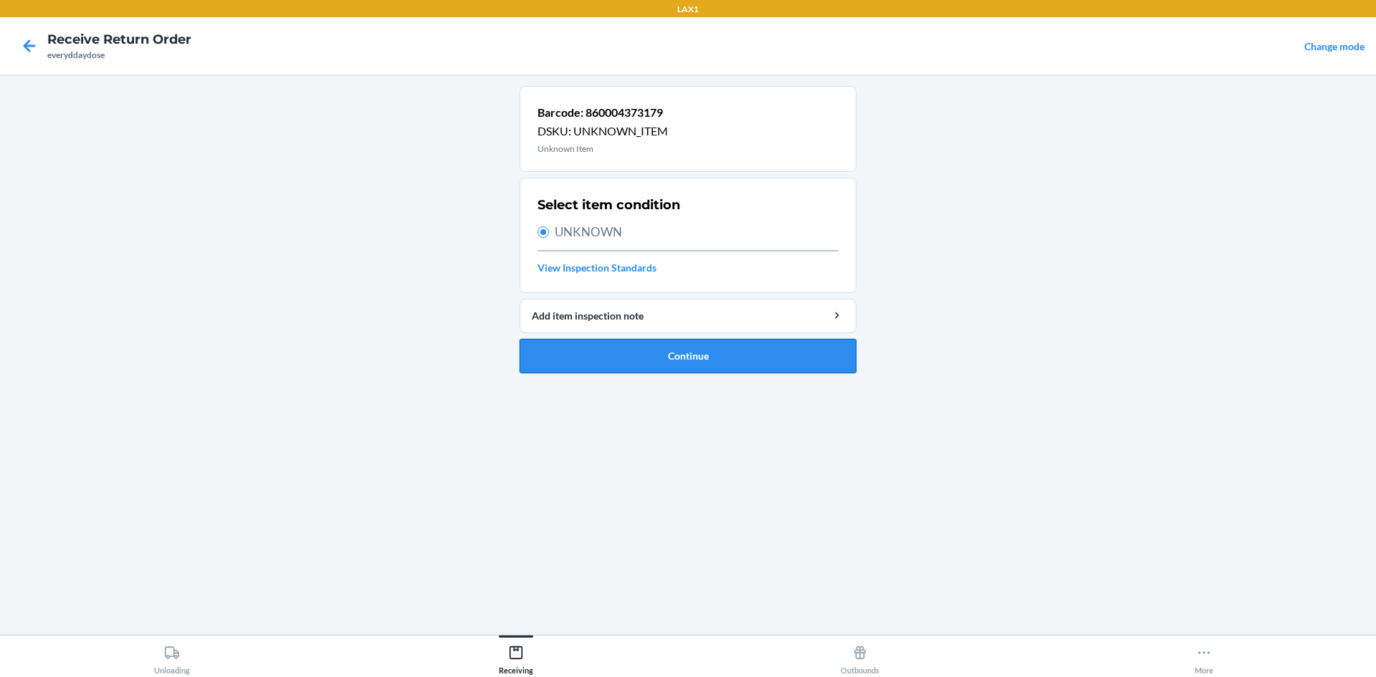
click at [654, 352] on button "Continue" at bounding box center [688, 356] width 337 height 34
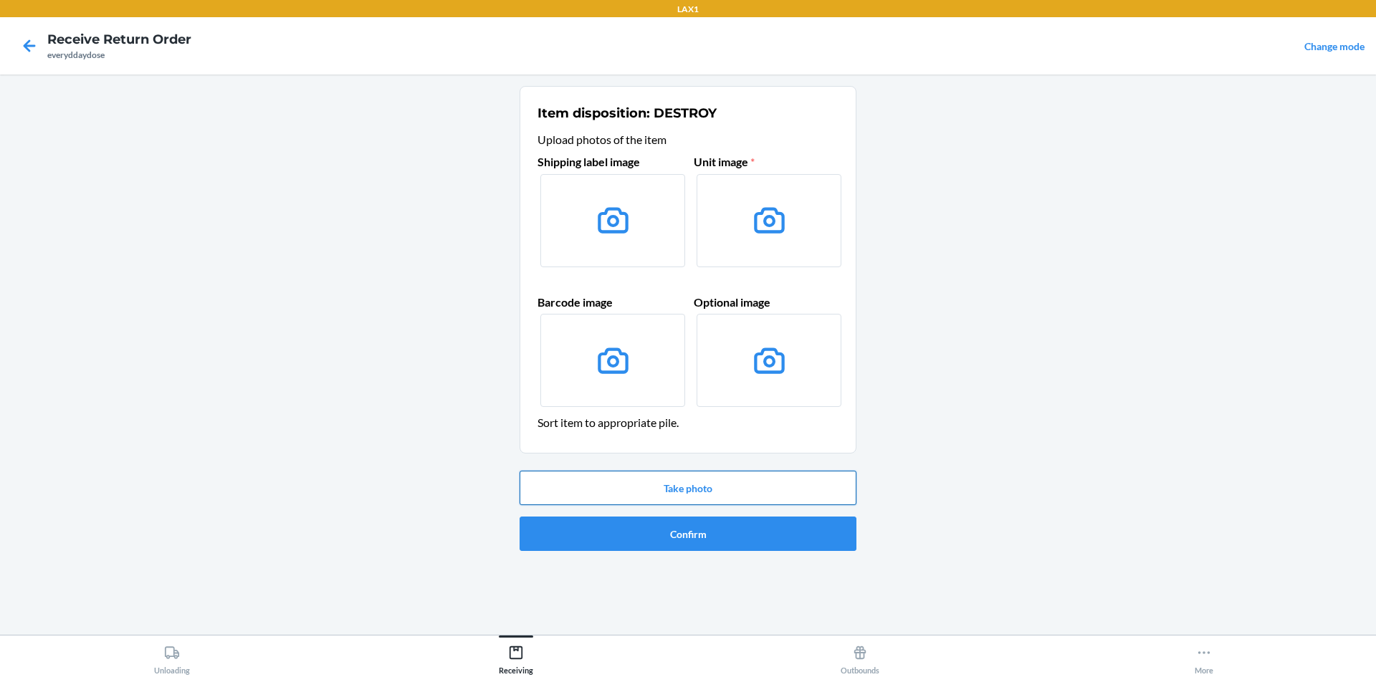
click at [749, 477] on button "Take photo" at bounding box center [688, 488] width 337 height 34
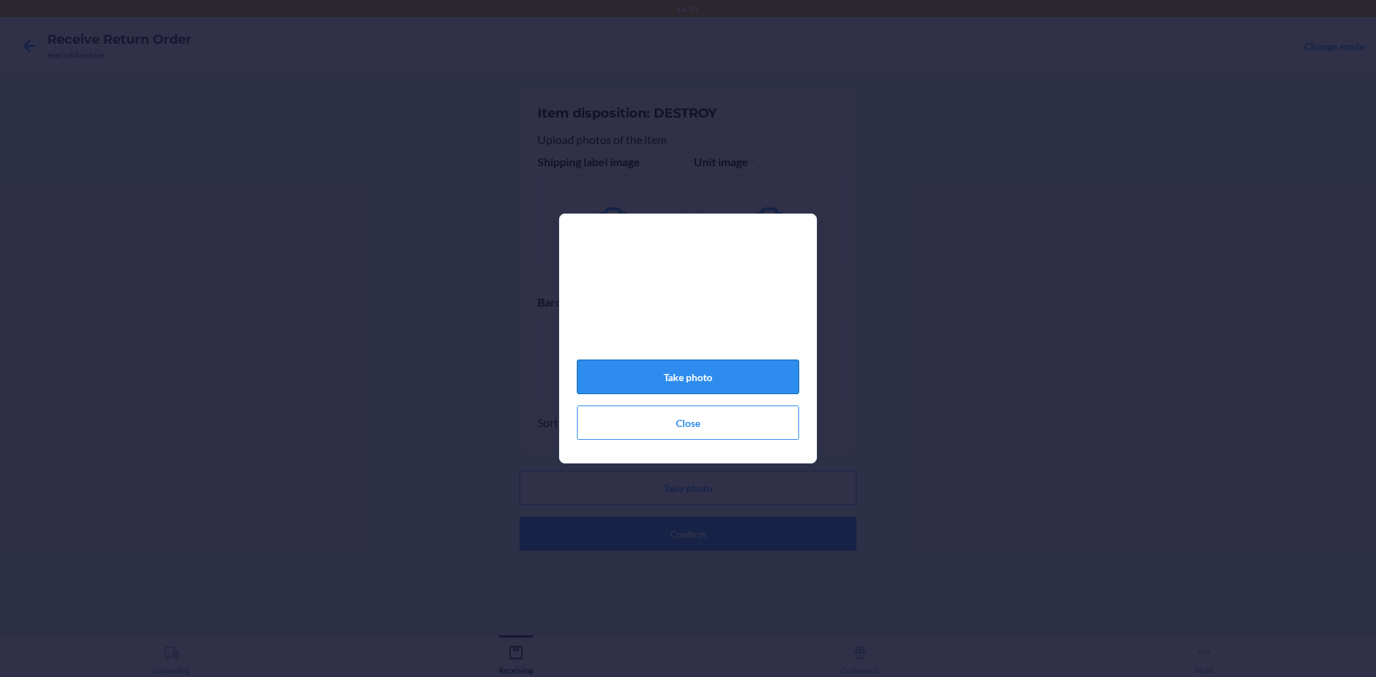
click at [729, 384] on button "Take photo" at bounding box center [688, 377] width 222 height 34
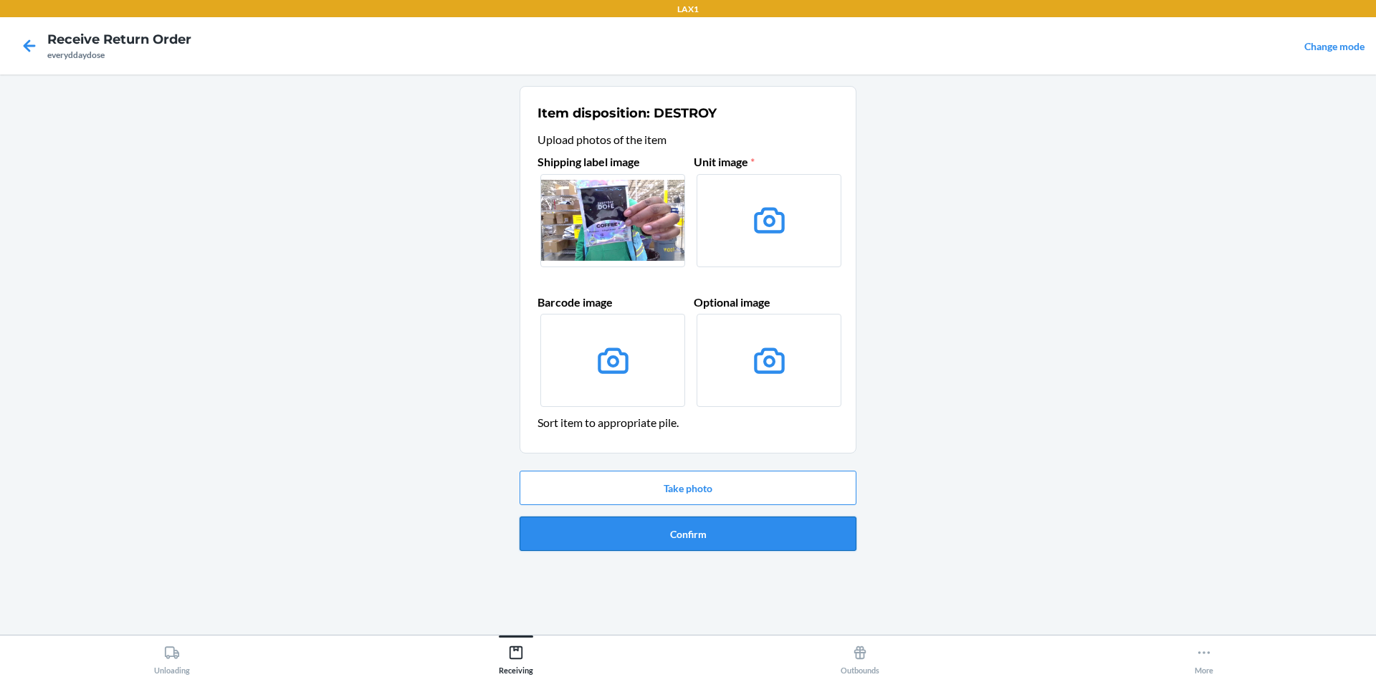
click at [689, 536] on button "Confirm" at bounding box center [688, 534] width 337 height 34
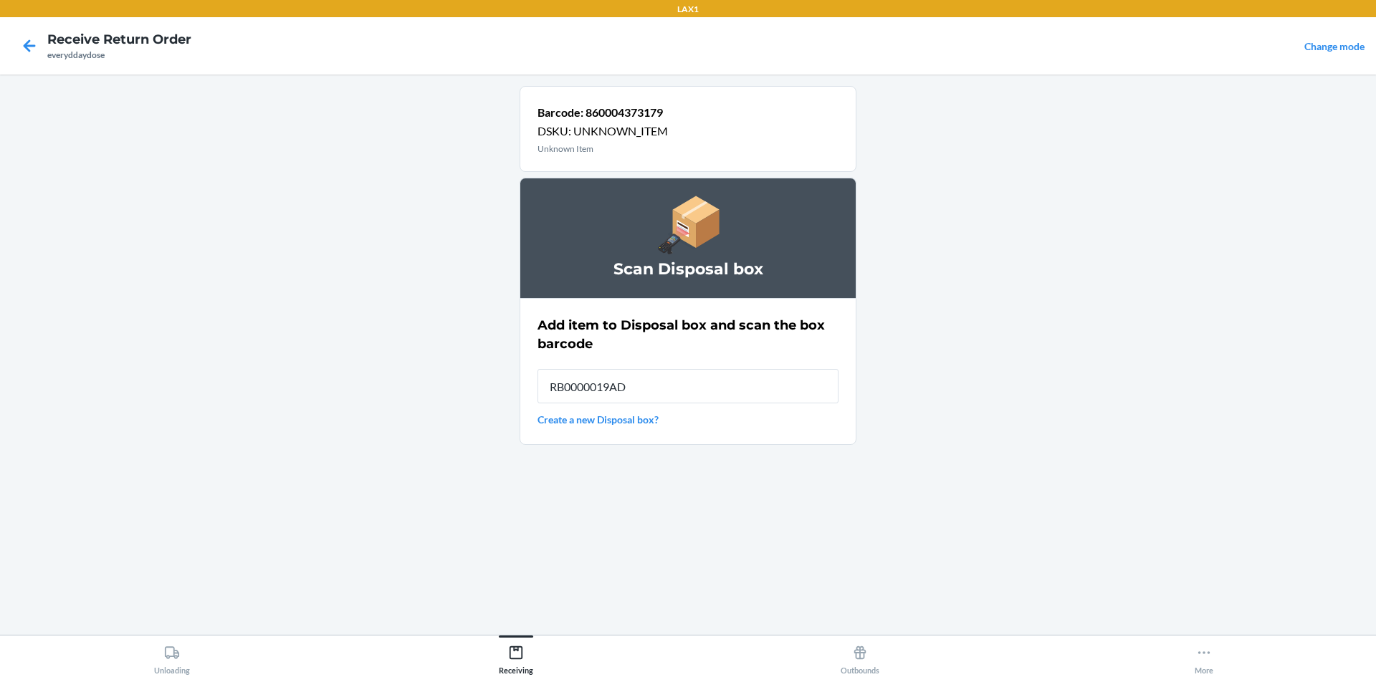
type input "RB0000019AD"
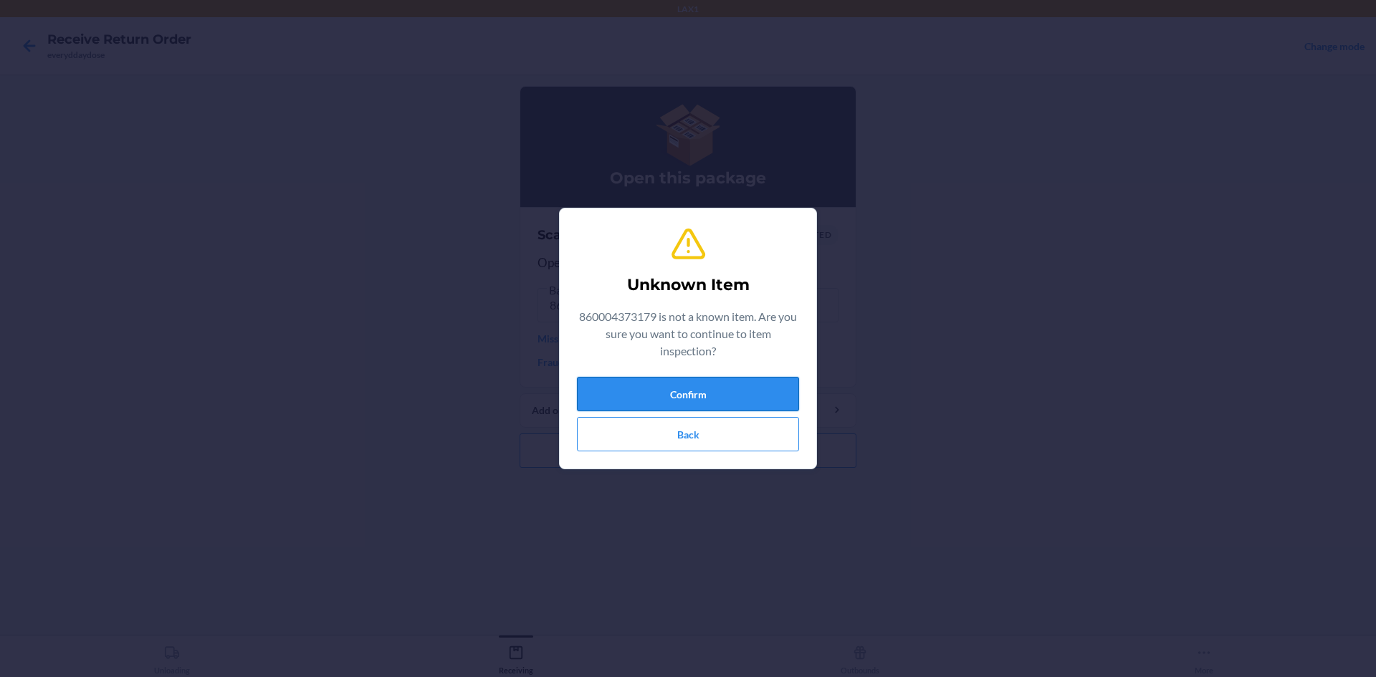
click at [632, 384] on button "Confirm" at bounding box center [688, 394] width 222 height 34
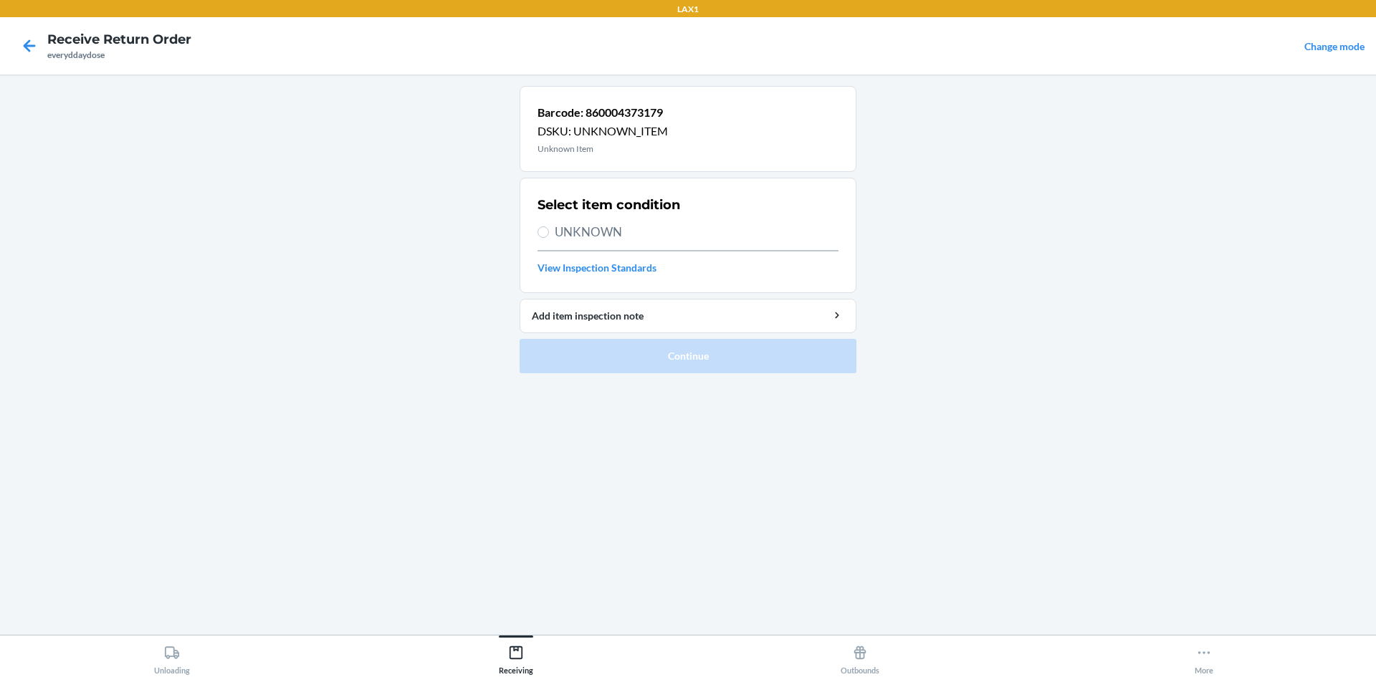
click at [583, 231] on span "UNKNOWN" at bounding box center [697, 232] width 284 height 19
click at [549, 231] on input "UNKNOWN" at bounding box center [542, 231] width 11 height 11
radio input "true"
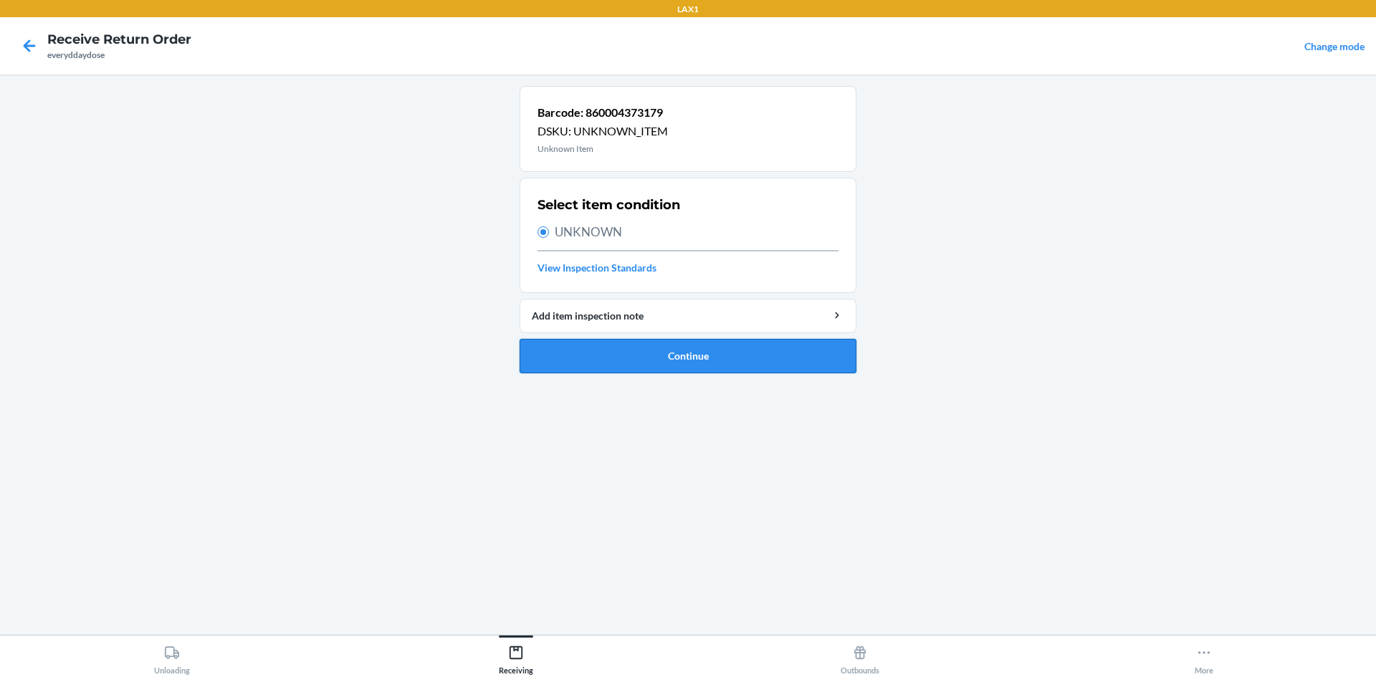
click at [653, 344] on button "Continue" at bounding box center [688, 356] width 337 height 34
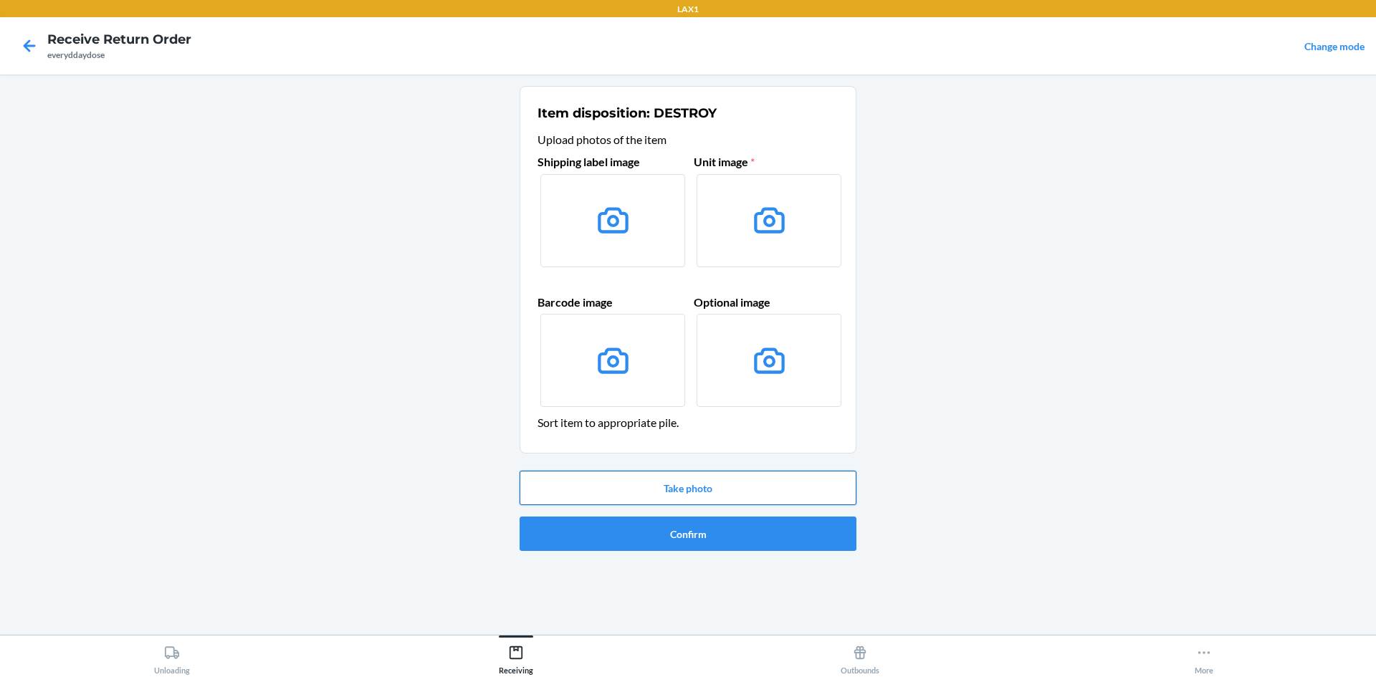
click at [633, 477] on button "Take photo" at bounding box center [688, 488] width 337 height 34
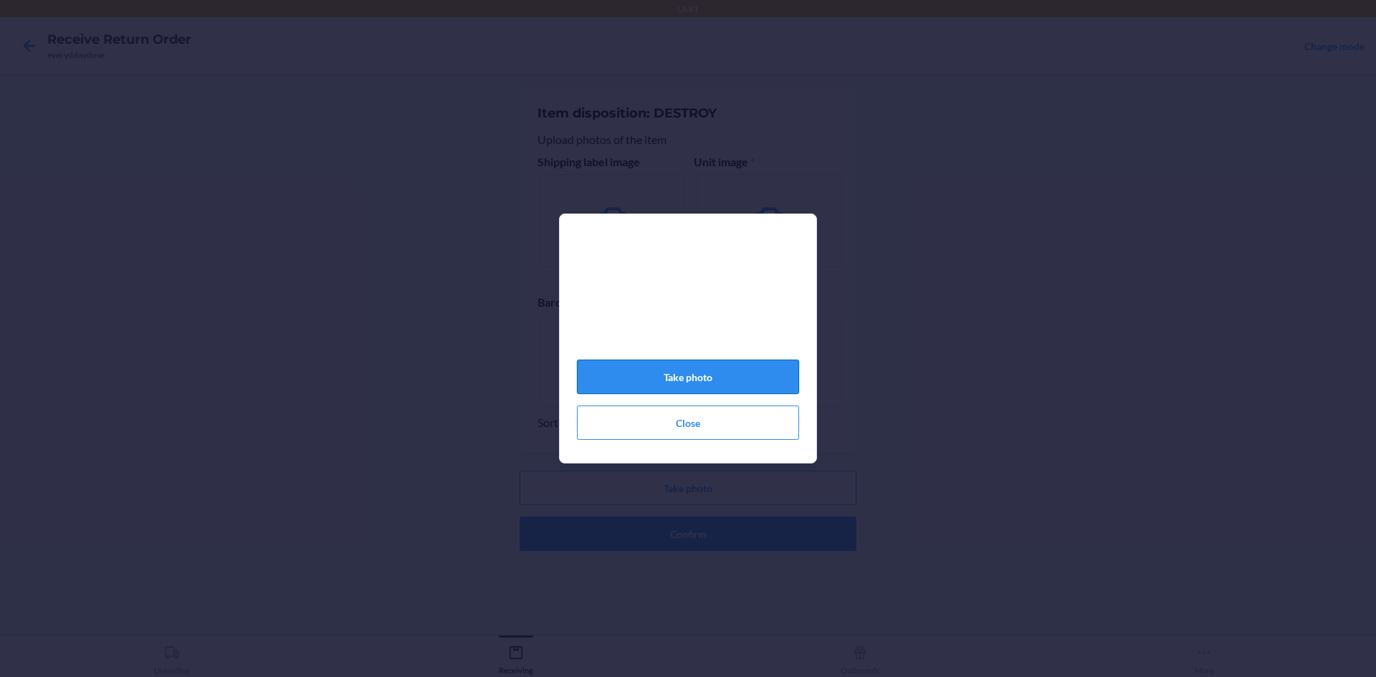
click at [730, 387] on button "Take photo" at bounding box center [688, 377] width 222 height 34
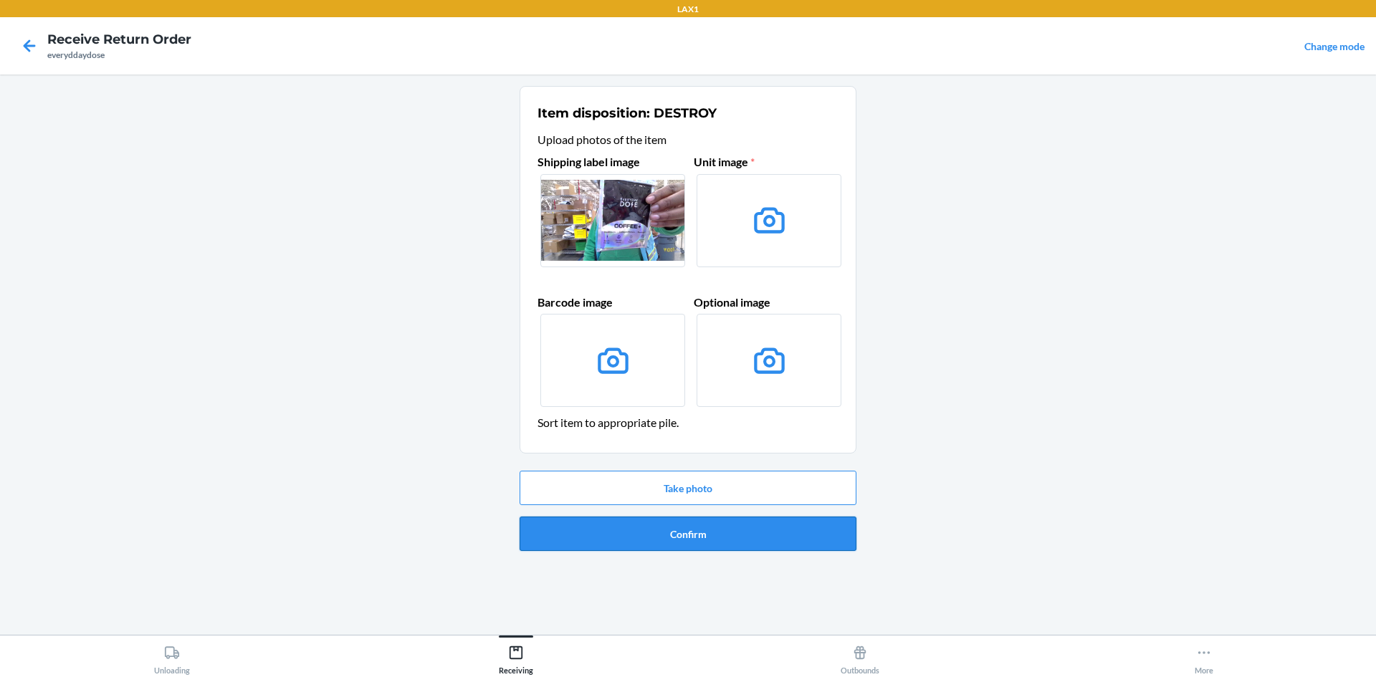
click at [723, 522] on button "Confirm" at bounding box center [688, 534] width 337 height 34
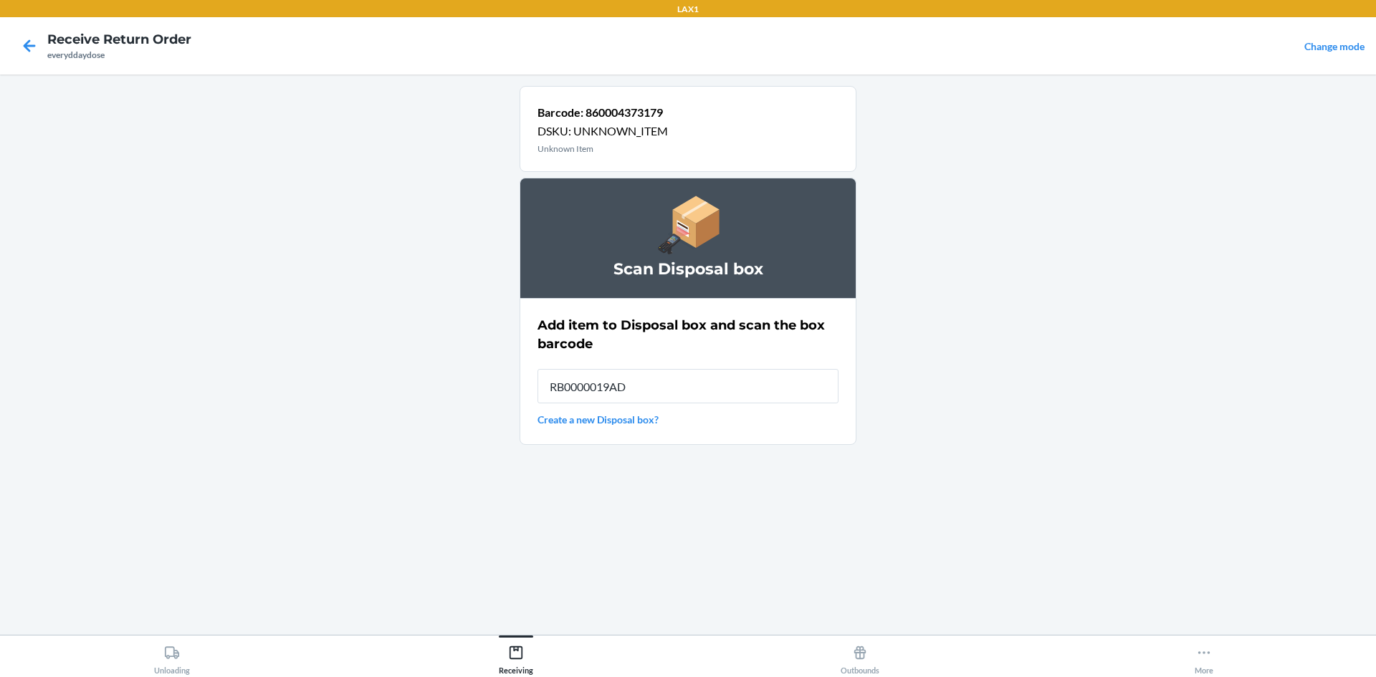
type input "RB0000019AD"
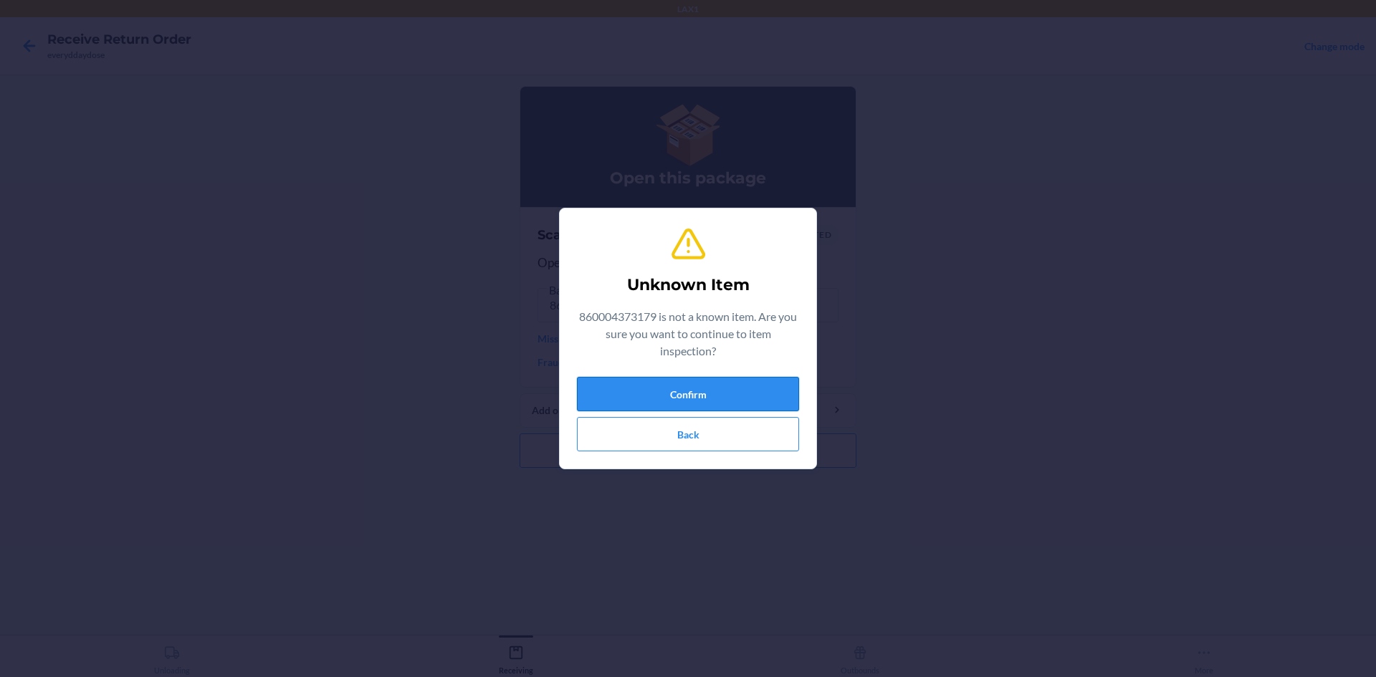
click at [661, 393] on button "Confirm" at bounding box center [688, 394] width 222 height 34
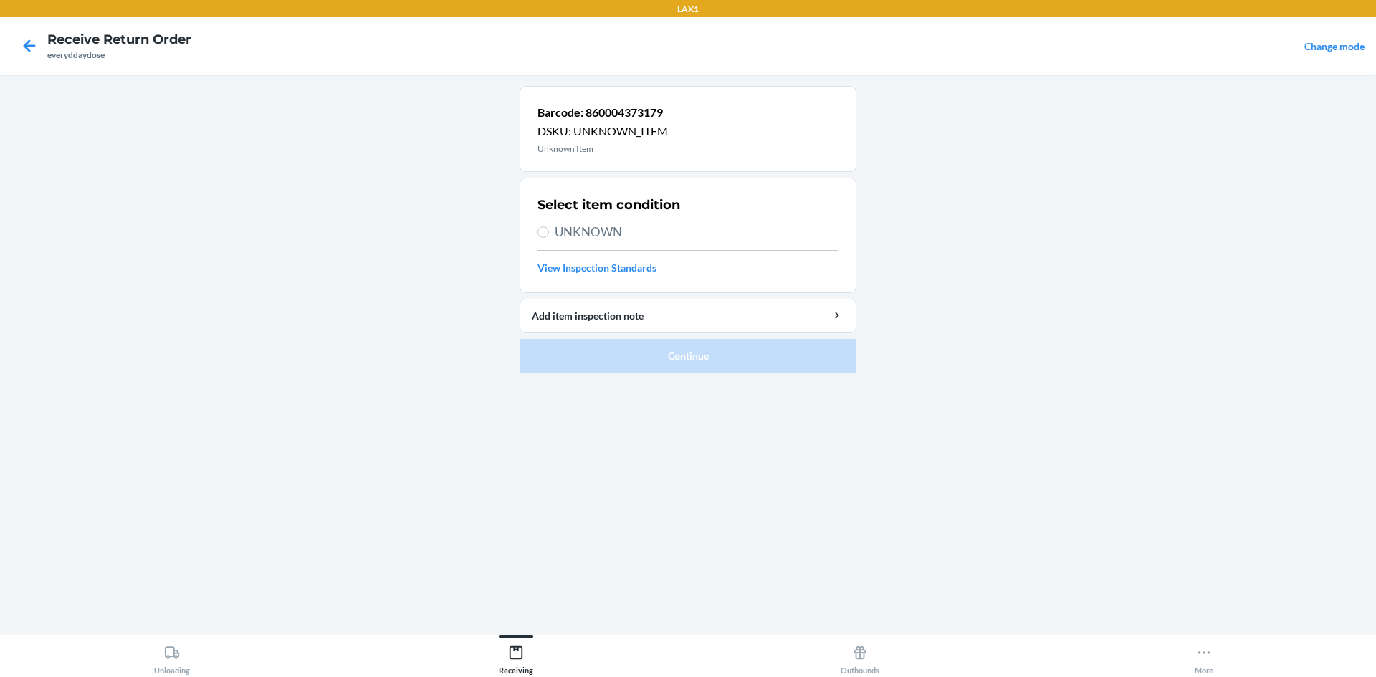
click at [611, 234] on span "UNKNOWN" at bounding box center [697, 232] width 284 height 19
click at [549, 234] on input "UNKNOWN" at bounding box center [542, 231] width 11 height 11
radio input "true"
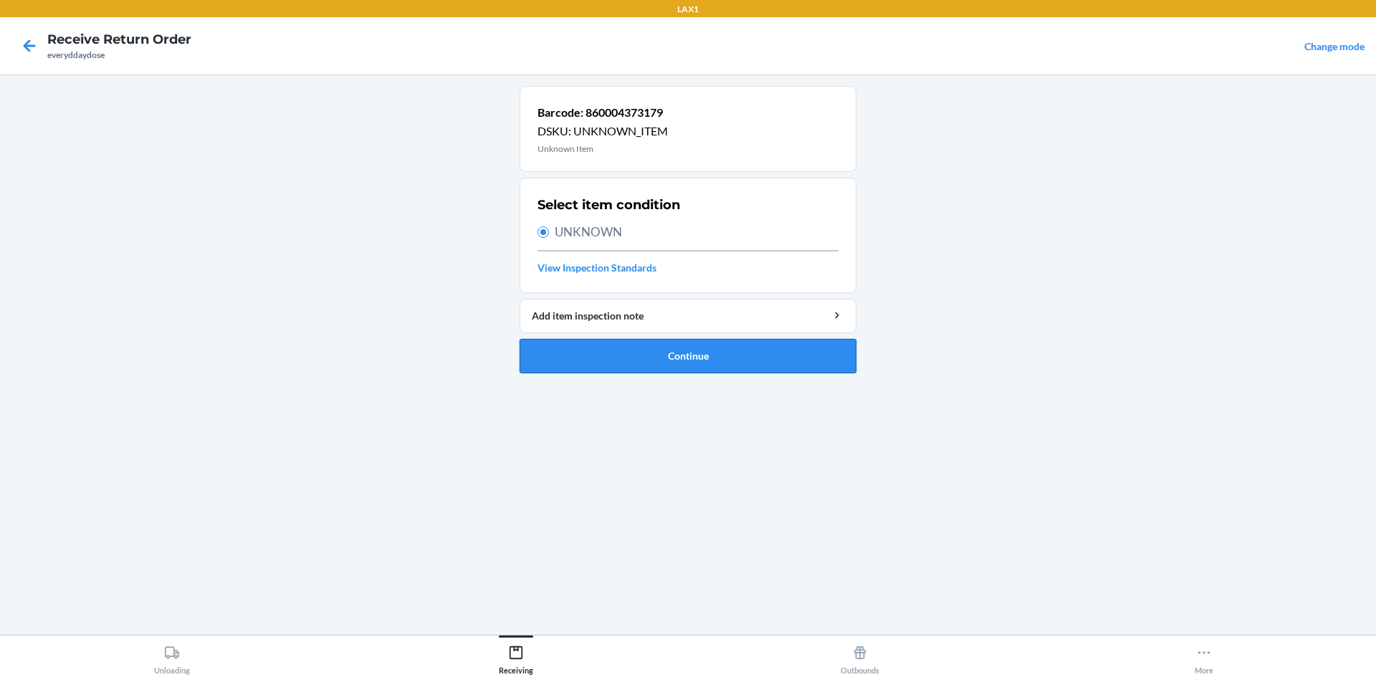
click at [630, 352] on button "Continue" at bounding box center [688, 356] width 337 height 34
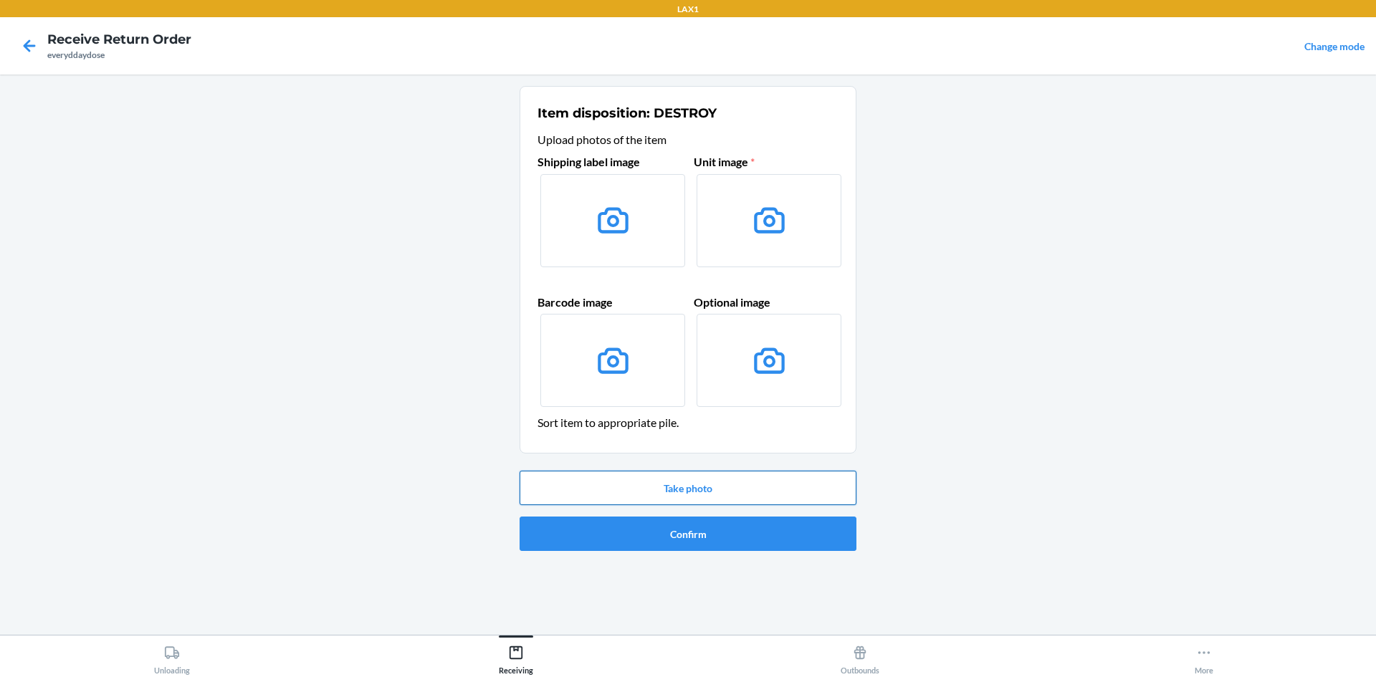
click at [683, 483] on button "Take photo" at bounding box center [688, 488] width 337 height 34
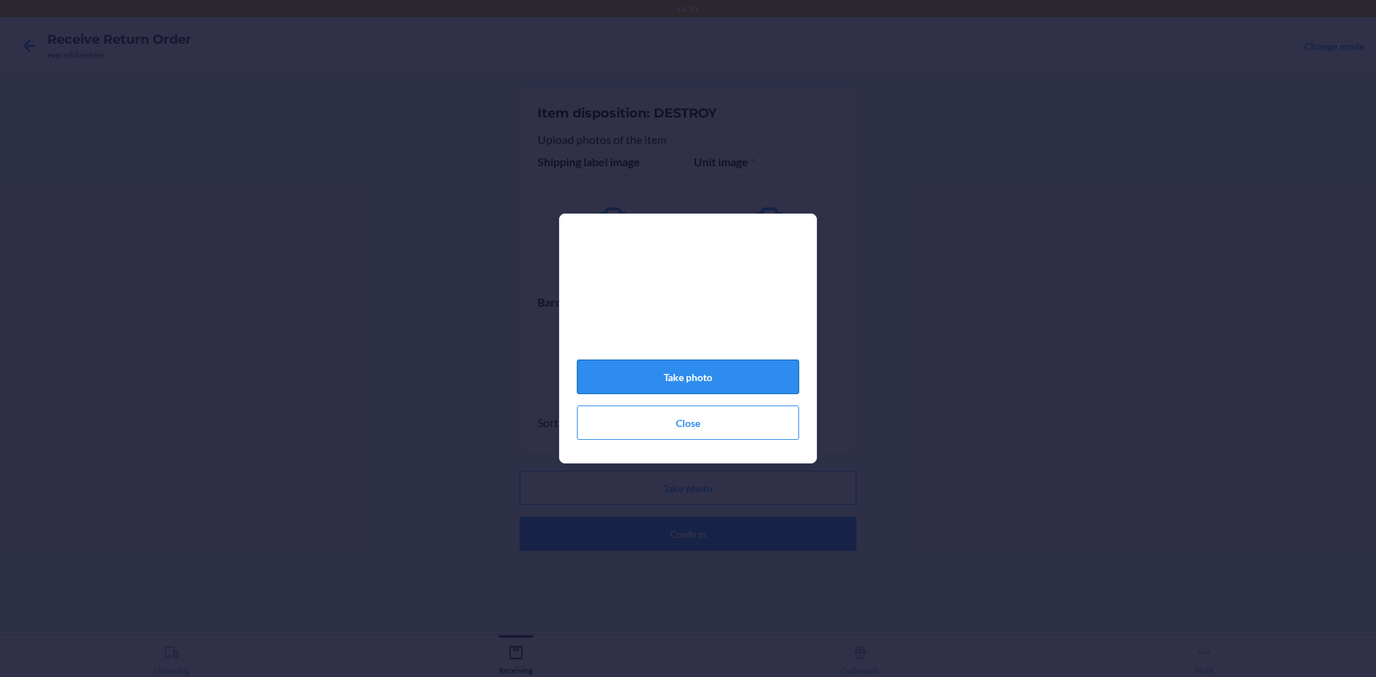
click at [691, 378] on button "Take photo" at bounding box center [688, 377] width 222 height 34
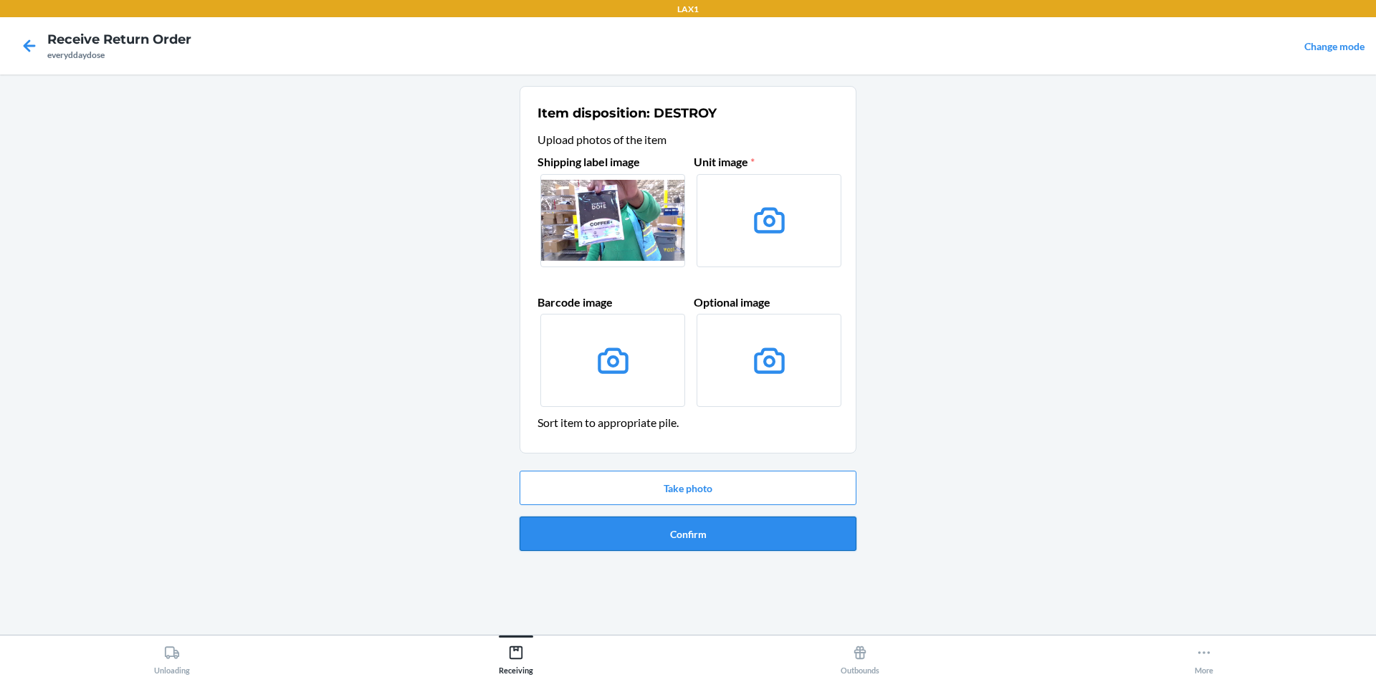
click at [649, 540] on button "Confirm" at bounding box center [688, 534] width 337 height 34
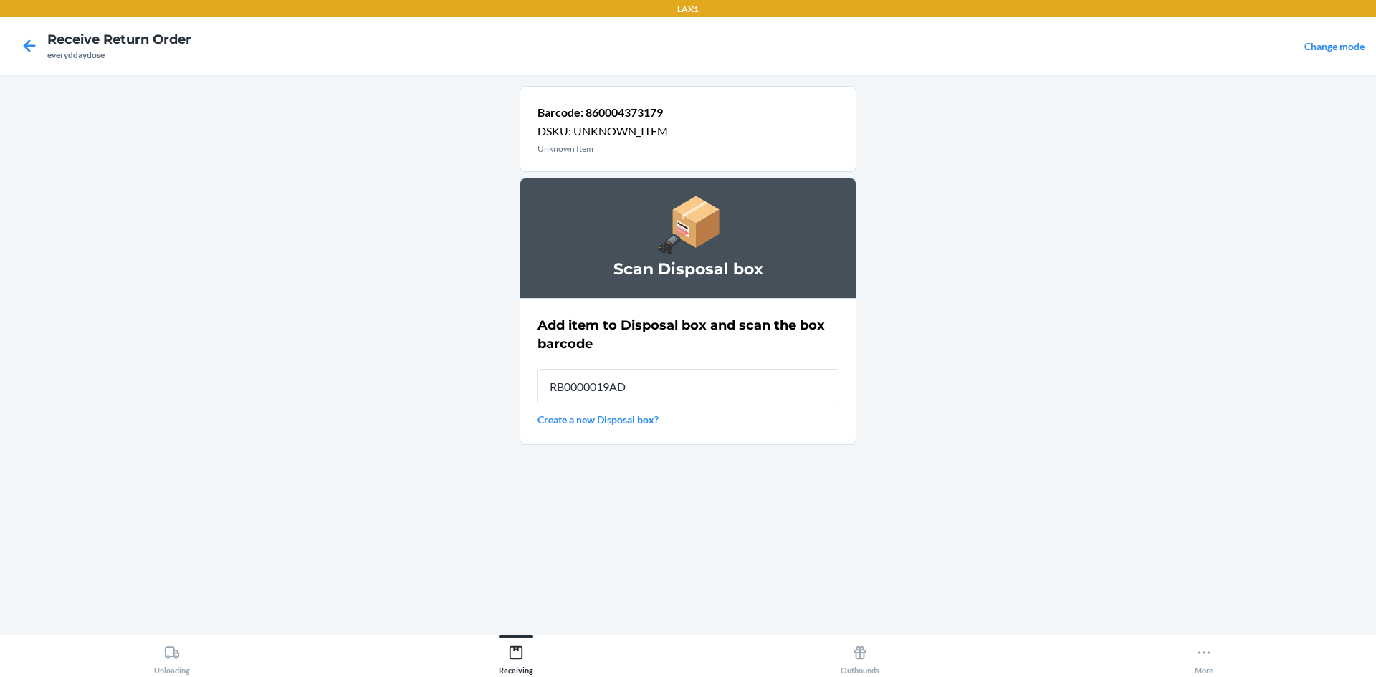
type input "RB0000019AD"
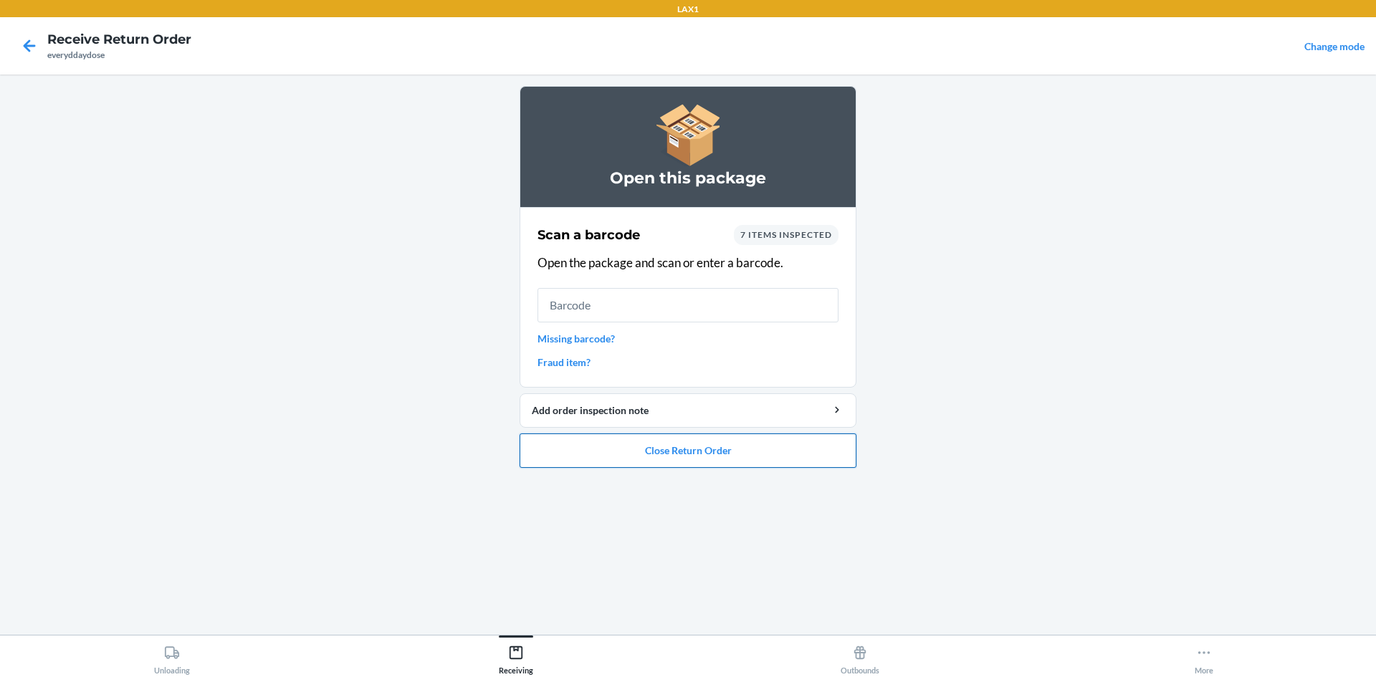
click at [709, 439] on button "Close Return Order" at bounding box center [688, 451] width 337 height 34
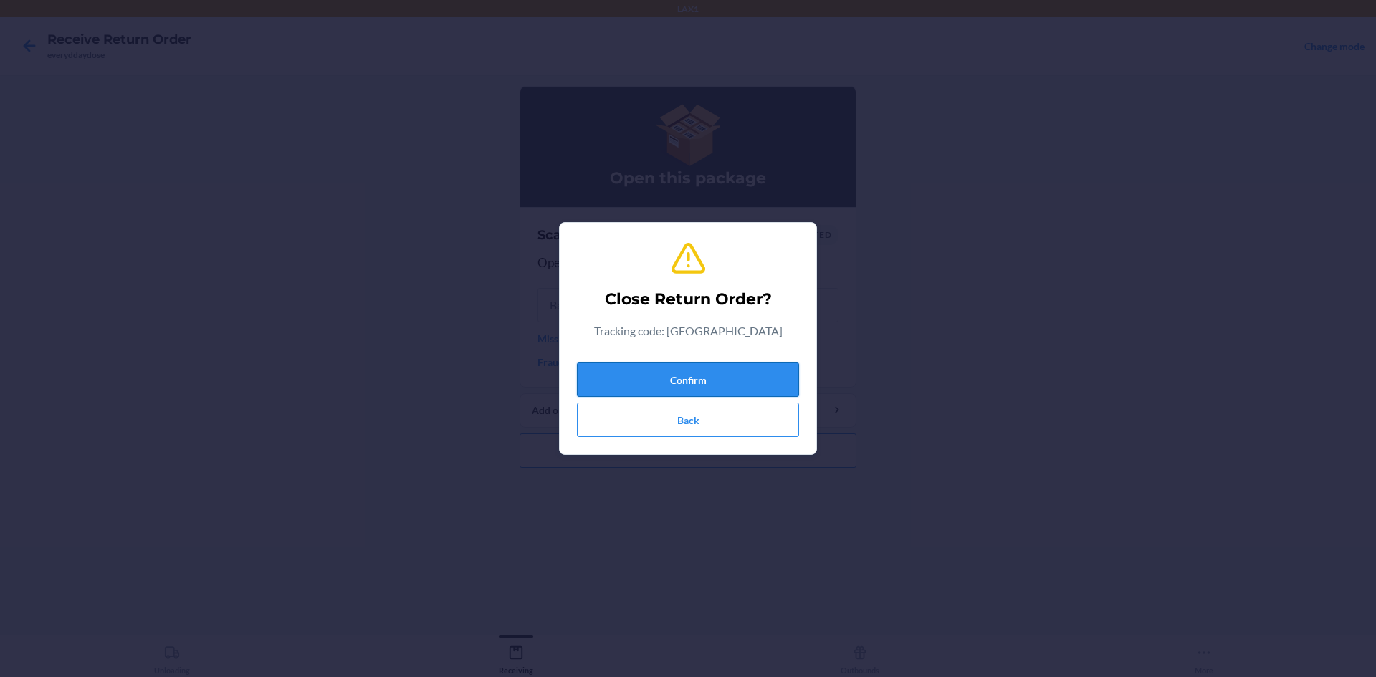
click at [709, 366] on button "Confirm" at bounding box center [688, 380] width 222 height 34
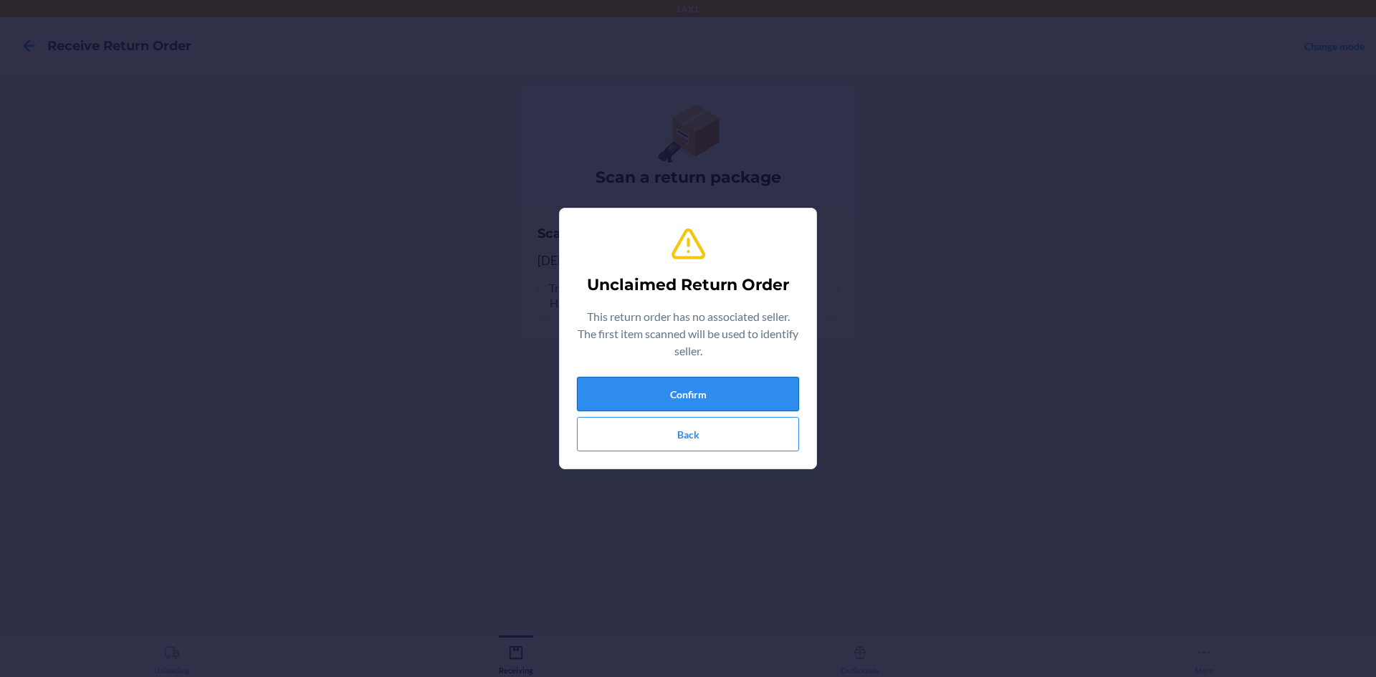
click at [727, 389] on button "Confirm" at bounding box center [688, 394] width 222 height 34
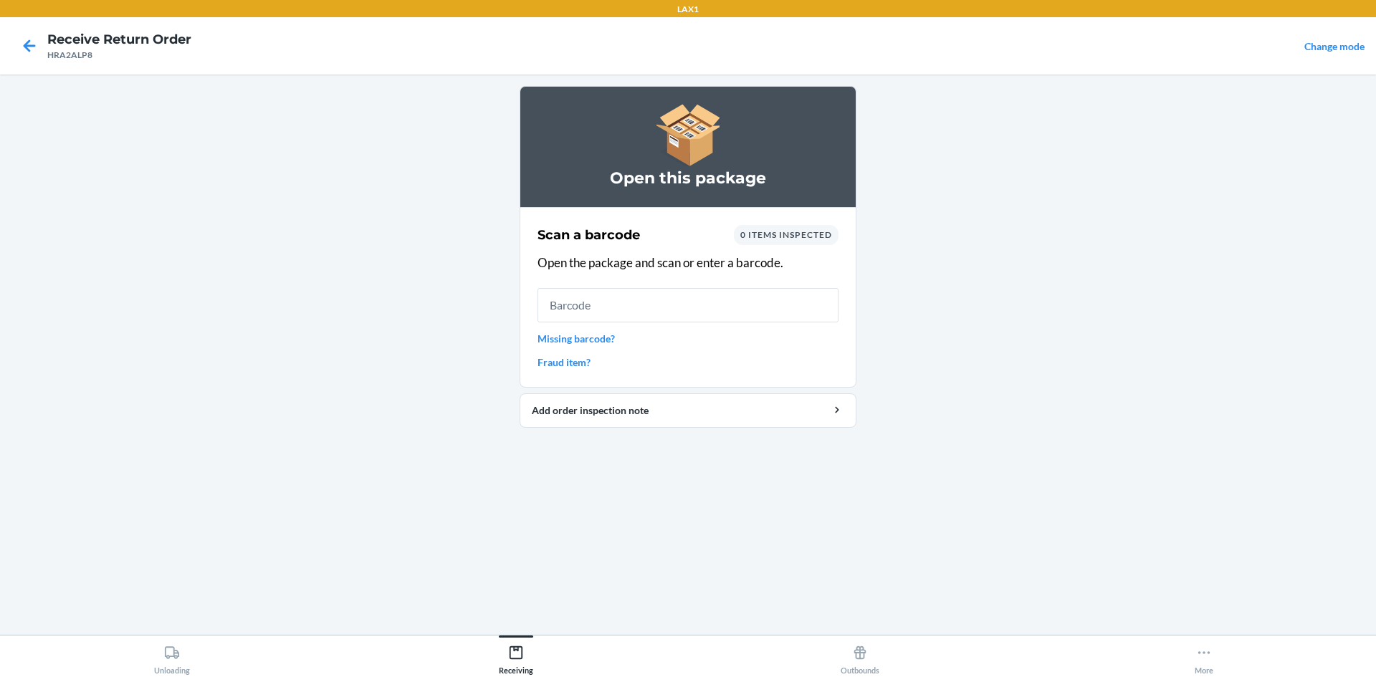
click at [584, 335] on link "Missing barcode?" at bounding box center [687, 338] width 301 height 15
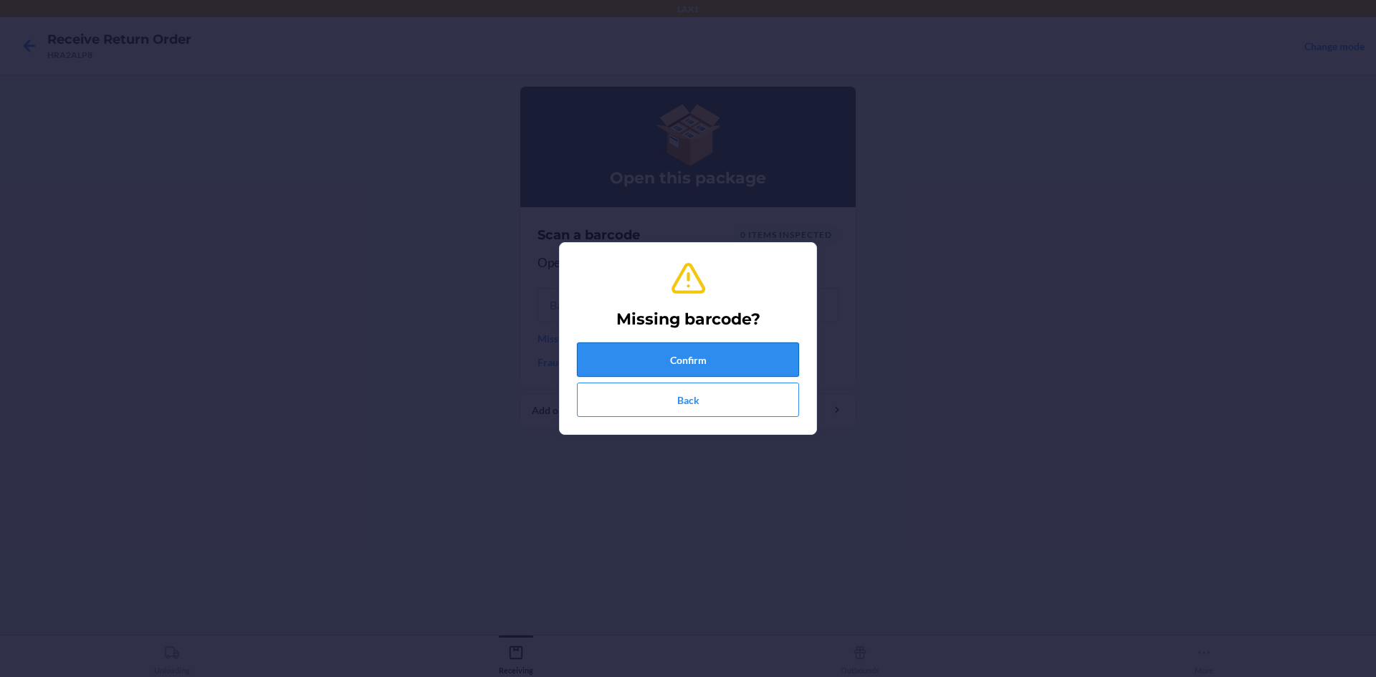
click at [614, 360] on button "Confirm" at bounding box center [688, 360] width 222 height 34
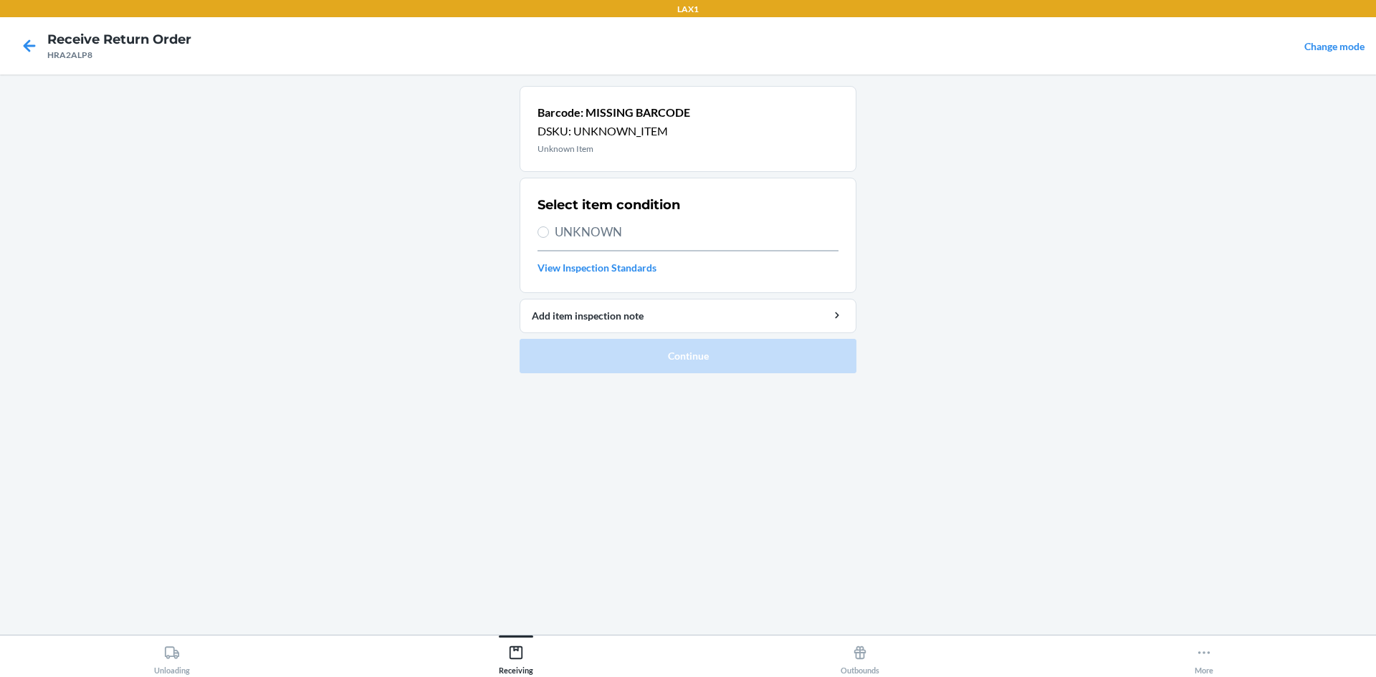
click at [570, 224] on span "UNKNOWN" at bounding box center [697, 232] width 284 height 19
click at [549, 226] on input "UNKNOWN" at bounding box center [542, 231] width 11 height 11
radio input "true"
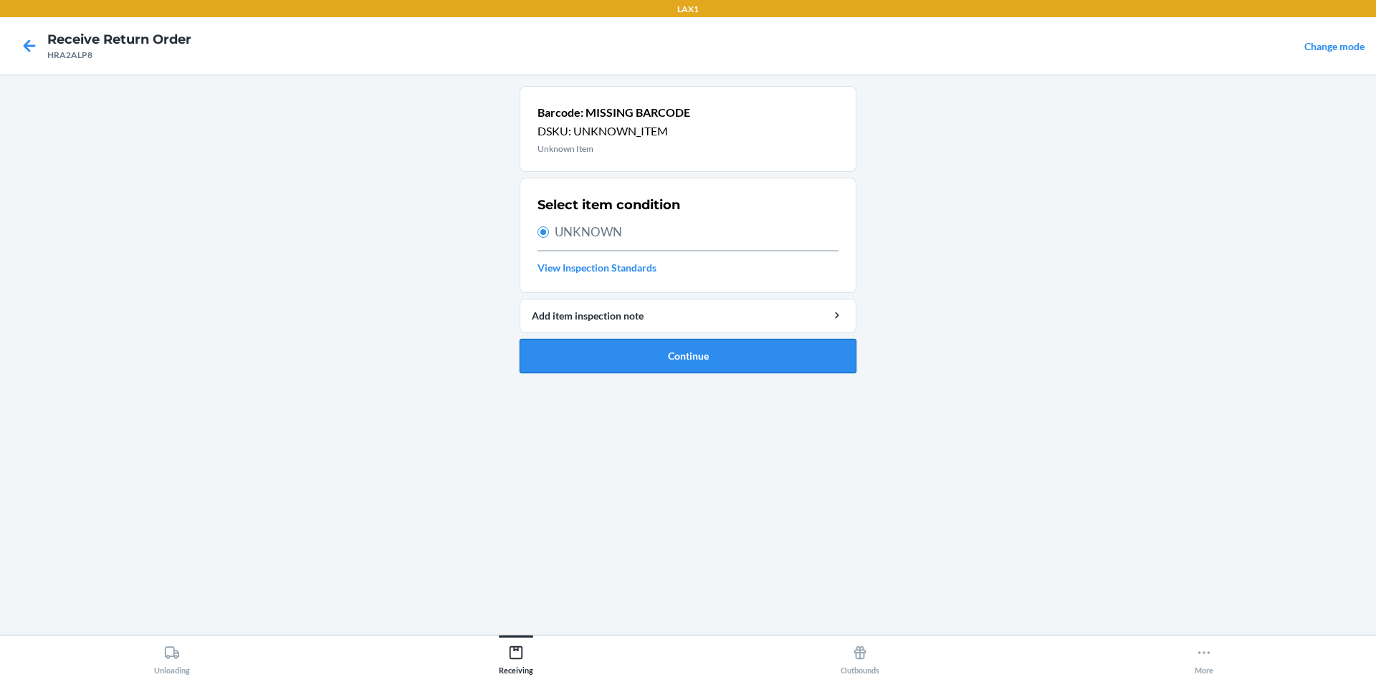
click at [674, 360] on button "Continue" at bounding box center [688, 356] width 337 height 34
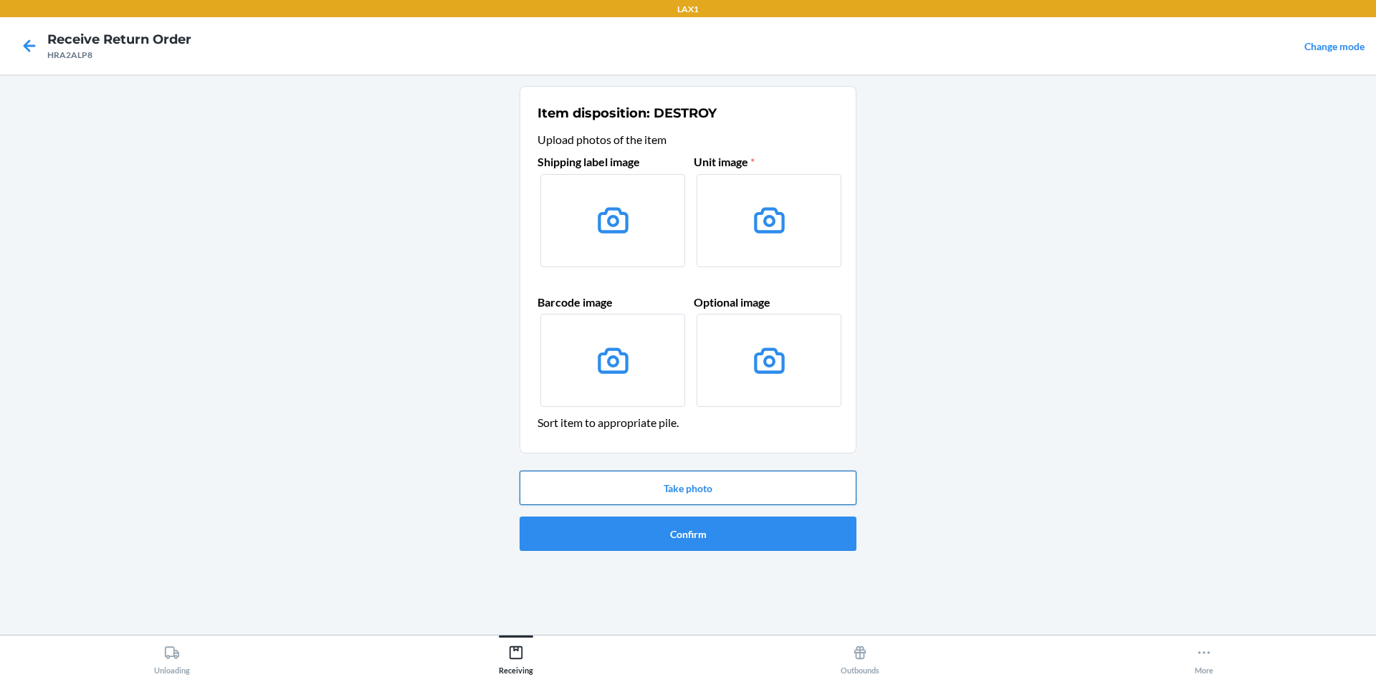
click at [710, 487] on button "Take photo" at bounding box center [688, 488] width 337 height 34
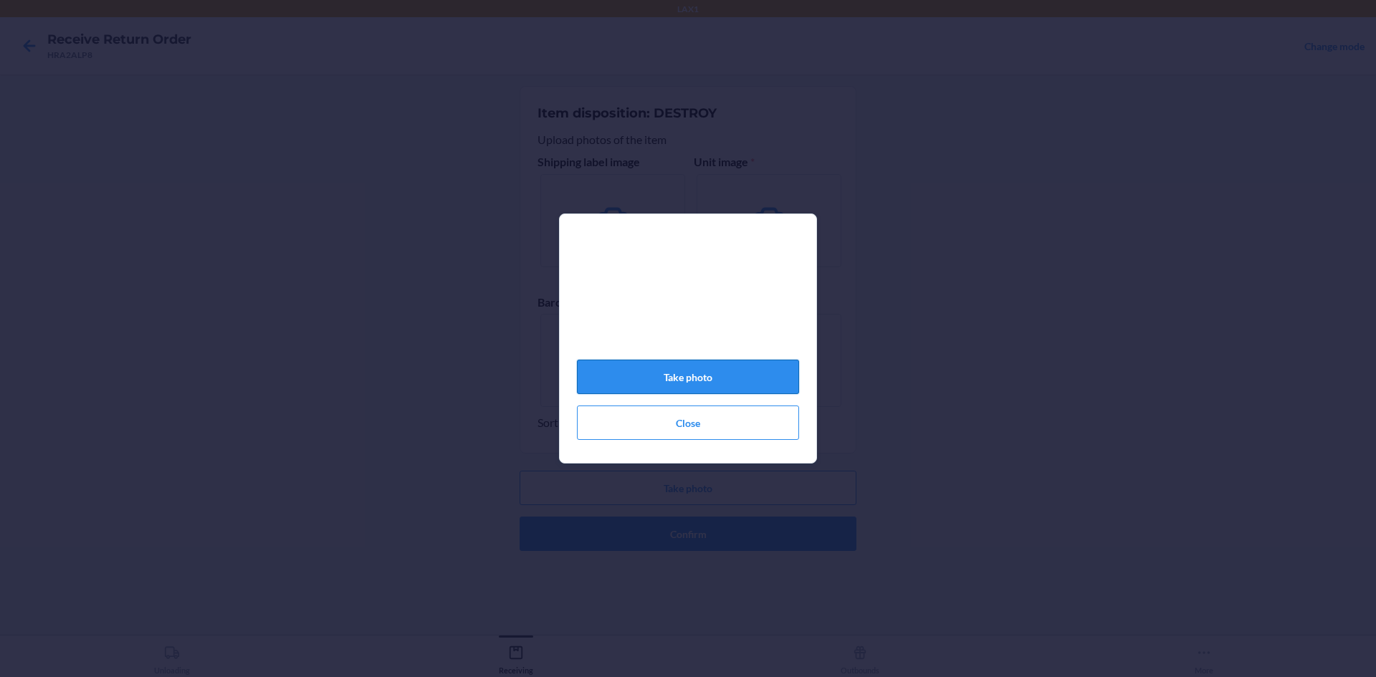
click at [740, 373] on button "Take photo" at bounding box center [688, 377] width 222 height 34
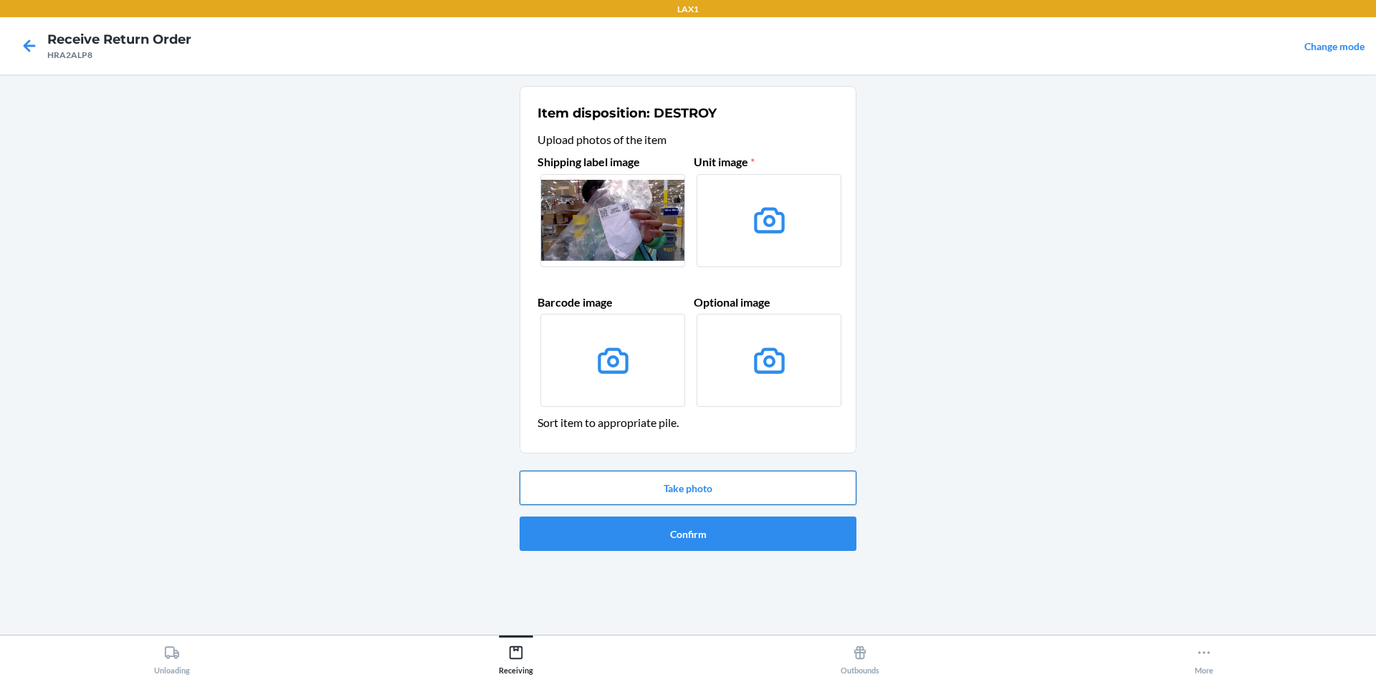
click at [707, 478] on button "Take photo" at bounding box center [688, 488] width 337 height 34
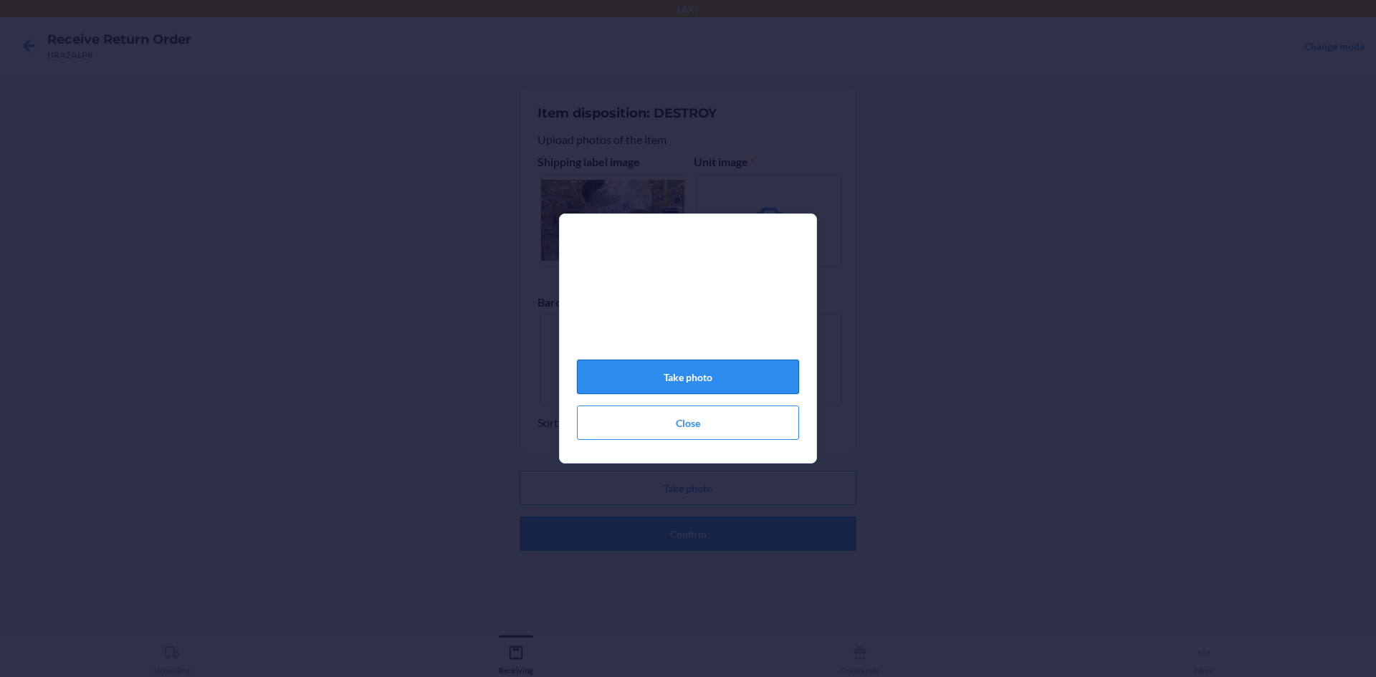
click at [722, 394] on button "Take photo" at bounding box center [688, 377] width 222 height 34
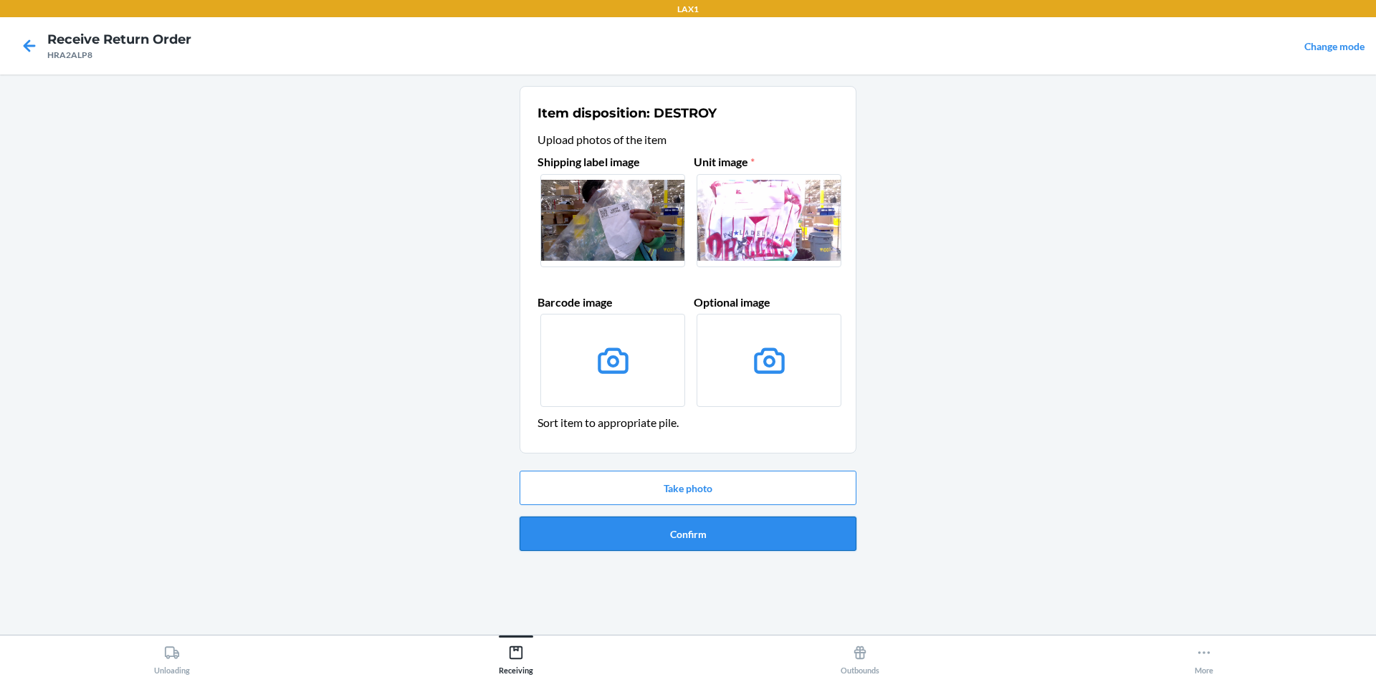
click at [730, 522] on button "Confirm" at bounding box center [688, 534] width 337 height 34
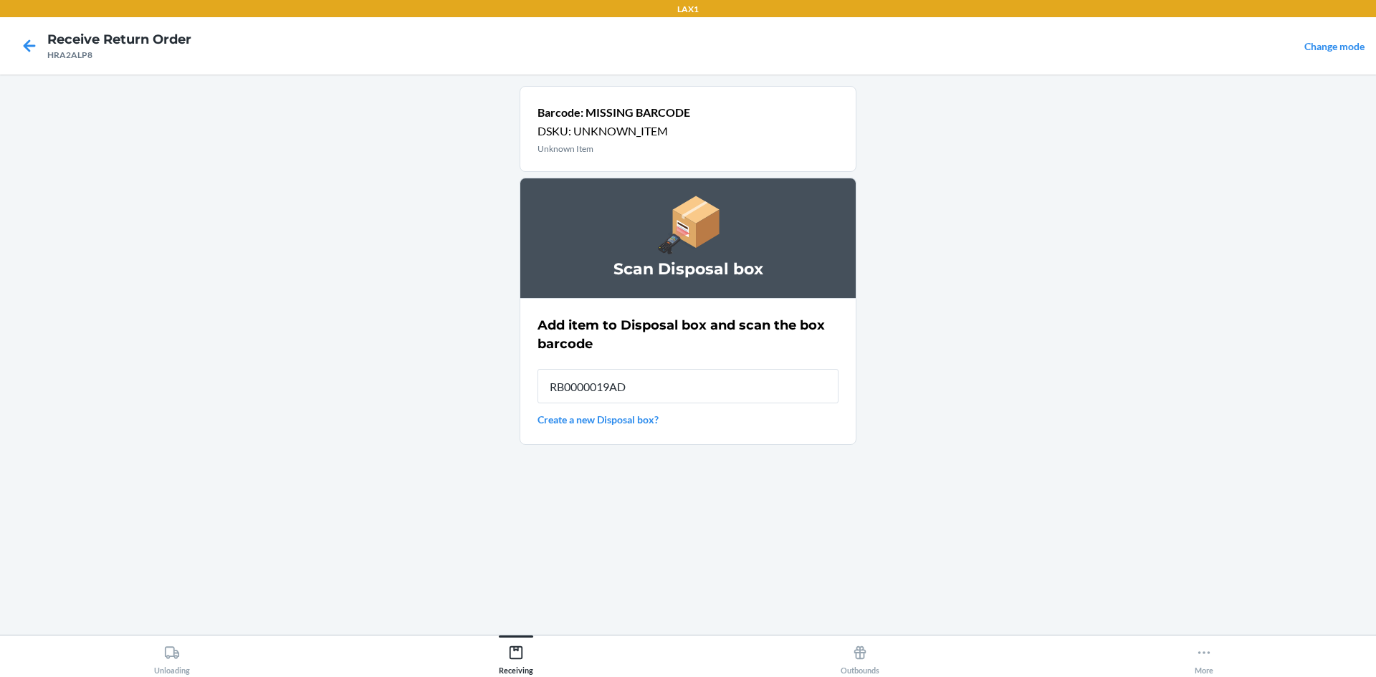
type input "RB0000019AD"
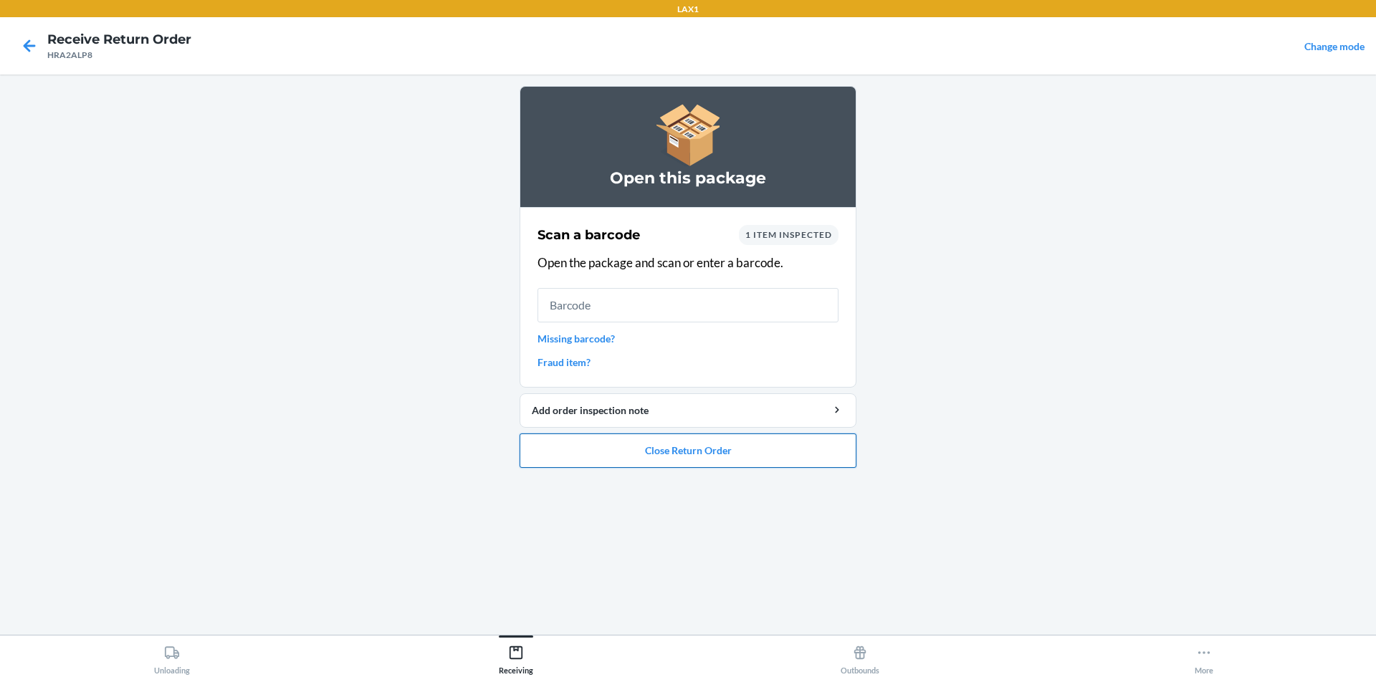
click at [582, 464] on button "Close Return Order" at bounding box center [688, 451] width 337 height 34
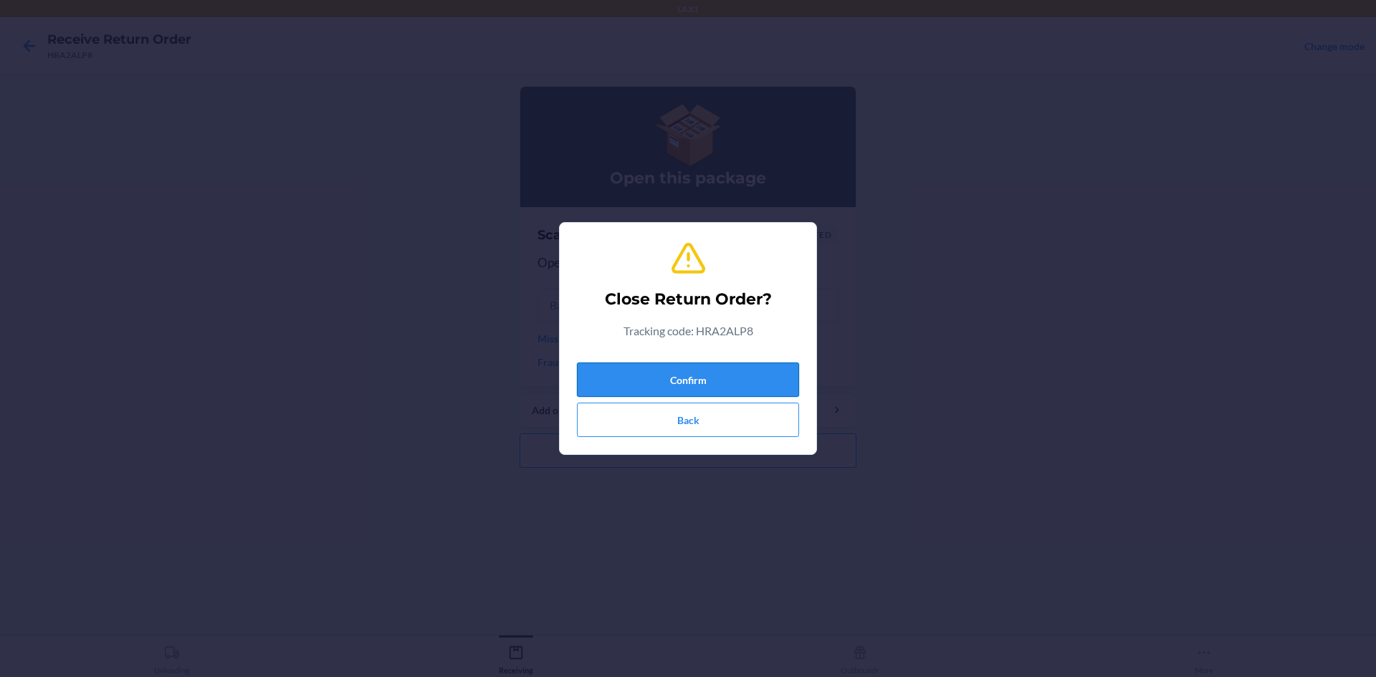
click at [613, 393] on button "Confirm" at bounding box center [688, 380] width 222 height 34
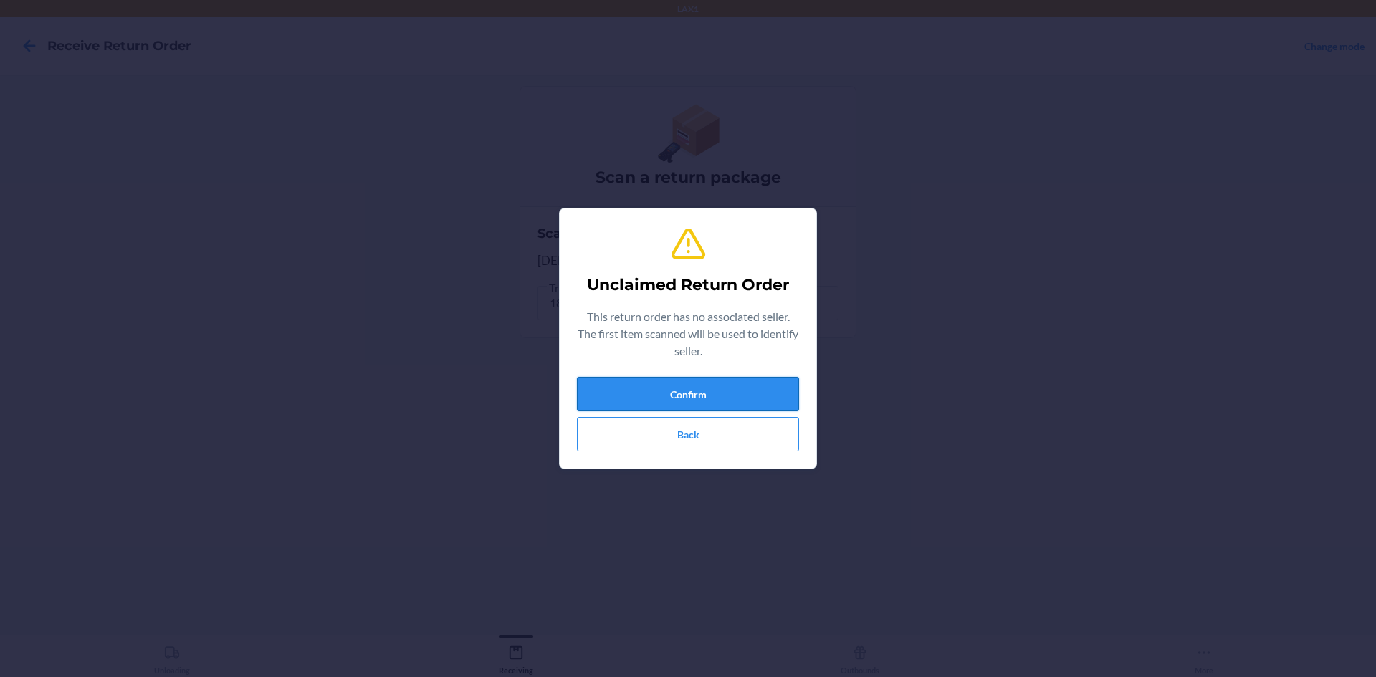
click at [618, 391] on button "Confirm" at bounding box center [688, 394] width 222 height 34
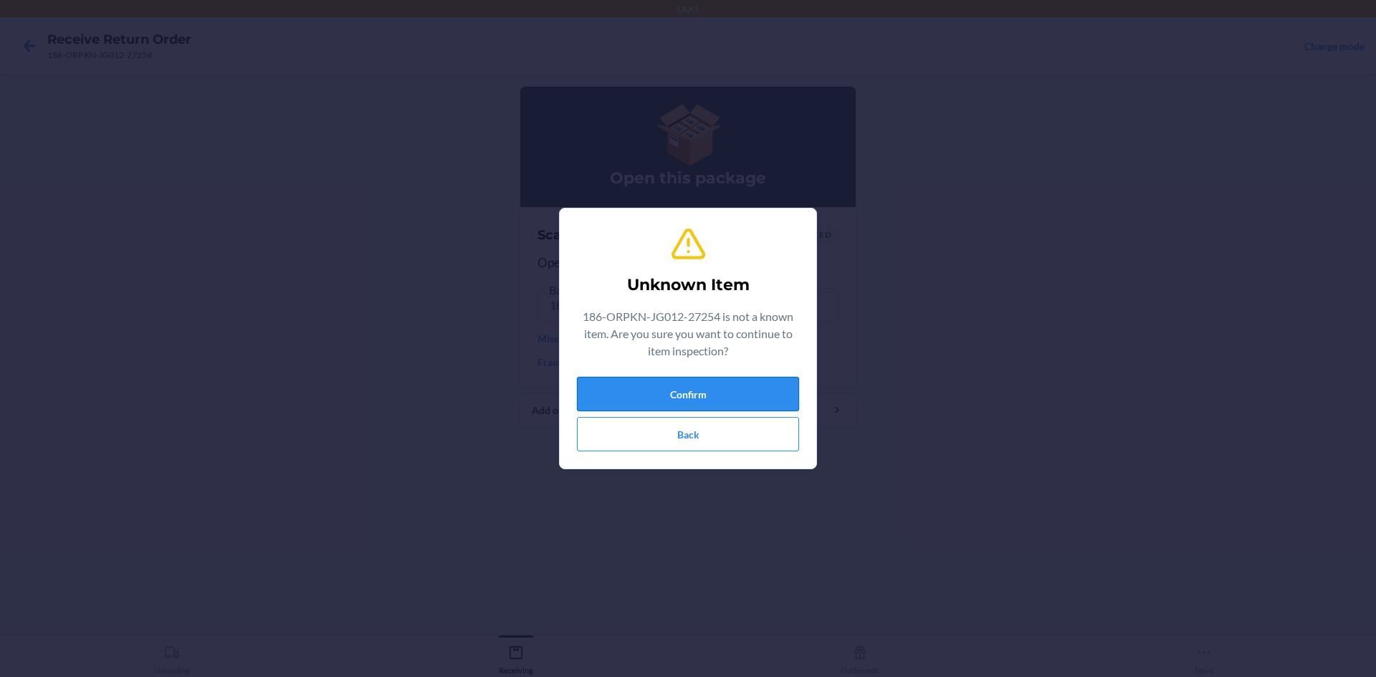
click at [618, 391] on button "Confirm" at bounding box center [688, 394] width 222 height 34
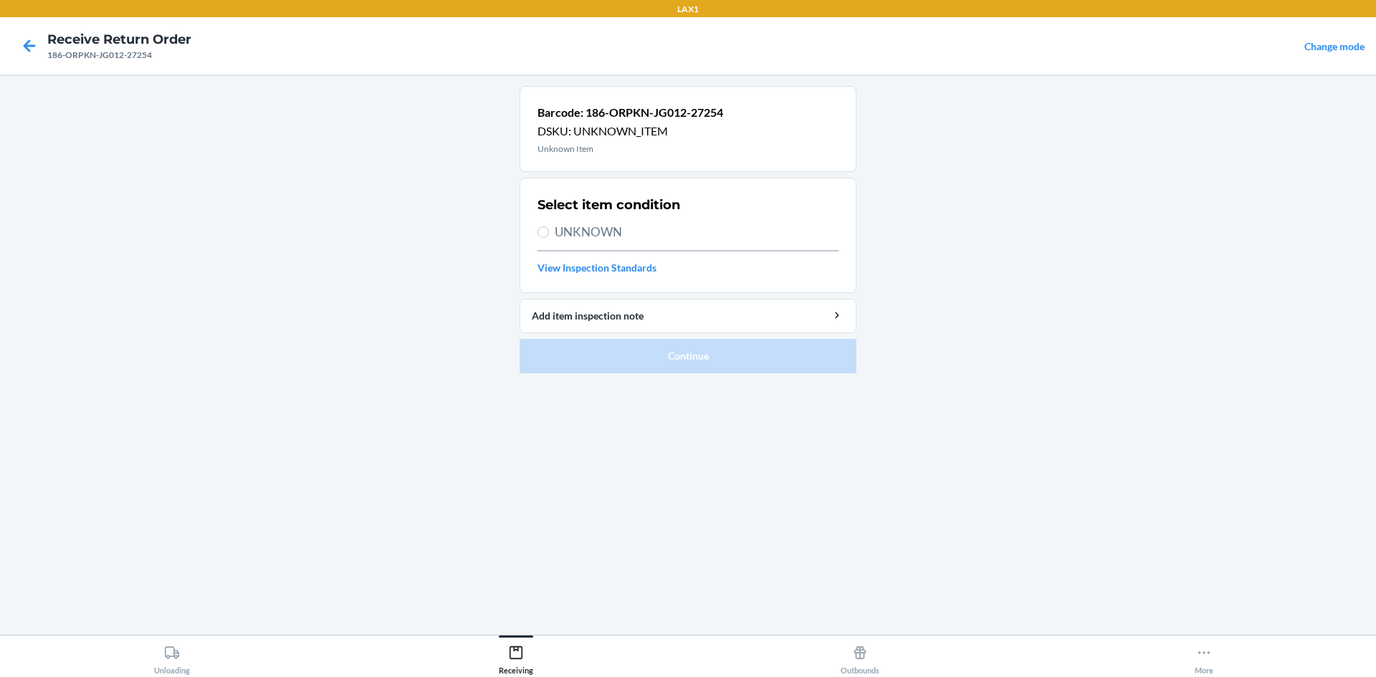
click at [577, 231] on span "UNKNOWN" at bounding box center [697, 232] width 284 height 19
click at [549, 231] on input "UNKNOWN" at bounding box center [542, 231] width 11 height 11
radio input "true"
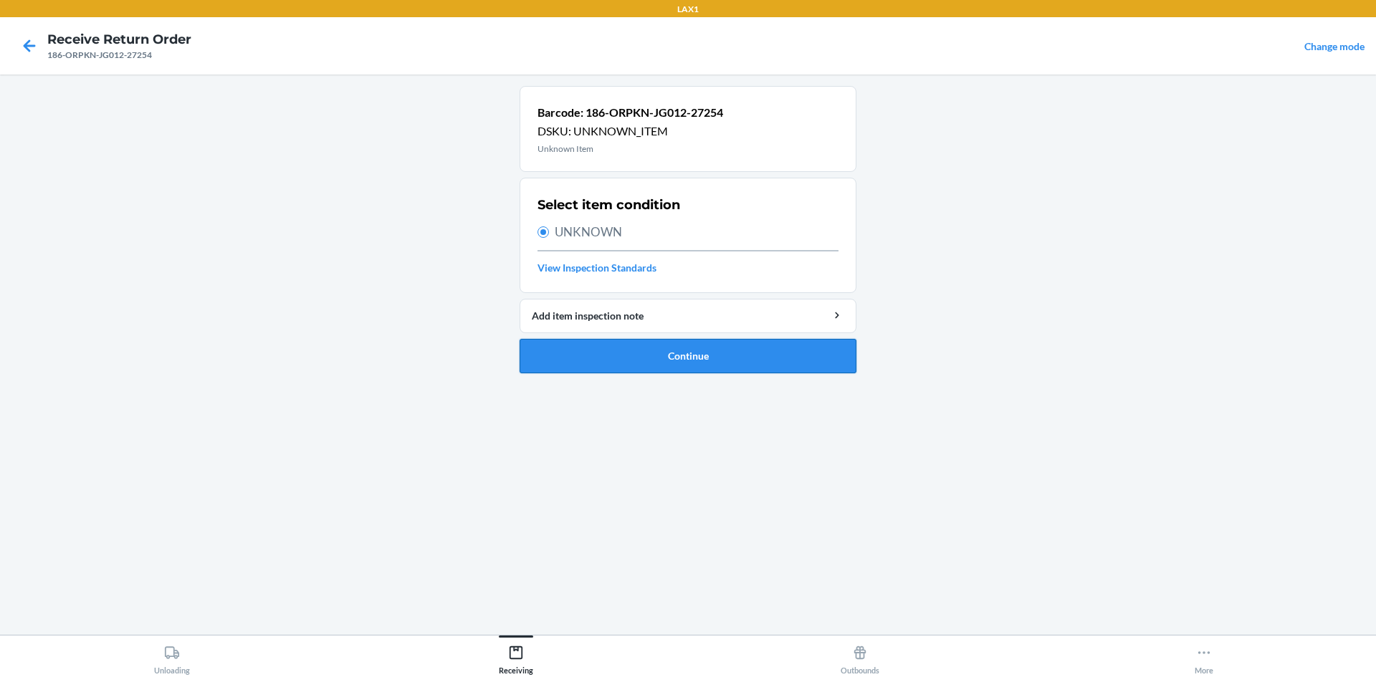
click at [623, 353] on button "Continue" at bounding box center [688, 356] width 337 height 34
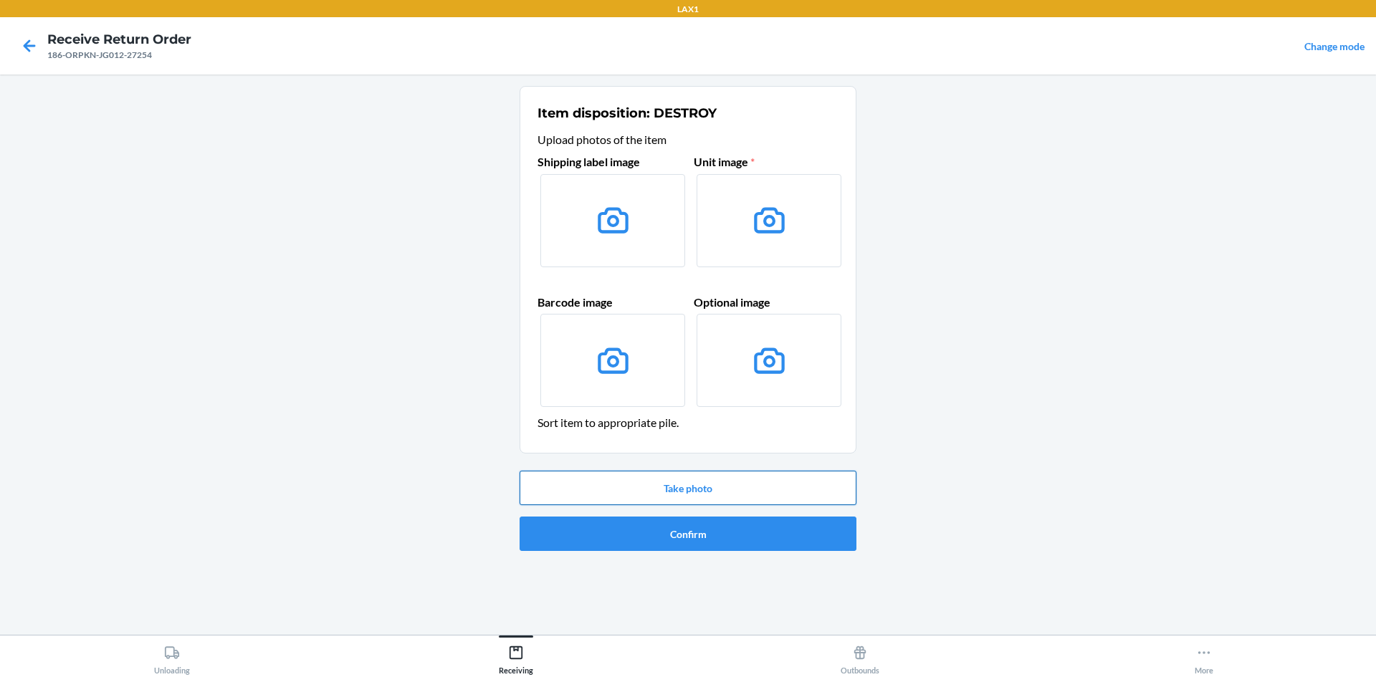
click at [621, 487] on button "Take photo" at bounding box center [688, 488] width 337 height 34
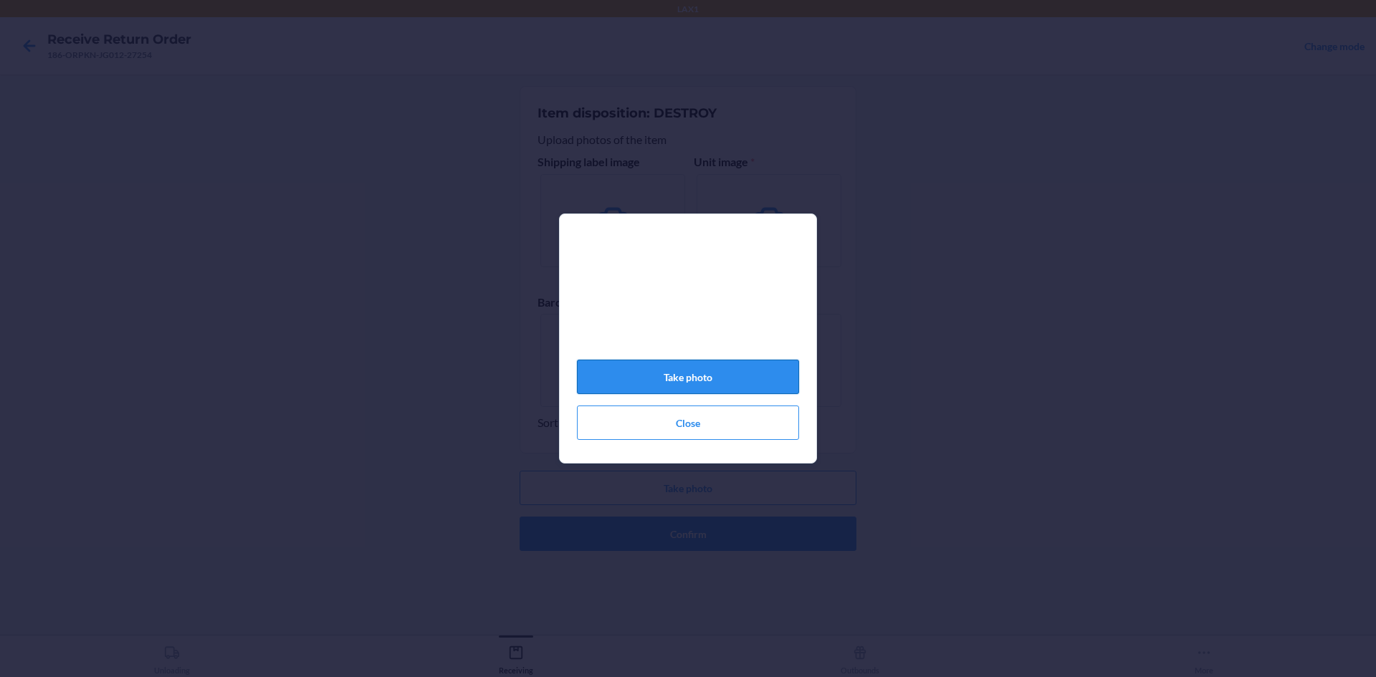
click at [678, 387] on button "Take photo" at bounding box center [688, 377] width 222 height 34
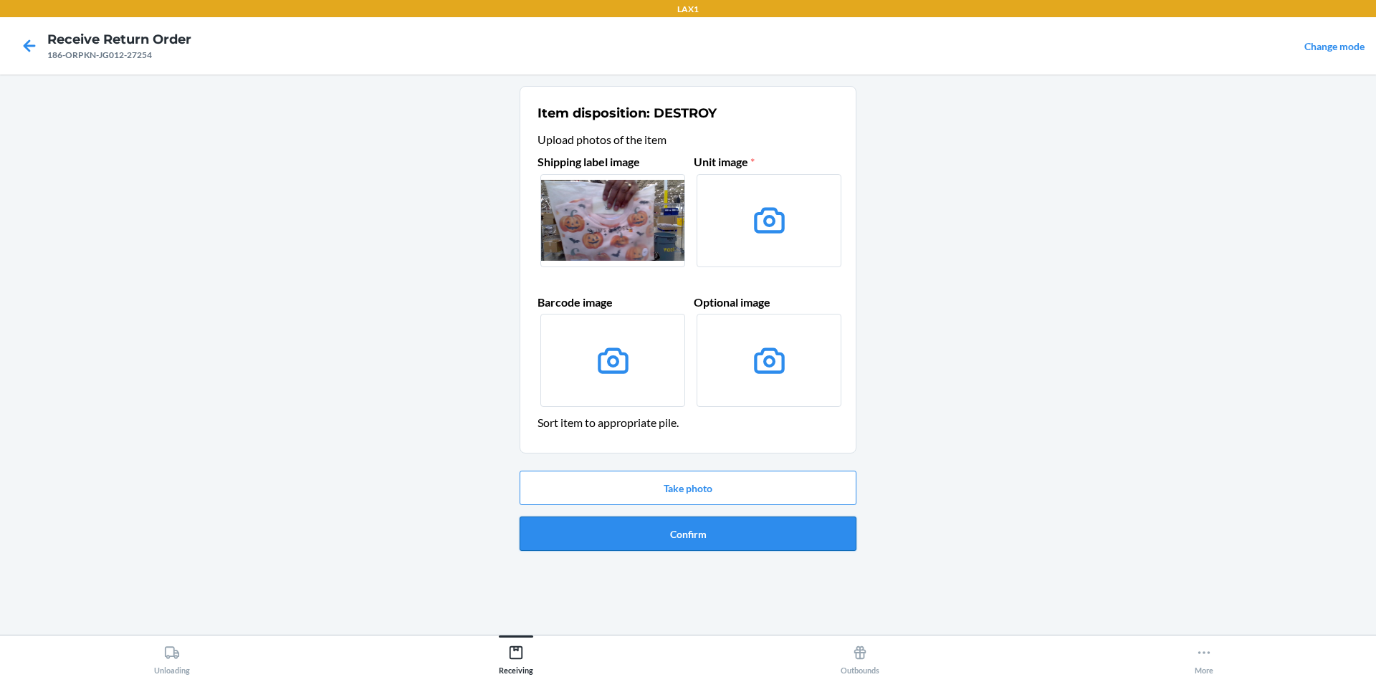
click at [676, 530] on button "Confirm" at bounding box center [688, 534] width 337 height 34
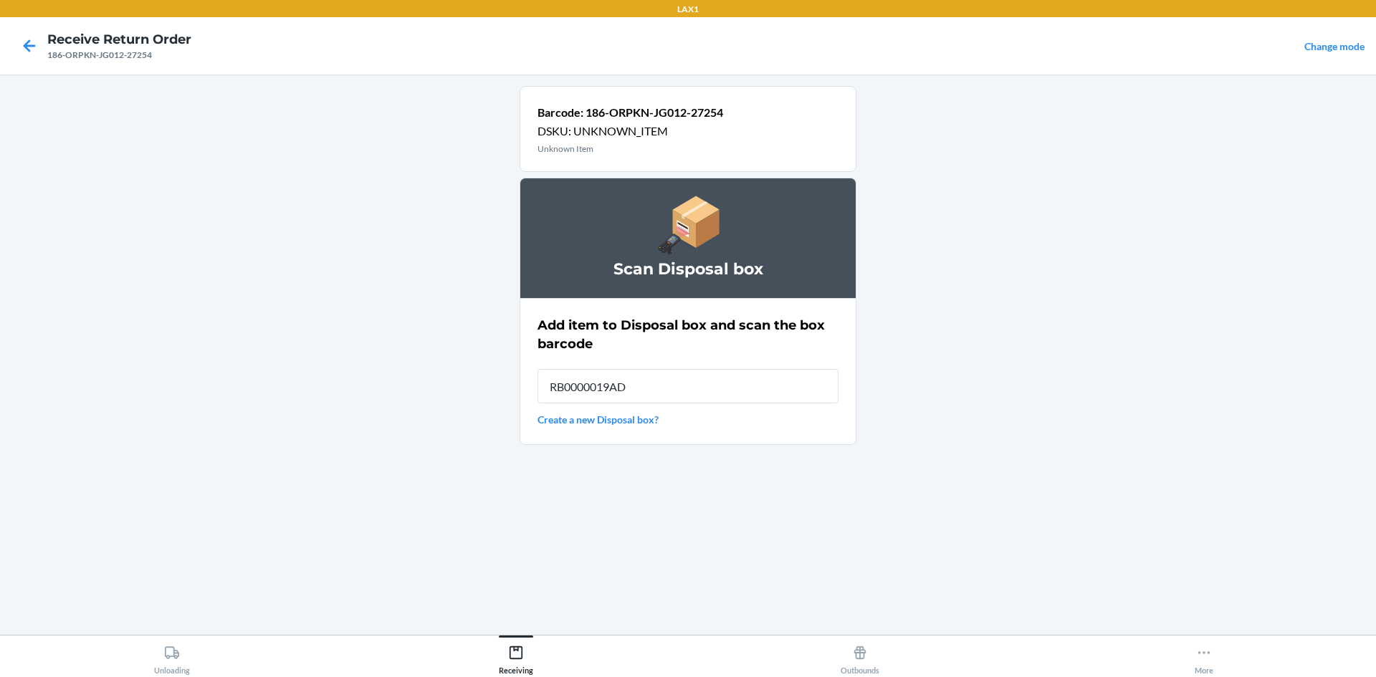
type input "RB0000019AD"
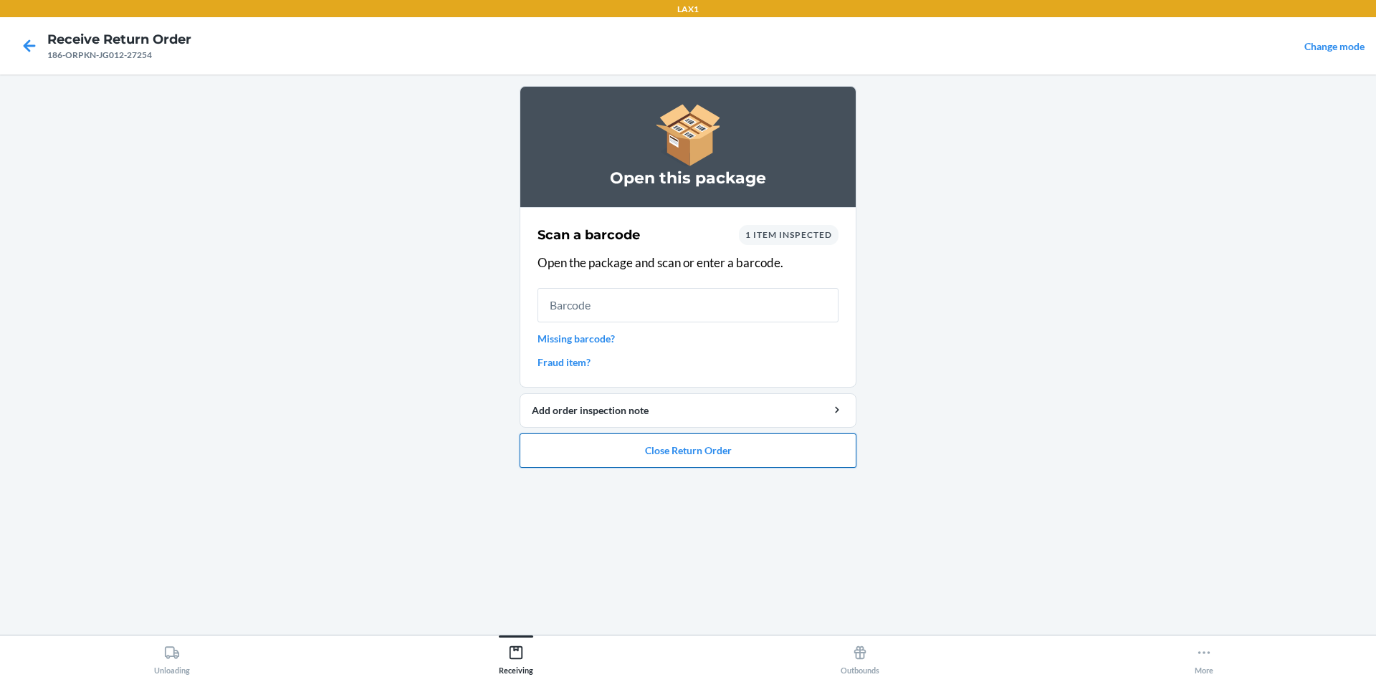
drag, startPoint x: 601, startPoint y: 459, endPoint x: 596, endPoint y: 451, distance: 9.7
click at [600, 457] on button "Close Return Order" at bounding box center [688, 451] width 337 height 34
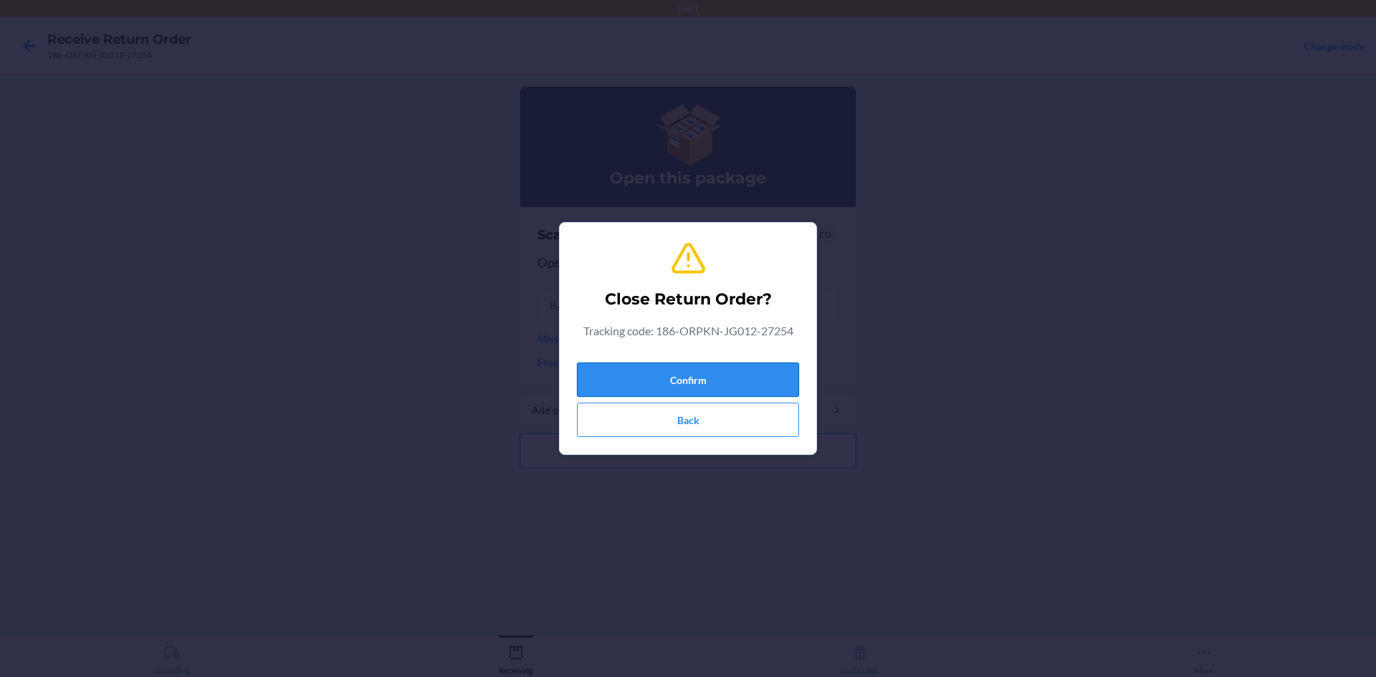
click at [747, 372] on button "Confirm" at bounding box center [688, 380] width 222 height 34
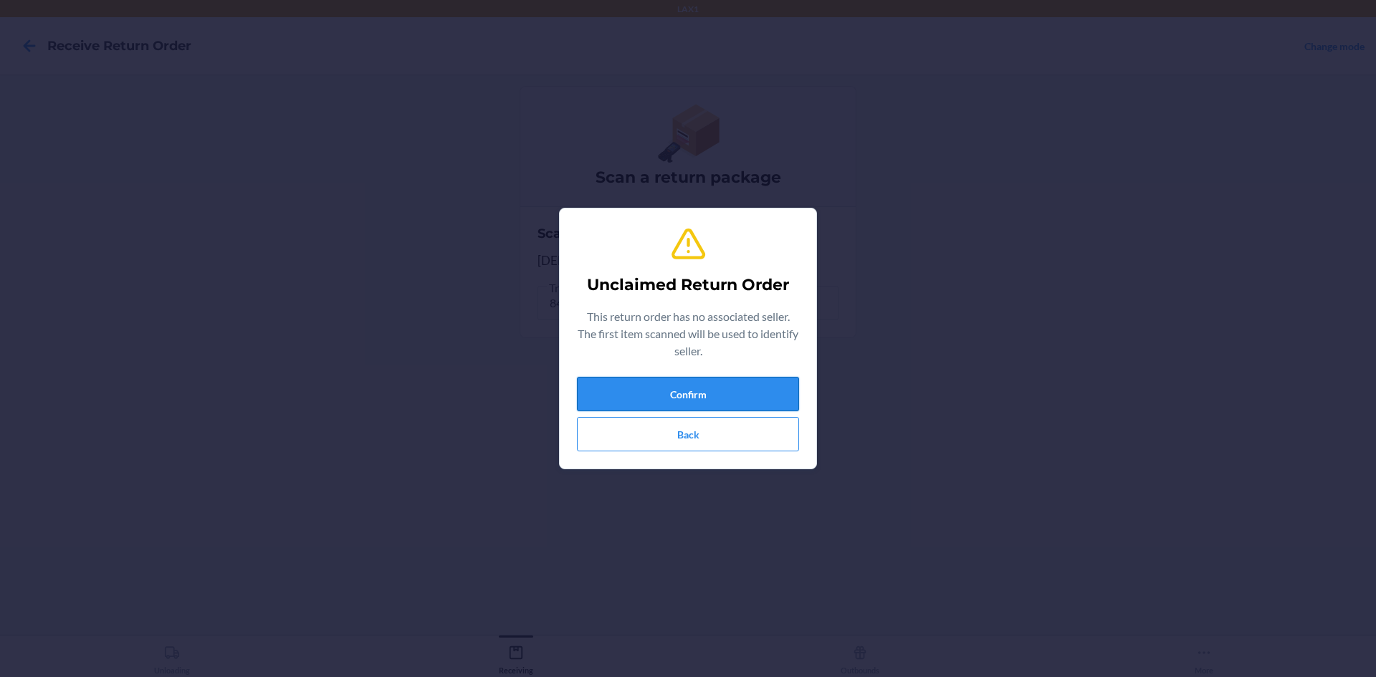
click at [753, 385] on button "Confirm" at bounding box center [688, 394] width 222 height 34
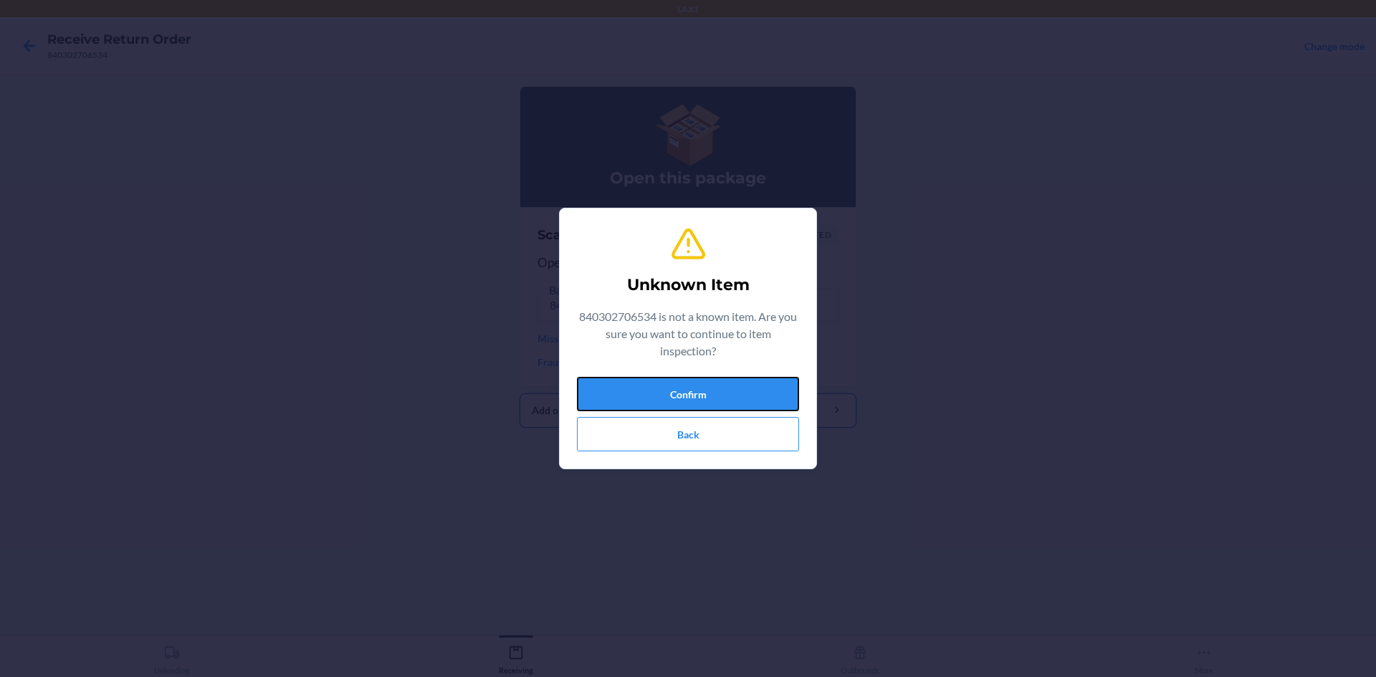
drag, startPoint x: 672, startPoint y: 388, endPoint x: 663, endPoint y: 384, distance: 10.3
click at [664, 388] on button "Confirm" at bounding box center [688, 394] width 222 height 34
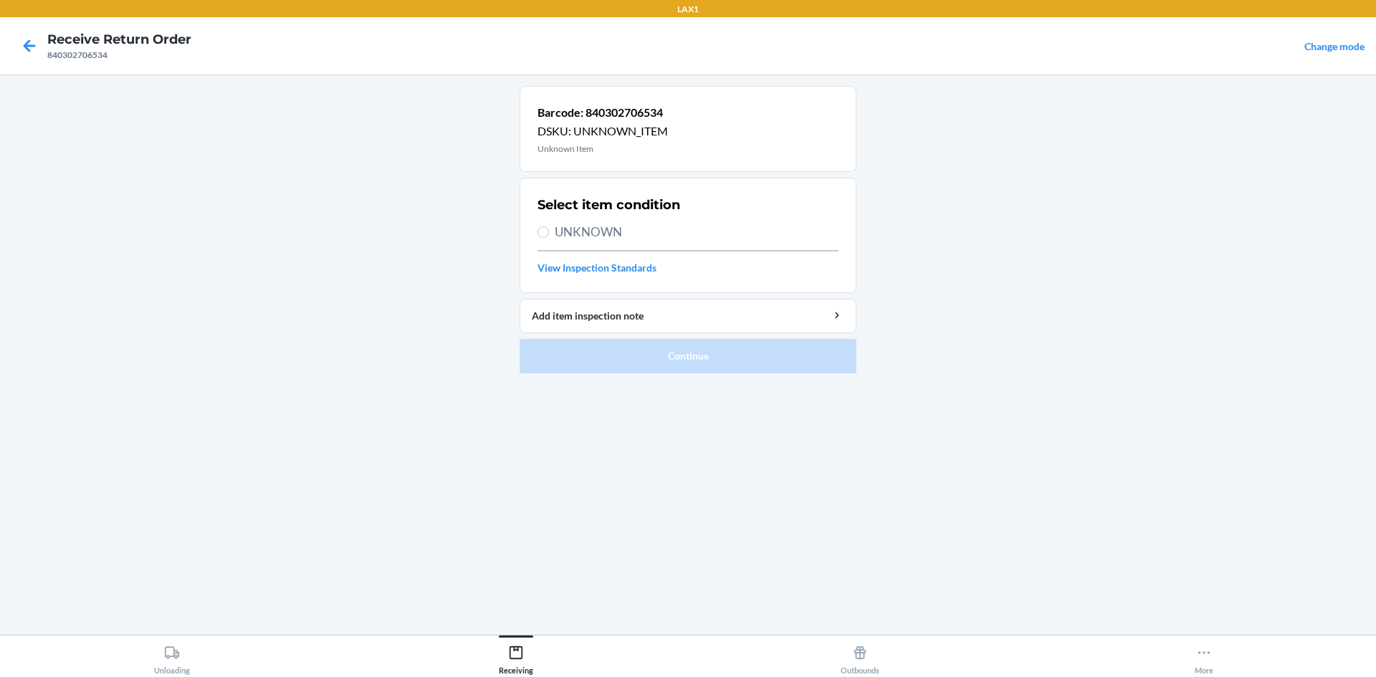
click at [599, 242] on div "Select item condition UNKNOWN View Inspection Standards" at bounding box center [687, 235] width 301 height 88
click at [598, 235] on span "UNKNOWN" at bounding box center [697, 232] width 284 height 19
click at [549, 235] on input "UNKNOWN" at bounding box center [542, 231] width 11 height 11
radio input "true"
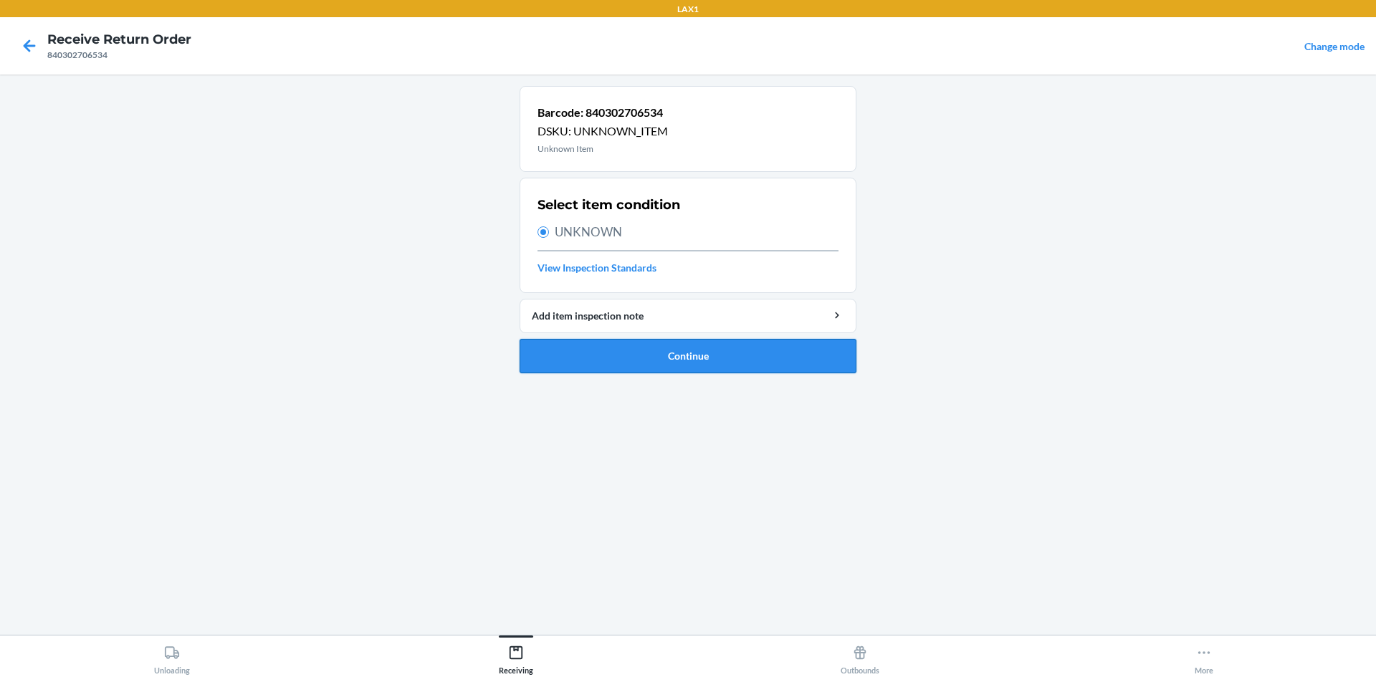
click at [615, 353] on button "Continue" at bounding box center [688, 356] width 337 height 34
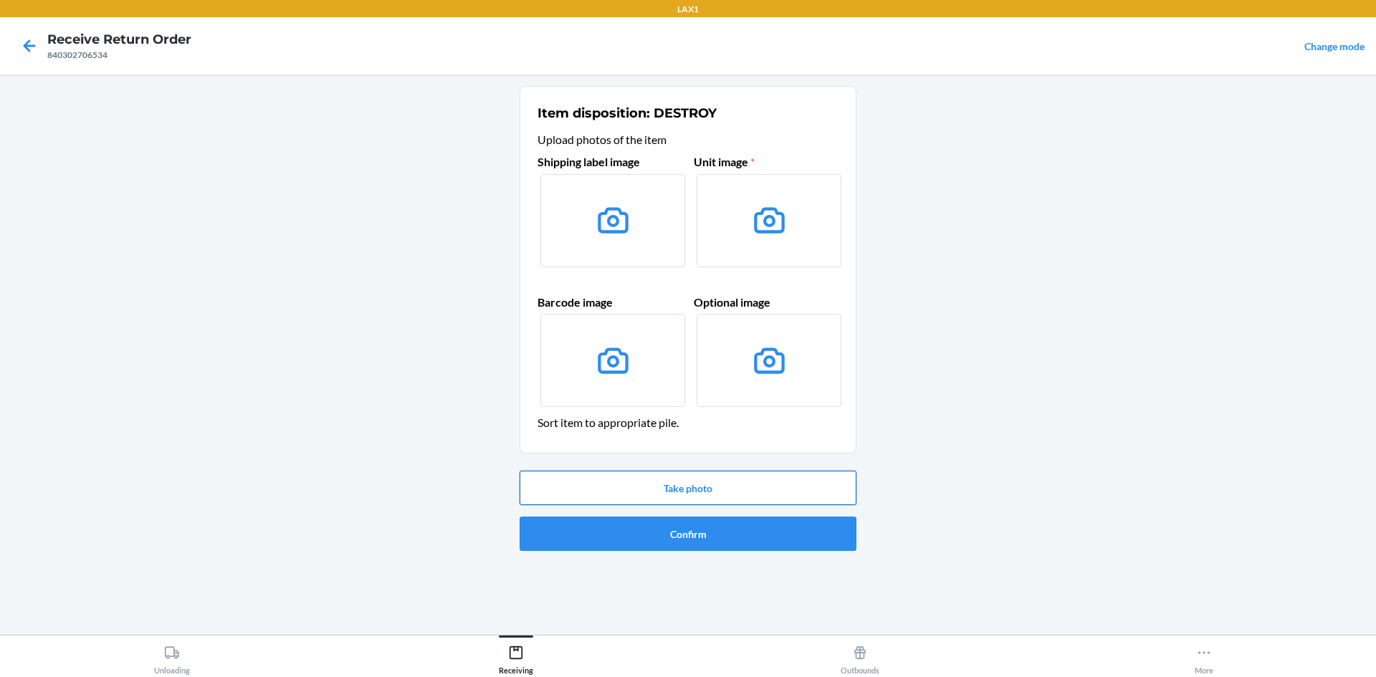
click at [707, 492] on button "Take photo" at bounding box center [688, 488] width 337 height 34
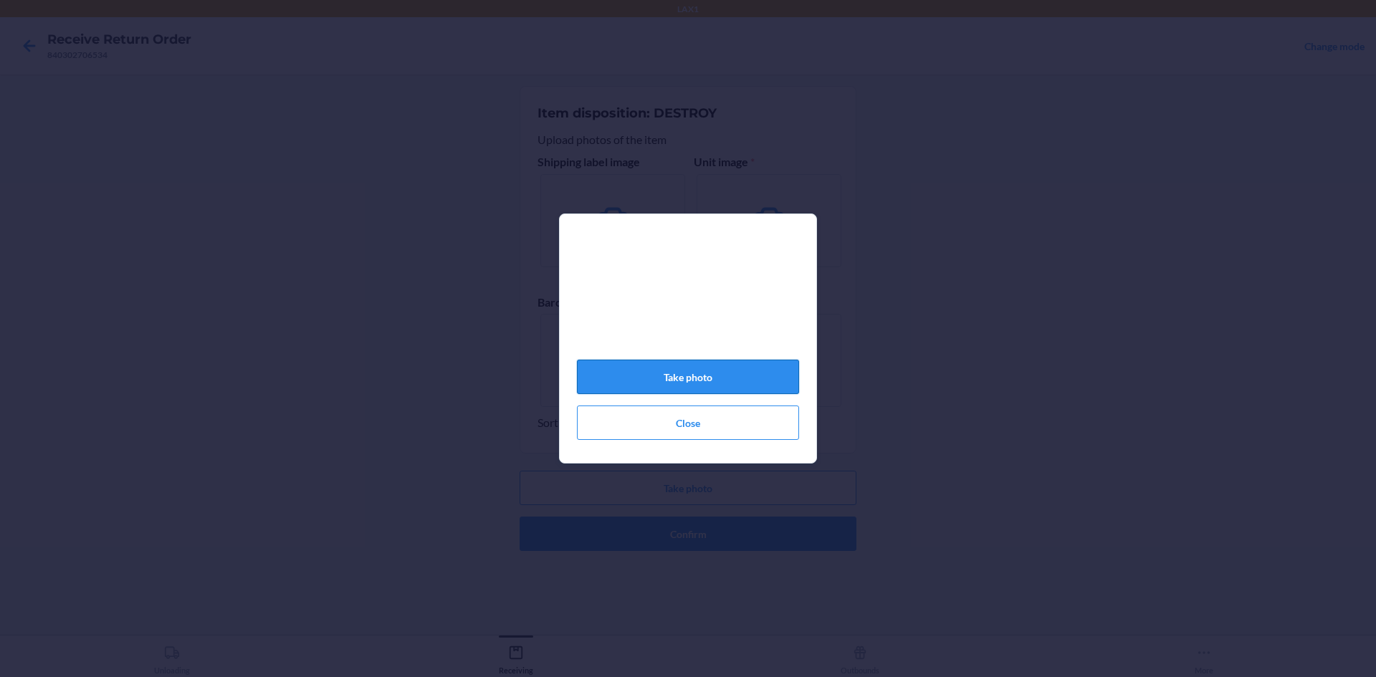
click at [693, 386] on button "Take photo" at bounding box center [688, 377] width 222 height 34
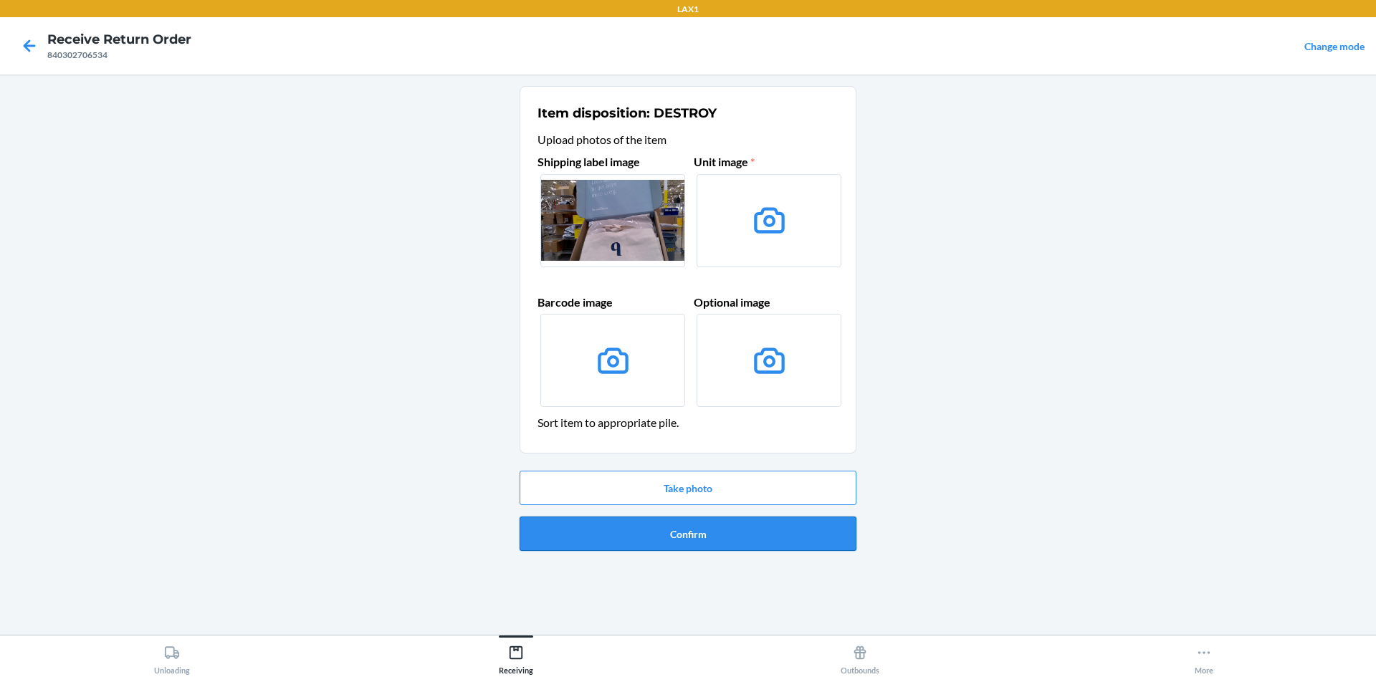
click at [712, 532] on button "Confirm" at bounding box center [688, 534] width 337 height 34
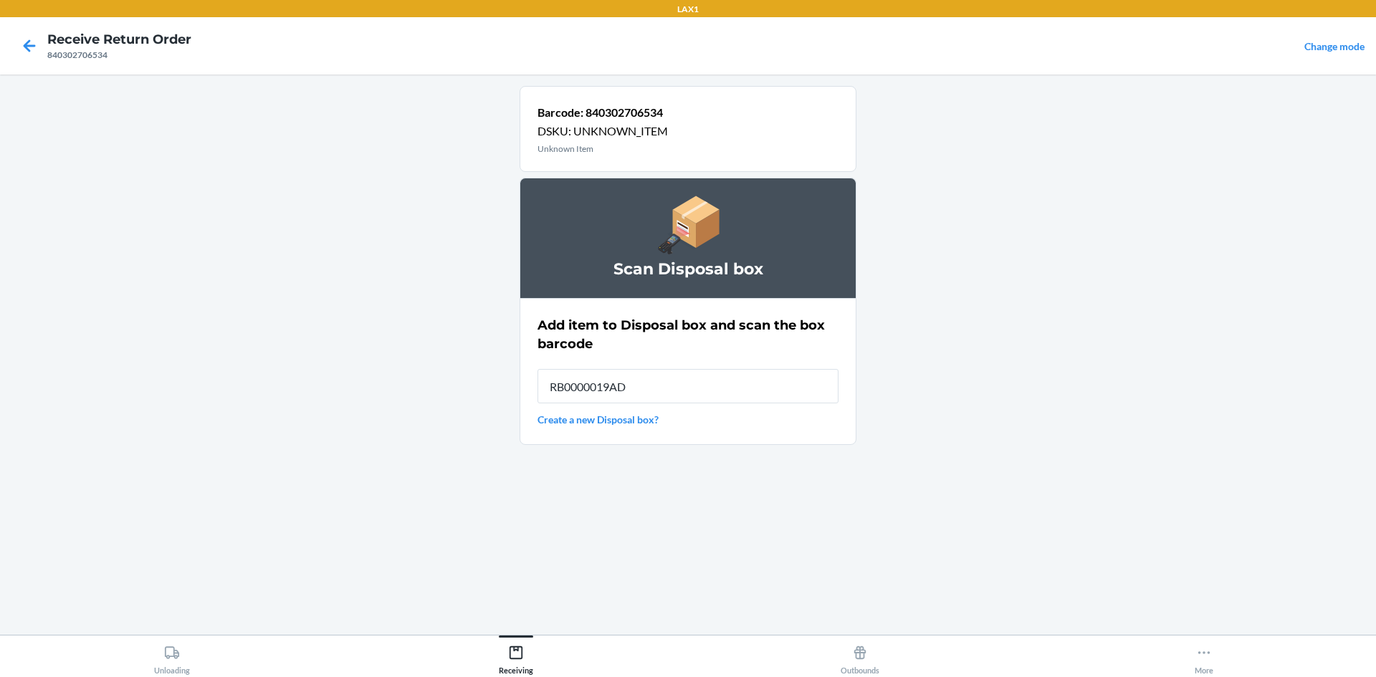
type input "RB0000019AD"
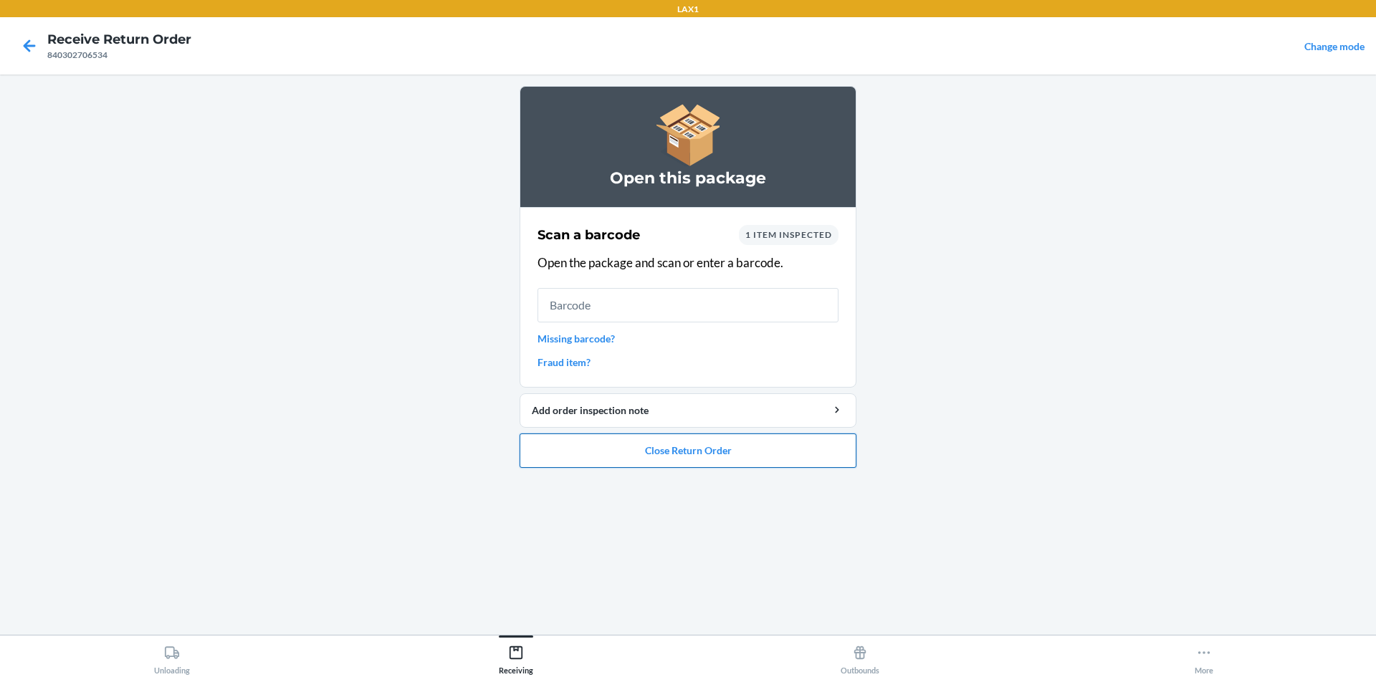
click at [551, 451] on button "Close Return Order" at bounding box center [688, 451] width 337 height 34
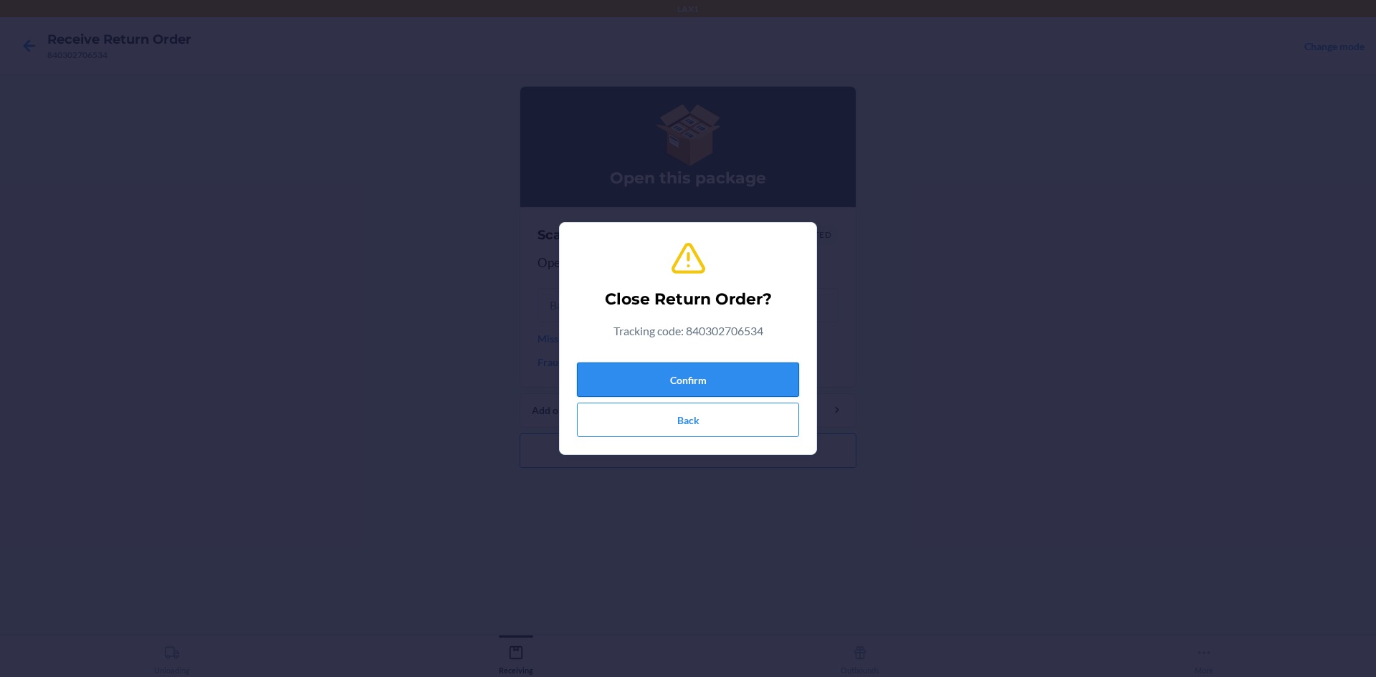
click at [611, 371] on button "Confirm" at bounding box center [688, 380] width 222 height 34
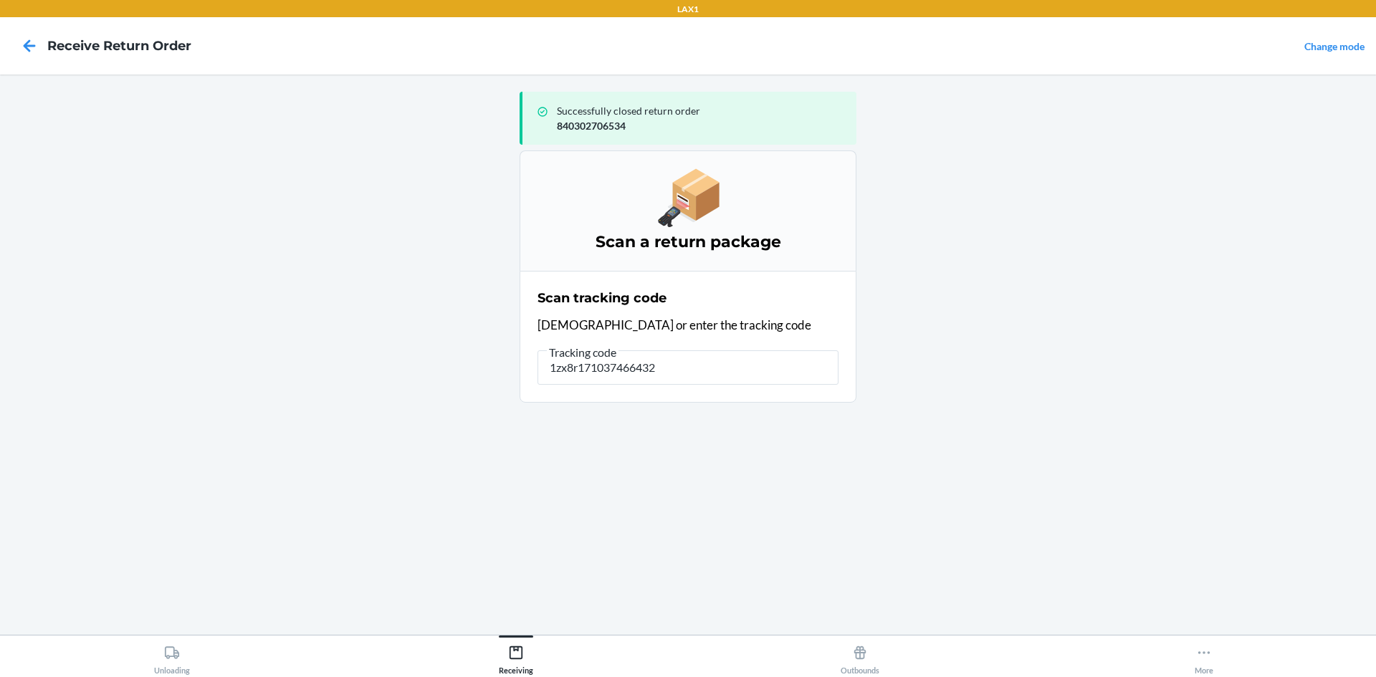
type input "1zx8r1710374664328"
click at [618, 370] on input "1zx8r1710374664328" at bounding box center [687, 367] width 301 height 34
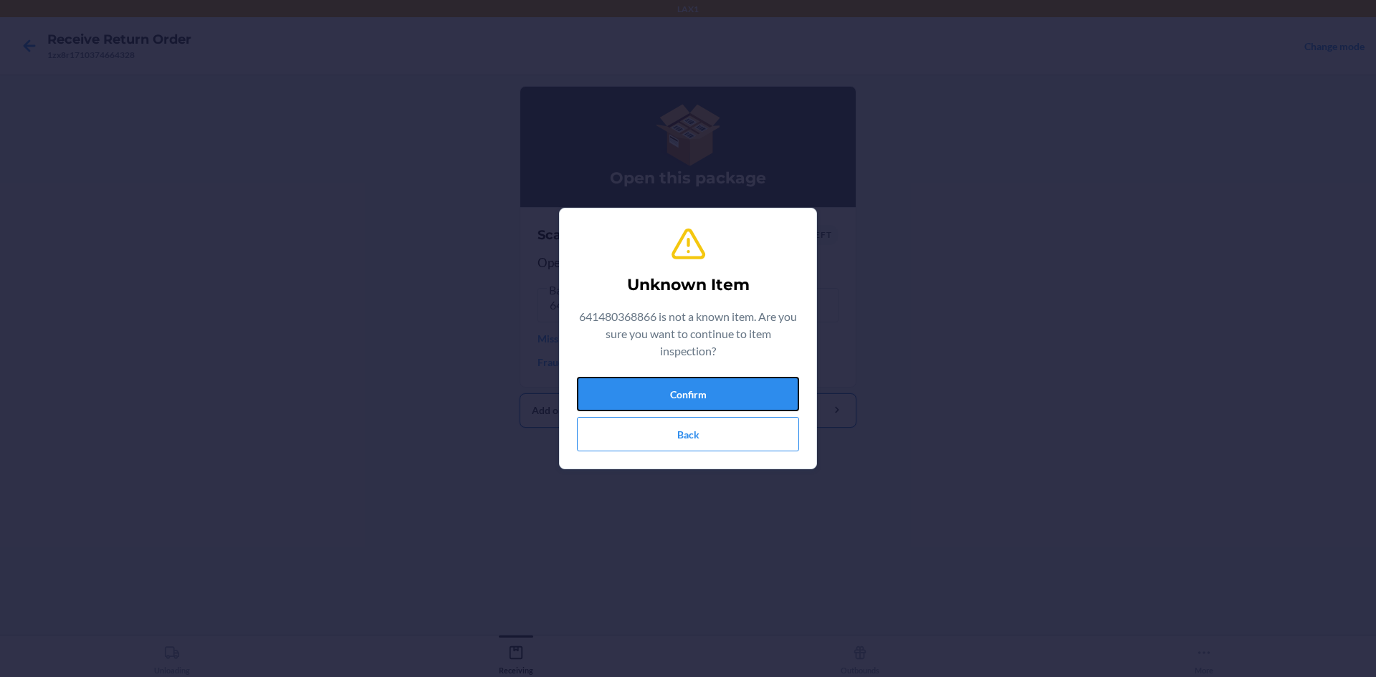
click at [735, 381] on button "Confirm" at bounding box center [688, 394] width 222 height 34
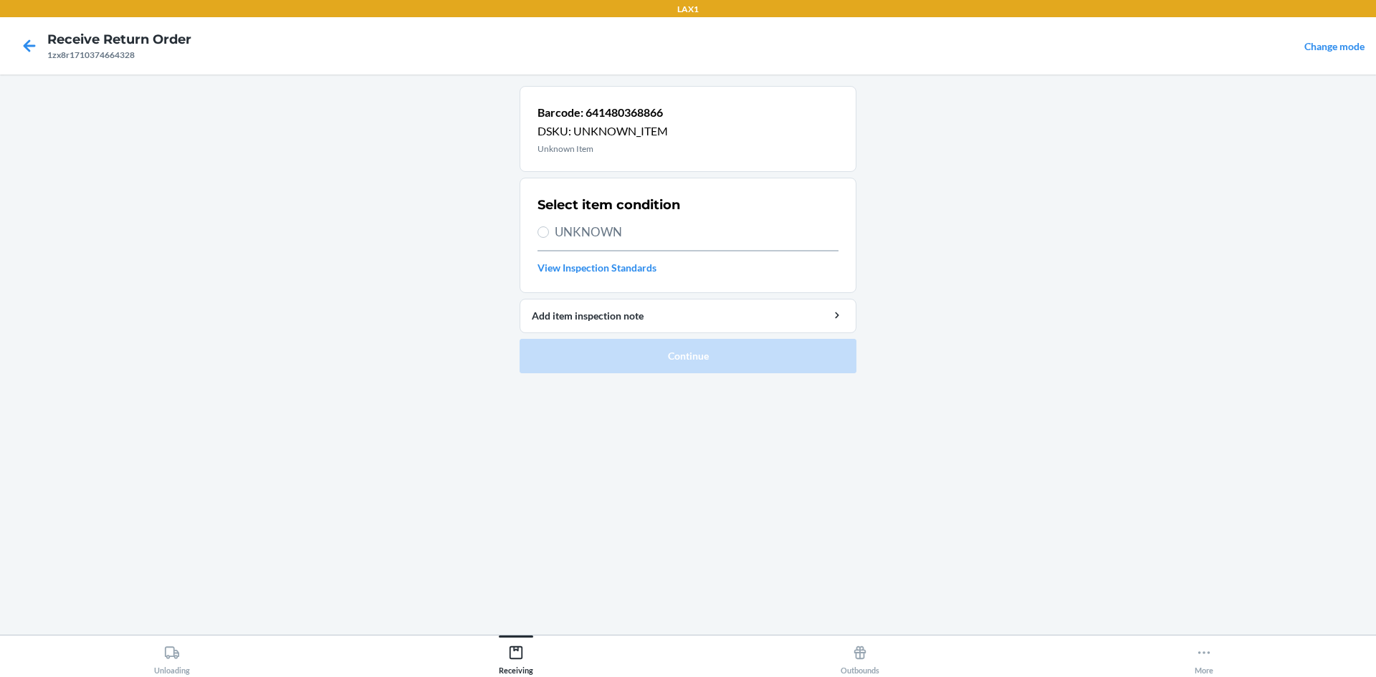
click at [99, 52] on div "1zx8r1710374664328" at bounding box center [119, 55] width 144 height 13
copy div "1zx8r1710374664328"
click at [28, 44] on icon at bounding box center [29, 46] width 24 height 24
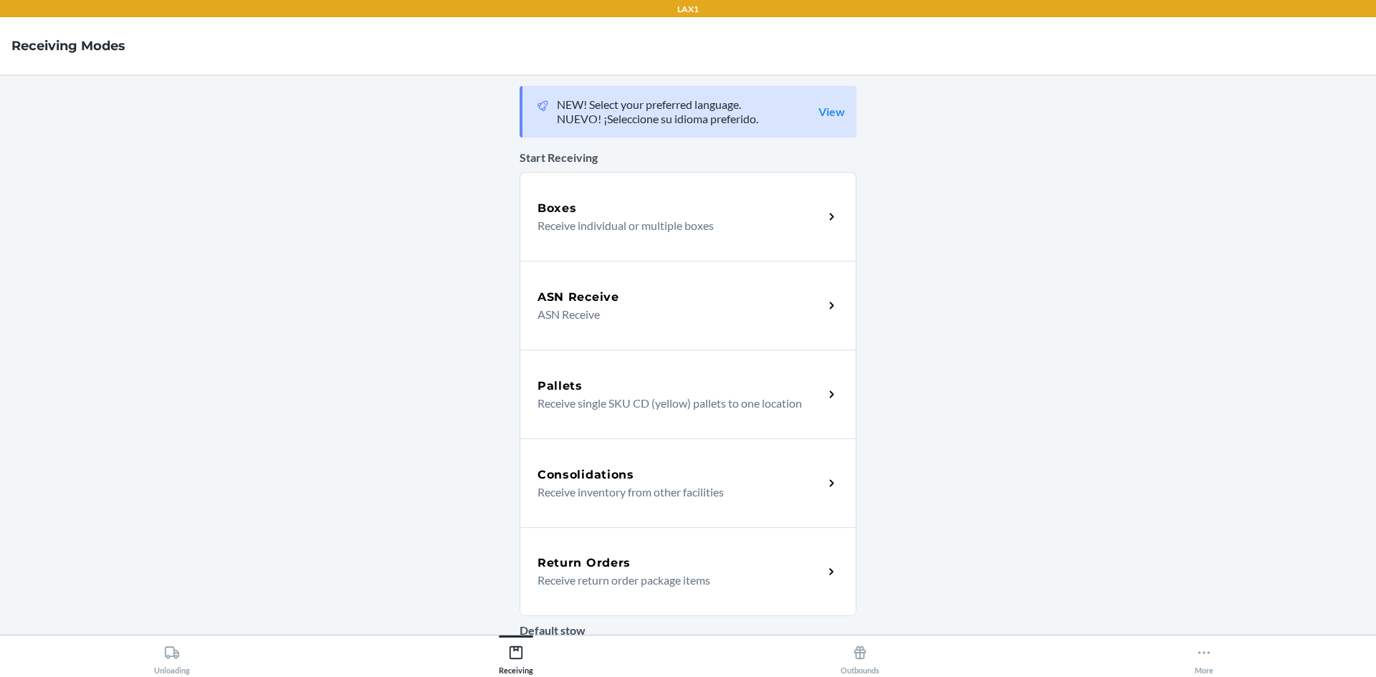
drag, startPoint x: 585, startPoint y: 578, endPoint x: 593, endPoint y: 561, distance: 18.0
click at [585, 576] on p "Receive return order package items" at bounding box center [674, 580] width 274 height 17
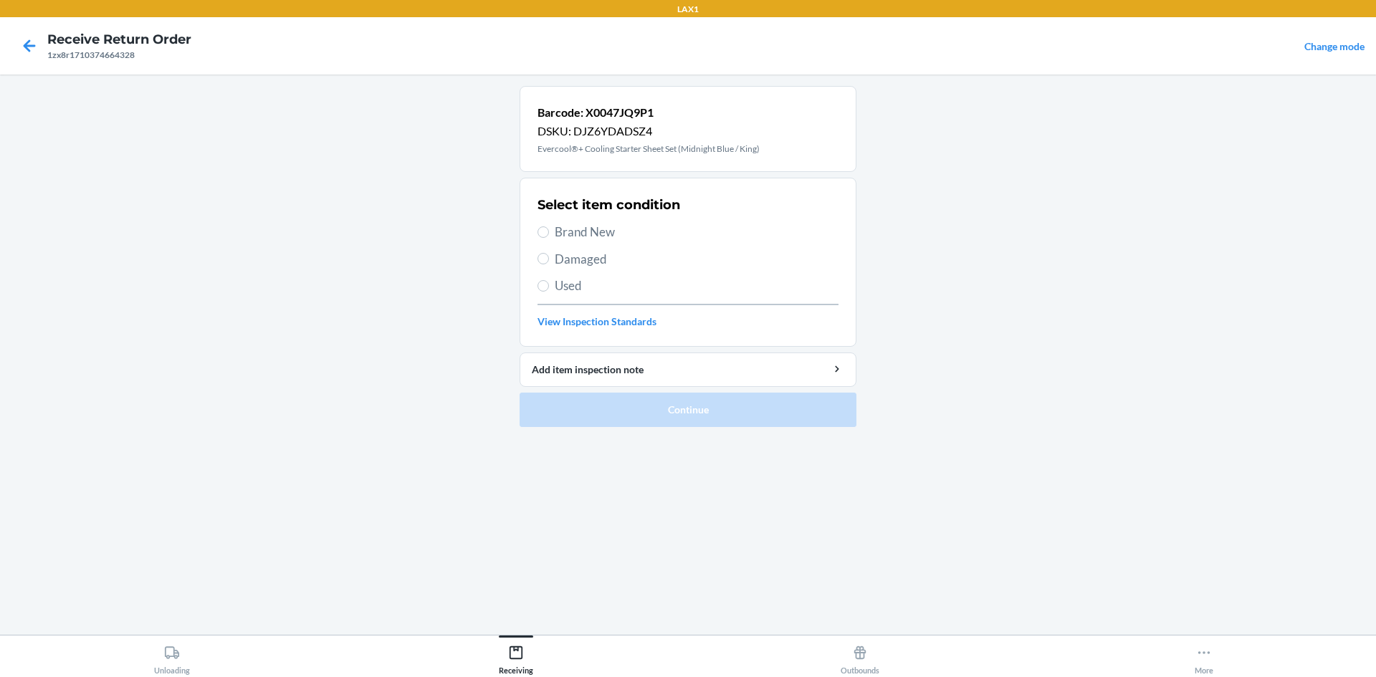
click at [621, 234] on span "Brand New" at bounding box center [697, 232] width 284 height 19
click at [549, 234] on input "Brand New" at bounding box center [542, 231] width 11 height 11
radio input "true"
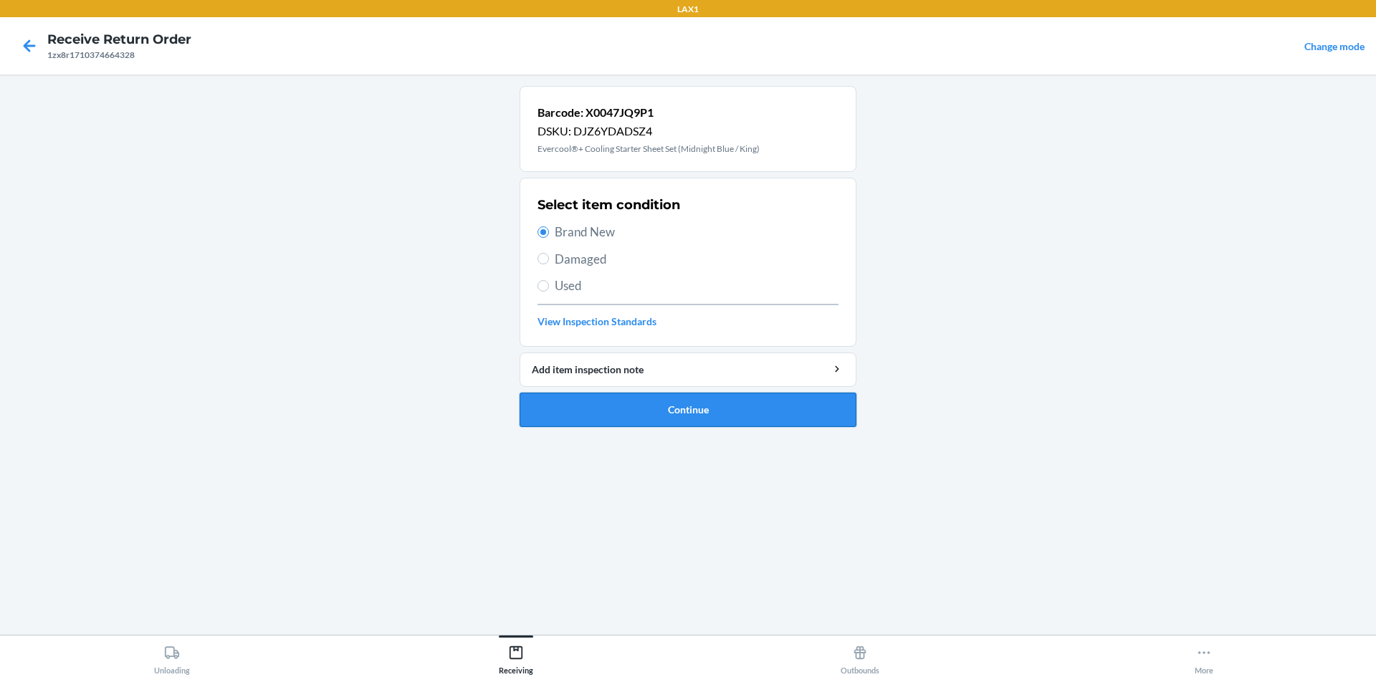
click at [656, 408] on button "Continue" at bounding box center [688, 410] width 337 height 34
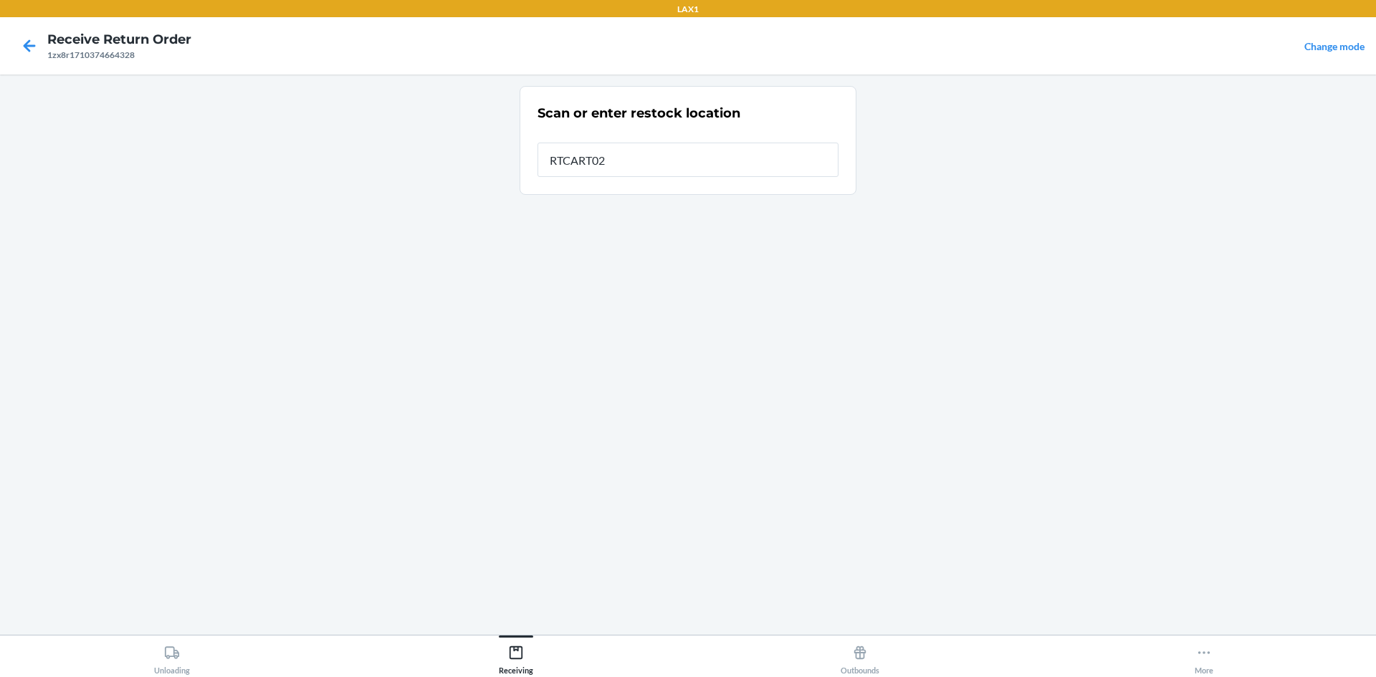
type input "RTCART024"
